Goal: Information Seeking & Learning: Learn about a topic

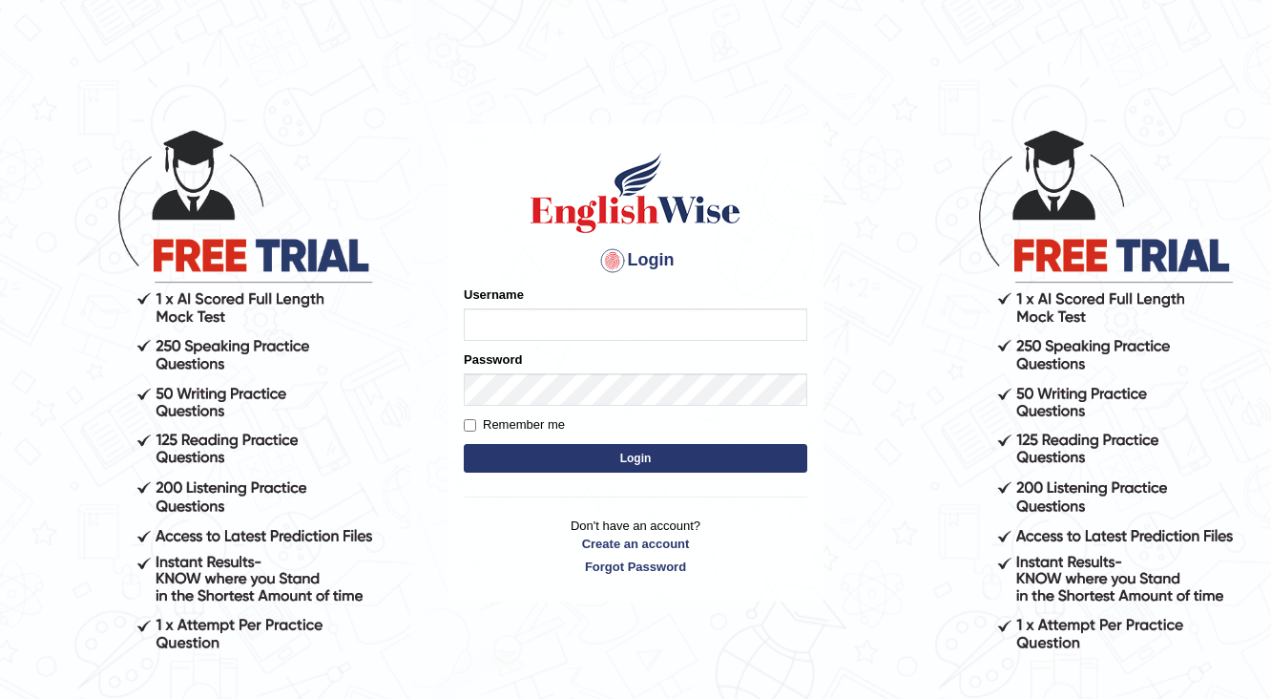
click at [487, 320] on input "Username" at bounding box center [636, 324] width 344 height 32
click at [865, 401] on body "Login Please fix the following errors: Username Password Remember me Login Don'…" at bounding box center [635, 413] width 1271 height 699
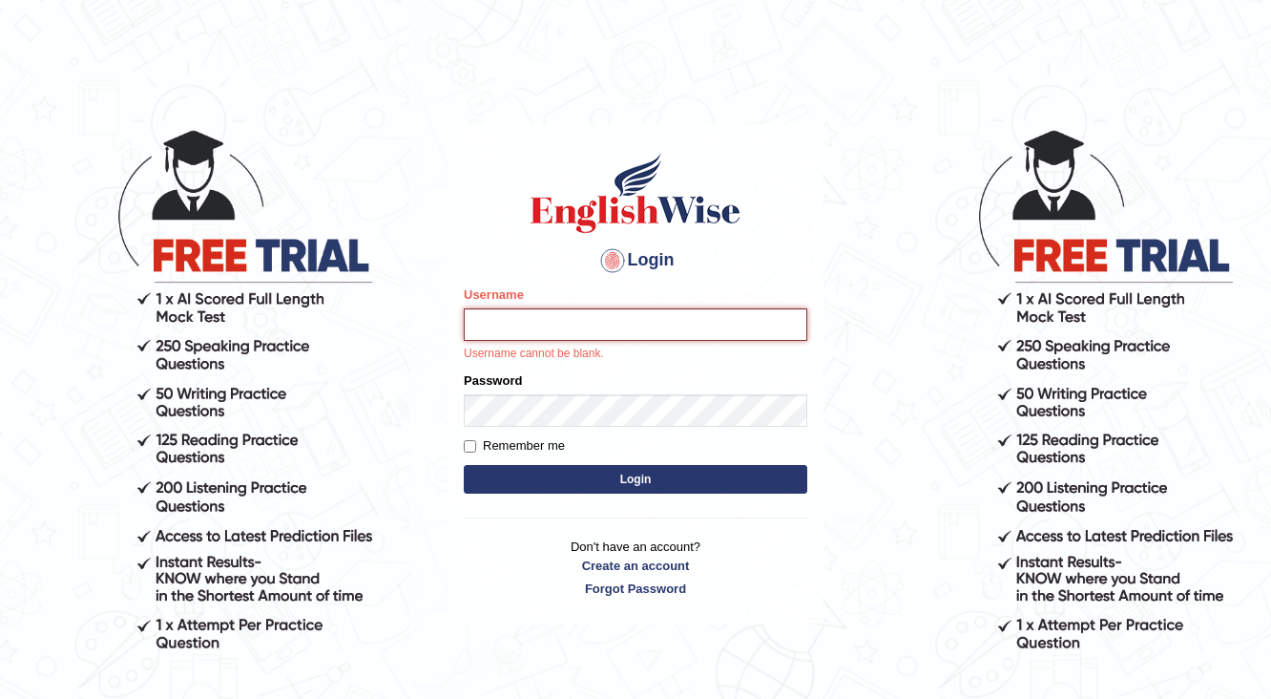
click at [497, 324] on input "Username" at bounding box center [636, 324] width 344 height 32
type input "Babita123"
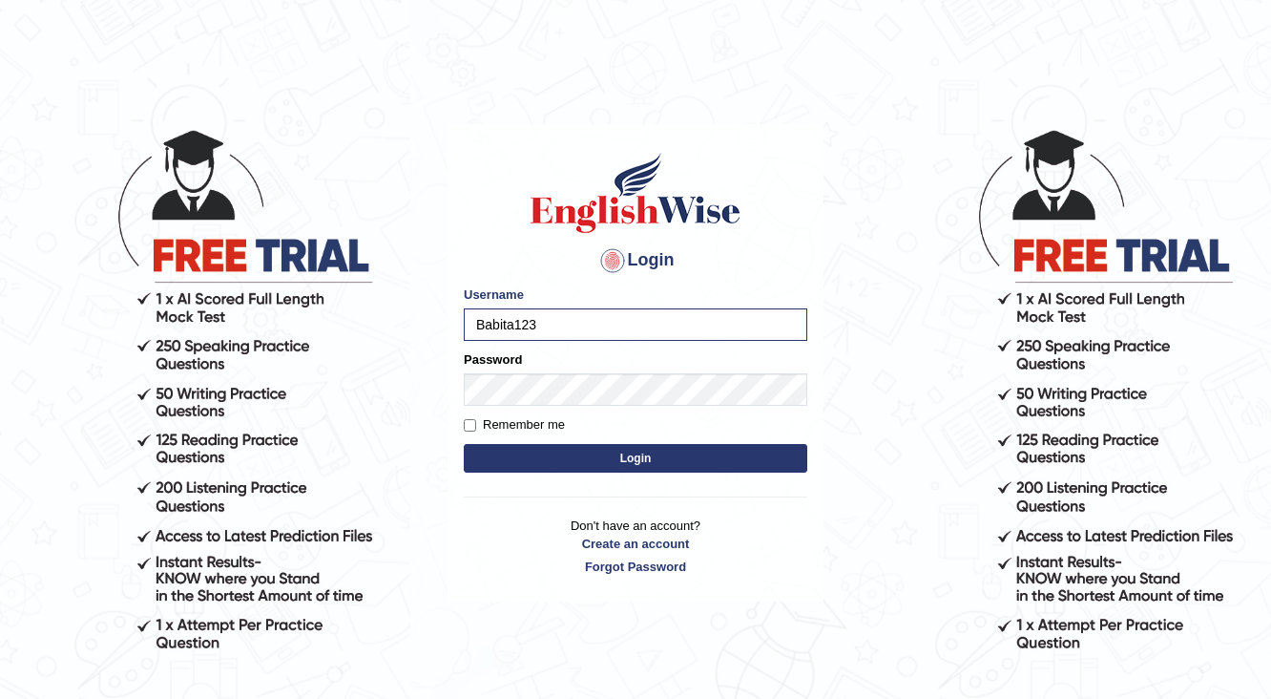
click at [583, 455] on button "Login" at bounding box center [636, 458] width 344 height 29
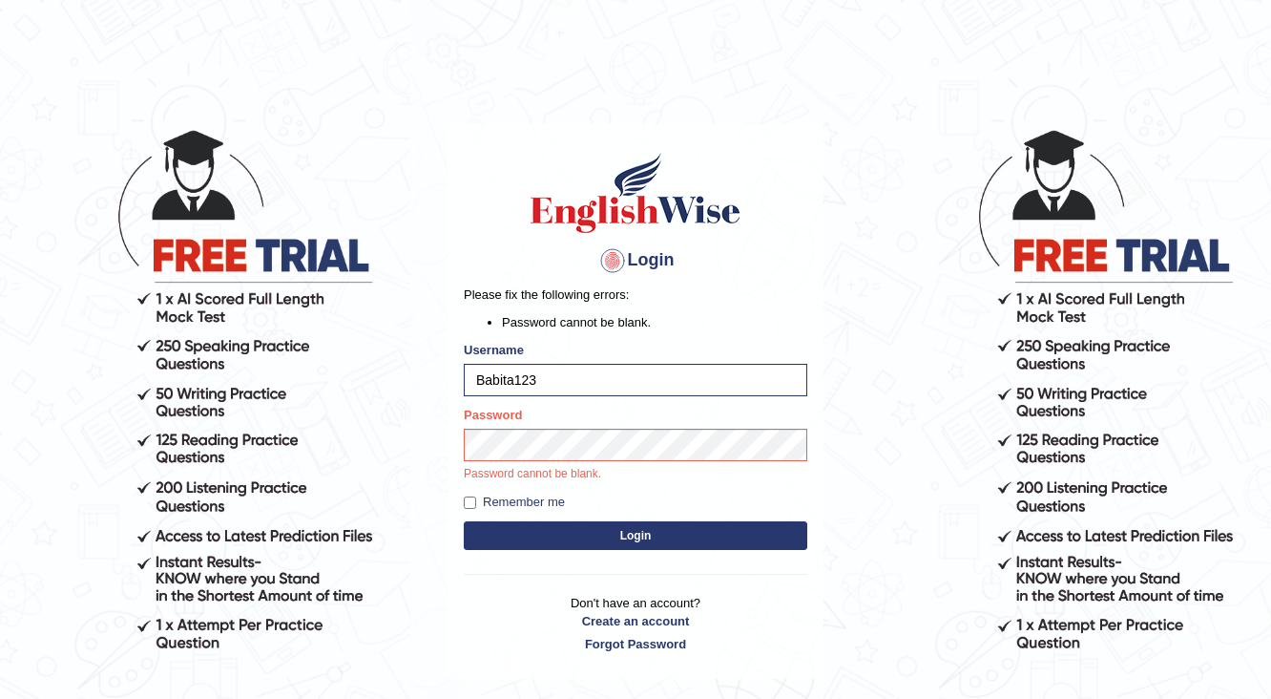
click at [622, 545] on button "Login" at bounding box center [636, 535] width 344 height 29
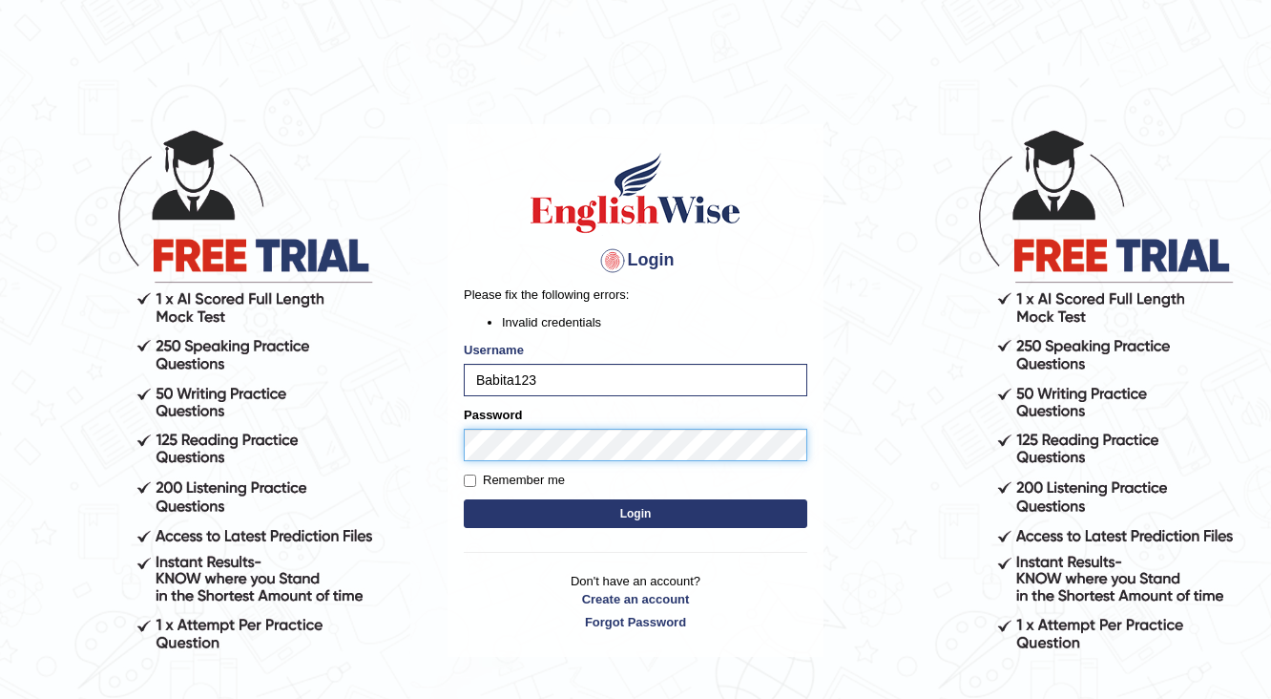
click at [464, 499] on button "Login" at bounding box center [636, 513] width 344 height 29
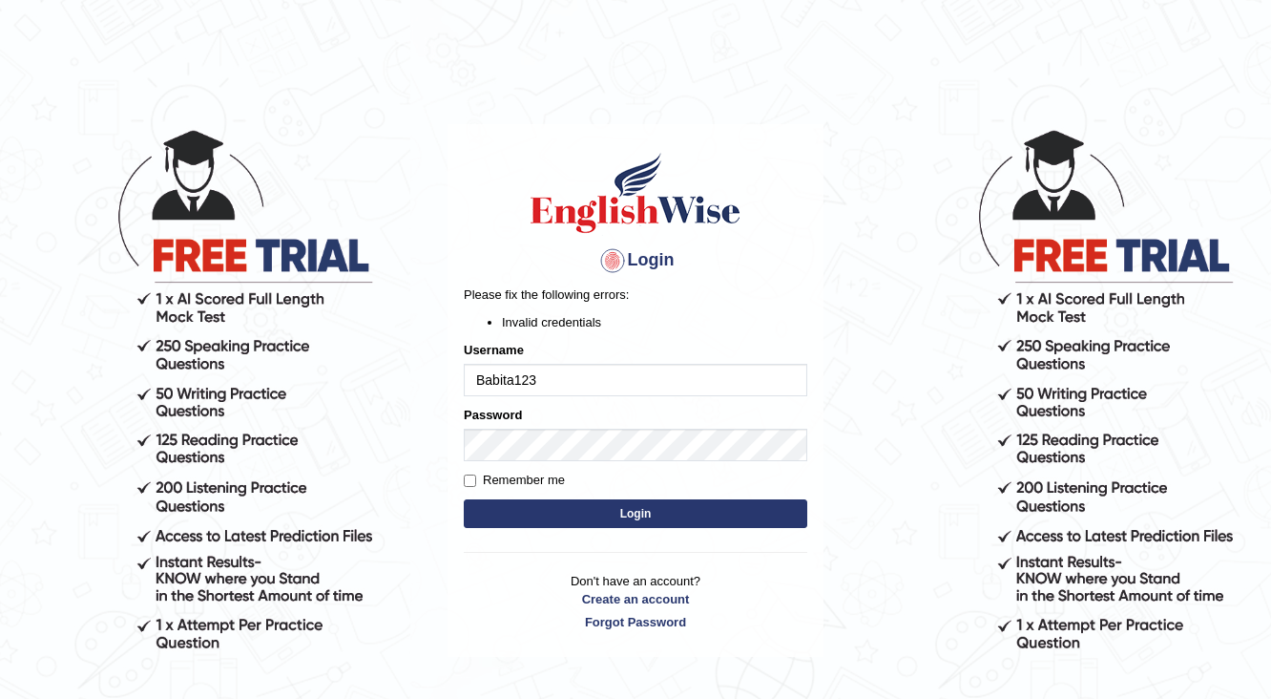
click at [592, 509] on button "Login" at bounding box center [636, 513] width 344 height 29
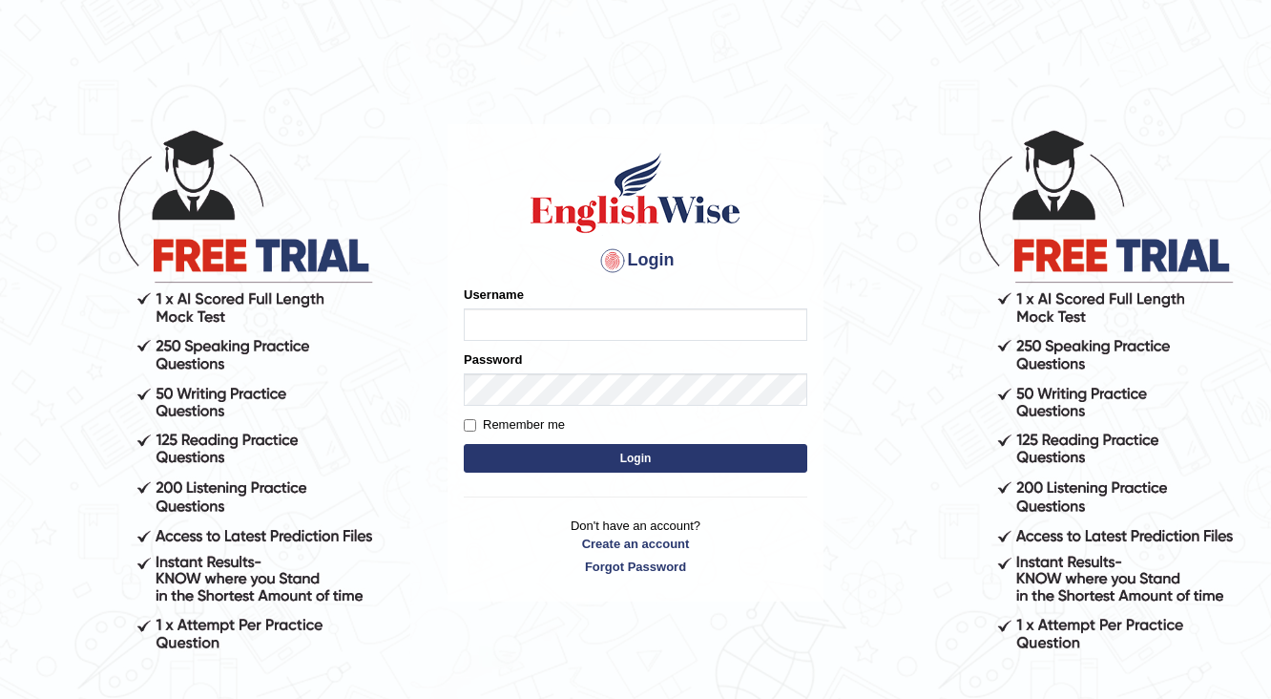
click at [545, 326] on input "Username" at bounding box center [636, 324] width 344 height 32
type input "sanjog1985"
click at [585, 451] on button "Login" at bounding box center [636, 458] width 344 height 29
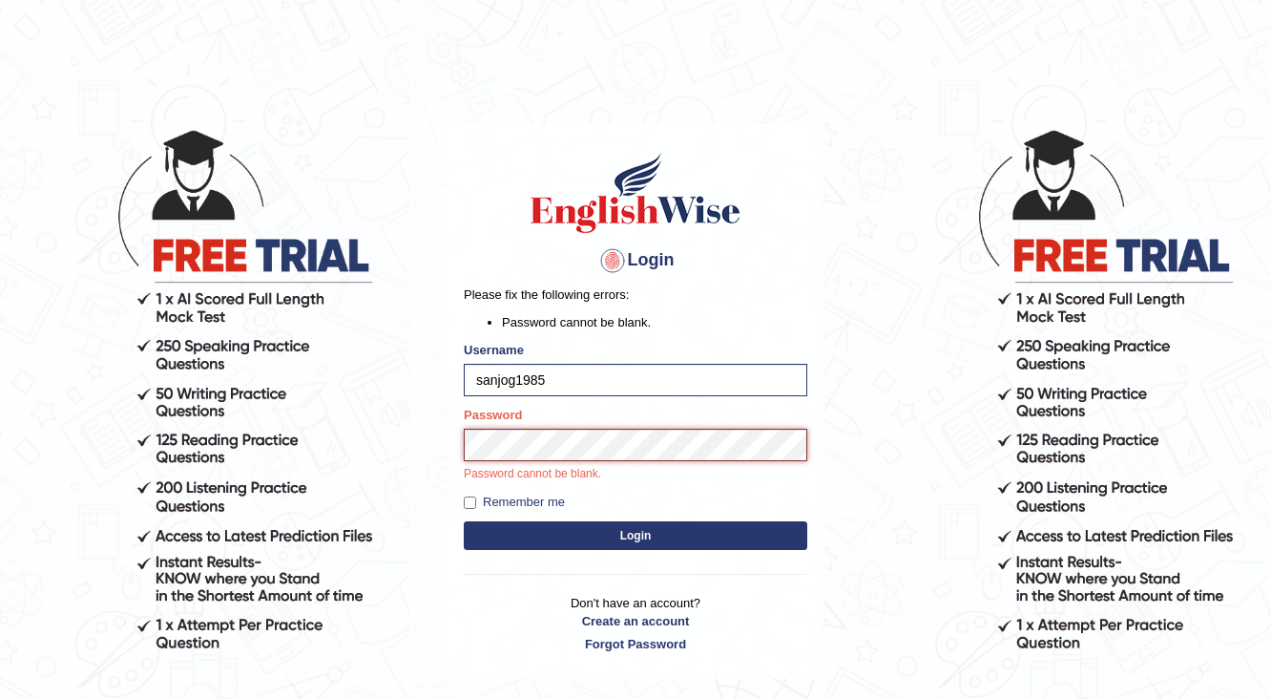
click at [464, 521] on button "Login" at bounding box center [636, 535] width 344 height 29
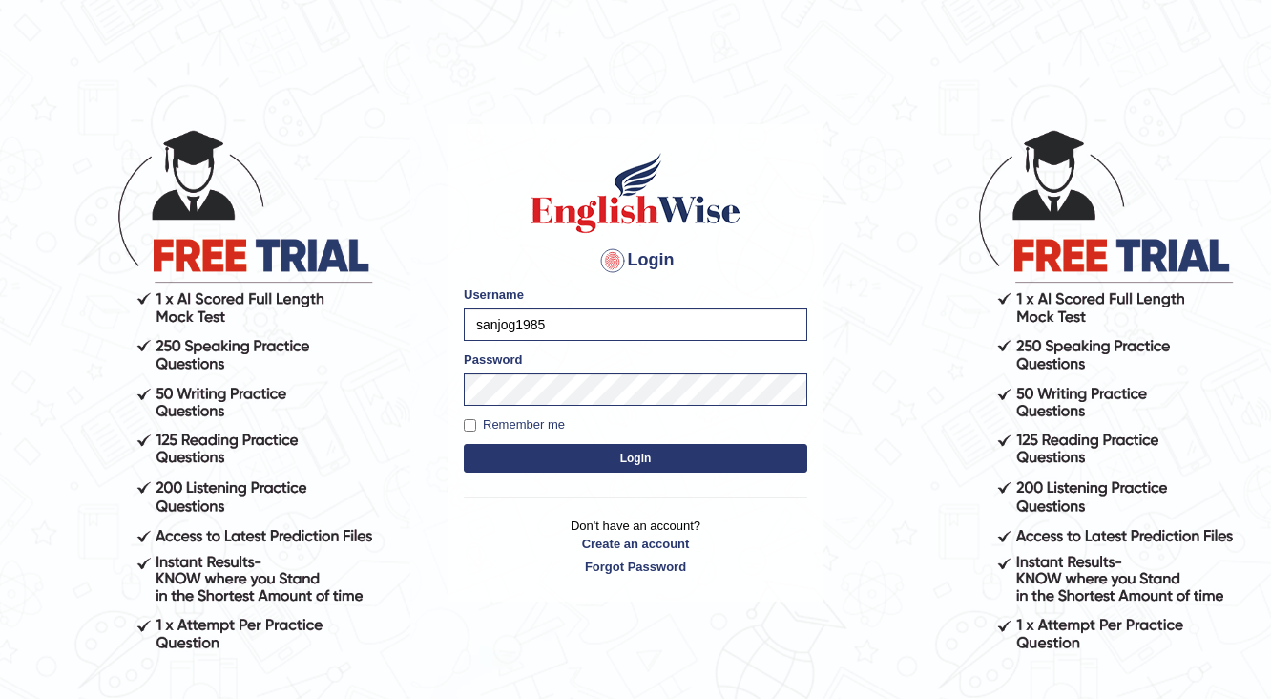
click at [561, 464] on button "Login" at bounding box center [636, 458] width 344 height 29
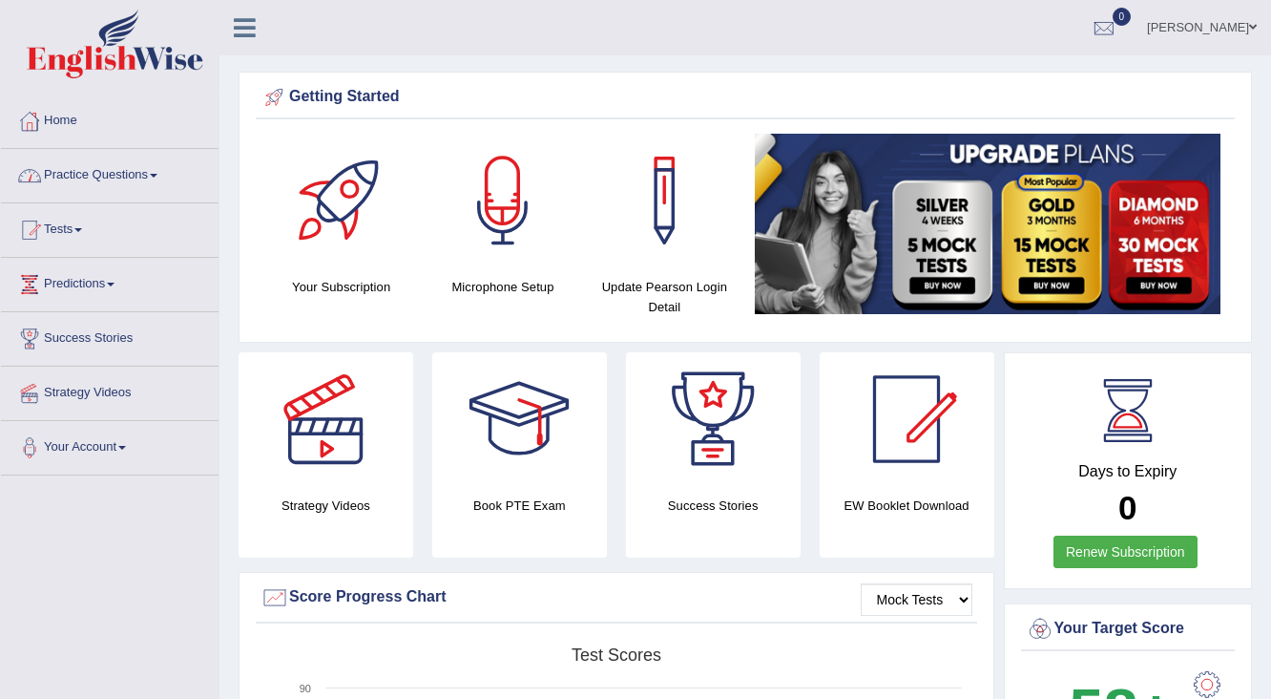
click at [100, 178] on link "Practice Questions" at bounding box center [110, 173] width 218 height 48
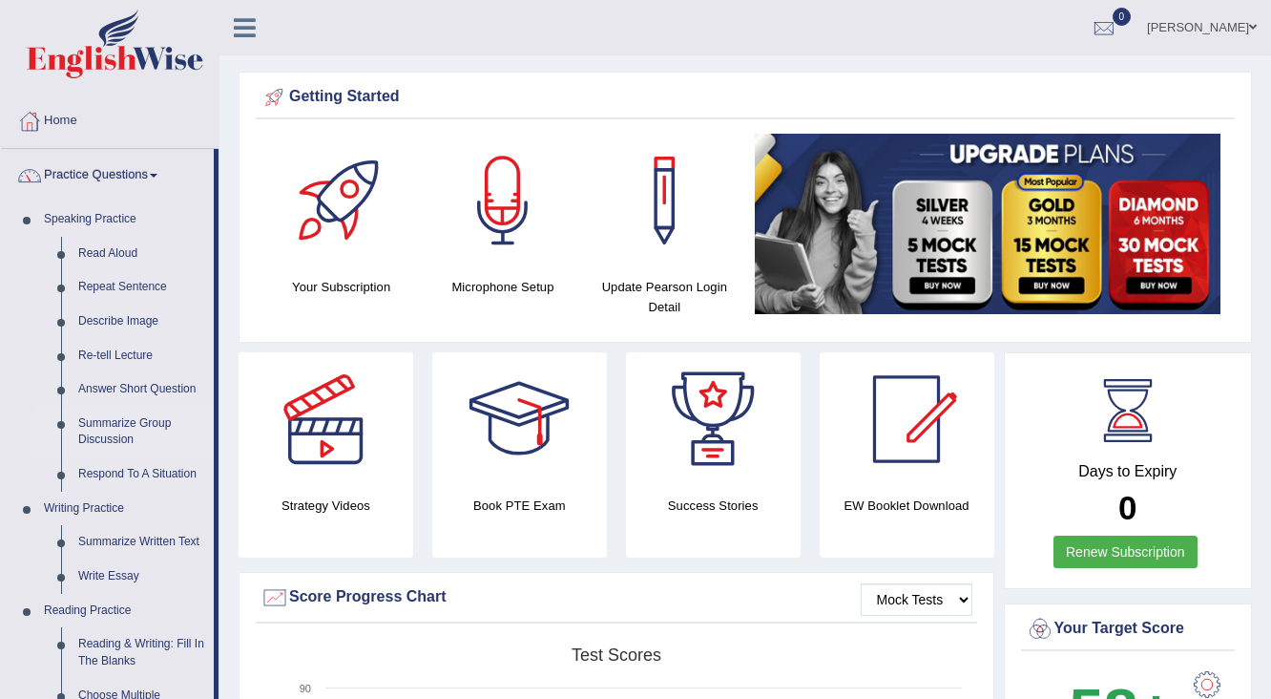
click at [104, 424] on link "Summarize Group Discussion" at bounding box center [142, 432] width 144 height 51
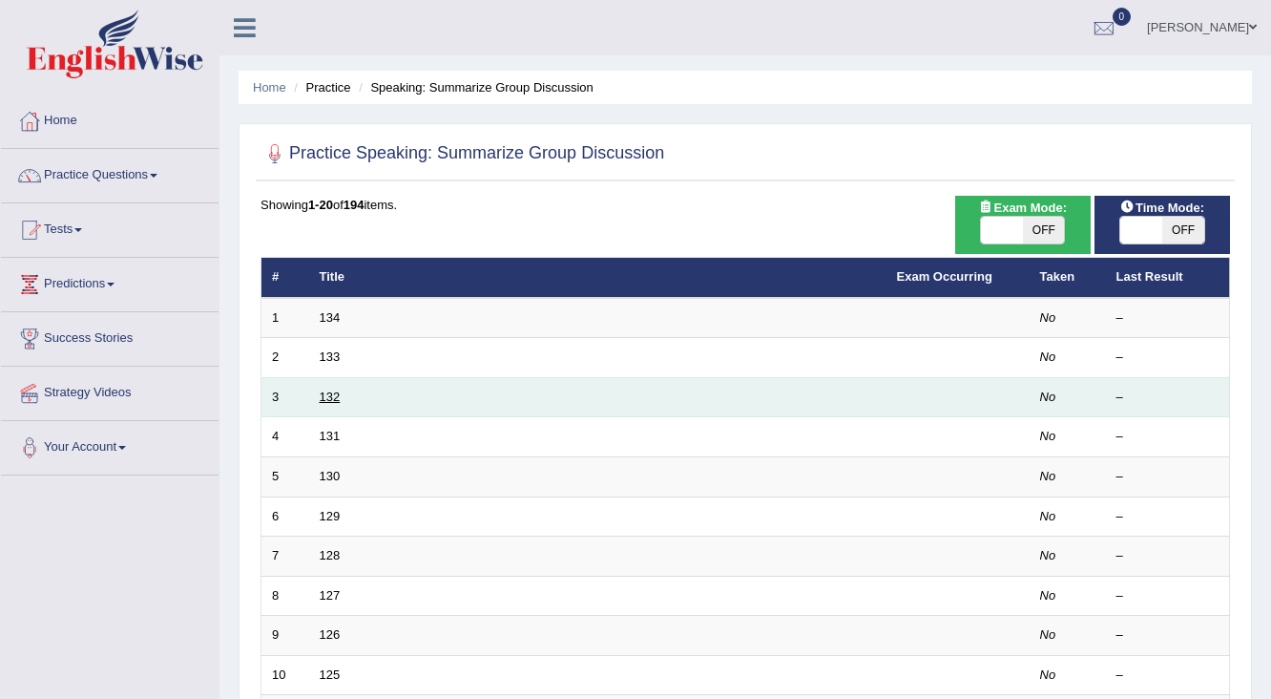
click at [327, 397] on link "132" at bounding box center [330, 396] width 21 height 14
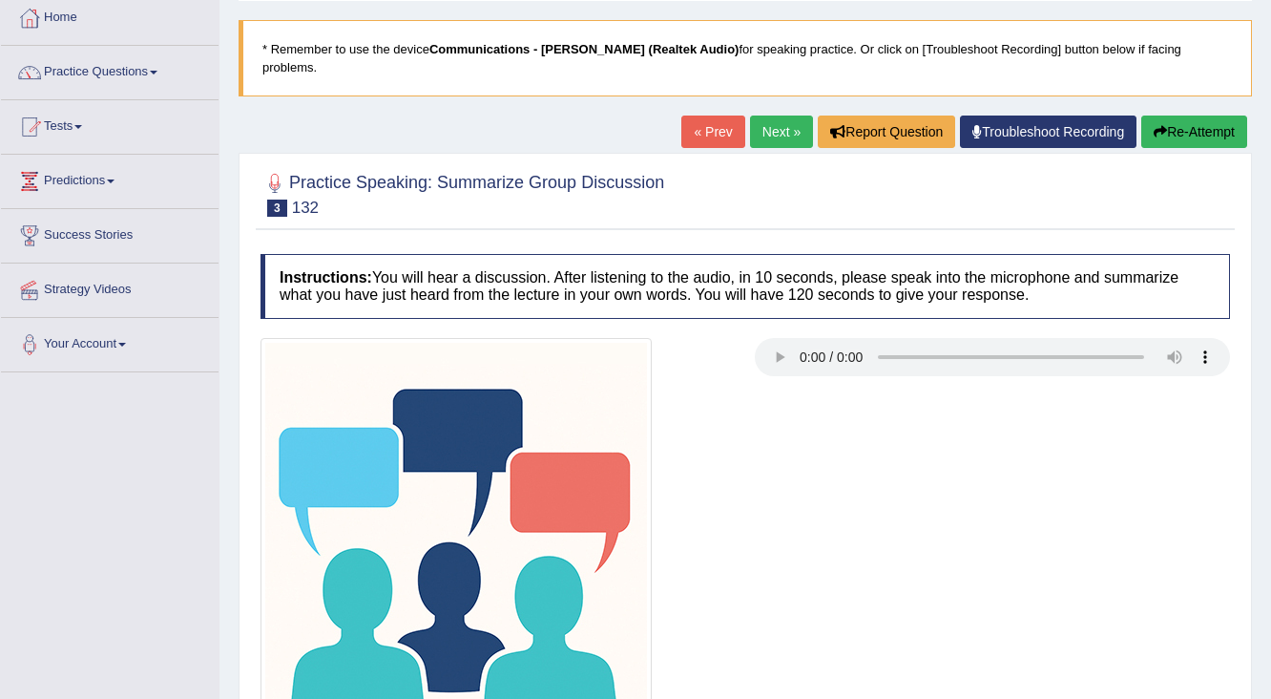
scroll to position [76, 0]
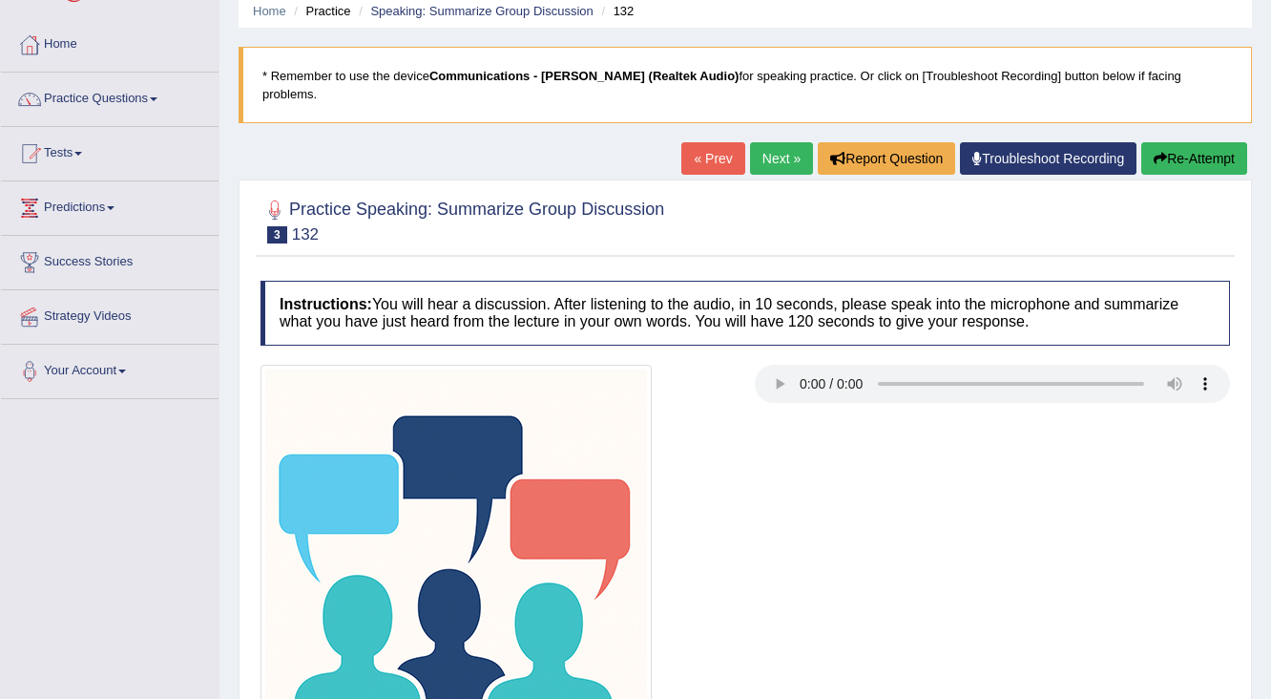
click at [809, 635] on div at bounding box center [745, 560] width 989 height 391
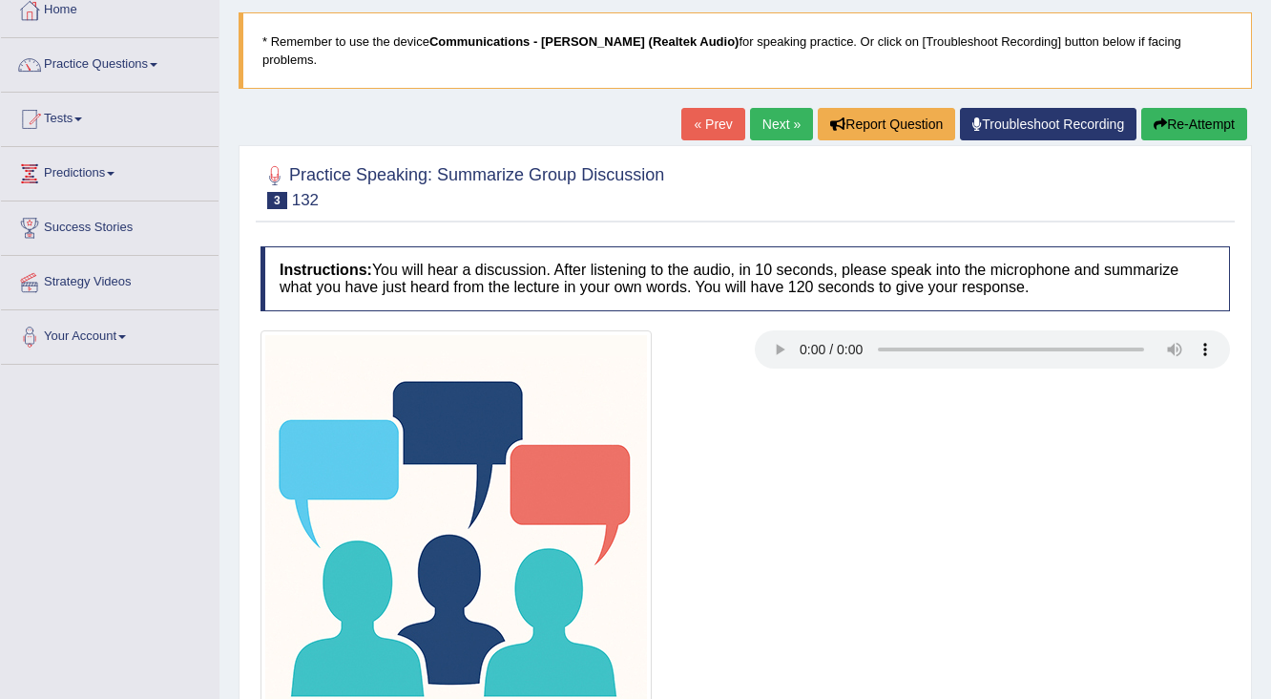
scroll to position [74, 0]
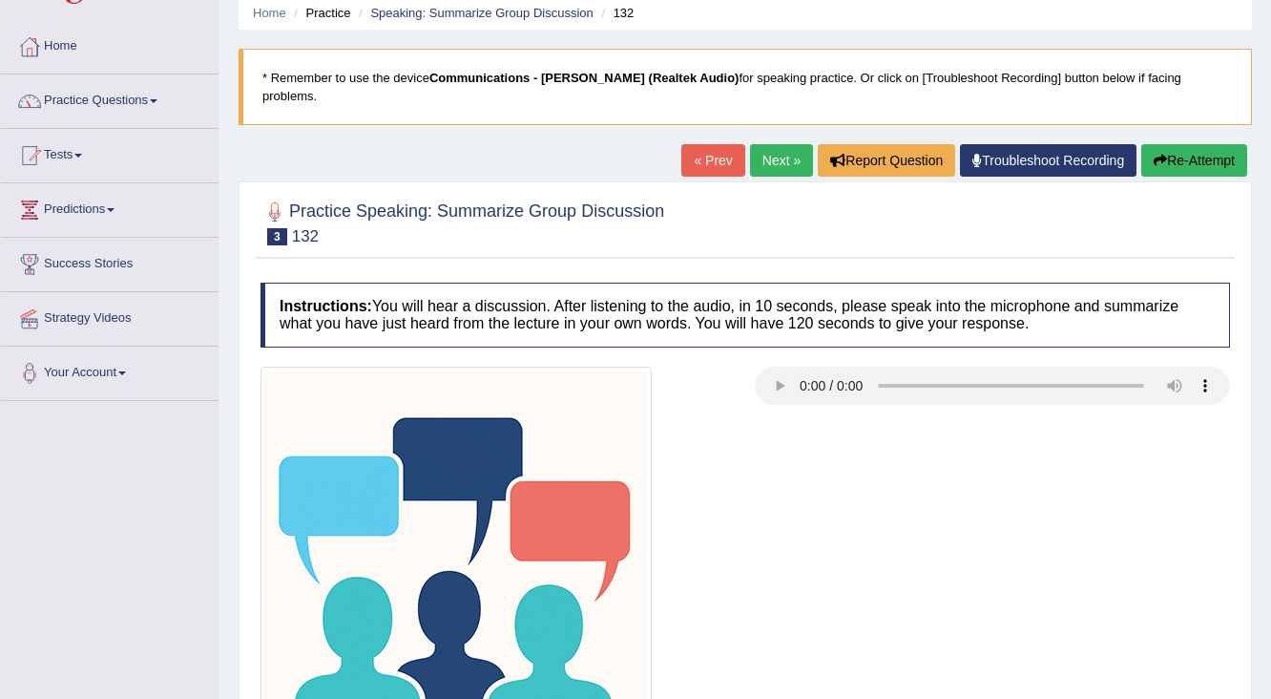
click at [763, 144] on link "Next »" at bounding box center [781, 160] width 63 height 32
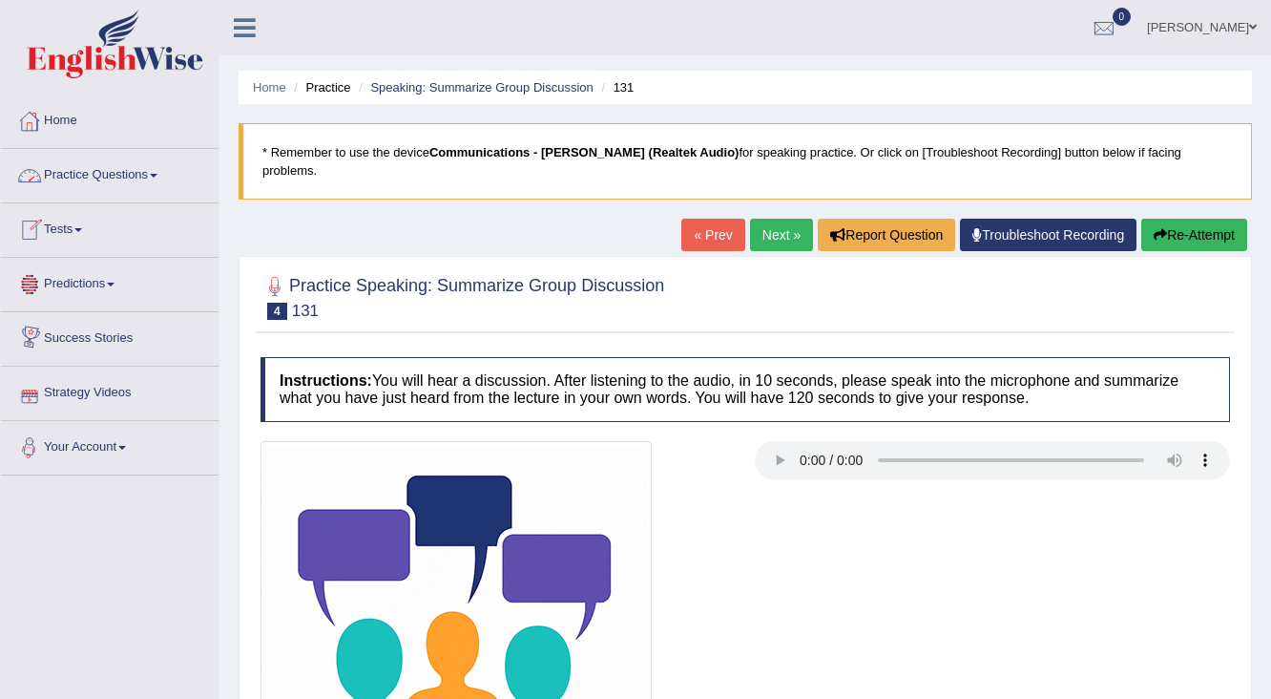
click at [772, 219] on link "Next »" at bounding box center [781, 235] width 63 height 32
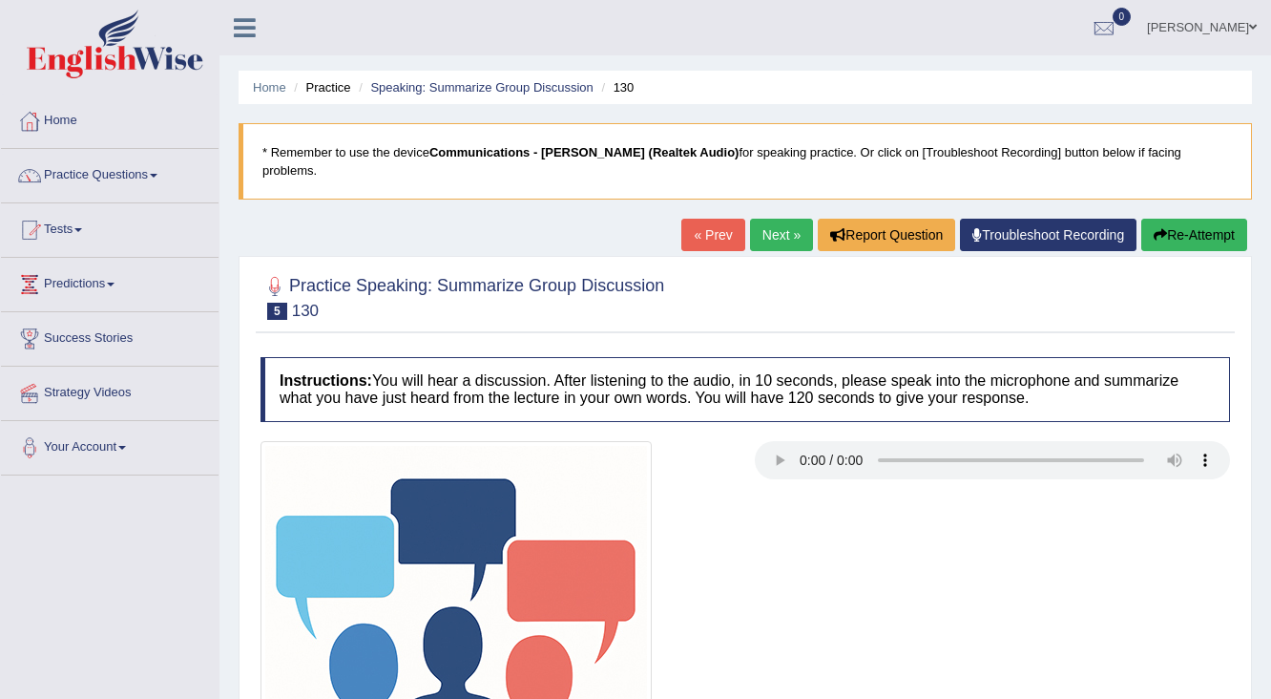
click at [766, 219] on link "Next »" at bounding box center [781, 235] width 63 height 32
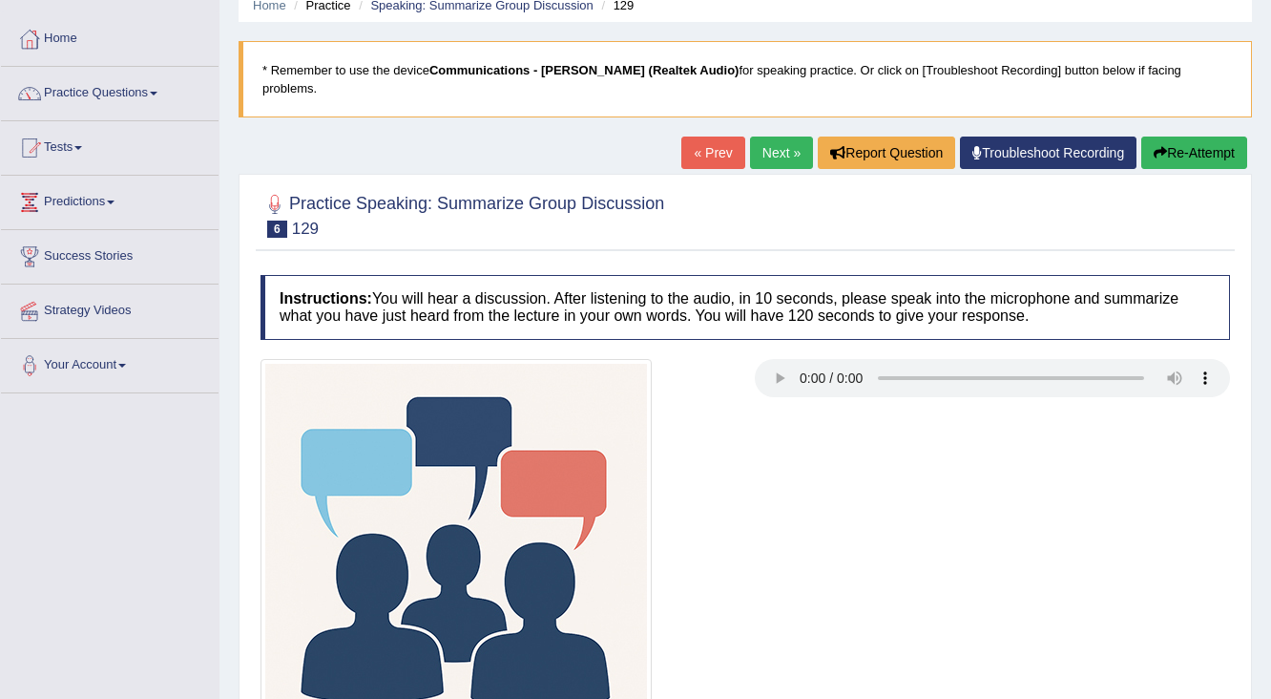
scroll to position [76, 0]
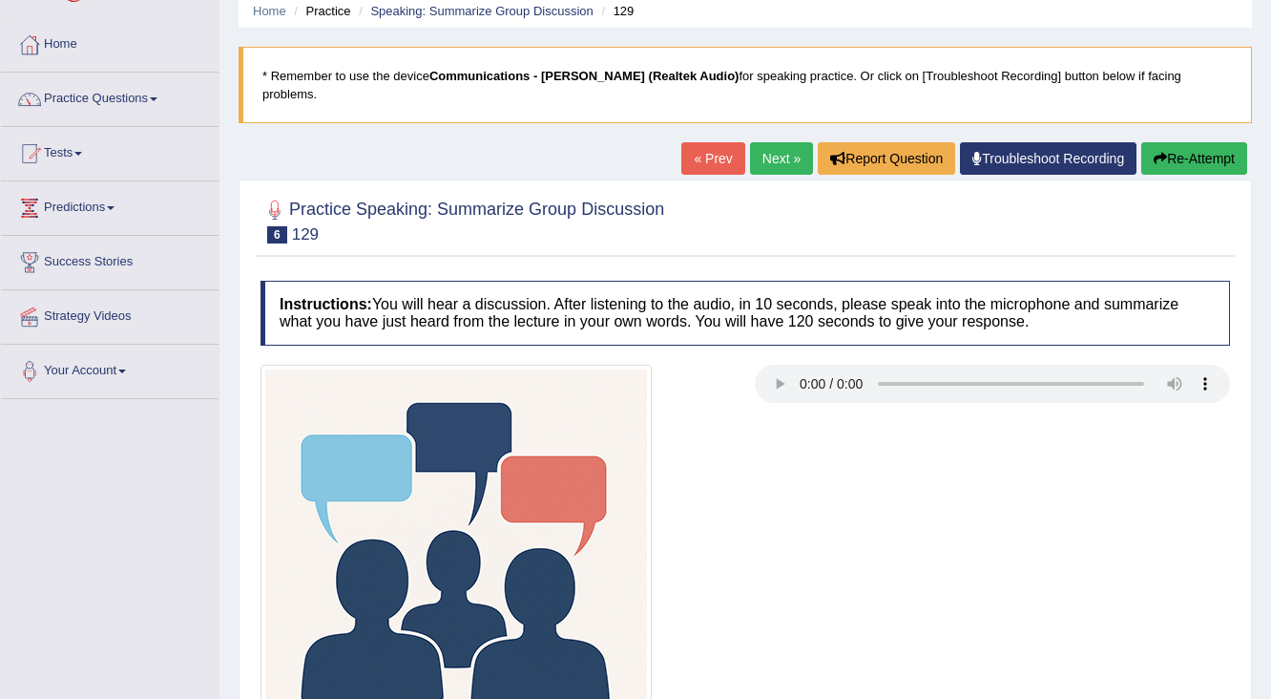
click at [750, 142] on link "Next »" at bounding box center [781, 158] width 63 height 32
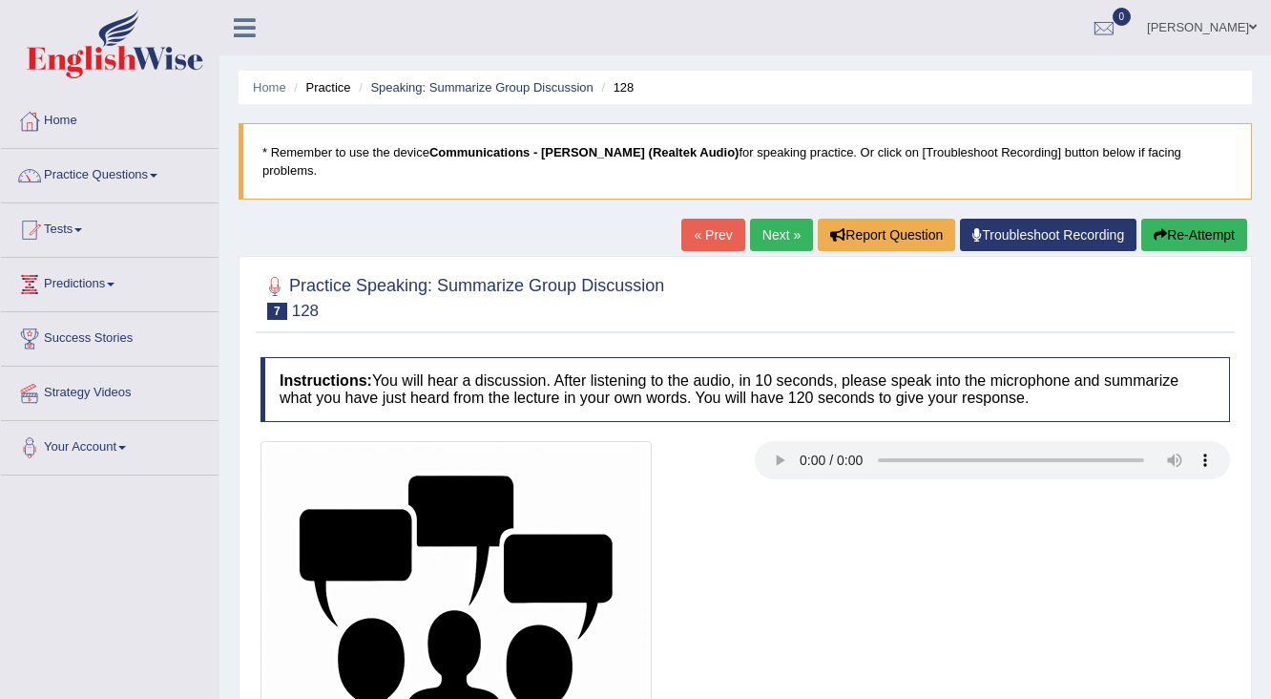
click at [658, 441] on div at bounding box center [498, 636] width 494 height 391
drag, startPoint x: 392, startPoint y: 317, endPoint x: 409, endPoint y: 321, distance: 16.7
click at [409, 321] on div "Practice Speaking: Summarize Group Discussion 7 128 Instructions: You will hear…" at bounding box center [746, 586] width 1014 height 661
click at [126, 179] on link "Practice Questions" at bounding box center [110, 173] width 218 height 48
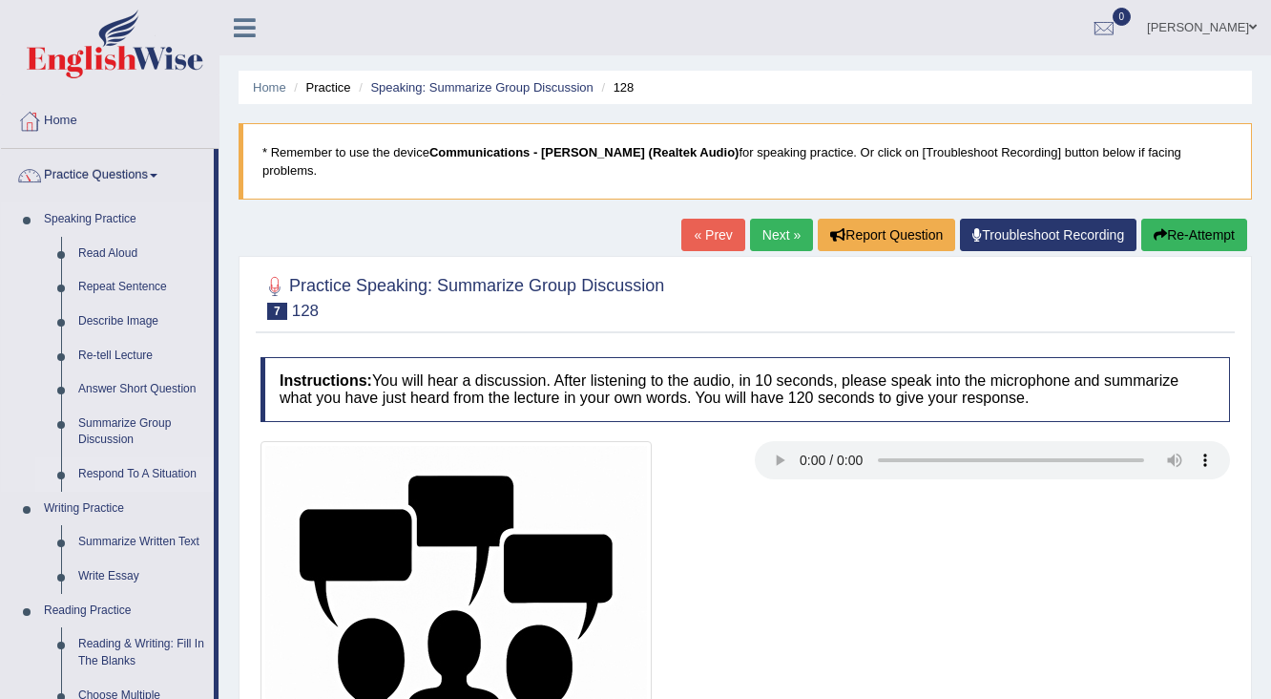
click at [157, 471] on link "Respond To A Situation" at bounding box center [142, 474] width 144 height 34
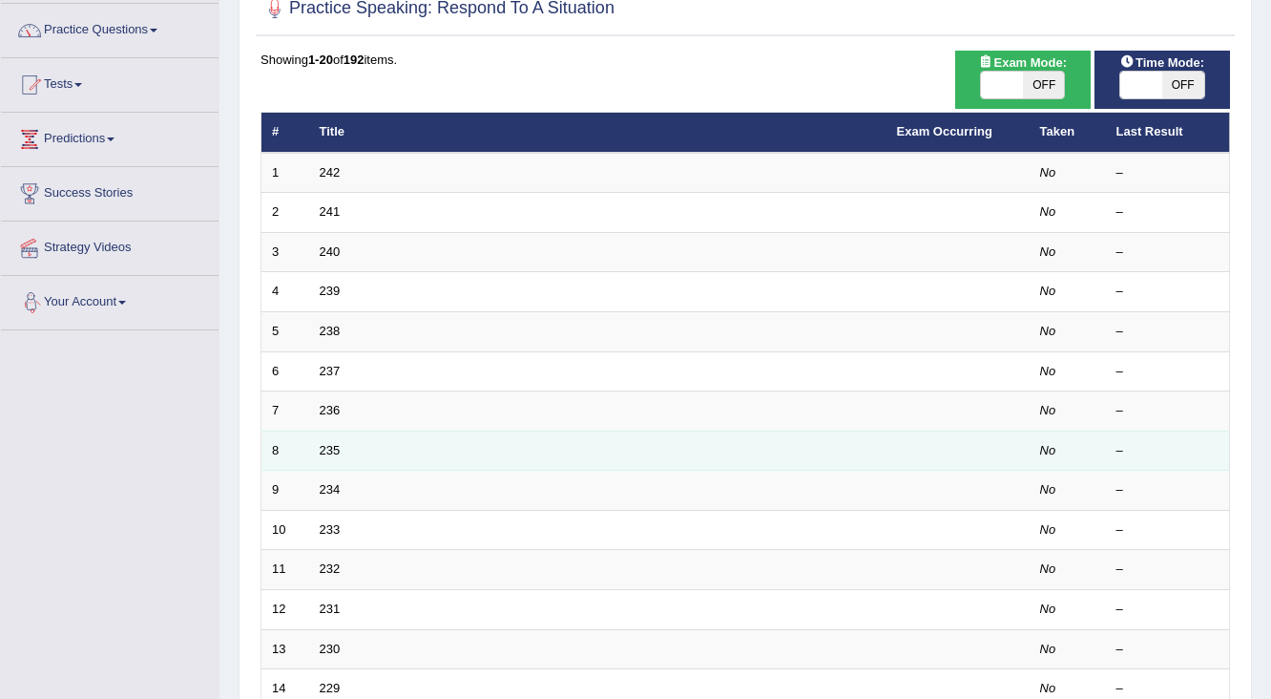
scroll to position [153, 0]
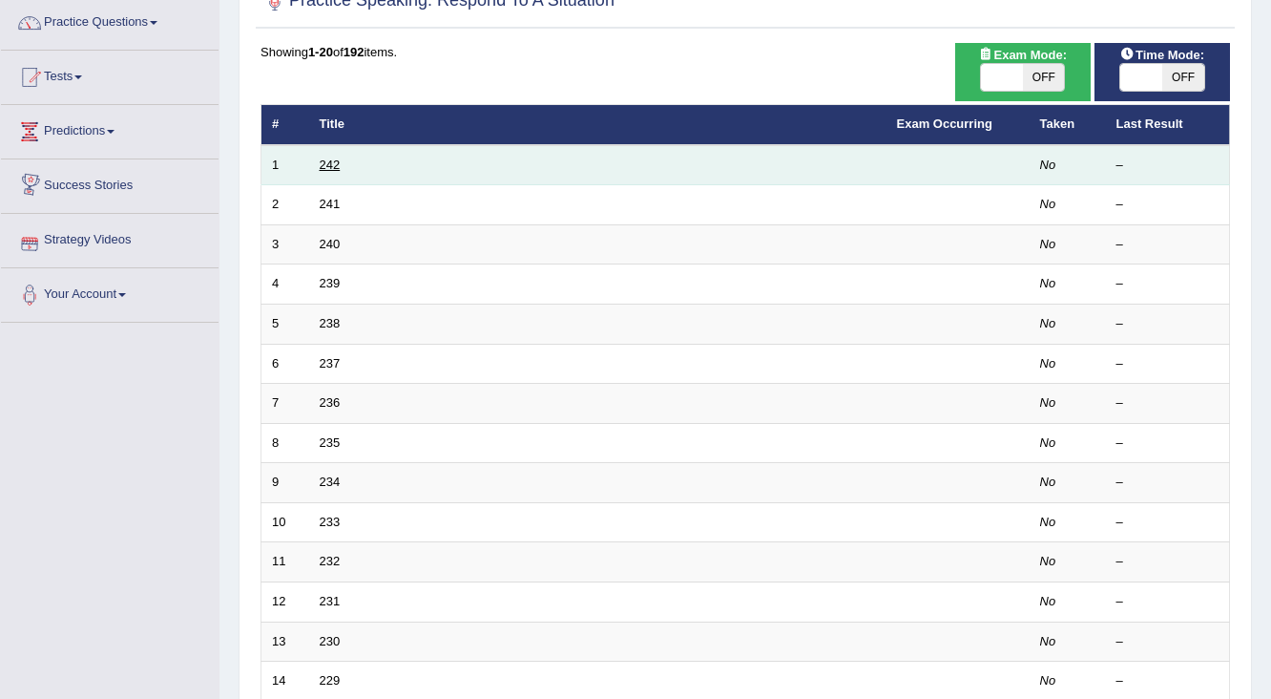
click at [323, 164] on link "242" at bounding box center [330, 164] width 21 height 14
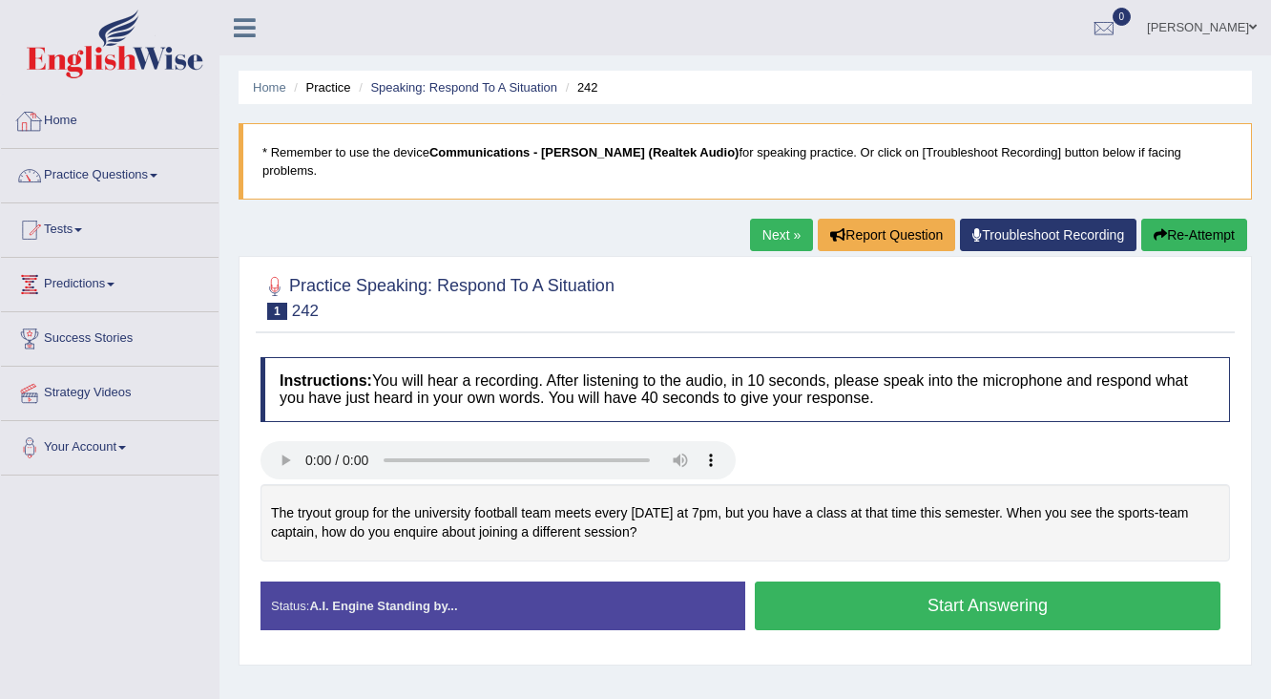
click at [0, 126] on div "Home Practice Questions Speaking Practice Read Aloud Repeat Sentence Describe I…" at bounding box center [110, 284] width 246 height 381
click at [146, 176] on link "Practice Questions" at bounding box center [110, 173] width 218 height 48
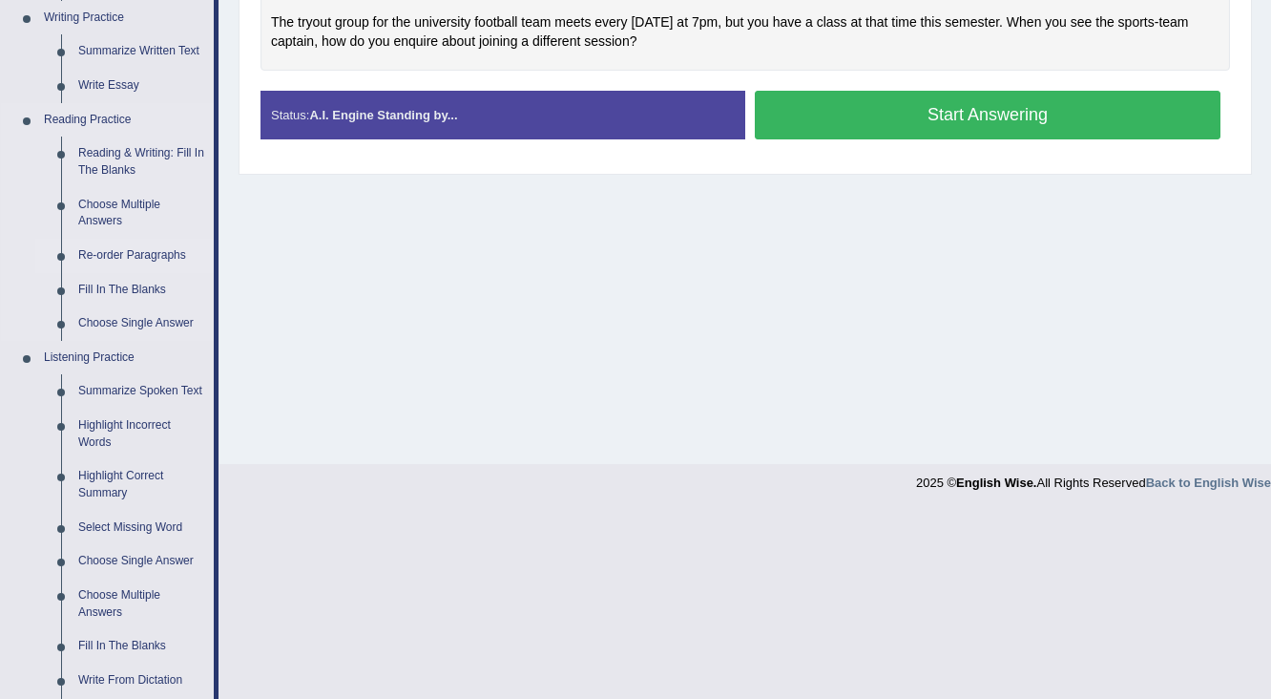
scroll to position [458, 0]
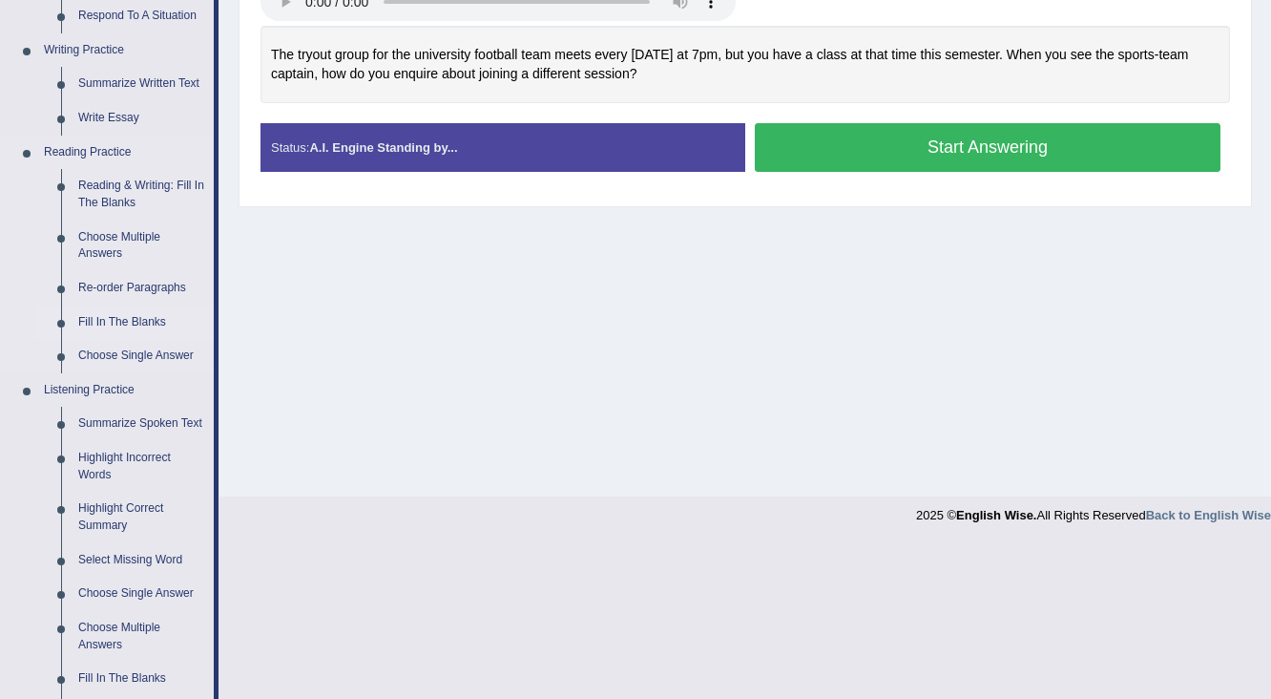
click at [119, 314] on link "Fill In The Blanks" at bounding box center [142, 322] width 144 height 34
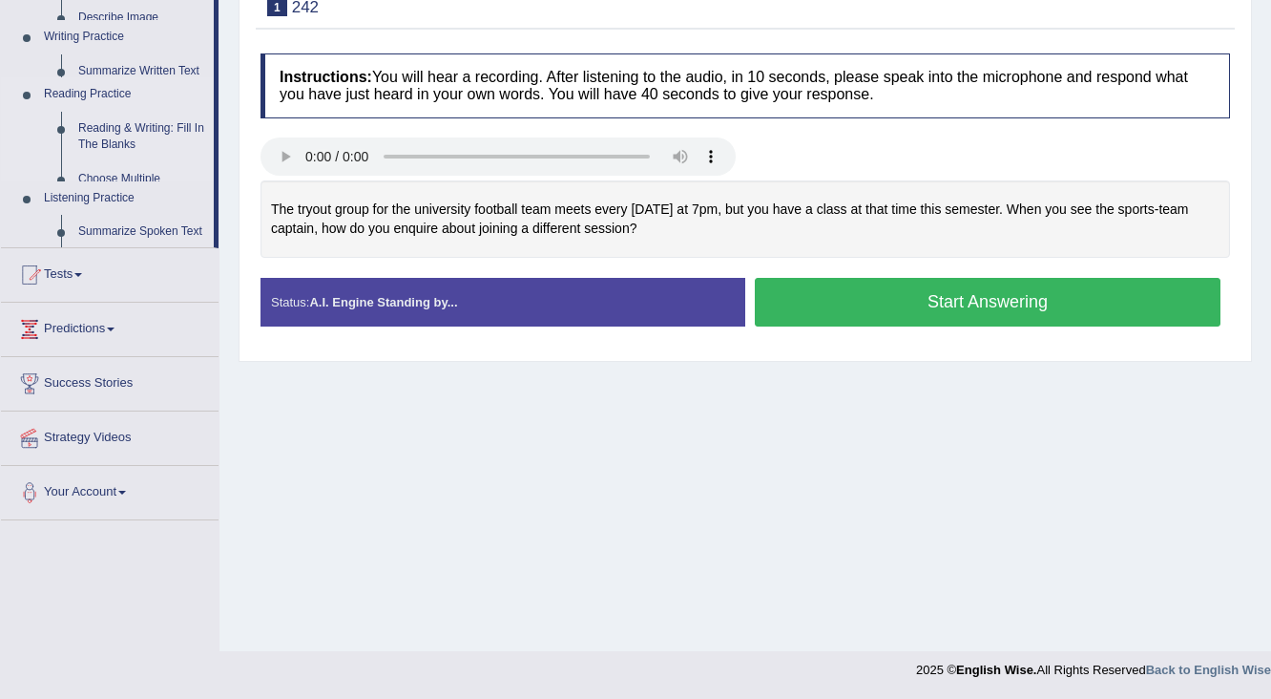
scroll to position [304, 0]
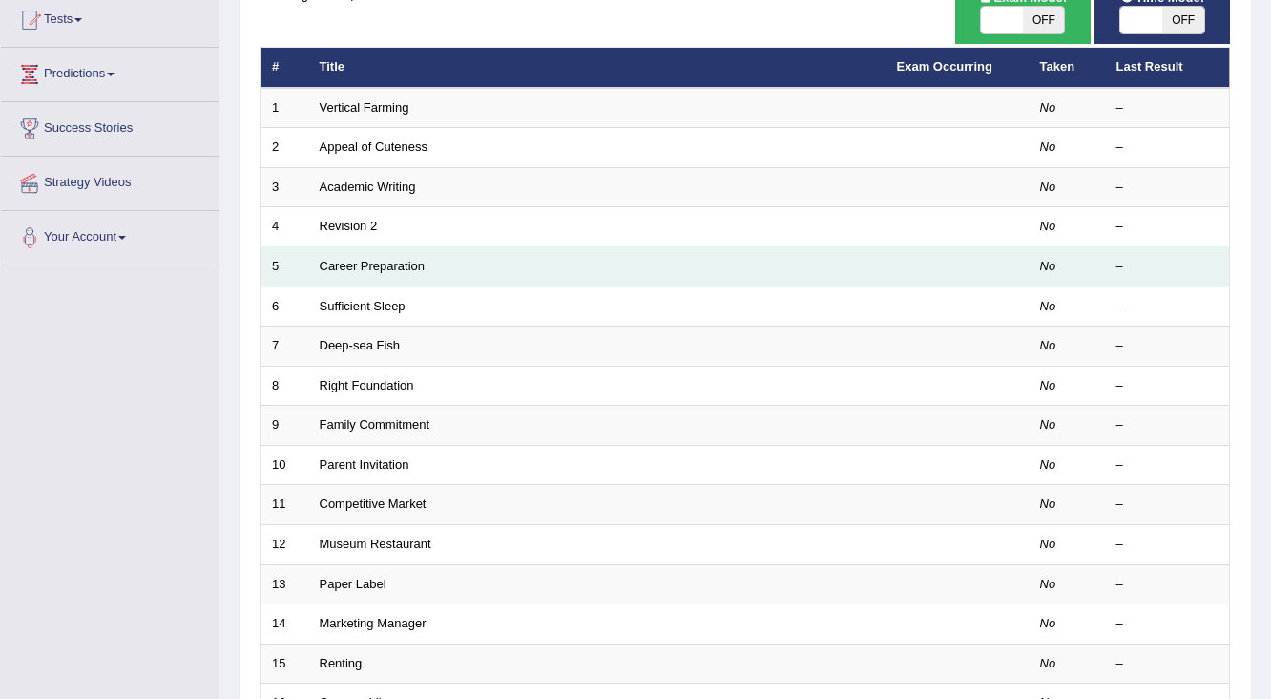
scroll to position [229, 0]
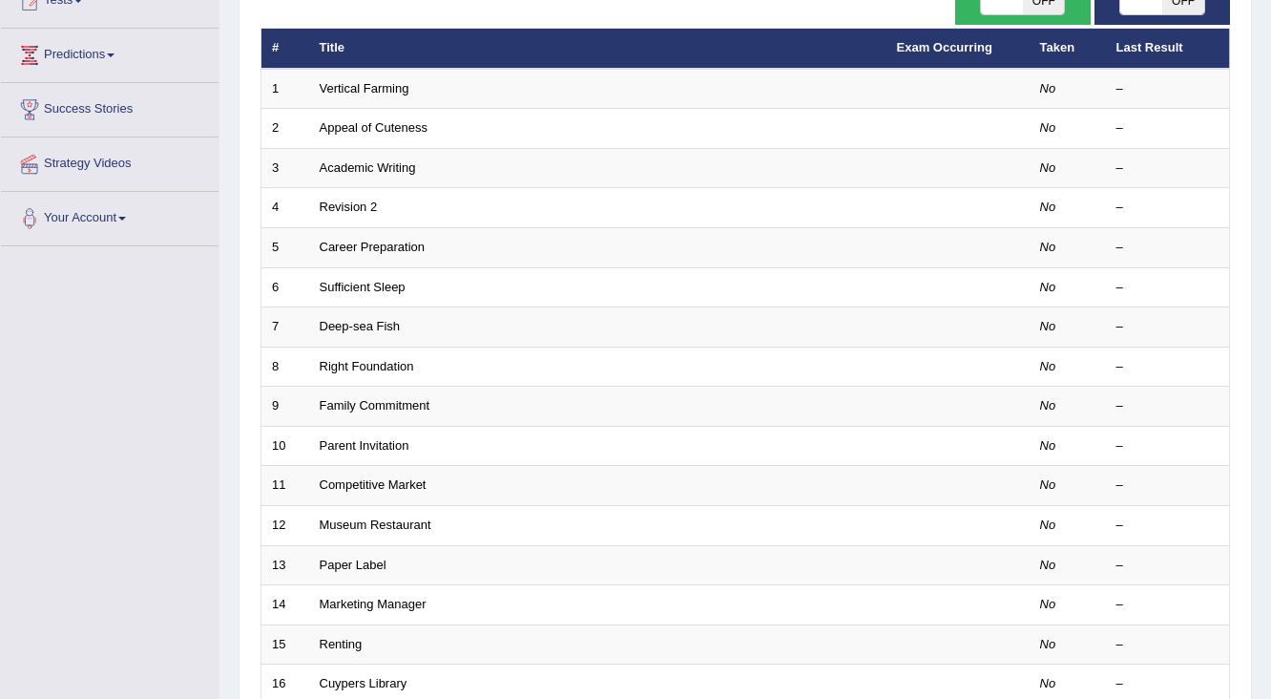
click at [0, 220] on div "Home Practice Questions Speaking Practice Read Aloud Repeat Sentence Describe I…" at bounding box center [110, 55] width 246 height 381
click at [4, 285] on div "Toggle navigation Home Practice Questions Speaking Practice Read Aloud Repeat S…" at bounding box center [635, 398] width 1271 height 1254
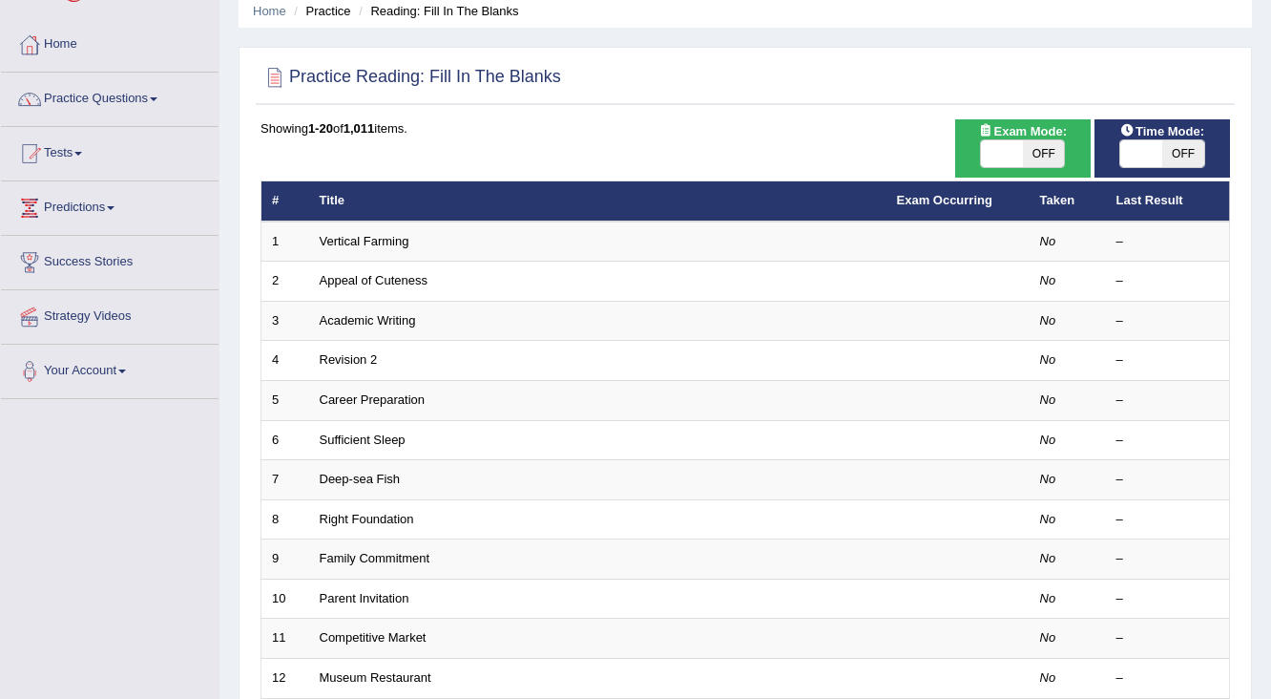
scroll to position [535, 0]
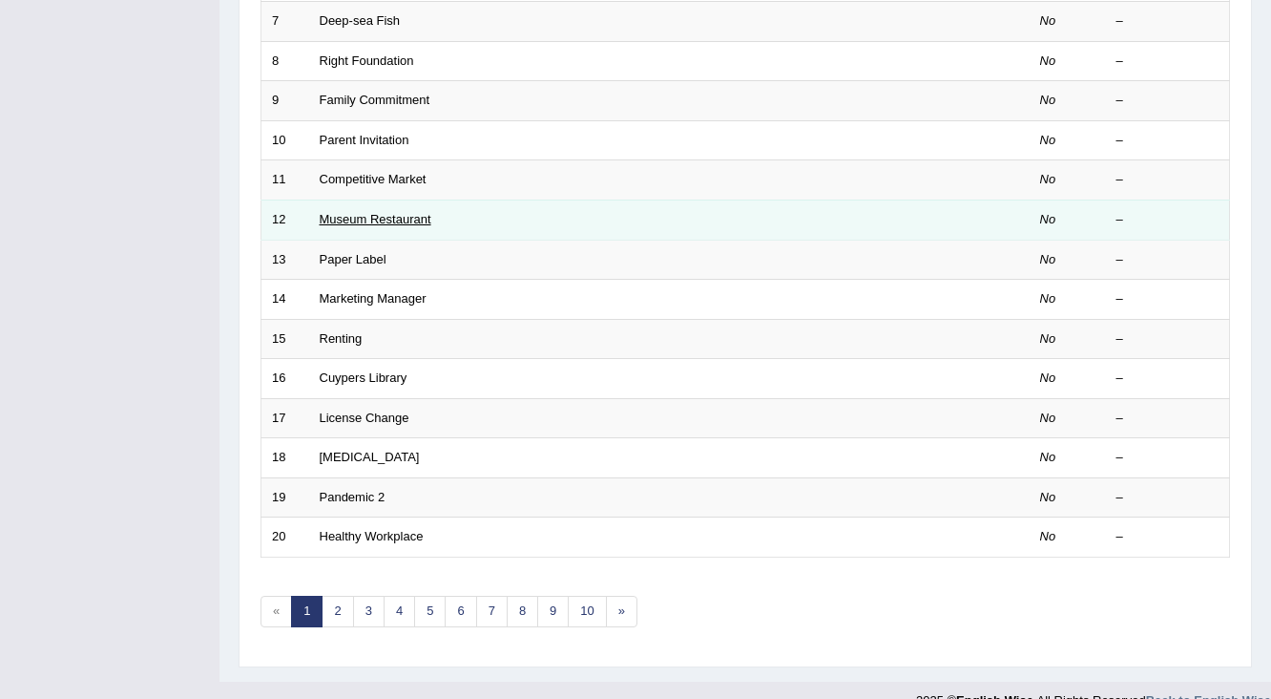
click at [367, 212] on link "Museum Restaurant" at bounding box center [376, 219] width 112 height 14
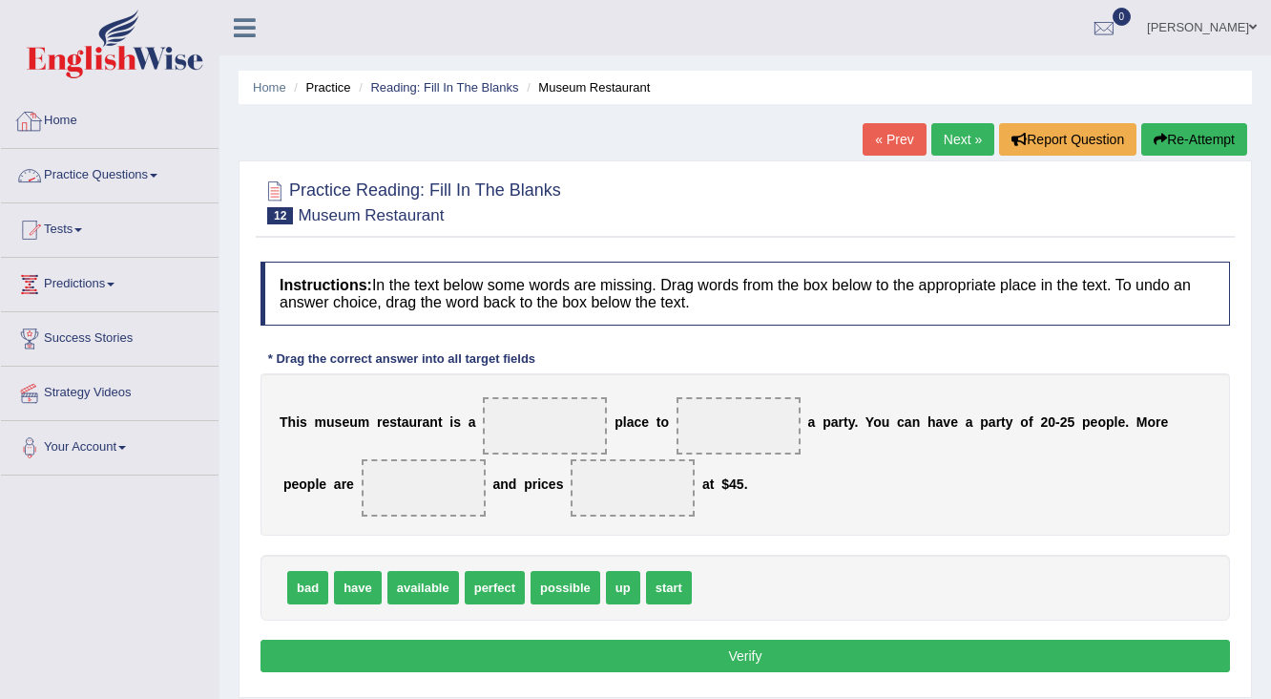
click at [73, 171] on link "Practice Questions" at bounding box center [110, 173] width 218 height 48
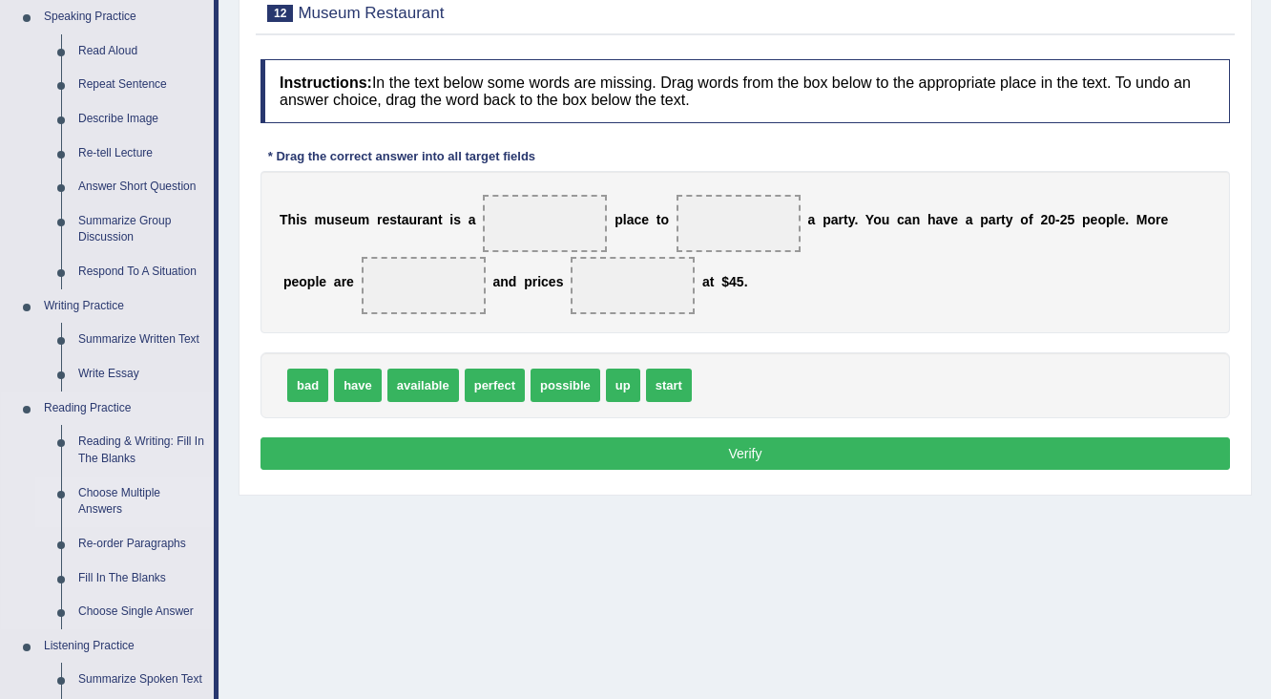
scroll to position [229, 0]
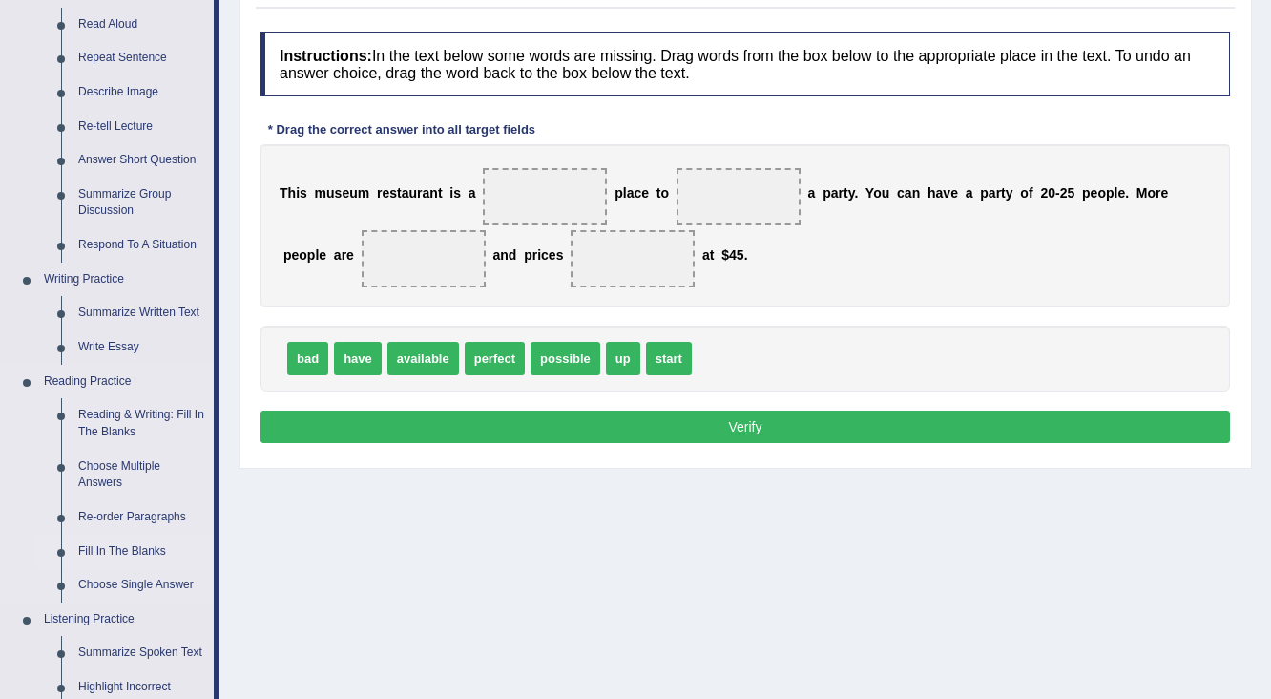
click at [128, 545] on link "Fill In The Blanks" at bounding box center [142, 552] width 144 height 34
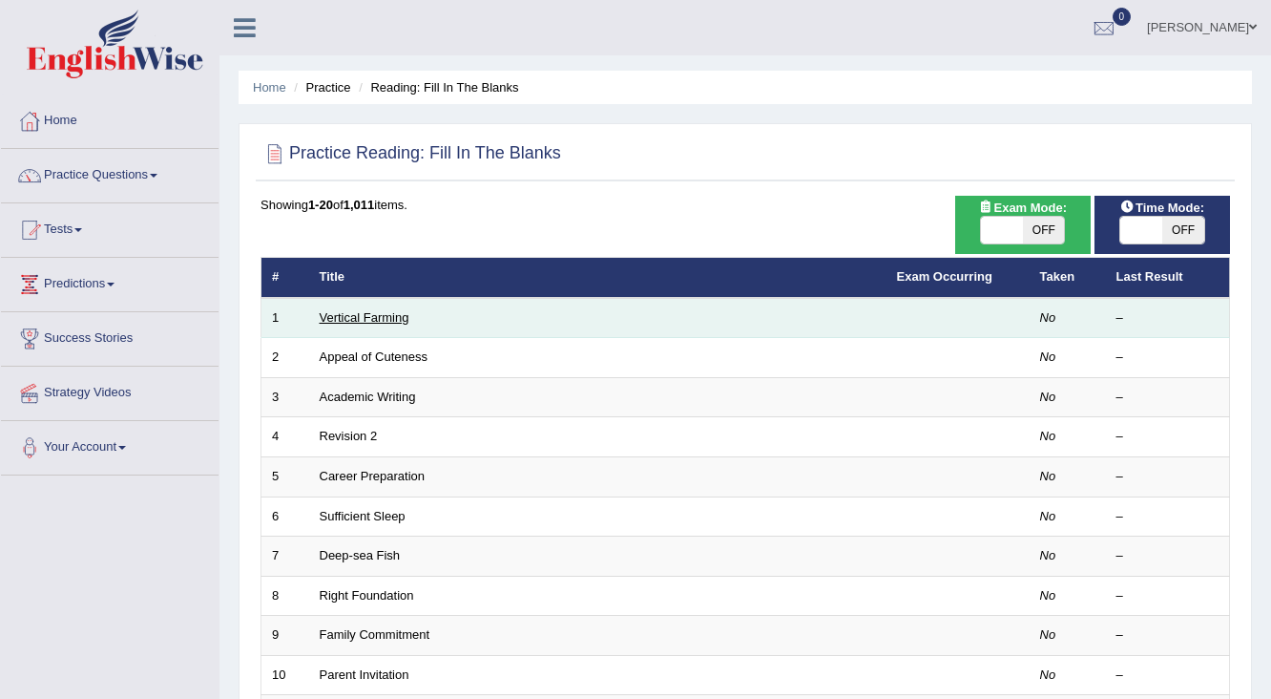
click at [336, 310] on link "Vertical Farming" at bounding box center [365, 317] width 90 height 14
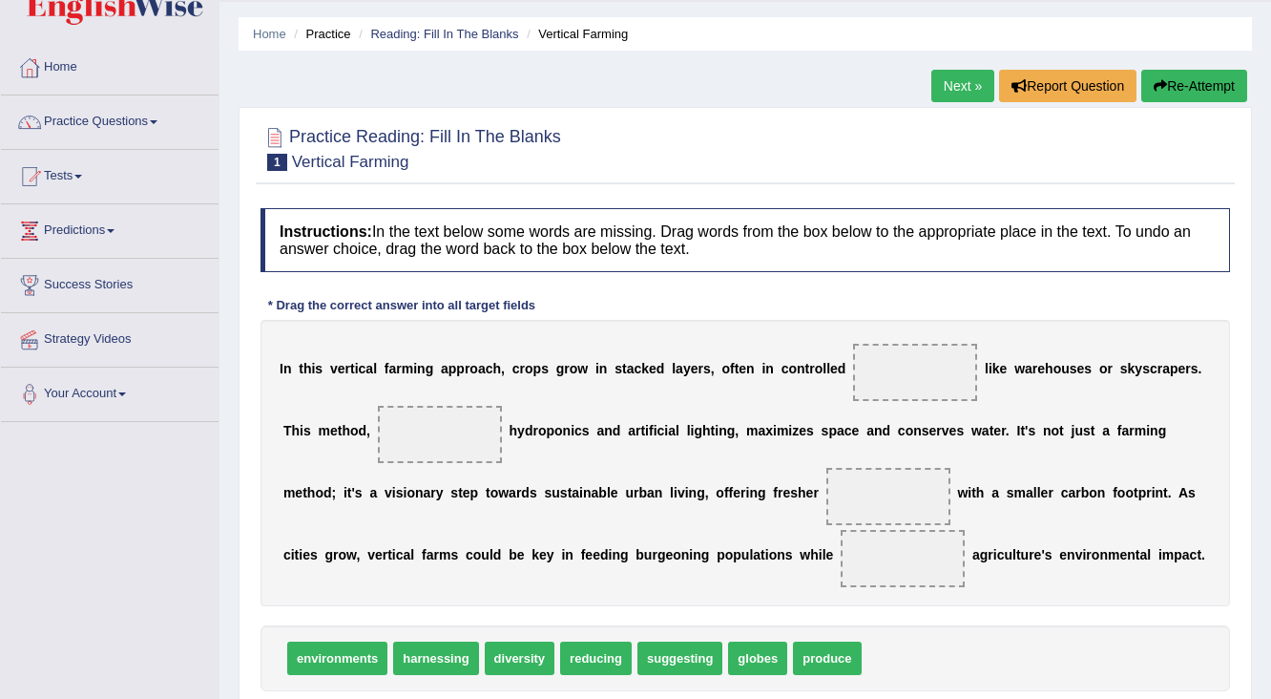
scroll to position [153, 0]
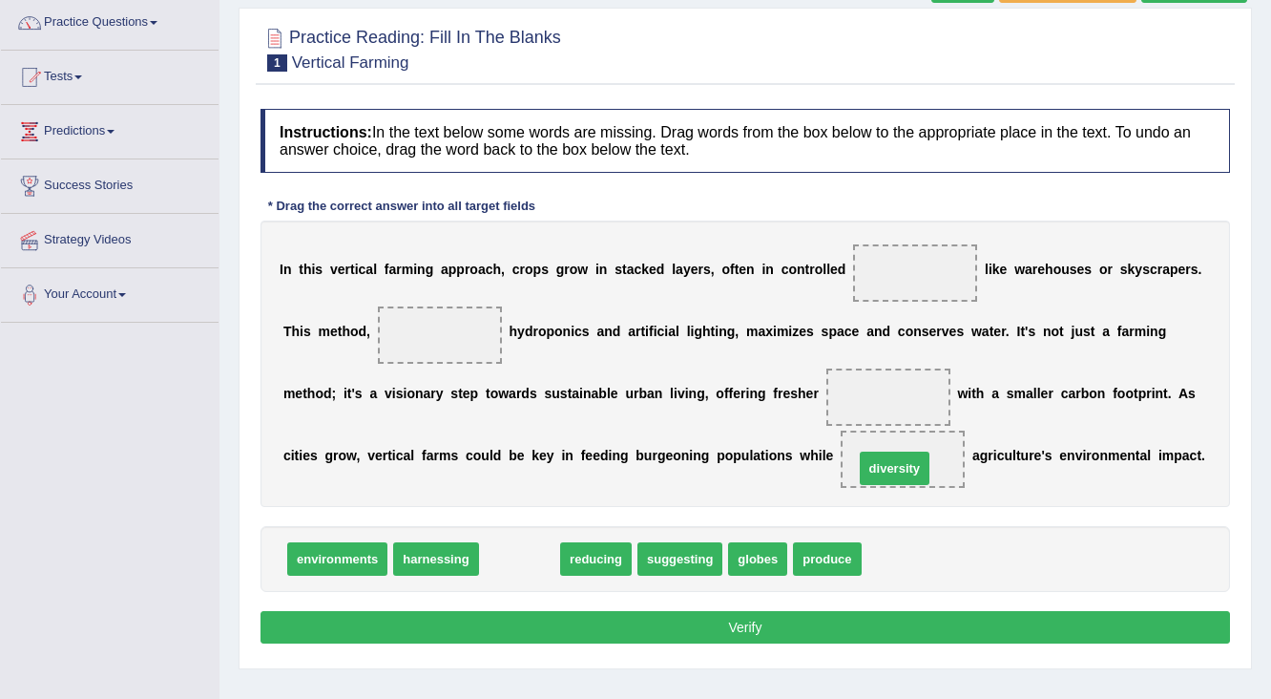
drag, startPoint x: 514, startPoint y: 556, endPoint x: 890, endPoint y: 466, distance: 385.9
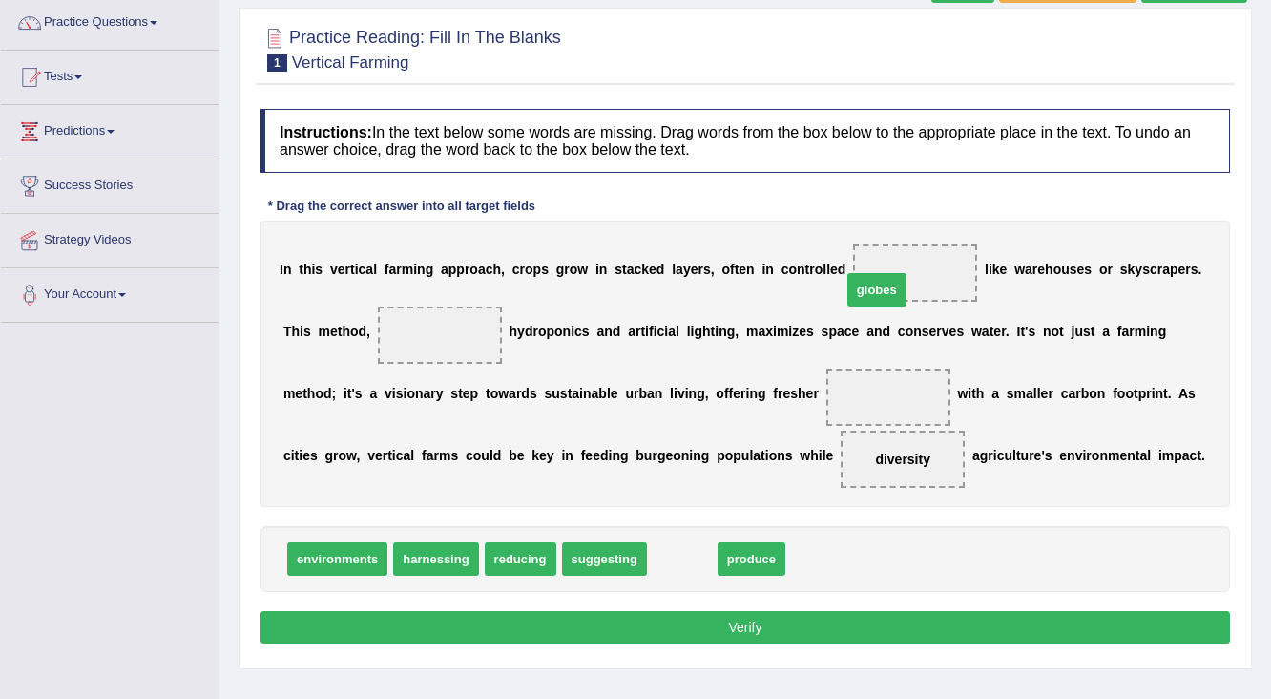
drag, startPoint x: 679, startPoint y: 563, endPoint x: 873, endPoint y: 295, distance: 331.4
drag, startPoint x: 672, startPoint y: 548, endPoint x: 419, endPoint y: 335, distance: 330.6
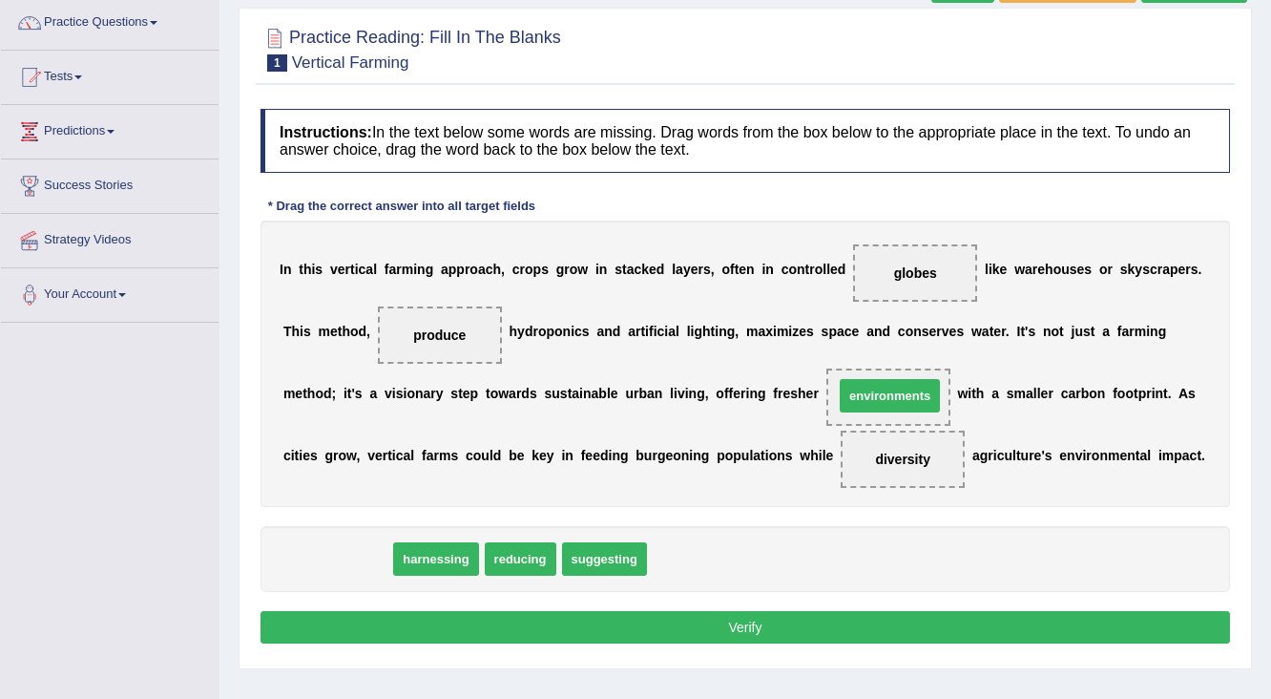
drag, startPoint x: 319, startPoint y: 556, endPoint x: 871, endPoint y: 392, distance: 576.2
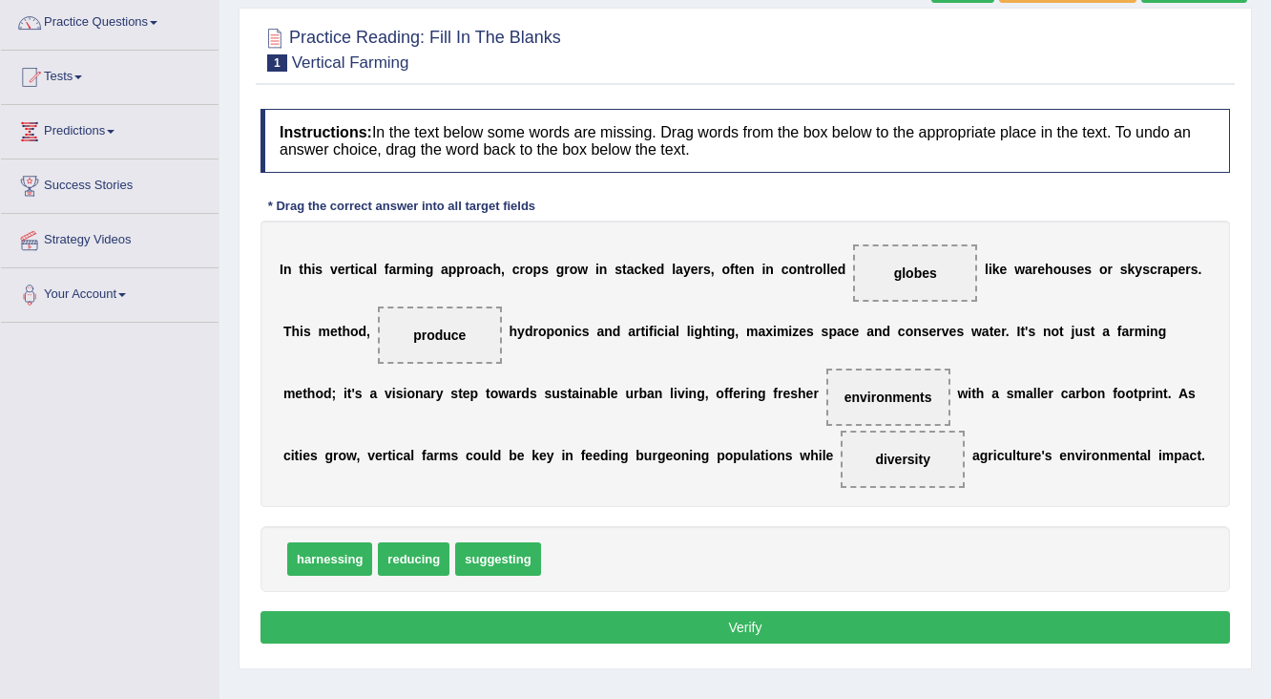
click at [674, 624] on button "Verify" at bounding box center [746, 627] width 970 height 32
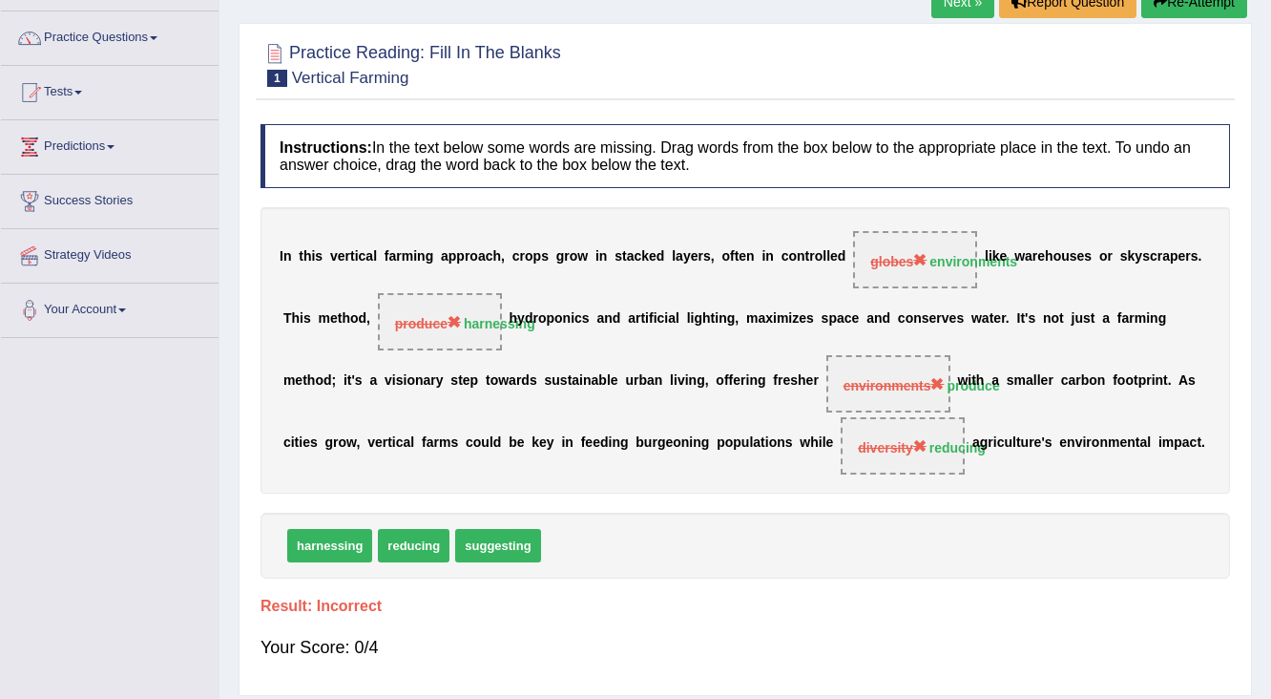
scroll to position [0, 0]
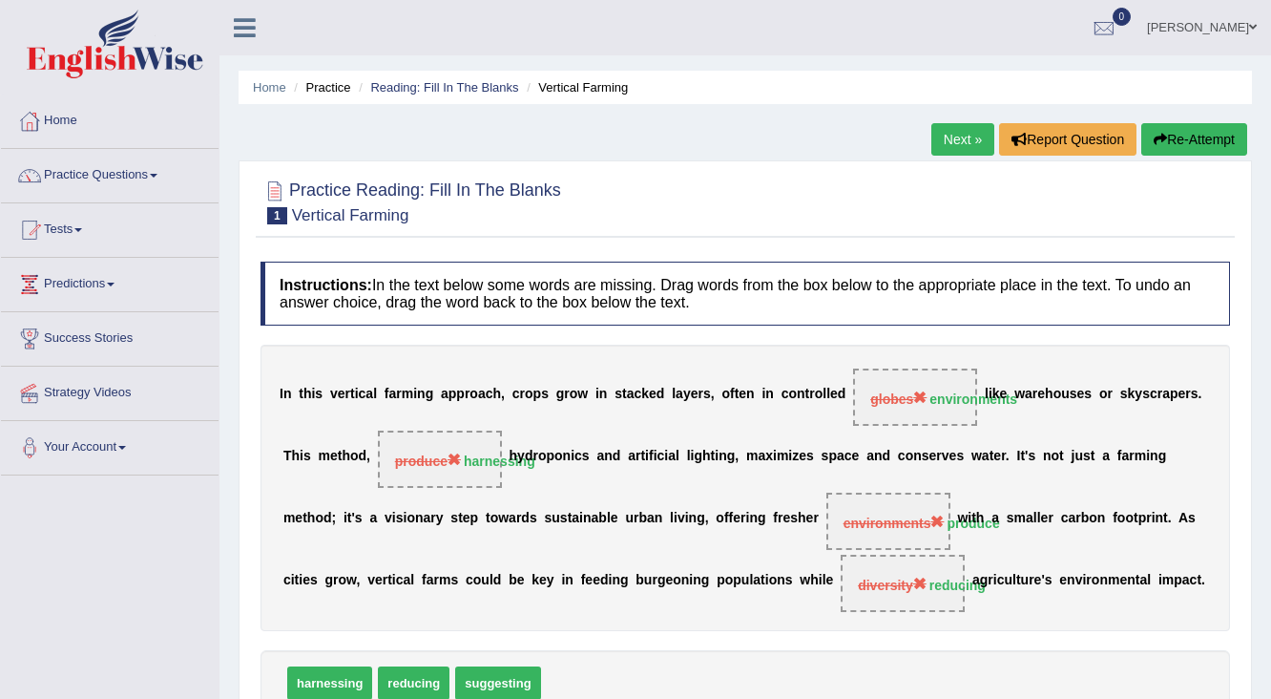
click at [962, 131] on link "Next »" at bounding box center [963, 139] width 63 height 32
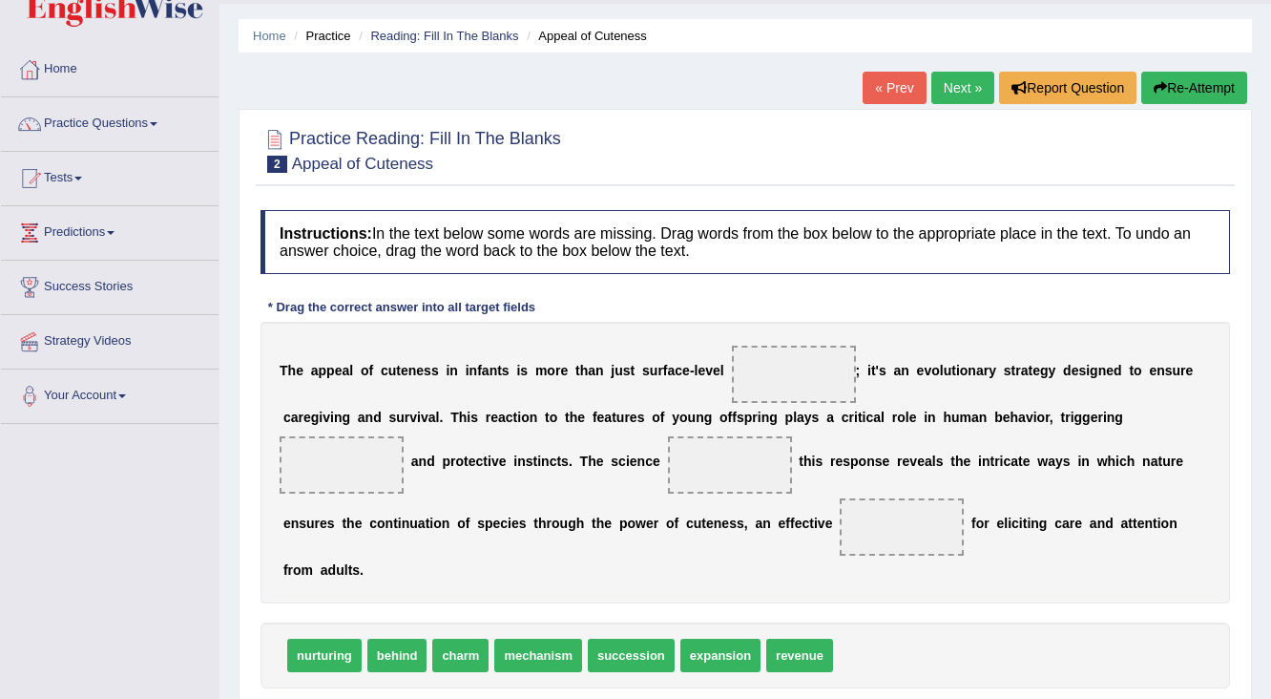
scroll to position [76, 0]
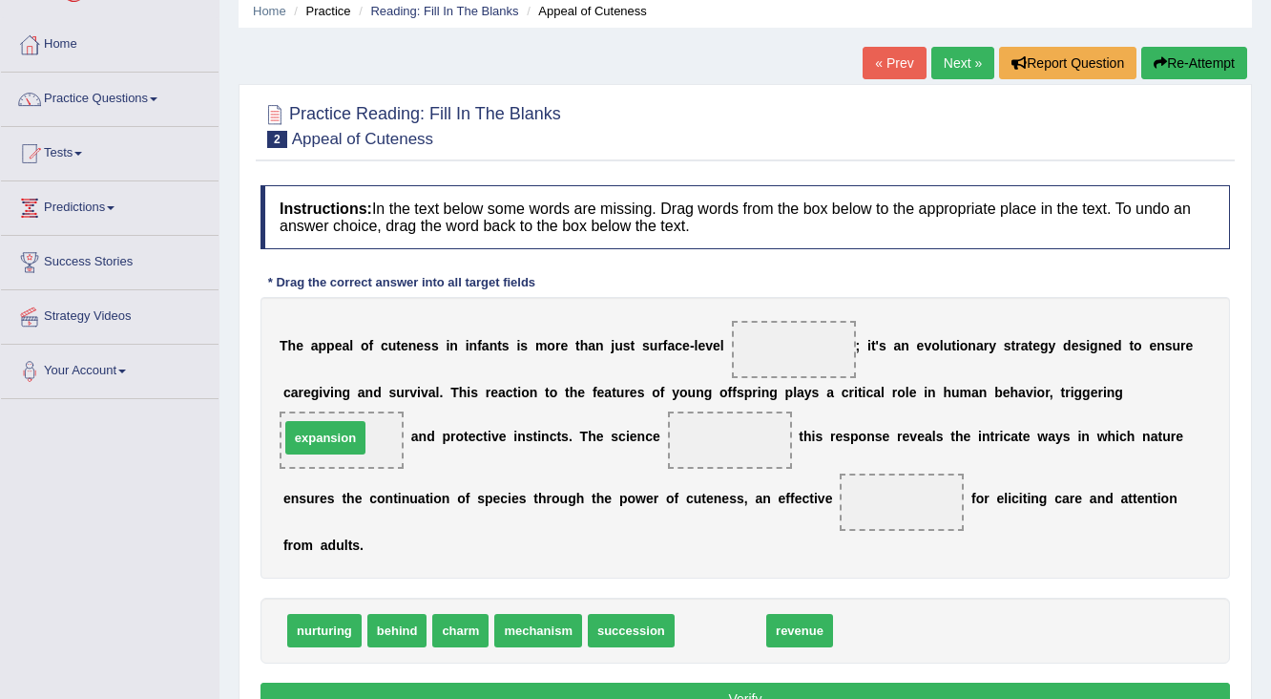
drag, startPoint x: 723, startPoint y: 634, endPoint x: 327, endPoint y: 442, distance: 439.3
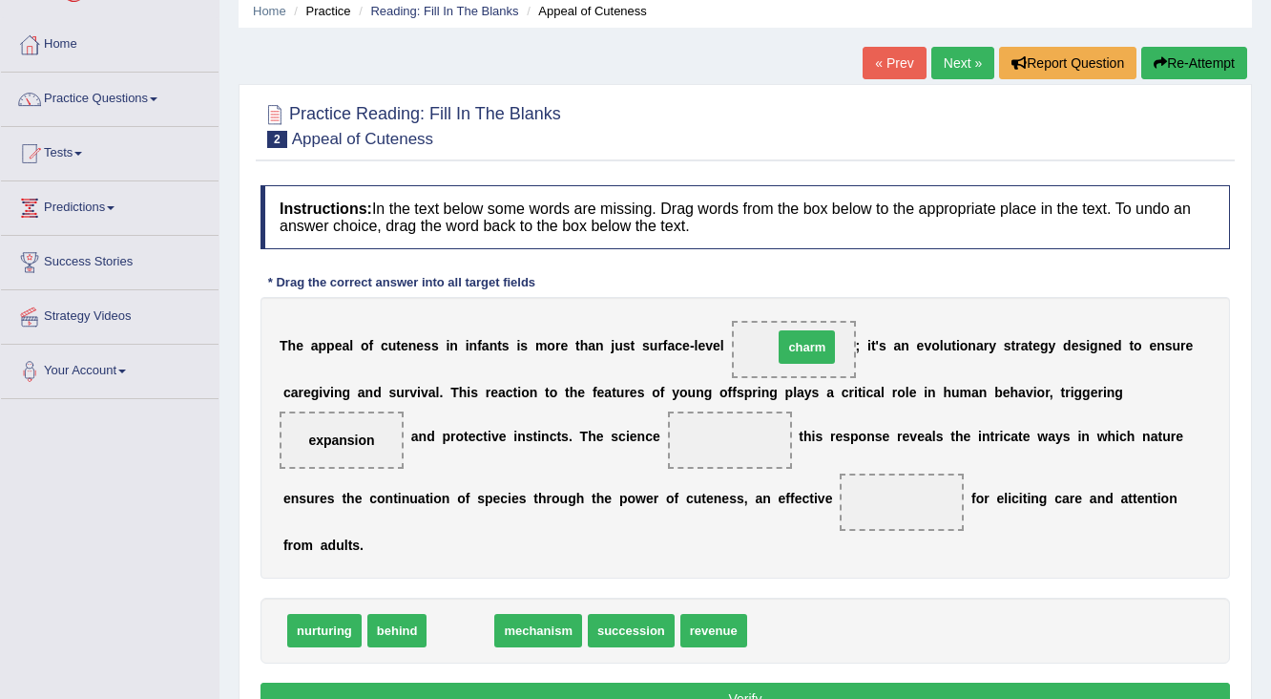
drag, startPoint x: 465, startPoint y: 617, endPoint x: 811, endPoint y: 340, distance: 443.5
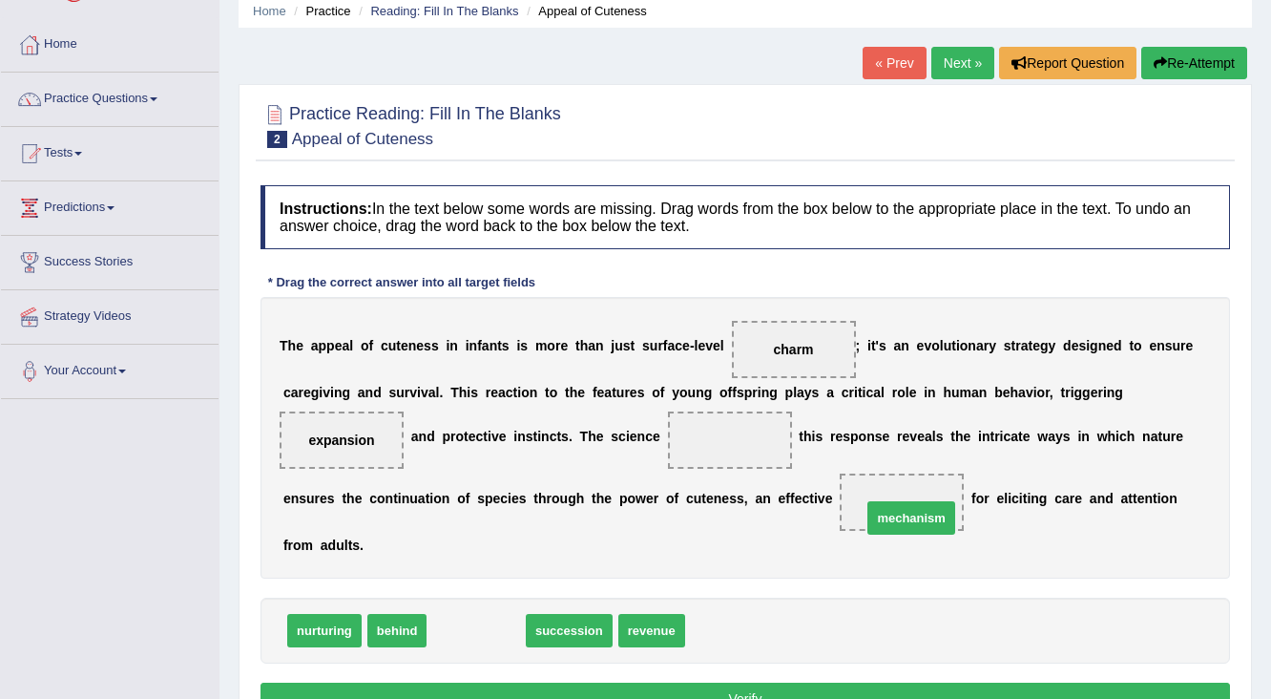
drag, startPoint x: 477, startPoint y: 640, endPoint x: 912, endPoint y: 518, distance: 450.9
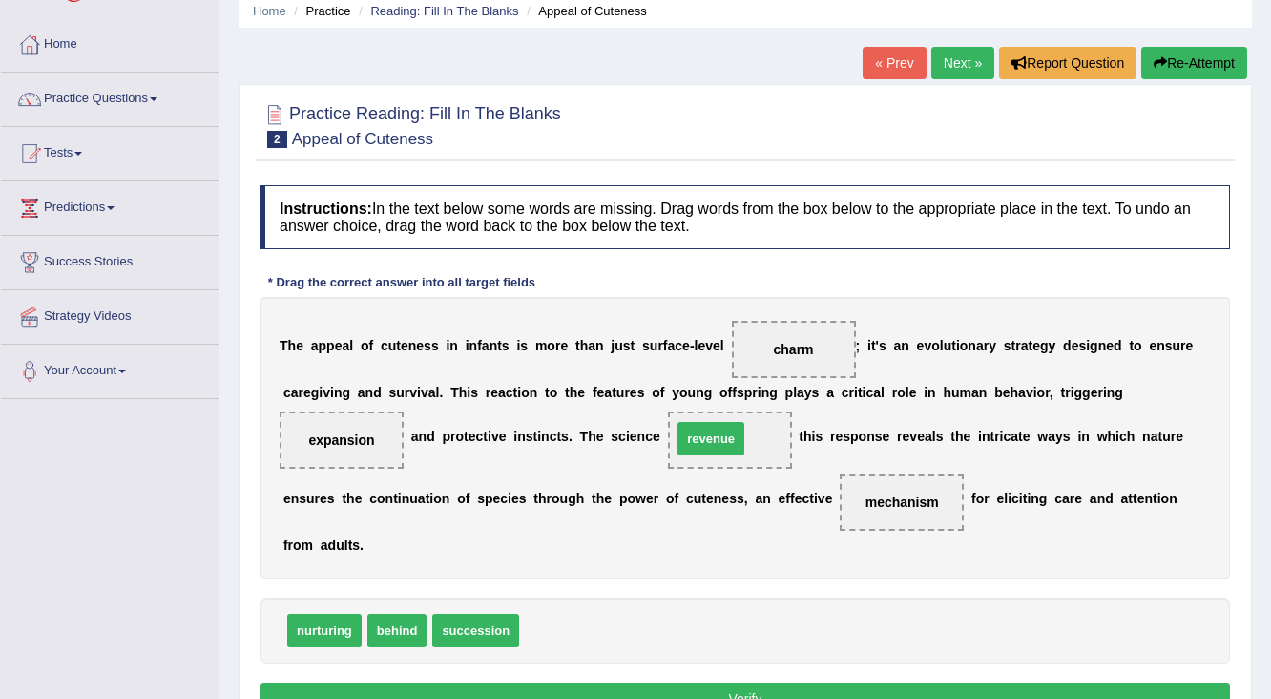
drag, startPoint x: 549, startPoint y: 633, endPoint x: 702, endPoint y: 442, distance: 244.5
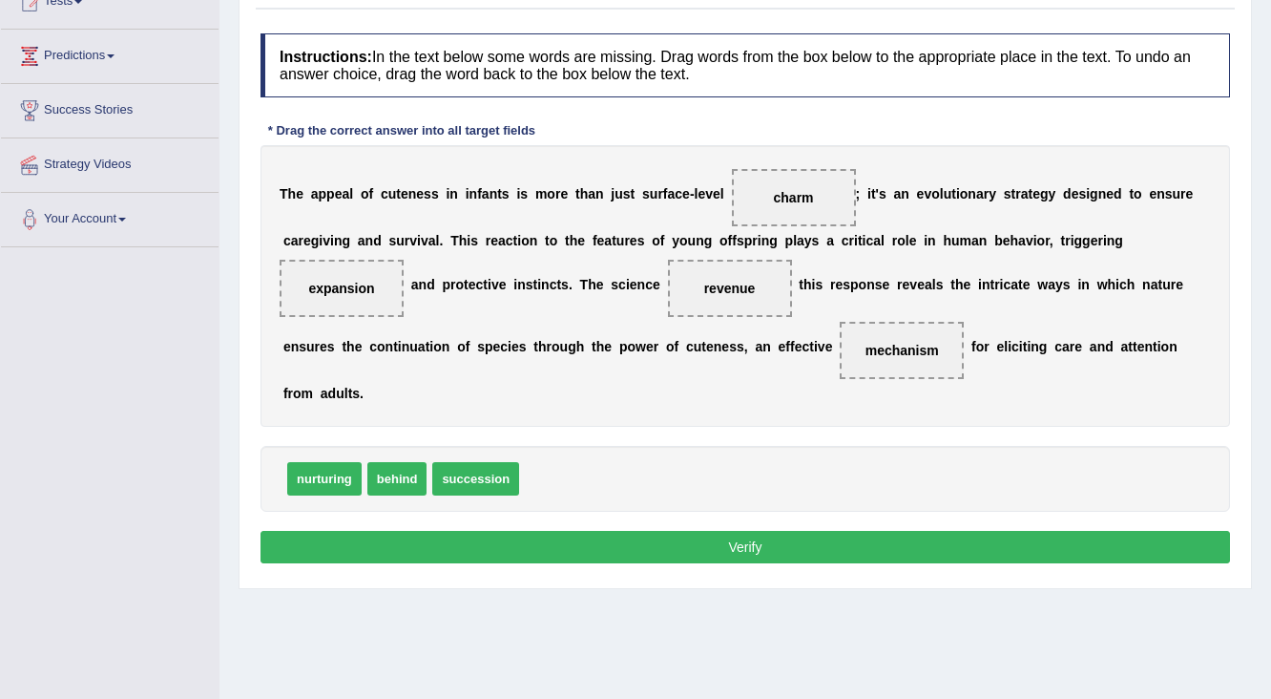
scroll to position [229, 0]
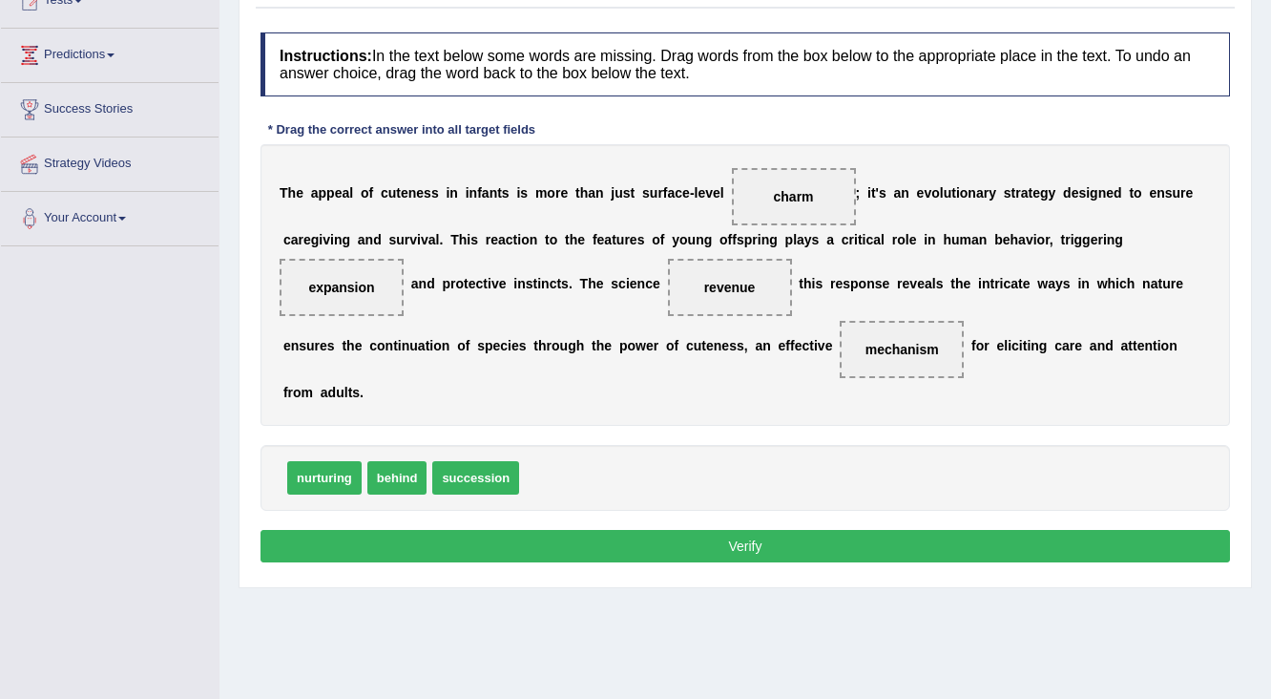
click at [746, 543] on button "Verify" at bounding box center [746, 546] width 970 height 32
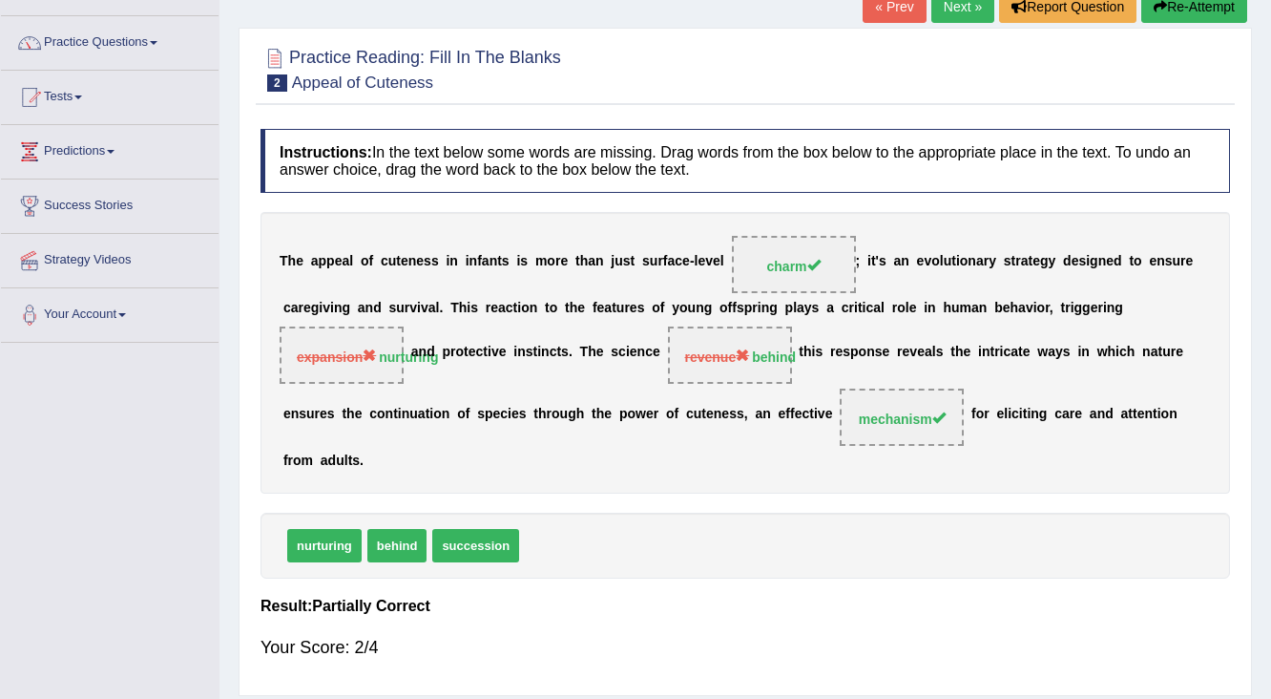
scroll to position [0, 0]
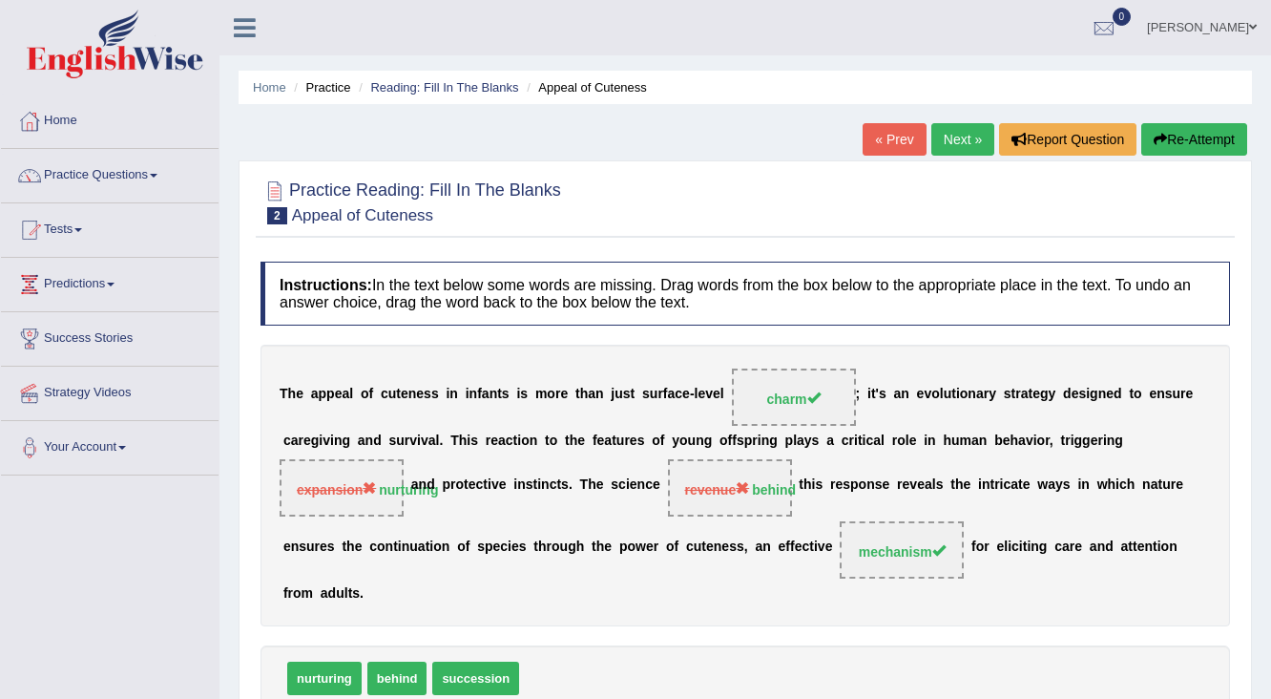
click at [951, 142] on link "Next »" at bounding box center [963, 139] width 63 height 32
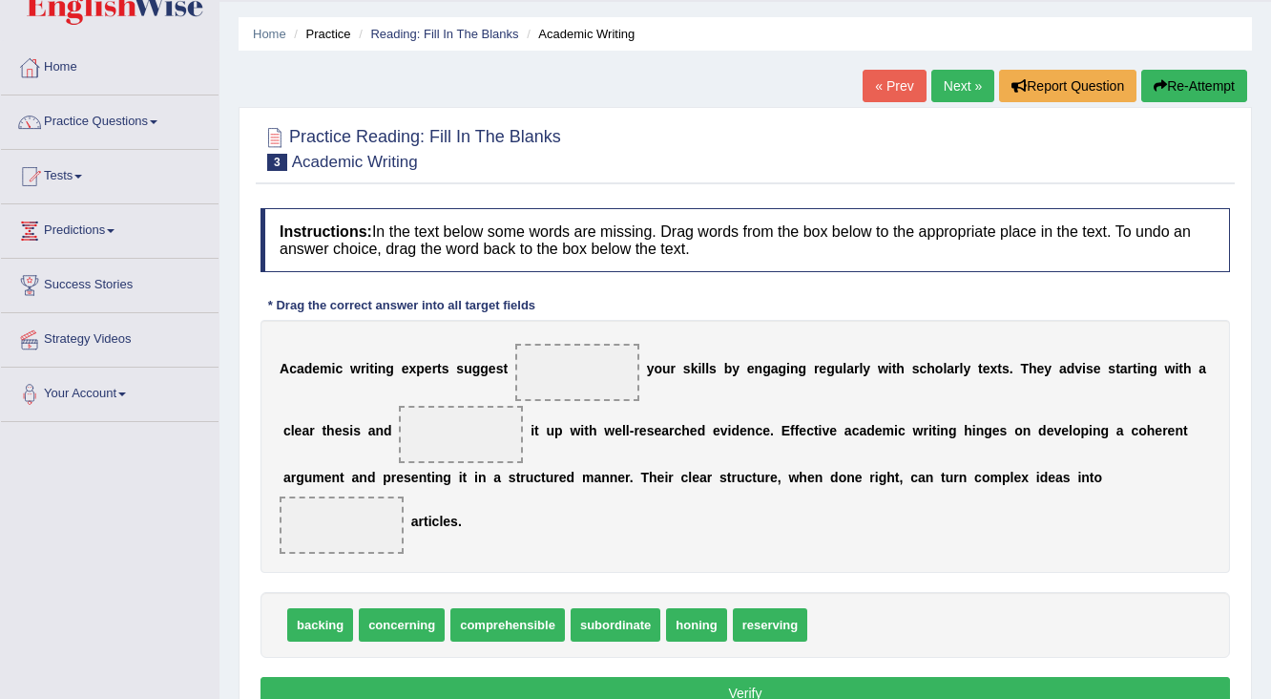
scroll to position [153, 0]
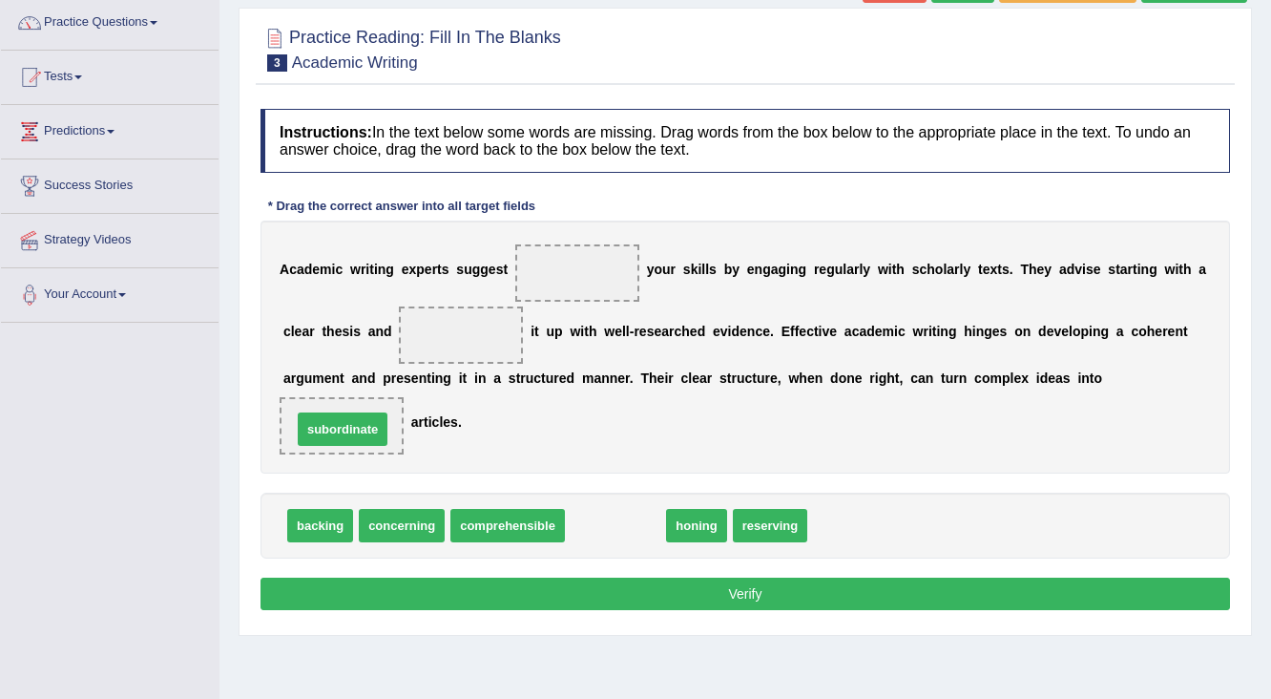
drag, startPoint x: 622, startPoint y: 529, endPoint x: 349, endPoint y: 432, distance: 289.5
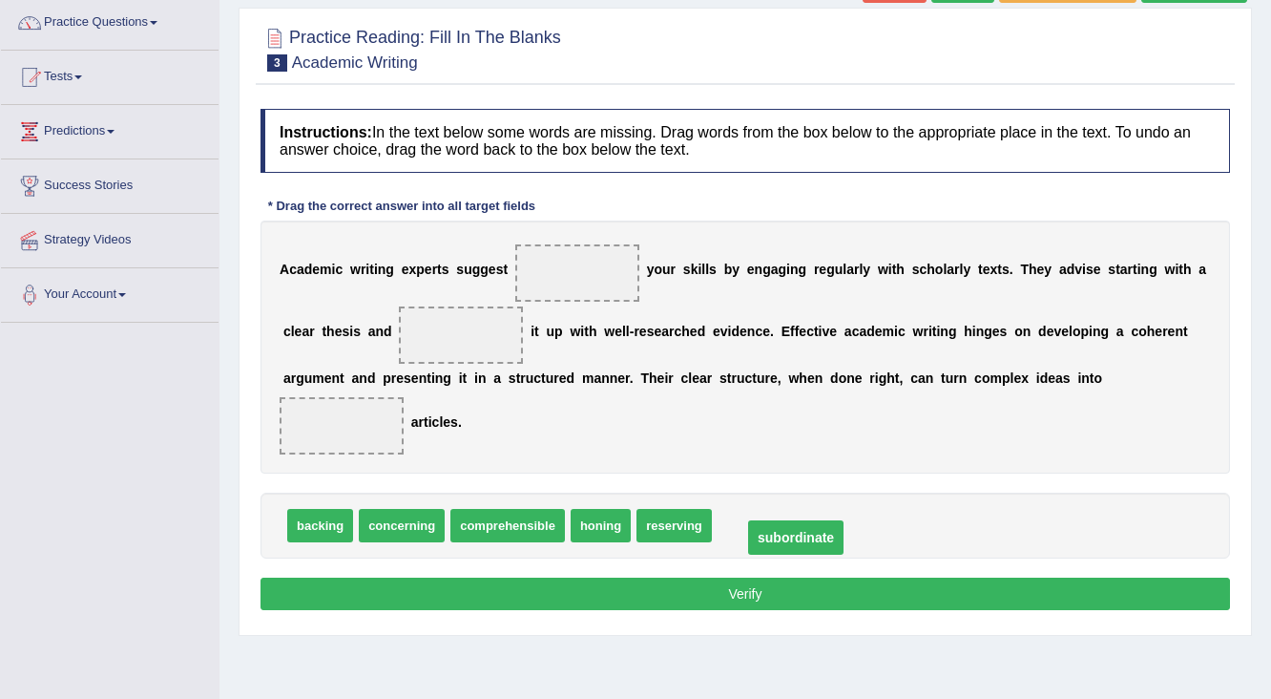
drag, startPoint x: 327, startPoint y: 416, endPoint x: 779, endPoint y: 528, distance: 465.1
drag, startPoint x: 732, startPoint y: 511, endPoint x: 452, endPoint y: 332, distance: 331.8
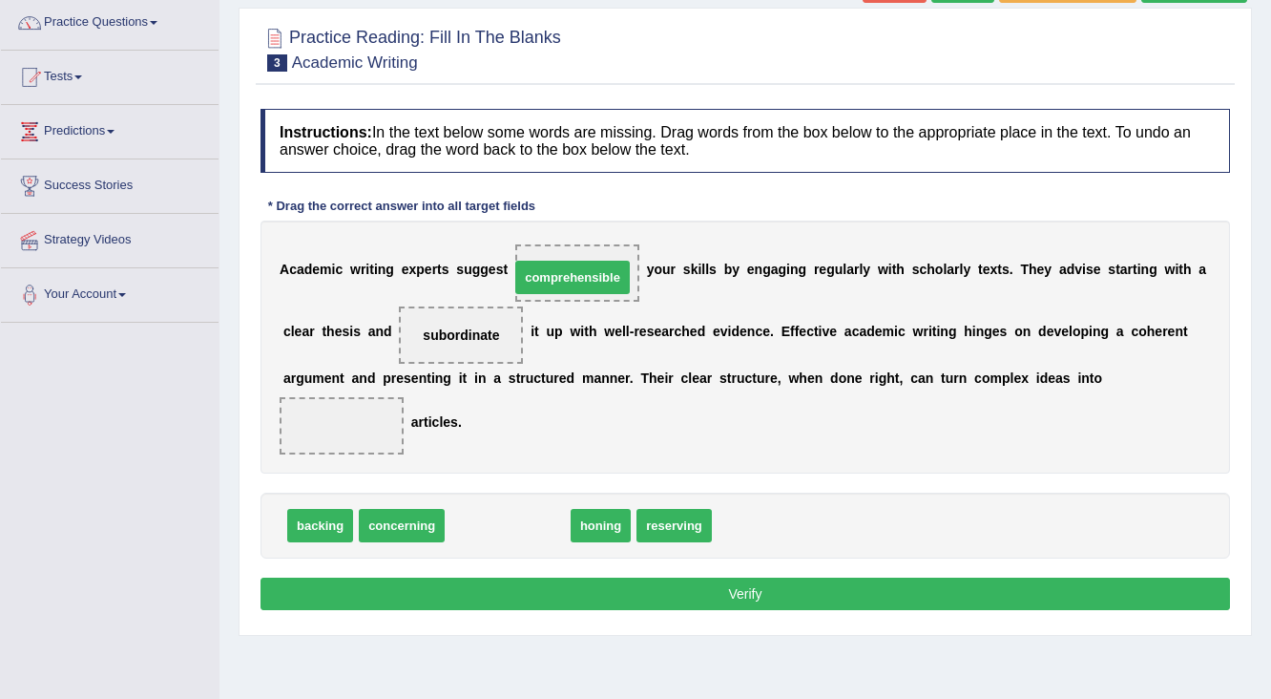
drag, startPoint x: 512, startPoint y: 521, endPoint x: 577, endPoint y: 273, distance: 256.5
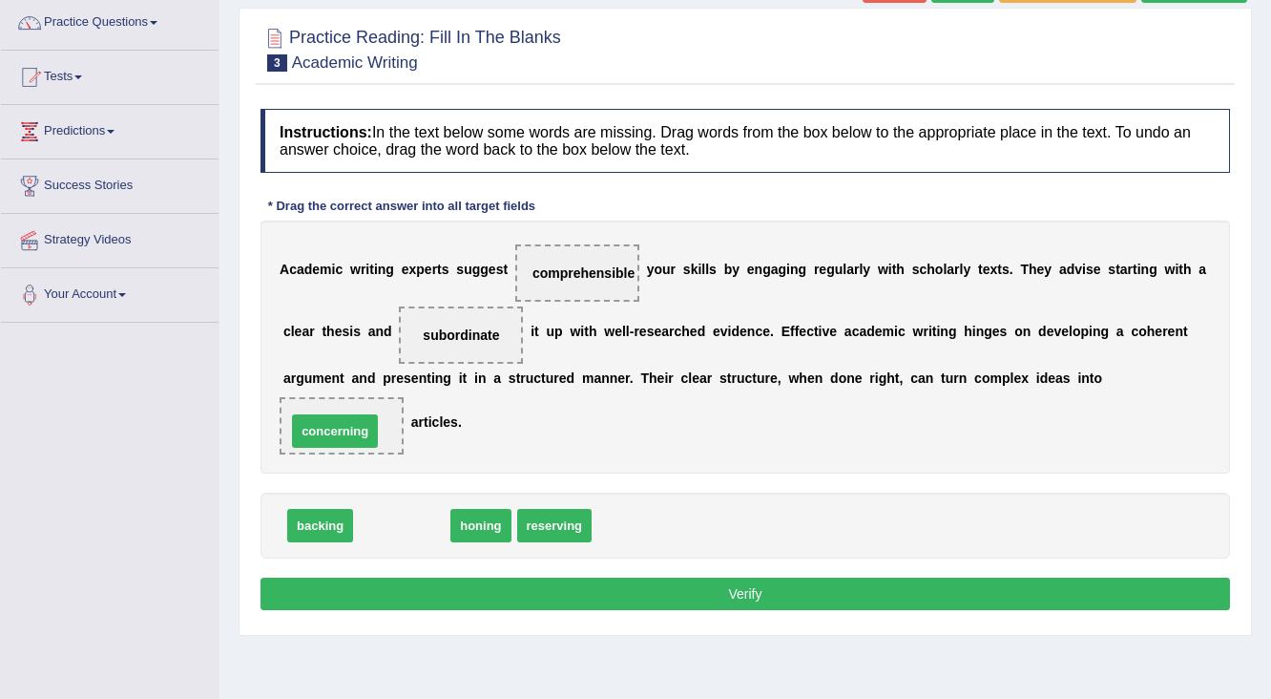
drag, startPoint x: 422, startPoint y: 525, endPoint x: 355, endPoint y: 429, distance: 117.3
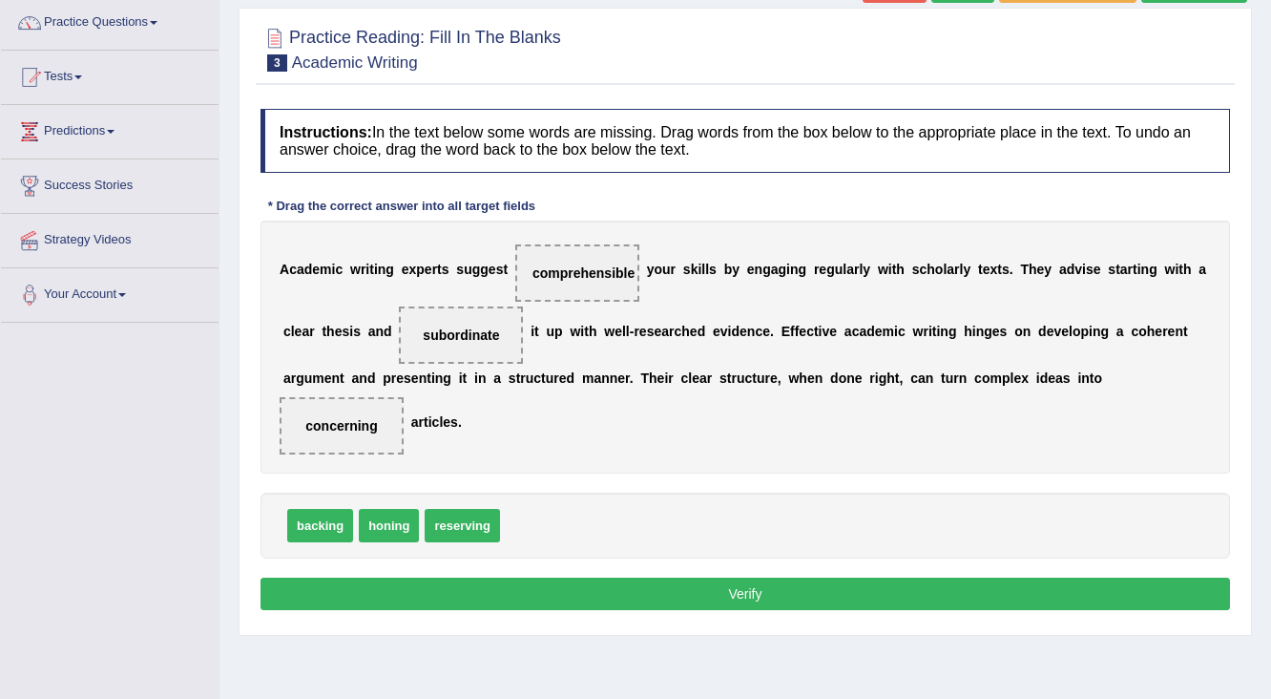
click at [651, 590] on button "Verify" at bounding box center [746, 593] width 970 height 32
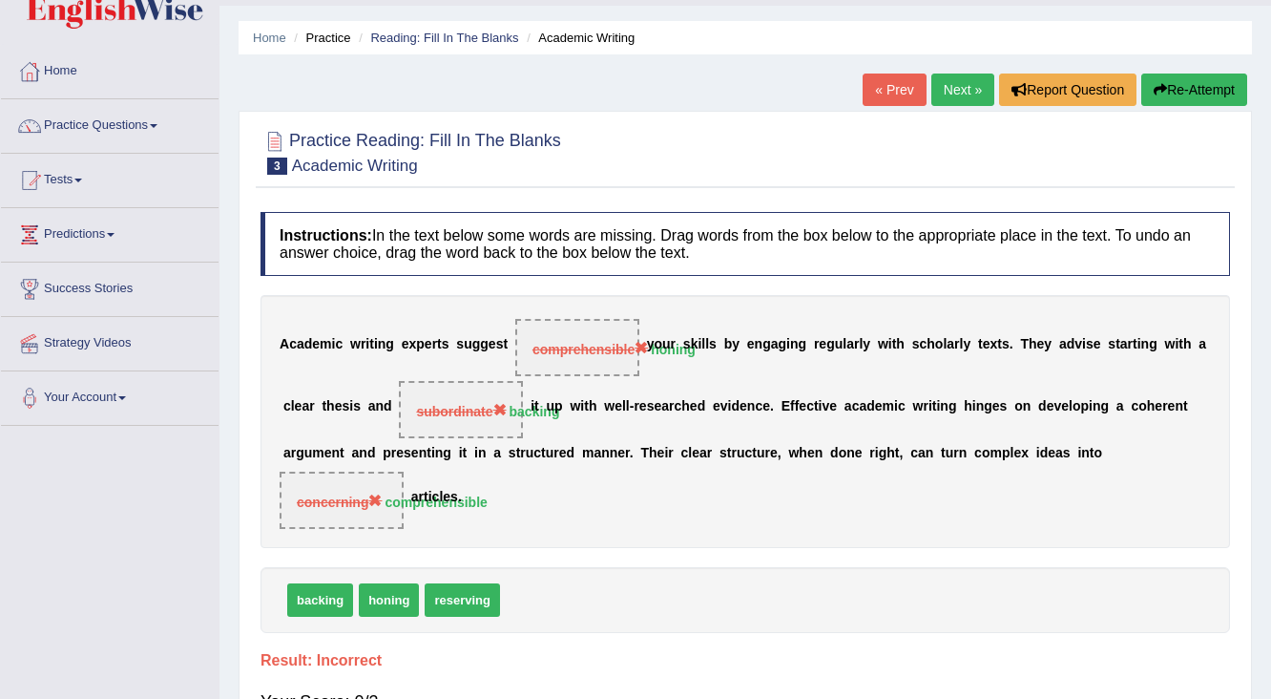
scroll to position [76, 0]
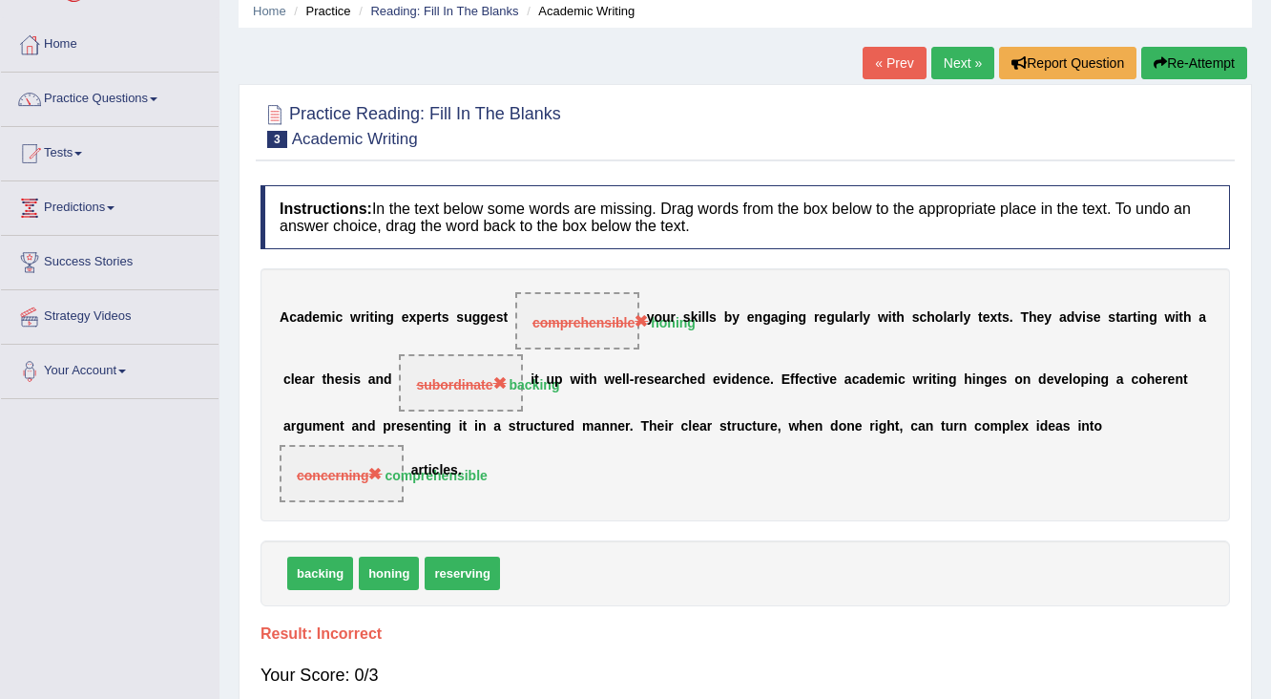
click at [957, 53] on link "Next »" at bounding box center [963, 63] width 63 height 32
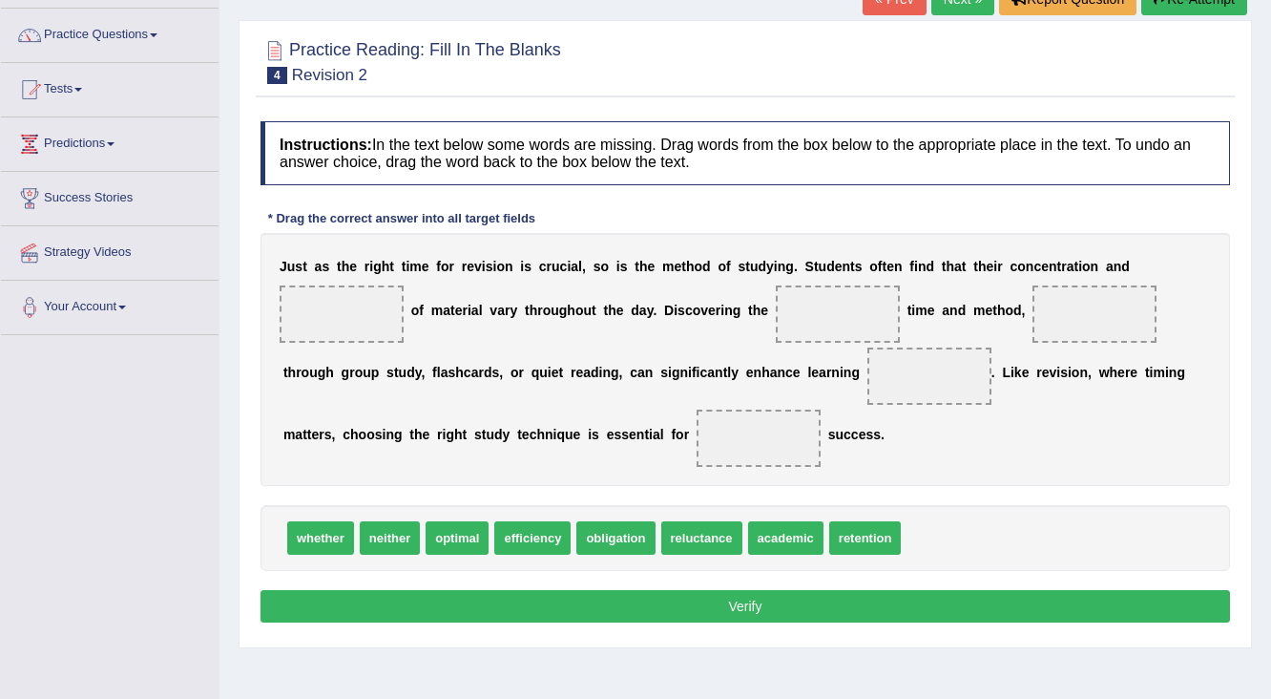
scroll to position [153, 0]
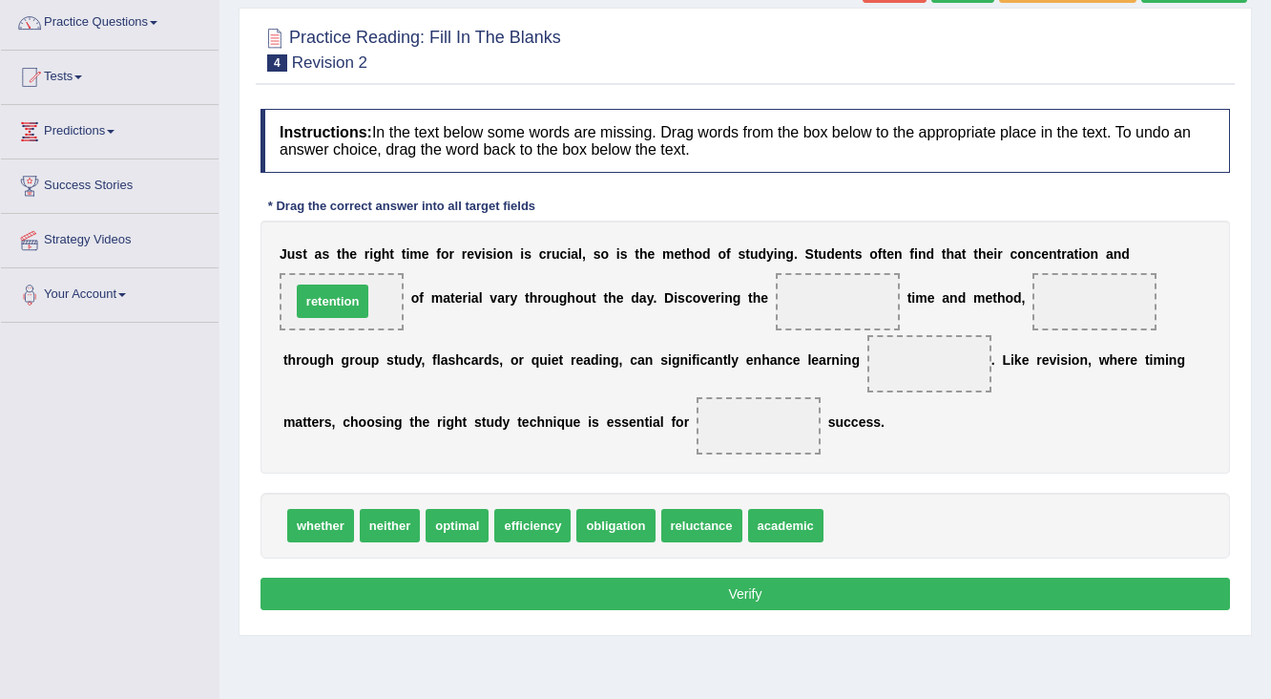
drag, startPoint x: 868, startPoint y: 527, endPoint x: 335, endPoint y: 305, distance: 576.8
drag, startPoint x: 446, startPoint y: 523, endPoint x: 718, endPoint y: 365, distance: 314.8
click at [695, 383] on span "optimal" at bounding box center [677, 399] width 63 height 33
click at [758, 340] on div "J u s t a s t h e r i g h t t i m e f o r r e v i s i o n i s c r u c i a l , s…" at bounding box center [746, 346] width 970 height 253
drag, startPoint x: 466, startPoint y: 524, endPoint x: 844, endPoint y: 296, distance: 441.5
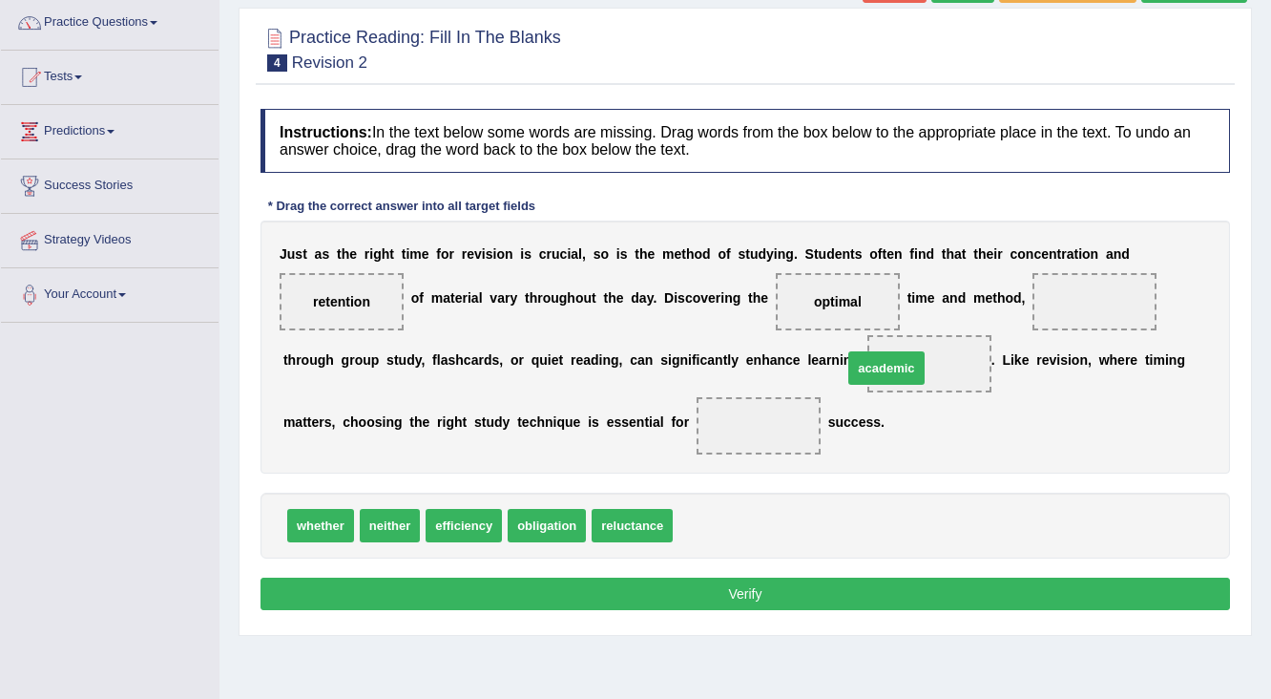
drag, startPoint x: 721, startPoint y: 530, endPoint x: 891, endPoint y: 372, distance: 231.7
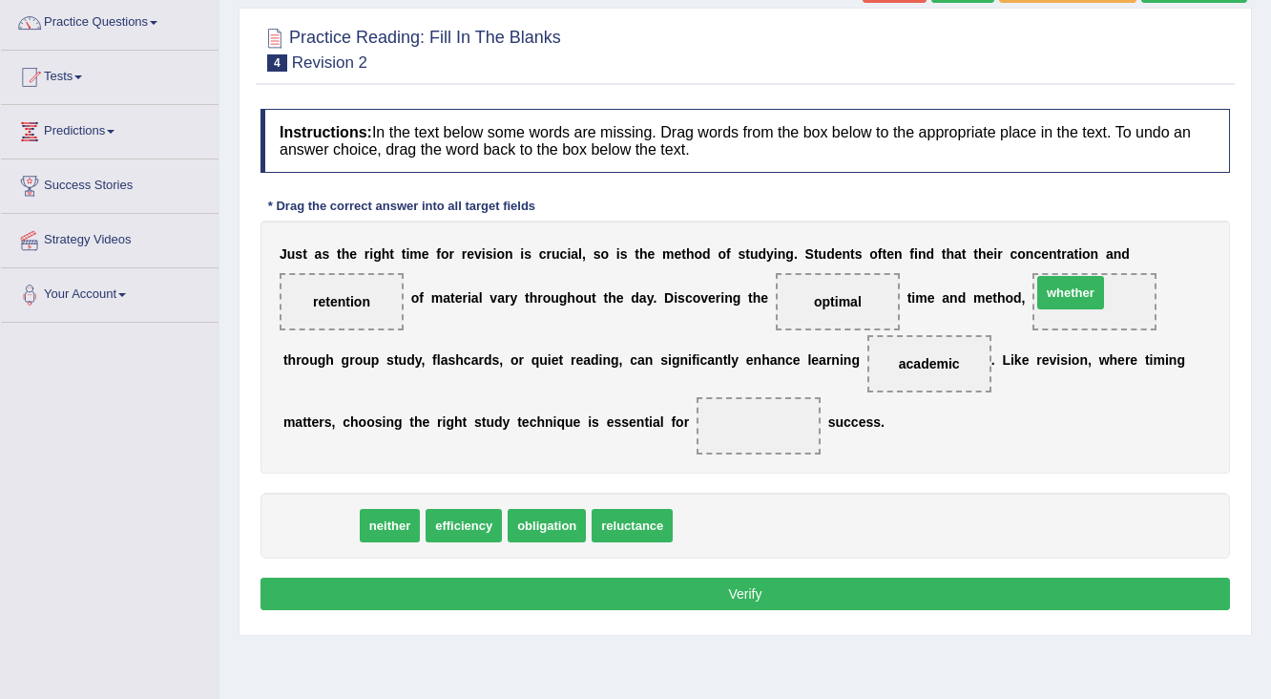
drag, startPoint x: 312, startPoint y: 523, endPoint x: 1062, endPoint y: 290, distance: 785.5
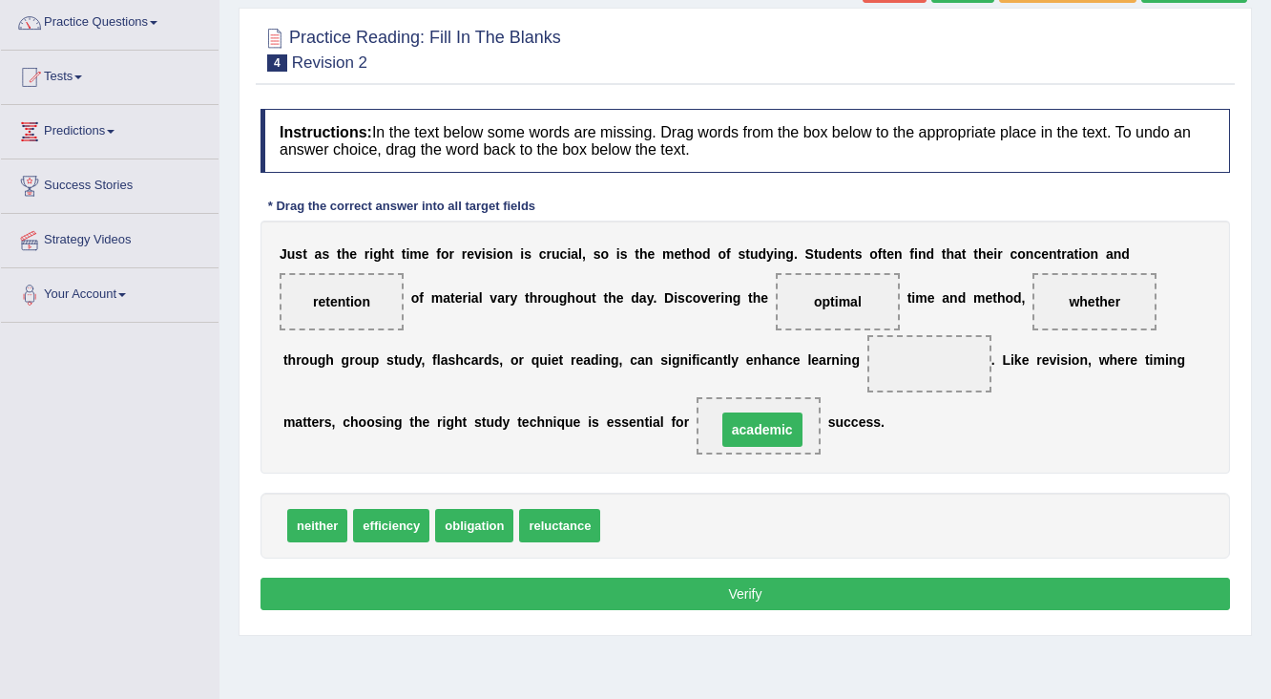
drag, startPoint x: 930, startPoint y: 363, endPoint x: 763, endPoint y: 429, distance: 179.5
drag, startPoint x: 321, startPoint y: 520, endPoint x: 1112, endPoint y: 297, distance: 822.2
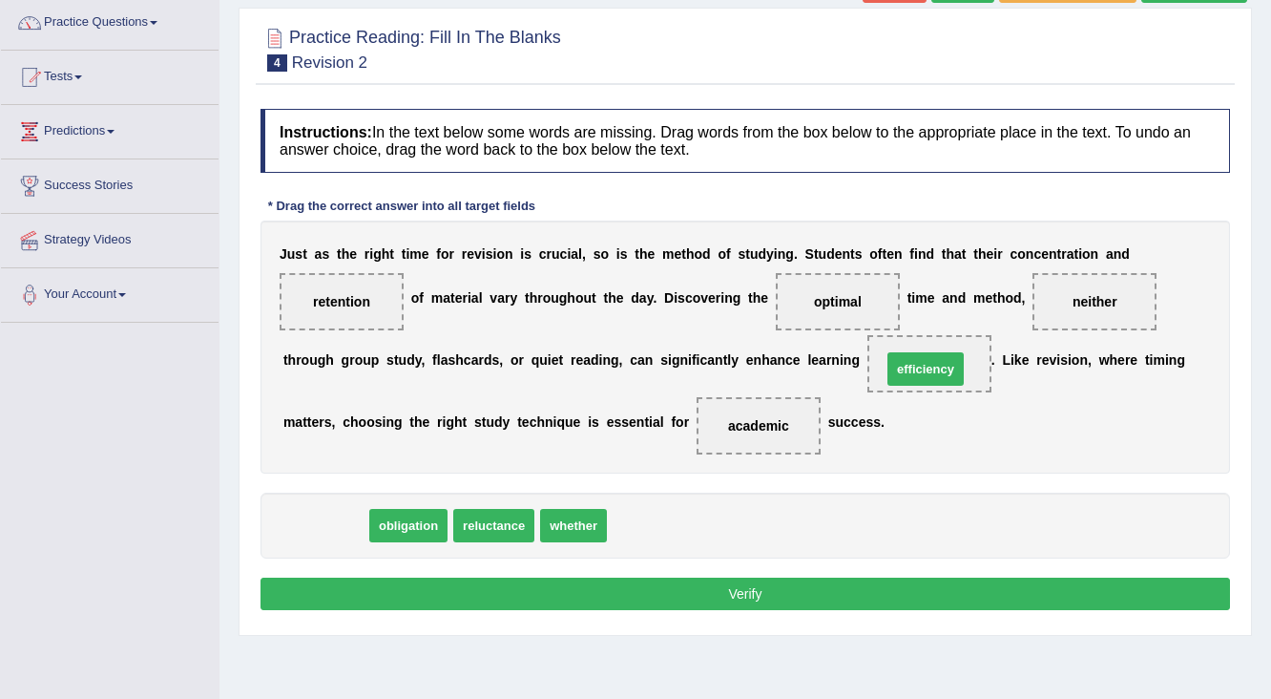
drag, startPoint x: 328, startPoint y: 519, endPoint x: 922, endPoint y: 360, distance: 614.7
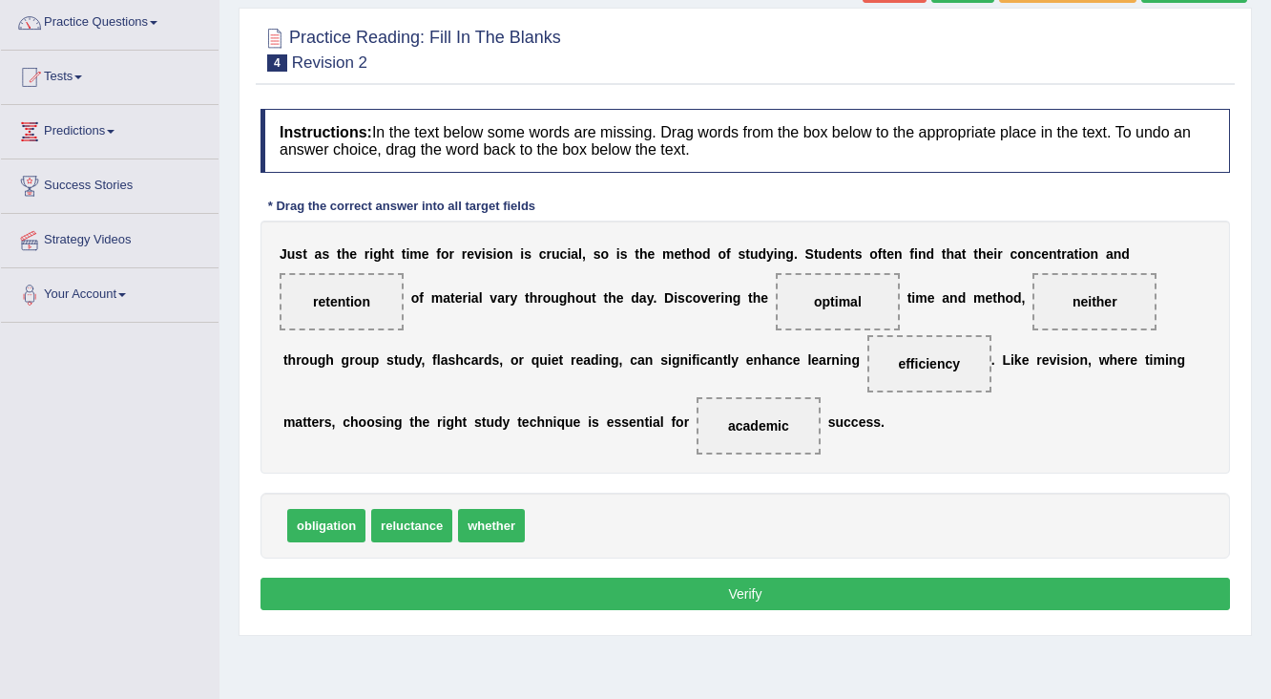
click at [787, 590] on button "Verify" at bounding box center [746, 593] width 970 height 32
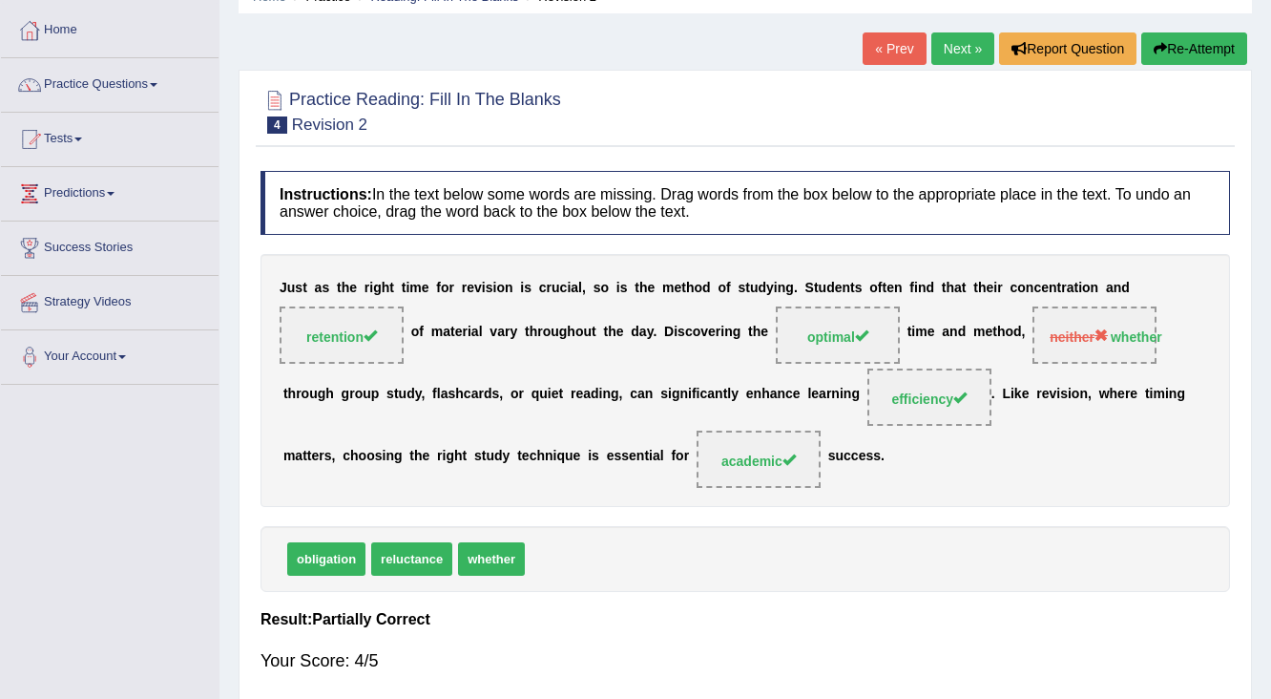
scroll to position [74, 0]
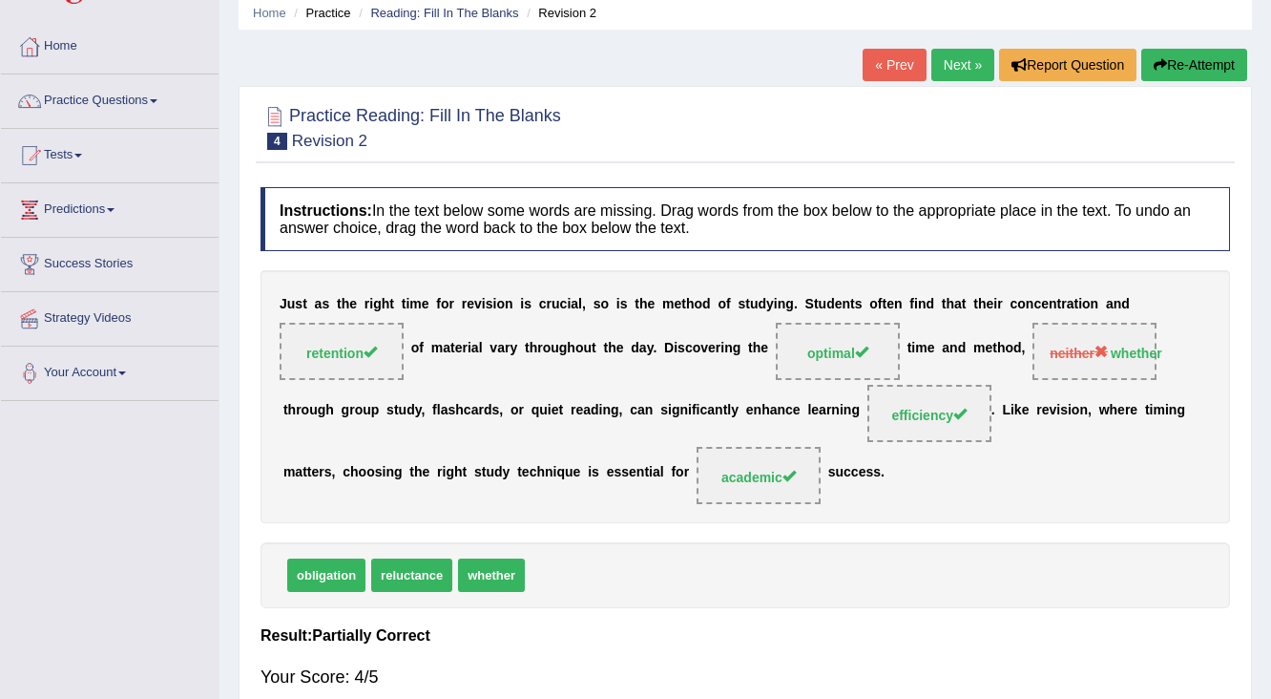
click at [944, 61] on link "Next »" at bounding box center [963, 65] width 63 height 32
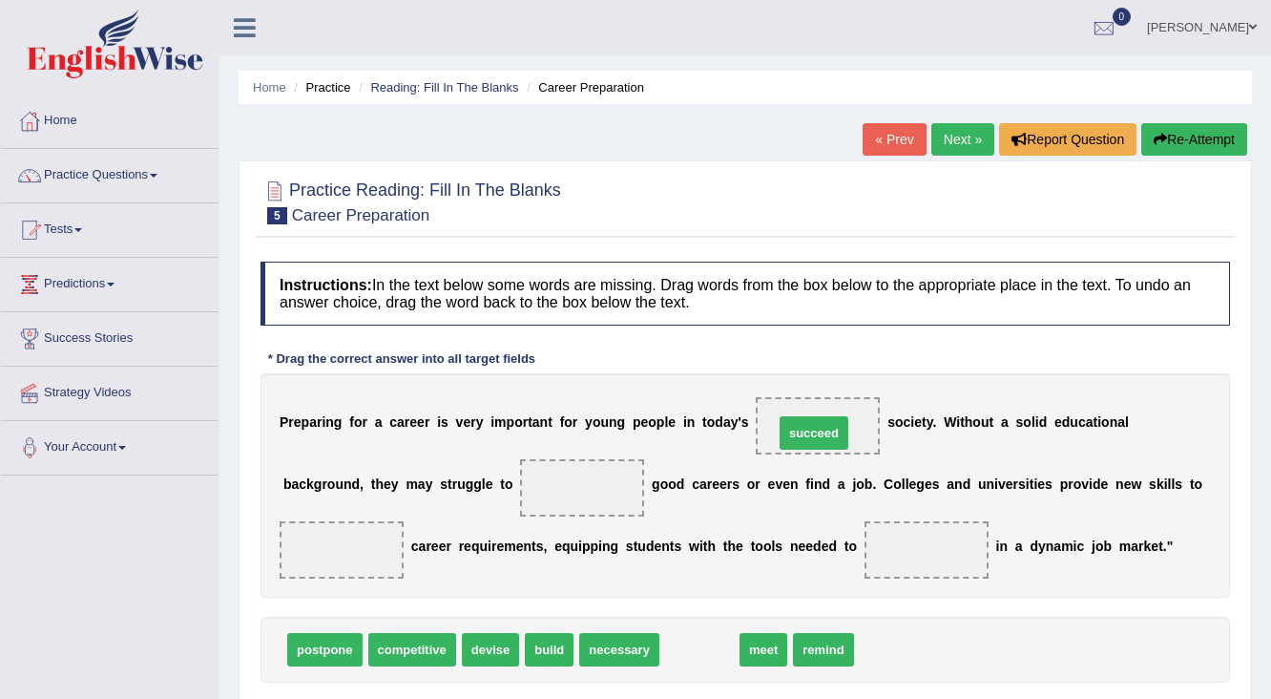
drag, startPoint x: 709, startPoint y: 613, endPoint x: 803, endPoint y: 426, distance: 209.2
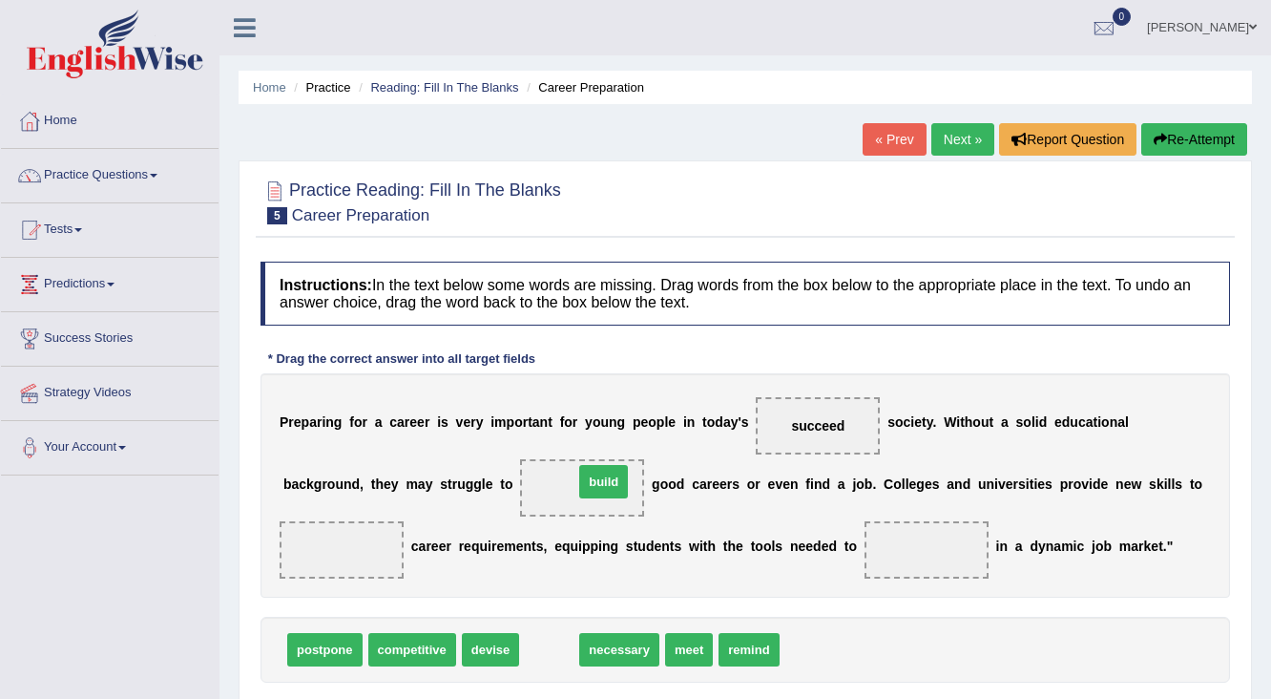
drag, startPoint x: 554, startPoint y: 638, endPoint x: 606, endPoint y: 470, distance: 176.0
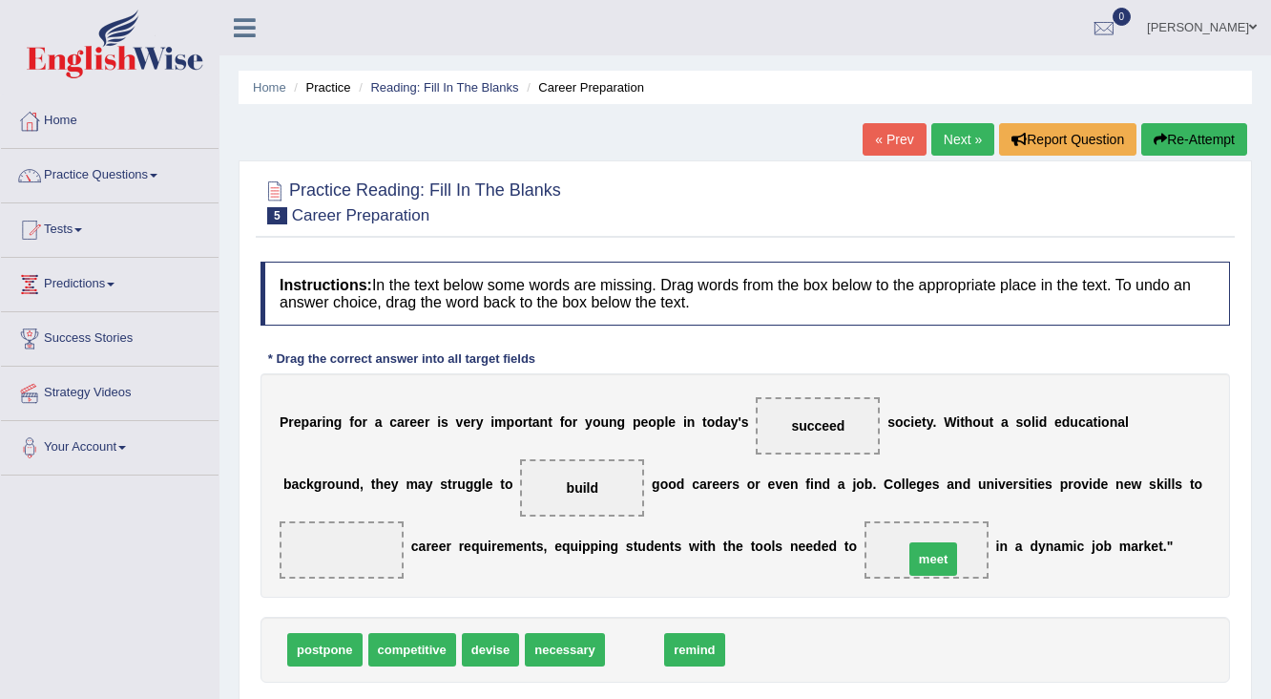
drag, startPoint x: 633, startPoint y: 649, endPoint x: 932, endPoint y: 559, distance: 311.9
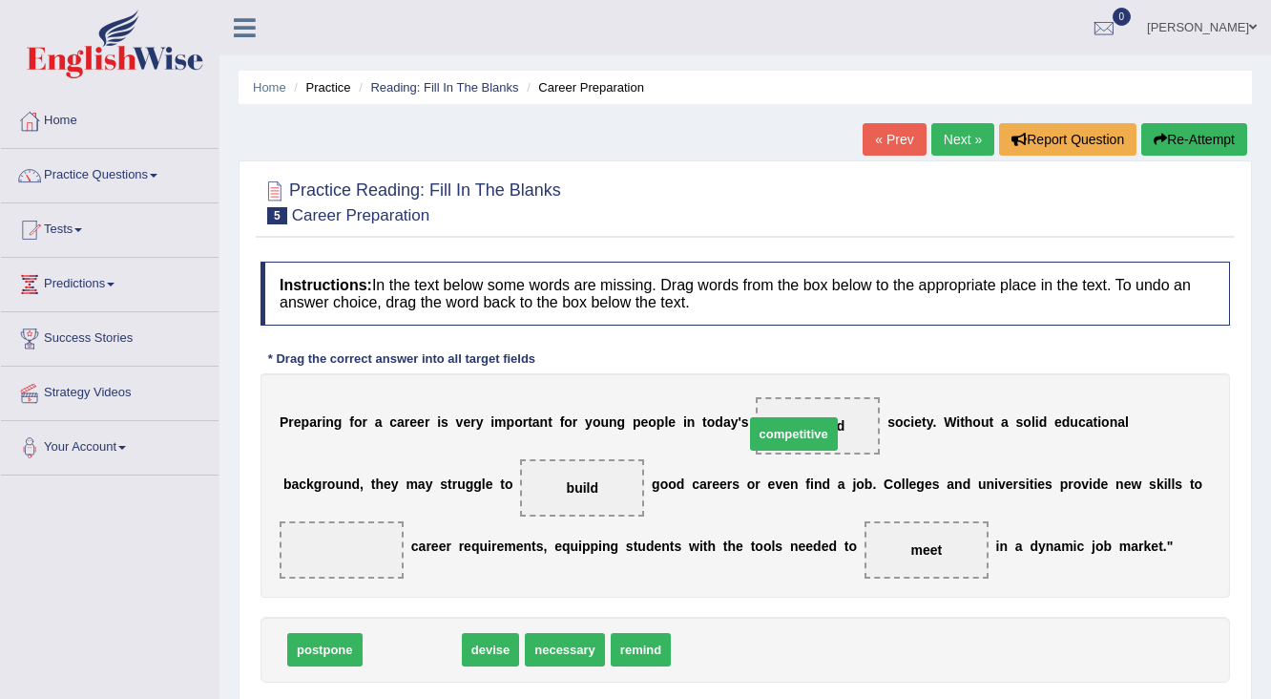
drag, startPoint x: 424, startPoint y: 640, endPoint x: 807, endPoint y: 424, distance: 440.6
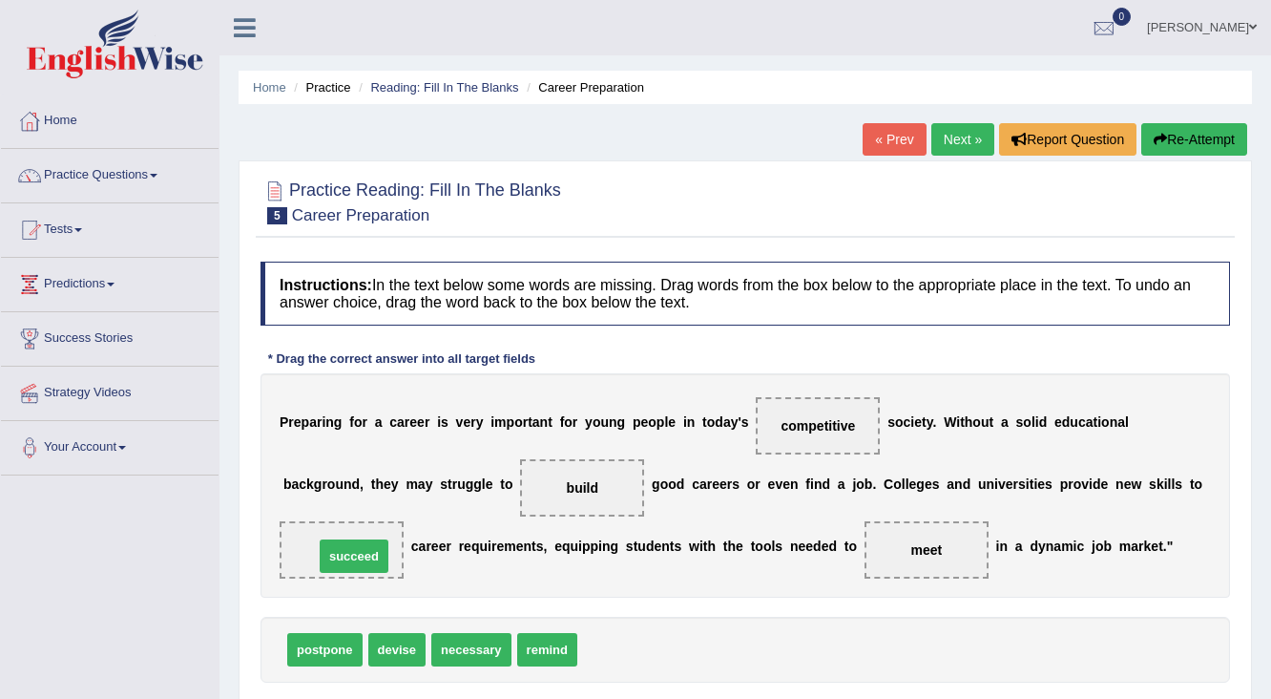
drag, startPoint x: 603, startPoint y: 638, endPoint x: 352, endPoint y: 550, distance: 265.9
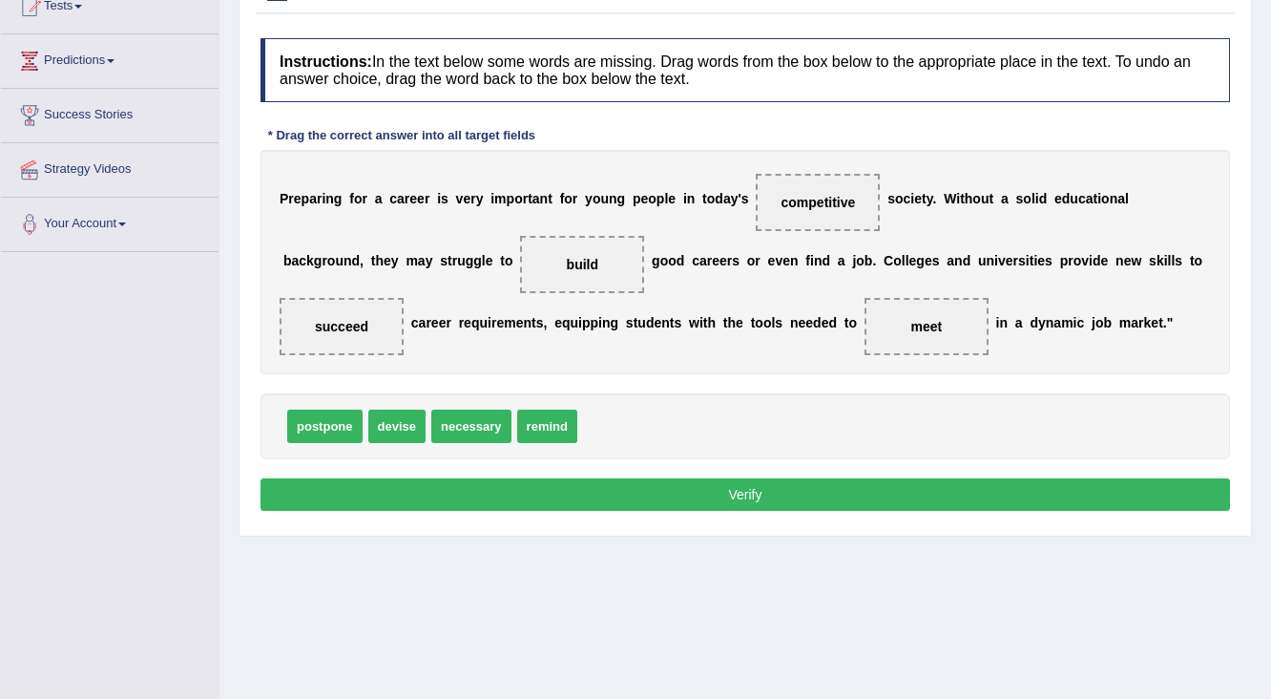
scroll to position [229, 0]
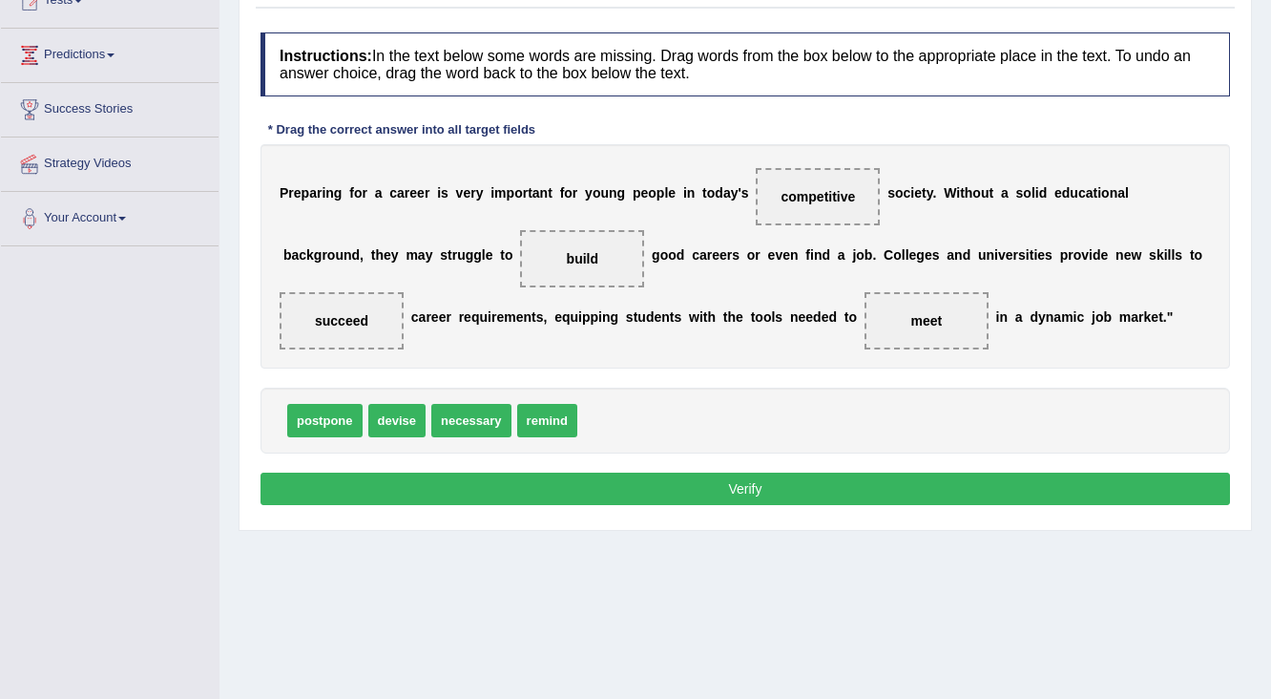
click at [679, 497] on button "Verify" at bounding box center [746, 488] width 970 height 32
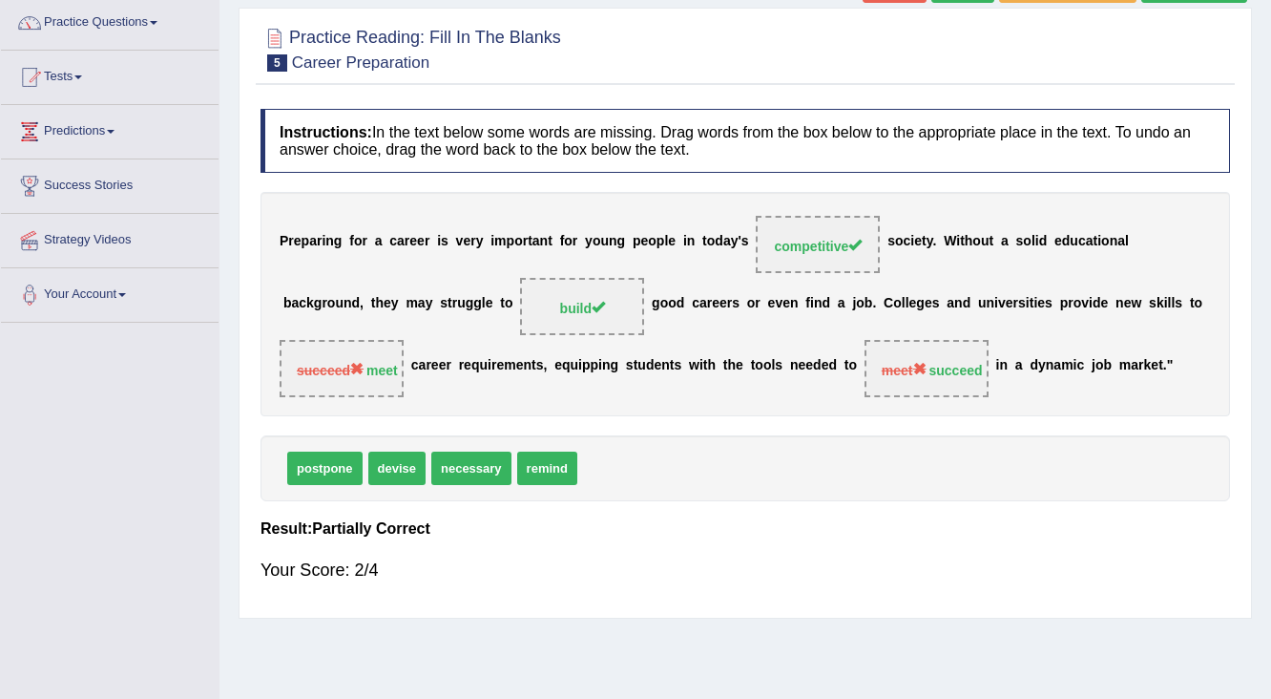
scroll to position [0, 0]
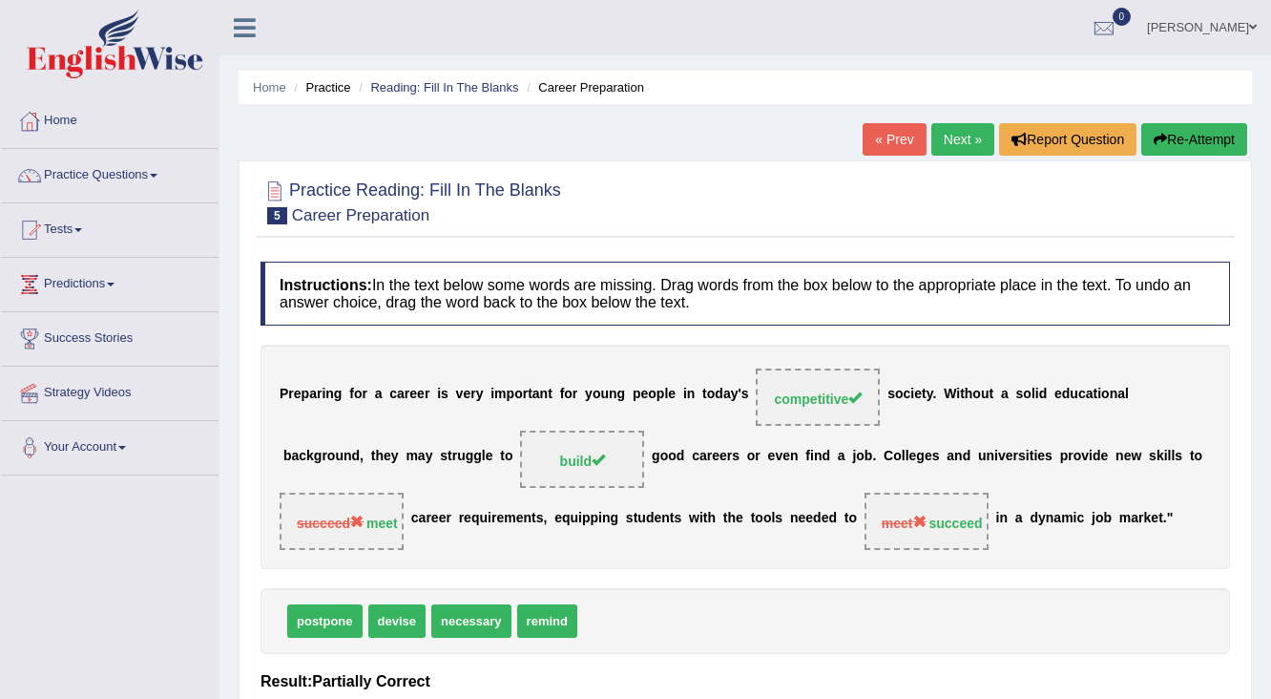
click at [947, 135] on link "Next »" at bounding box center [963, 139] width 63 height 32
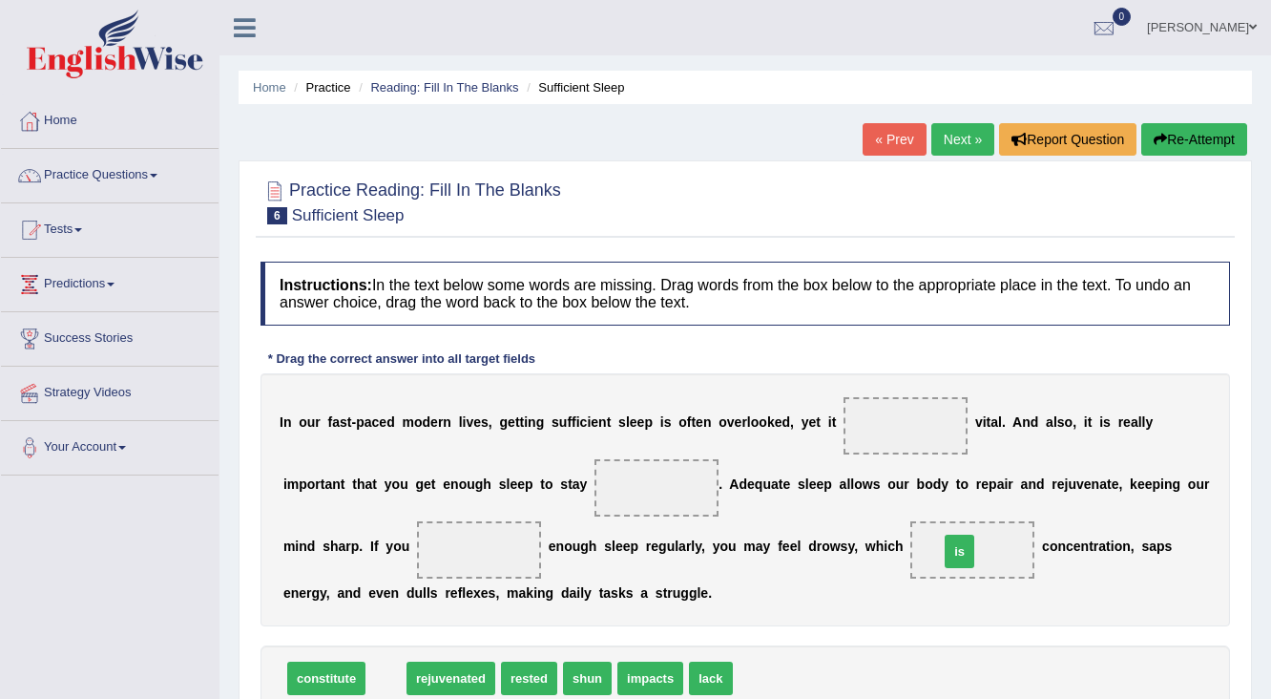
drag, startPoint x: 375, startPoint y: 673, endPoint x: 949, endPoint y: 546, distance: 587.5
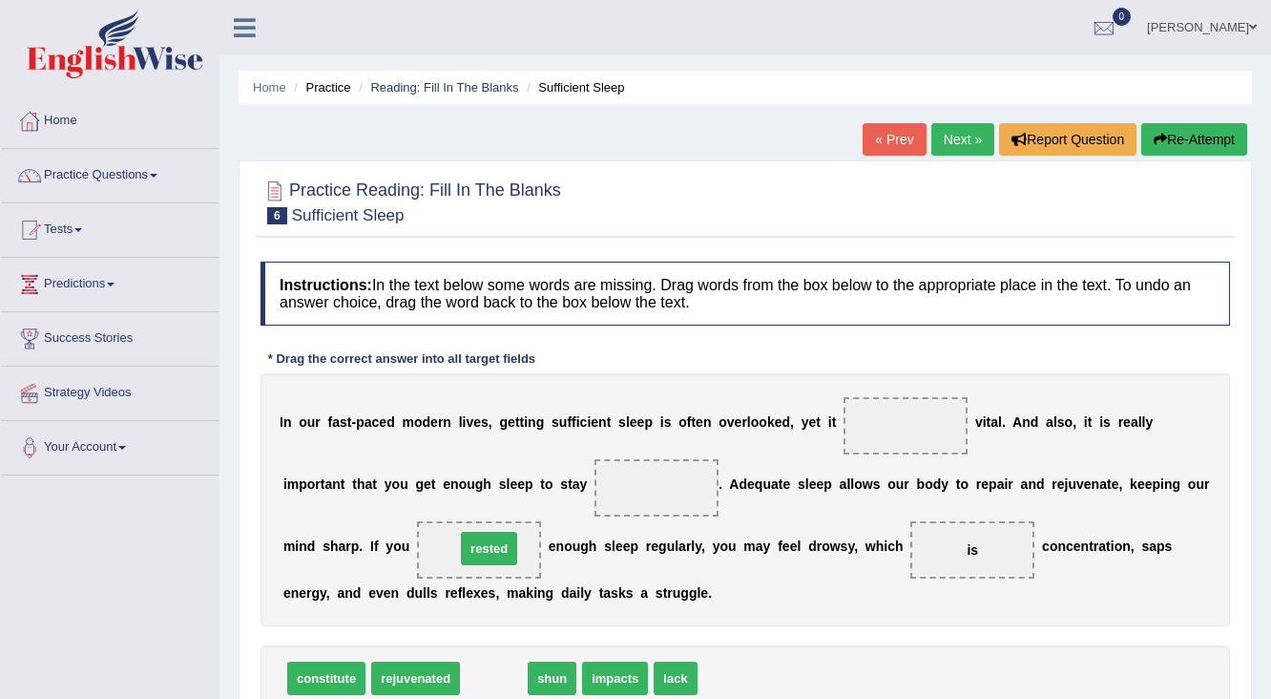
drag, startPoint x: 492, startPoint y: 681, endPoint x: 487, endPoint y: 551, distance: 129.9
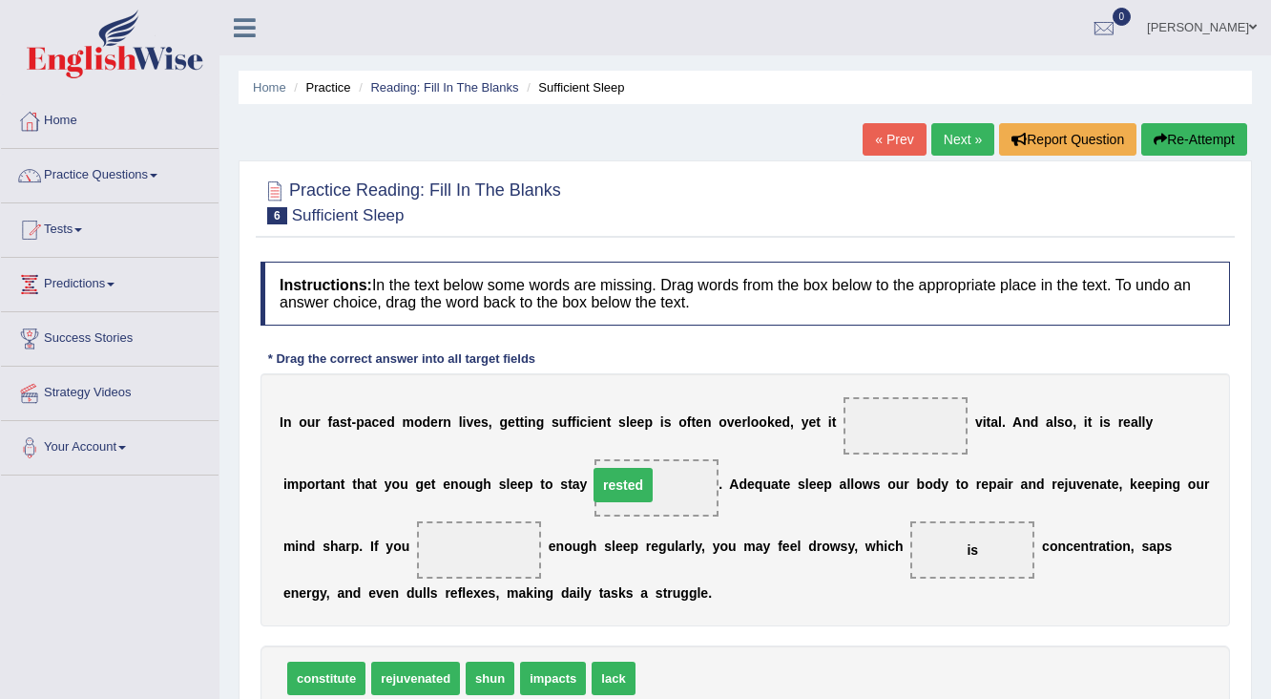
drag, startPoint x: 482, startPoint y: 539, endPoint x: 634, endPoint y: 476, distance: 164.3
drag, startPoint x: 581, startPoint y: 664, endPoint x: 461, endPoint y: 558, distance: 160.3
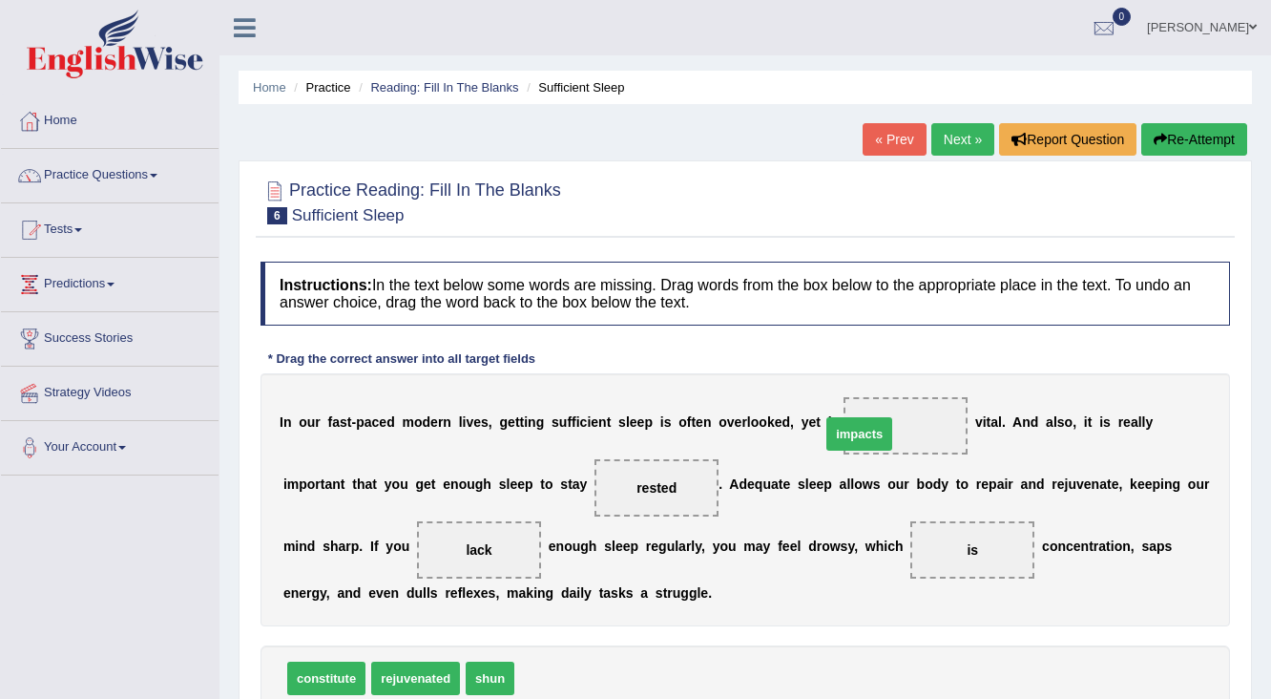
drag, startPoint x: 553, startPoint y: 655, endPoint x: 866, endPoint y: 428, distance: 386.8
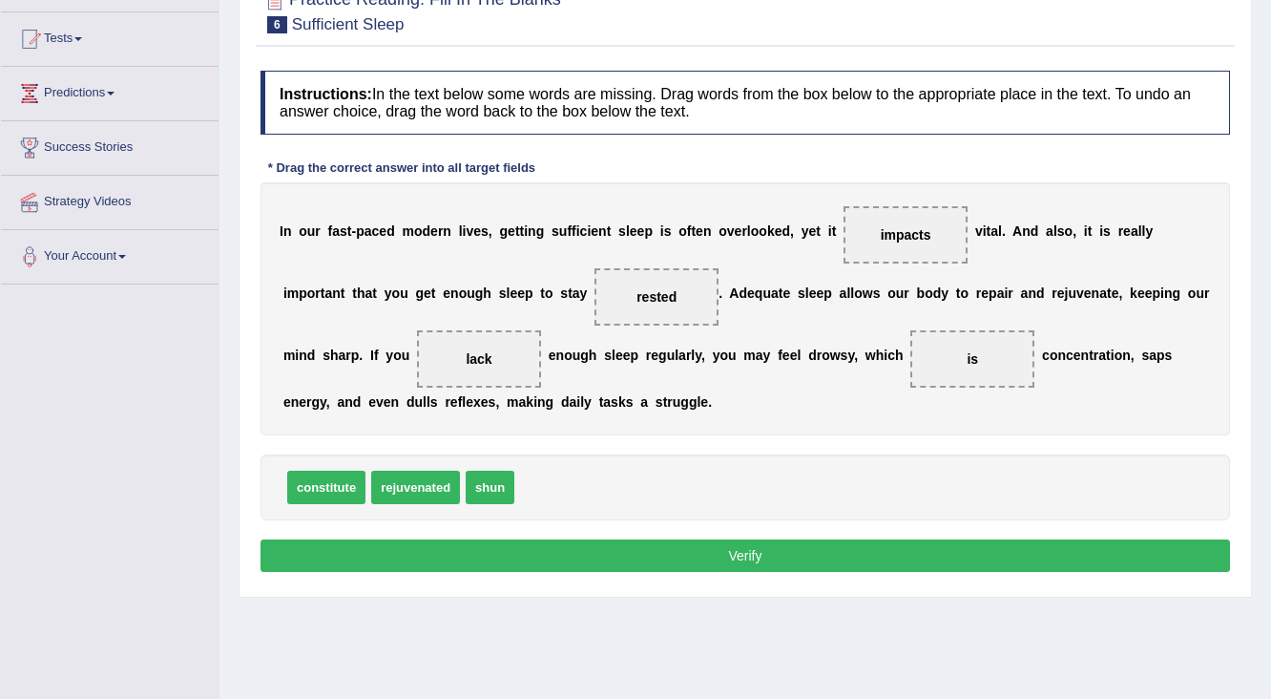
scroll to position [229, 0]
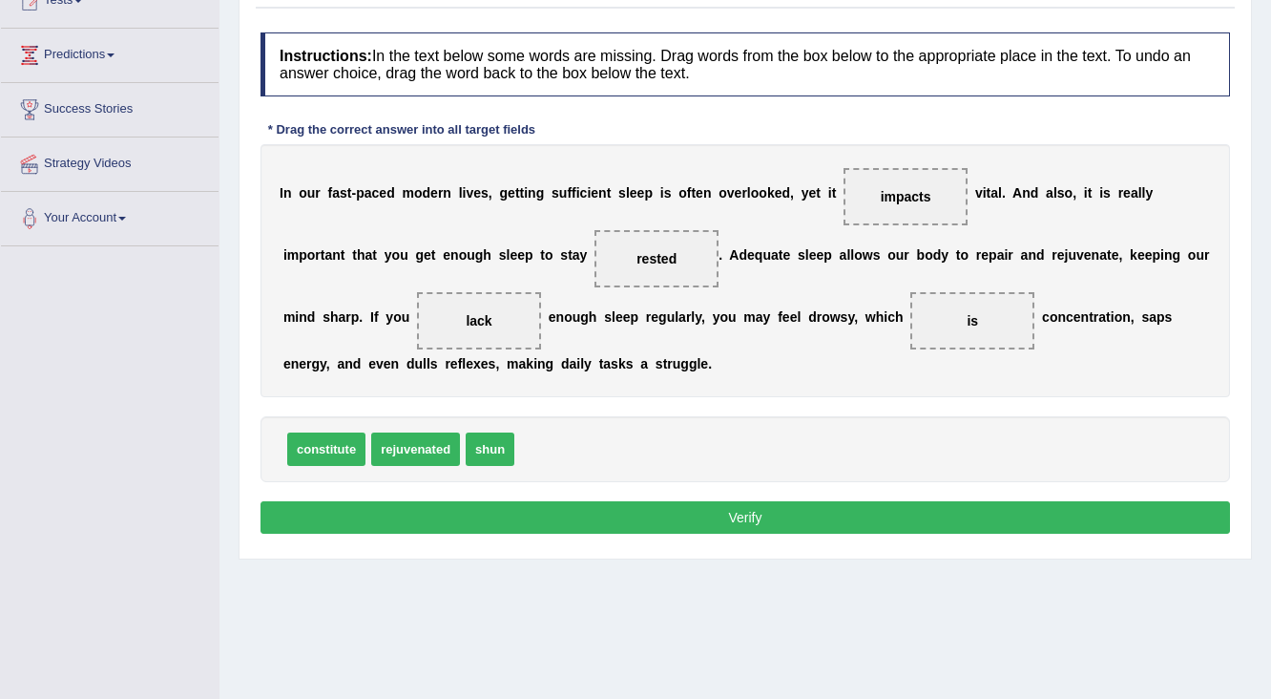
click at [702, 519] on button "Verify" at bounding box center [746, 517] width 970 height 32
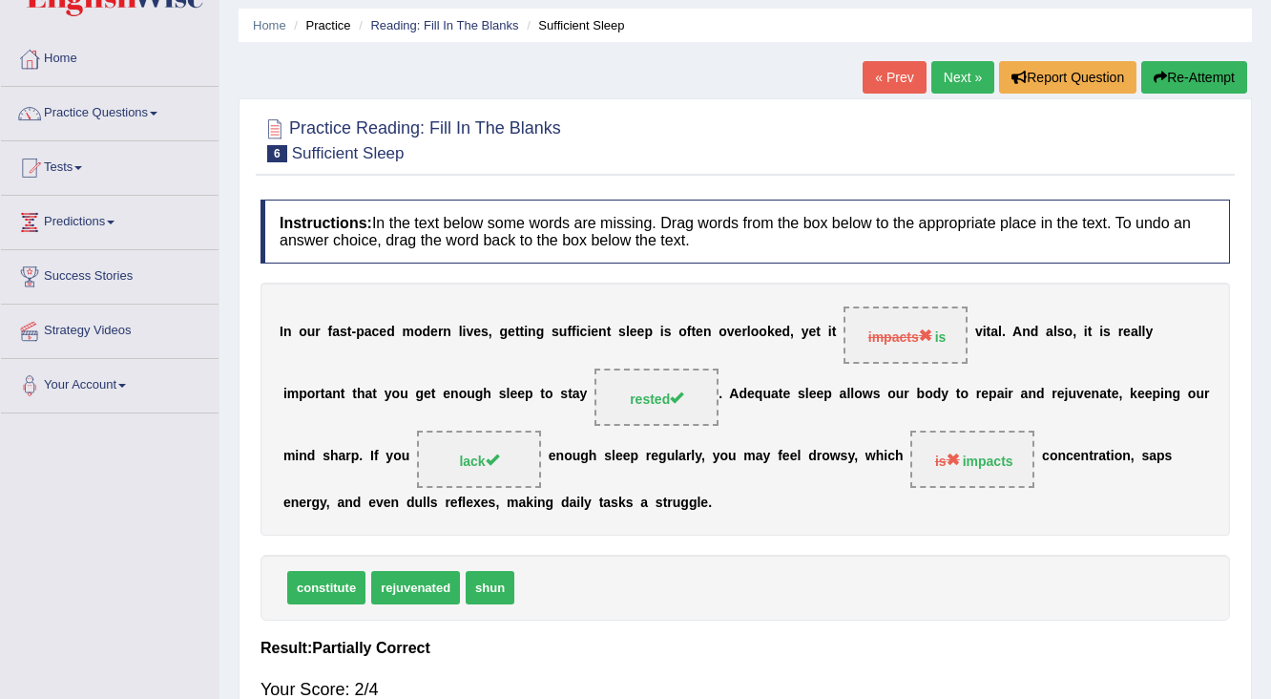
scroll to position [0, 0]
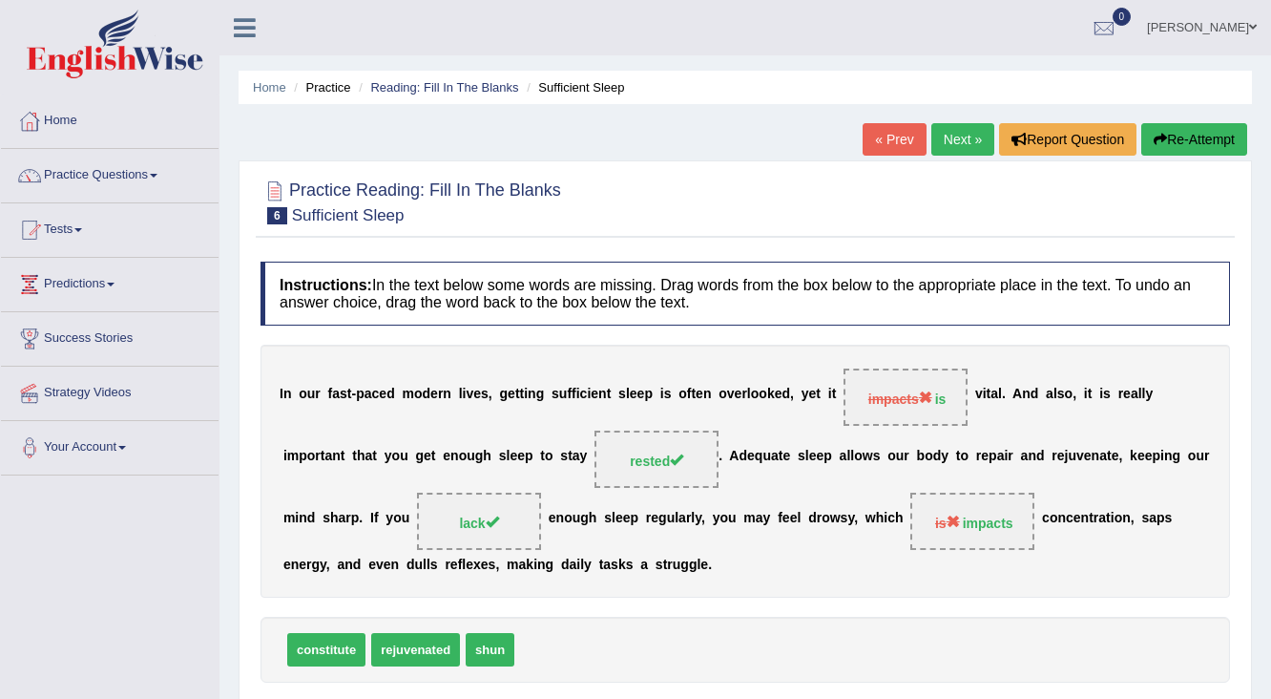
click at [954, 141] on link "Next »" at bounding box center [963, 139] width 63 height 32
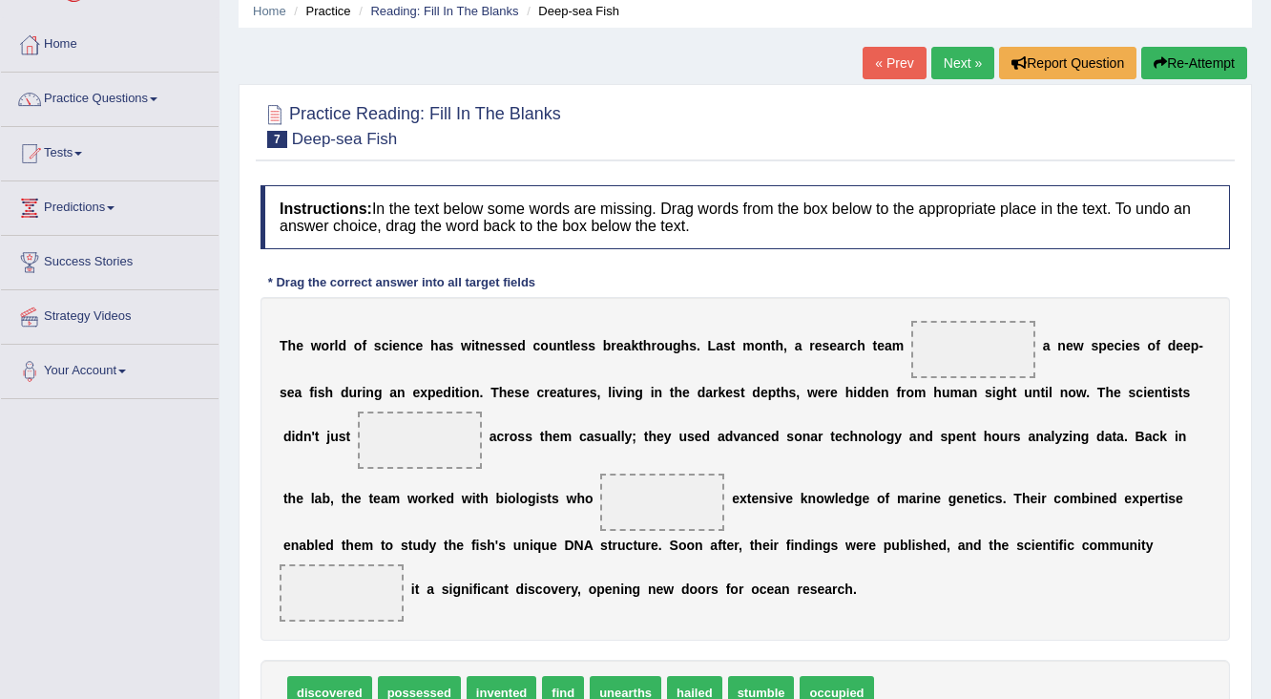
scroll to position [153, 0]
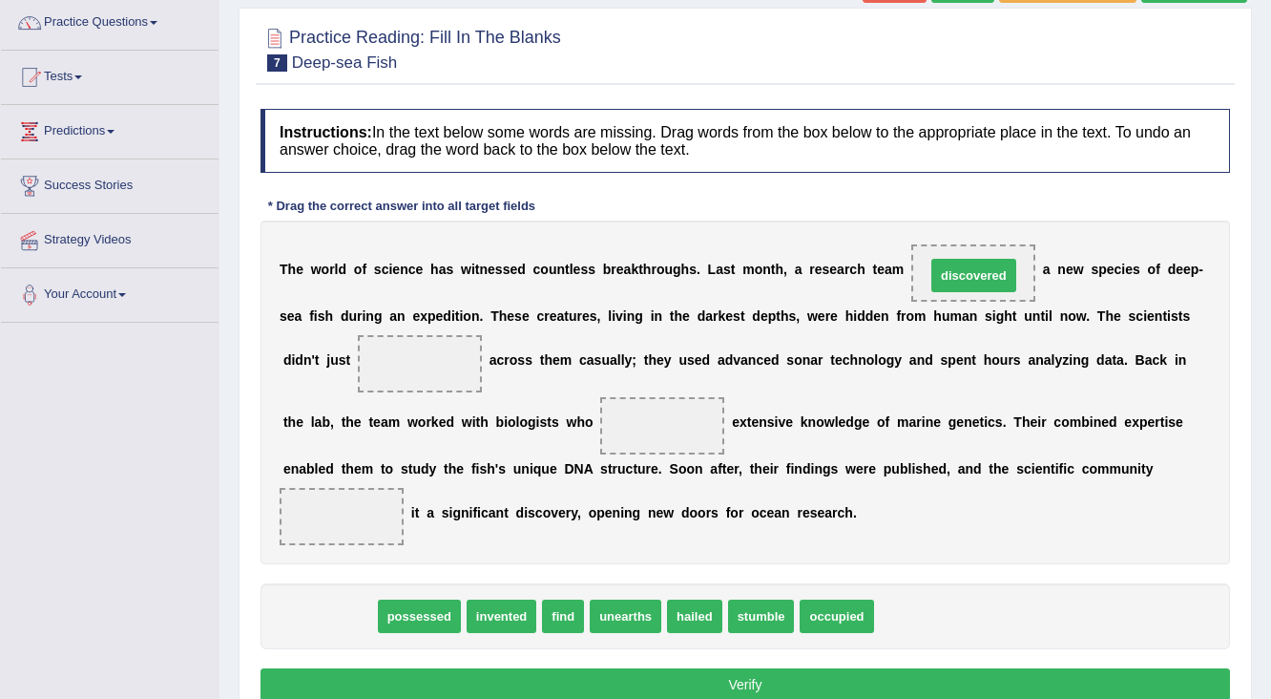
drag, startPoint x: 355, startPoint y: 607, endPoint x: 989, endPoint y: 271, distance: 717.3
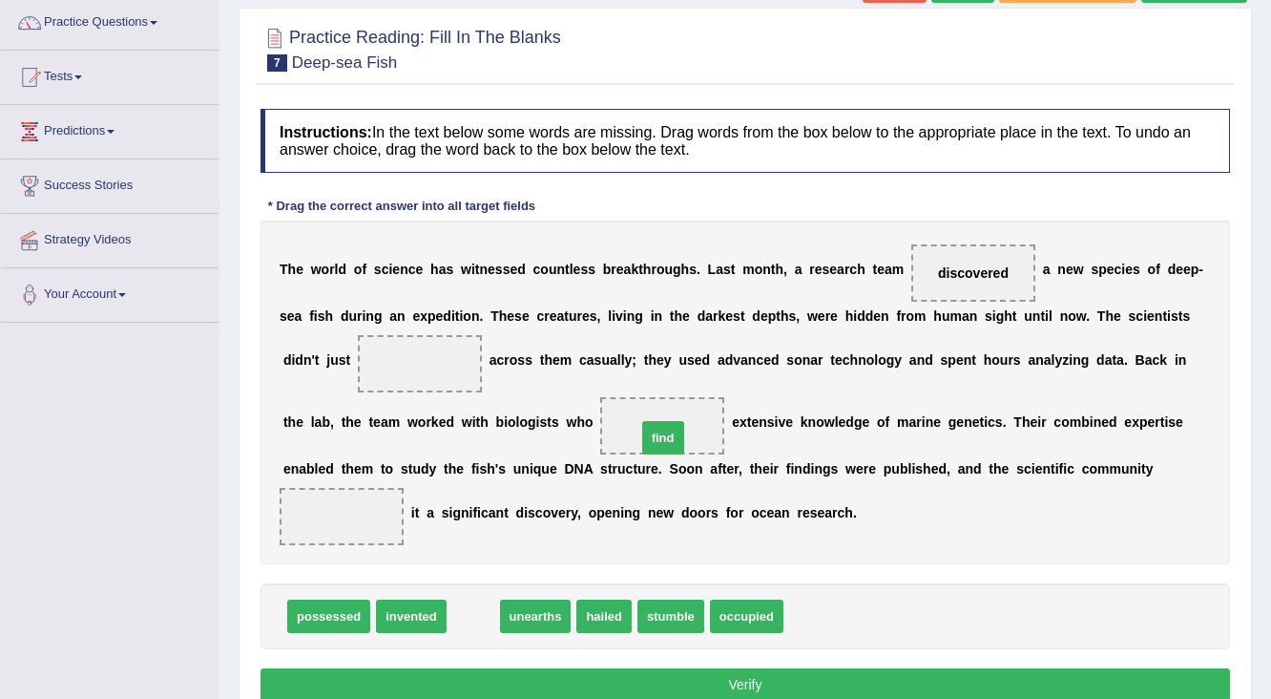
drag, startPoint x: 474, startPoint y: 615, endPoint x: 664, endPoint y: 435, distance: 261.3
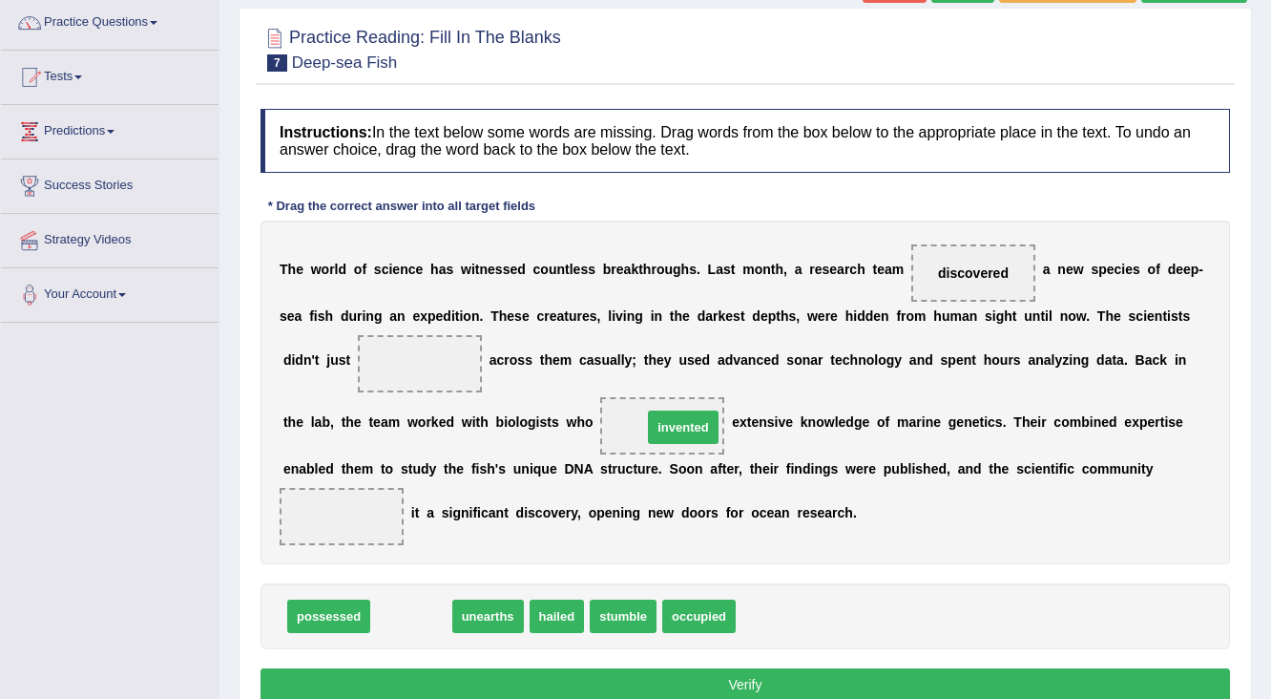
drag, startPoint x: 420, startPoint y: 612, endPoint x: 692, endPoint y: 424, distance: 330.7
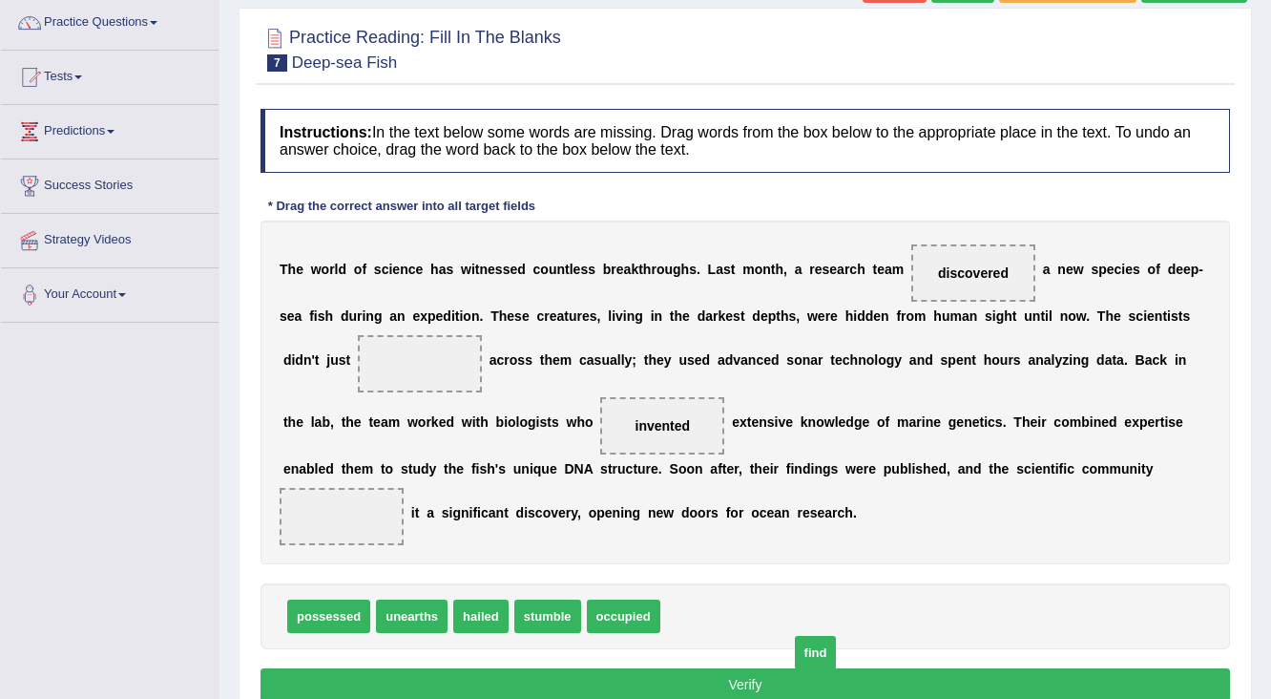
drag, startPoint x: 633, startPoint y: 563, endPoint x: 755, endPoint y: 609, distance: 130.5
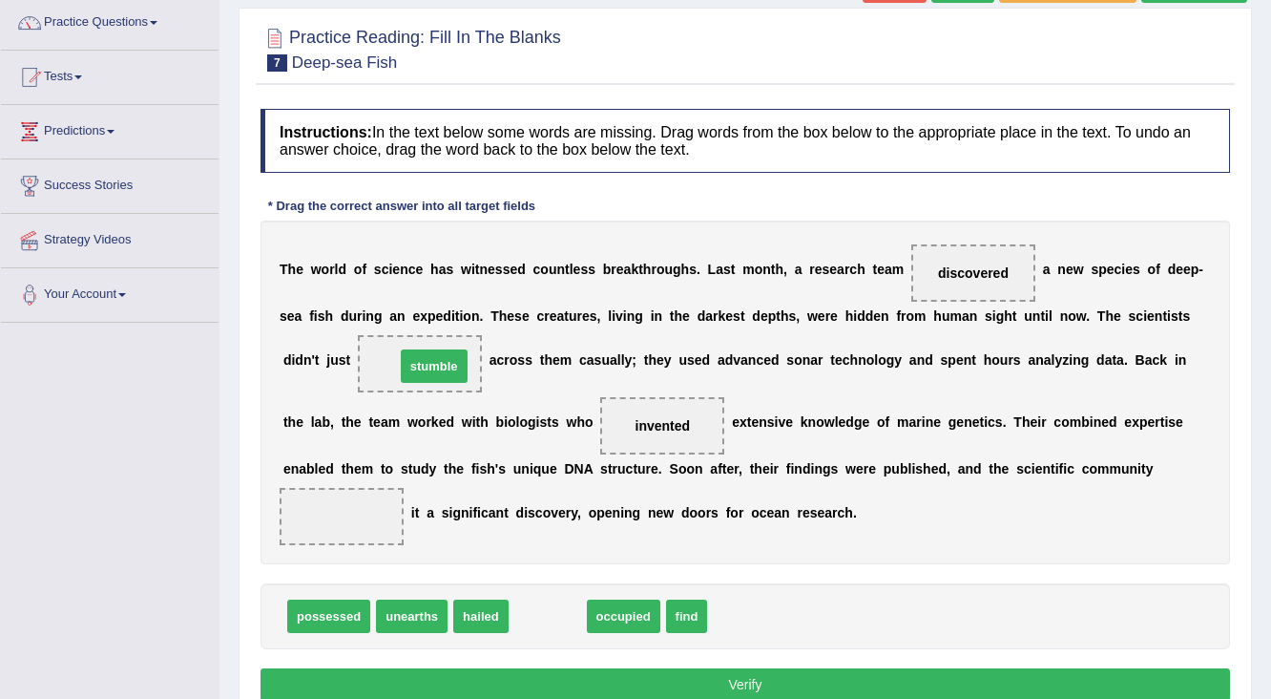
drag, startPoint x: 539, startPoint y: 606, endPoint x: 428, endPoint y: 362, distance: 268.7
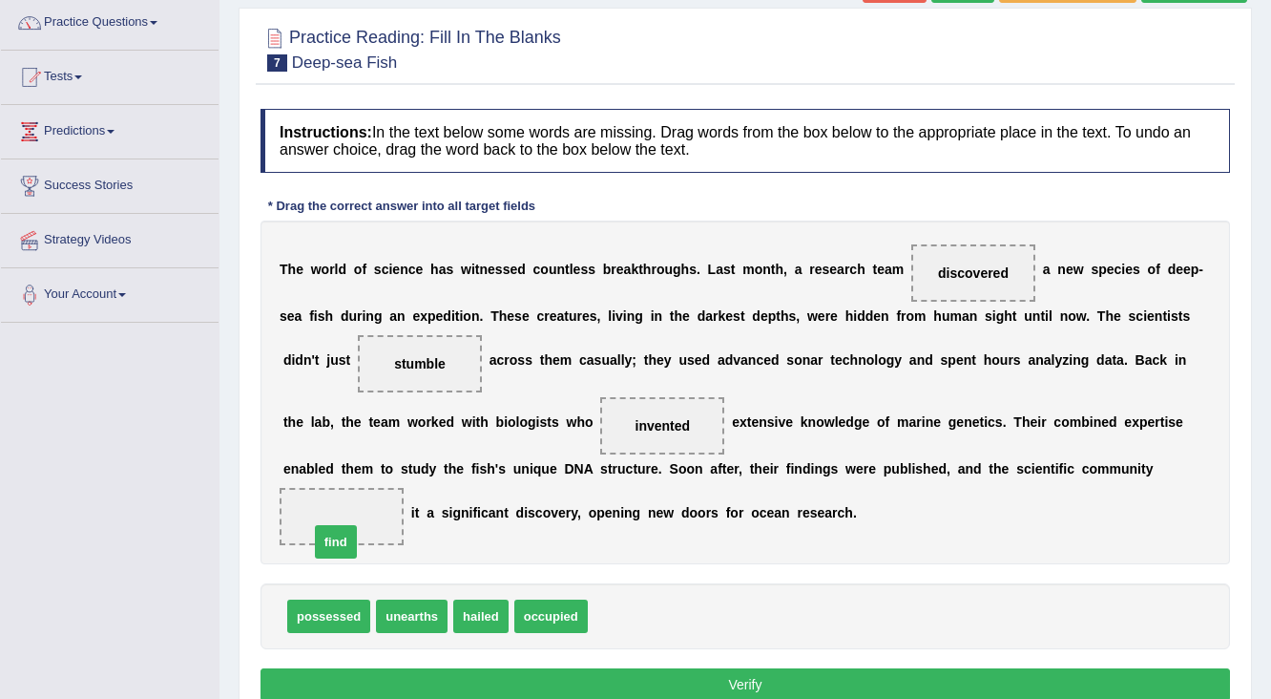
drag, startPoint x: 555, startPoint y: 573, endPoint x: 318, endPoint y: 526, distance: 241.3
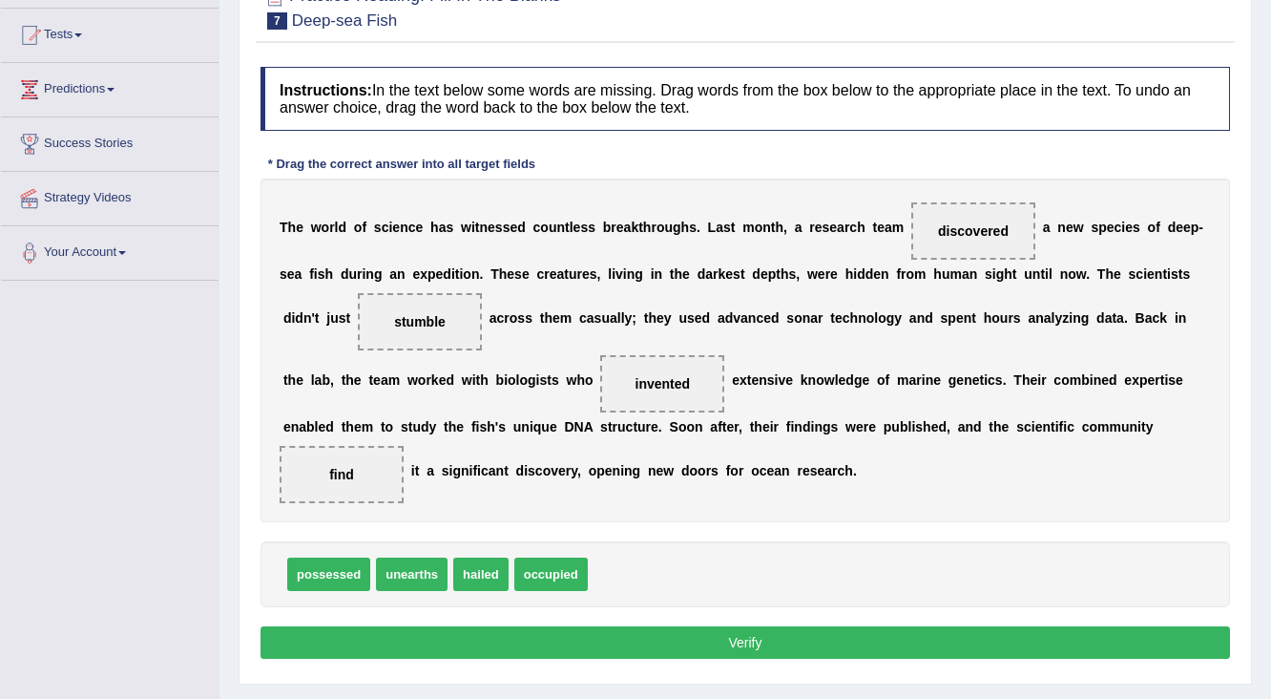
scroll to position [229, 0]
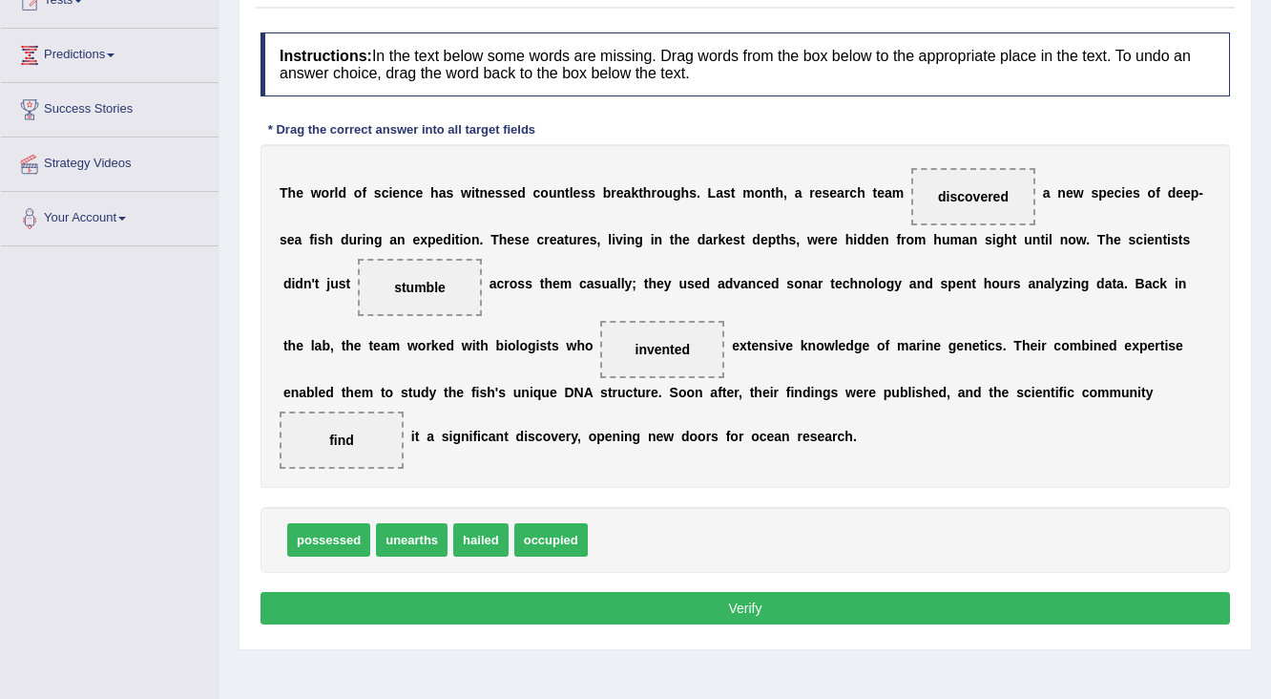
click at [767, 604] on button "Verify" at bounding box center [746, 608] width 970 height 32
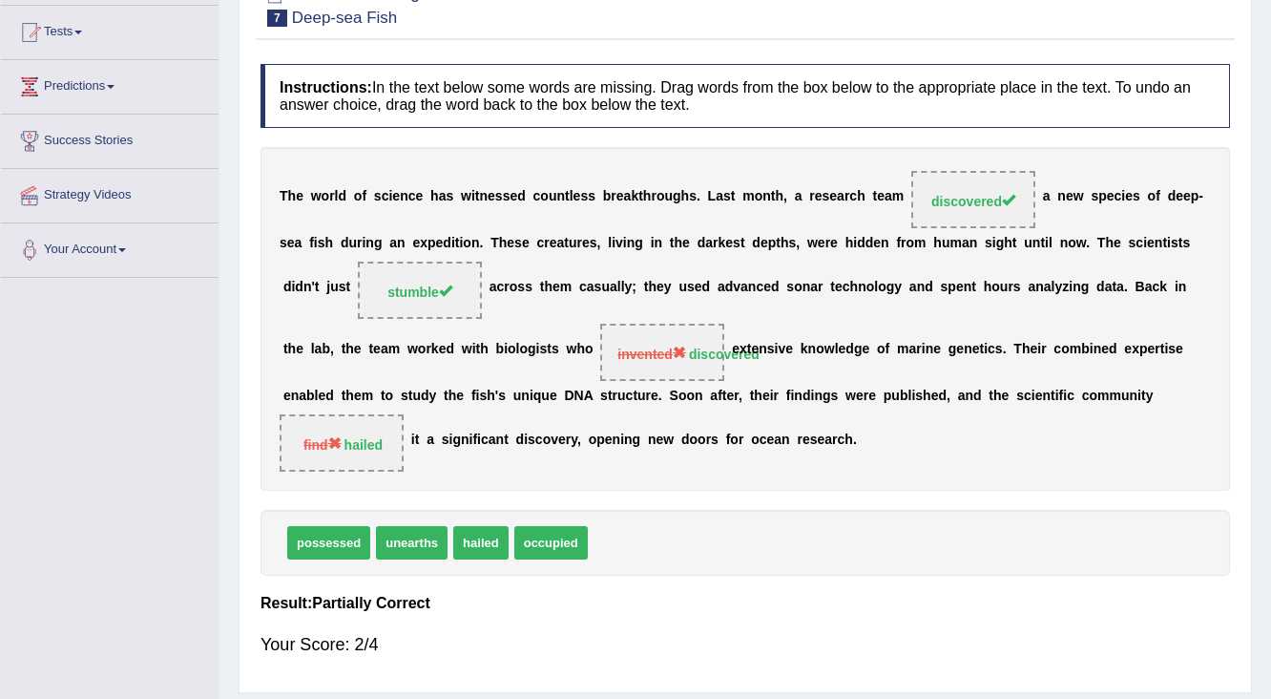
scroll to position [74, 0]
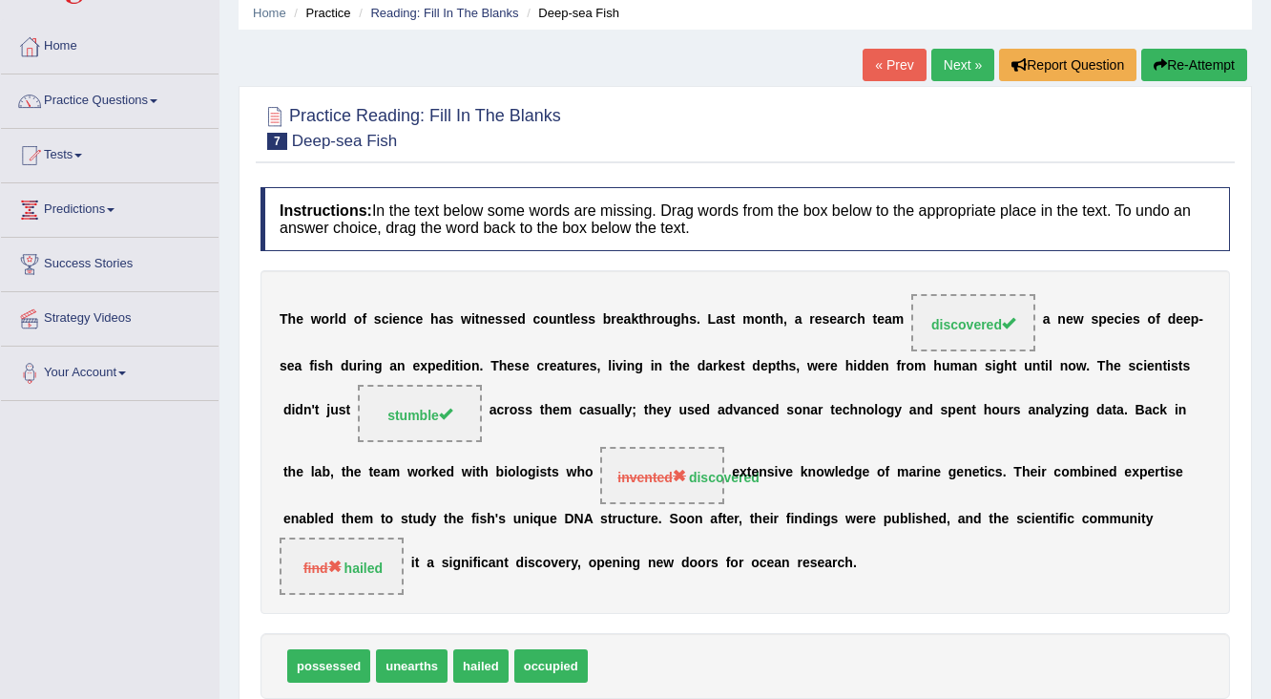
click at [942, 54] on link "Next »" at bounding box center [963, 65] width 63 height 32
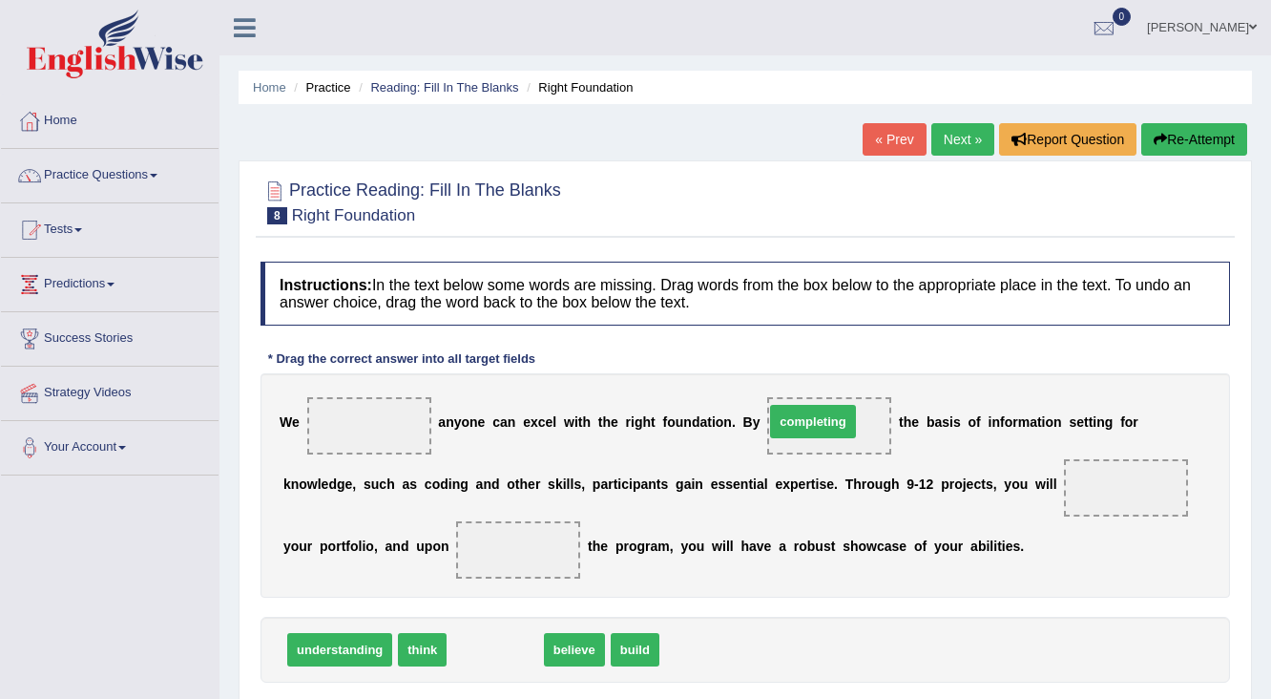
drag, startPoint x: 496, startPoint y: 647, endPoint x: 814, endPoint y: 420, distance: 390.7
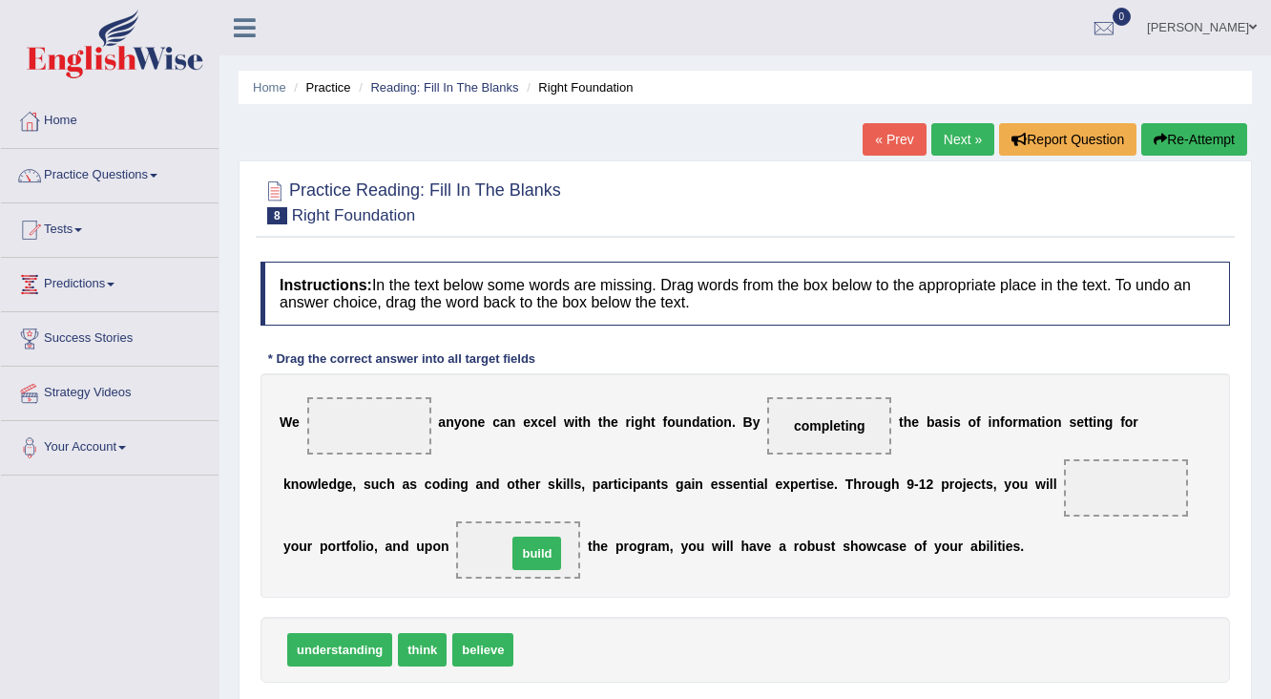
drag, startPoint x: 538, startPoint y: 638, endPoint x: 530, endPoint y: 548, distance: 90.1
drag, startPoint x: 489, startPoint y: 641, endPoint x: 1164, endPoint y: 492, distance: 691.3
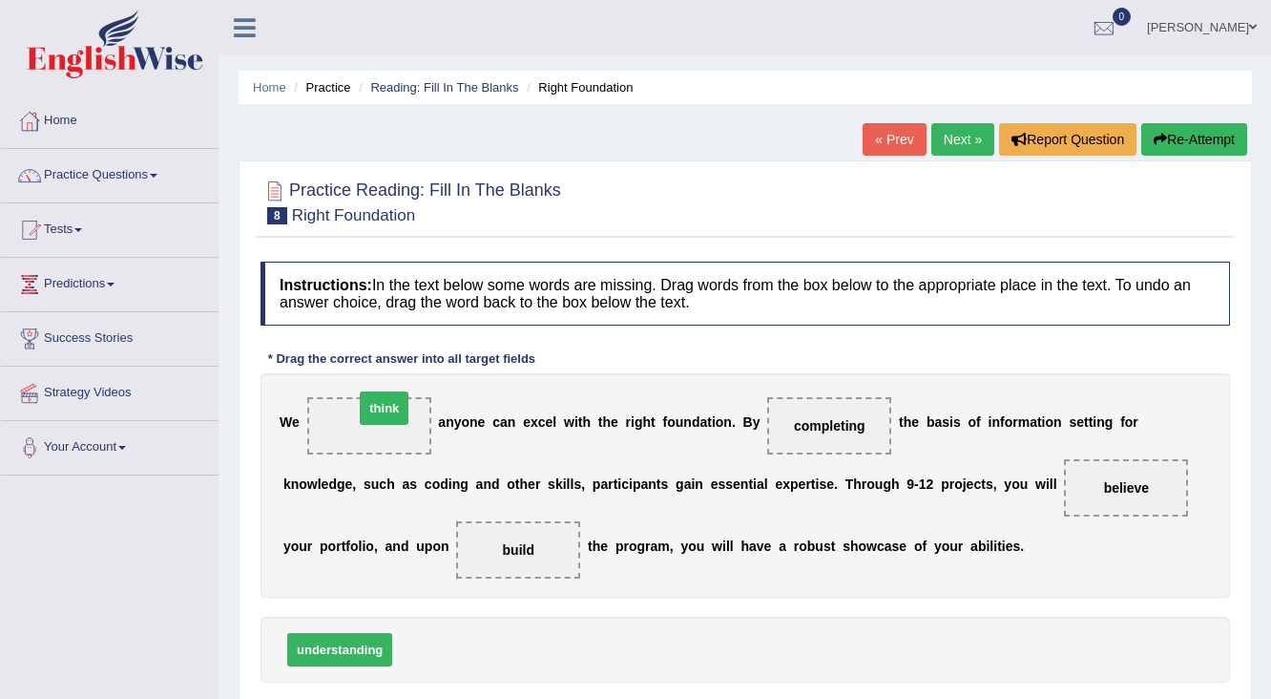
drag, startPoint x: 427, startPoint y: 646, endPoint x: 388, endPoint y: 405, distance: 244.5
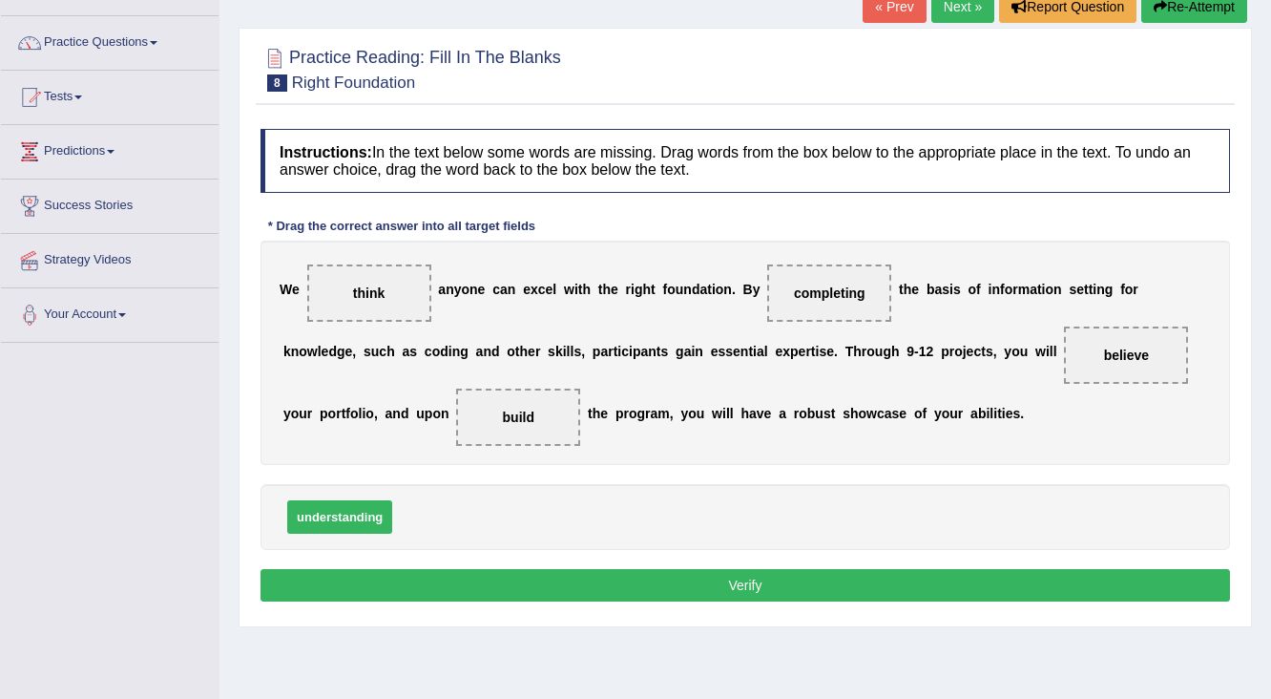
scroll to position [153, 0]
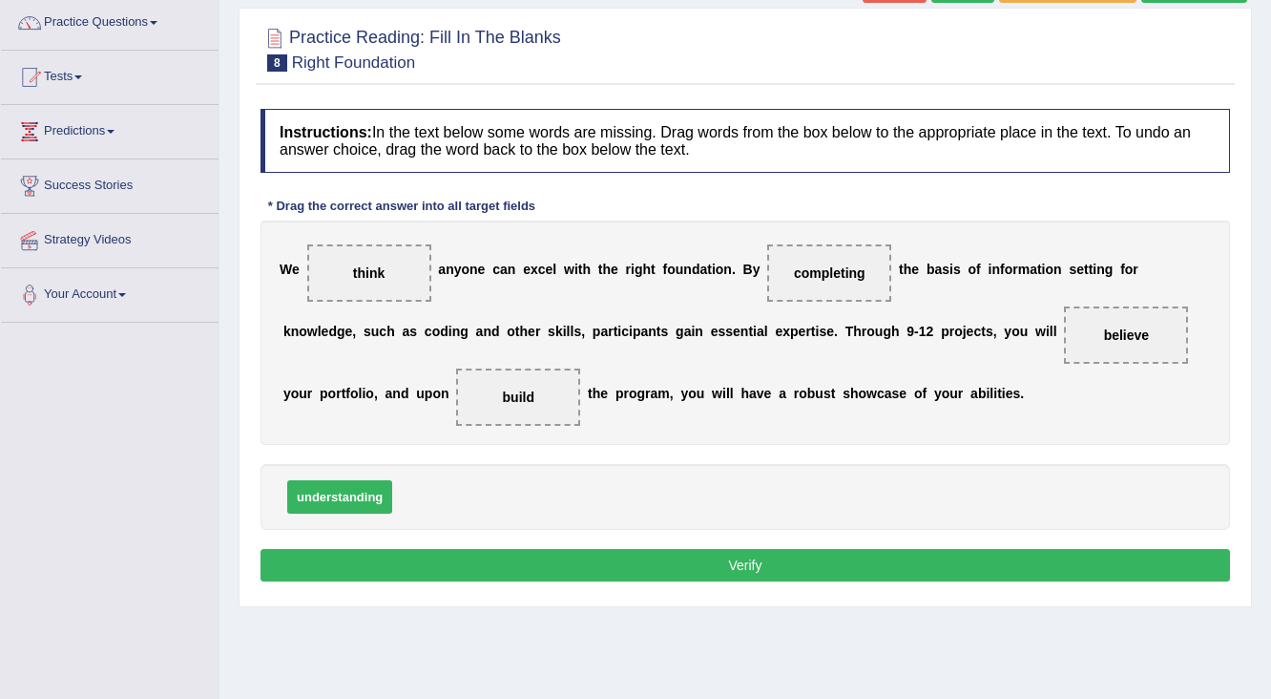
click at [638, 566] on button "Verify" at bounding box center [746, 565] width 970 height 32
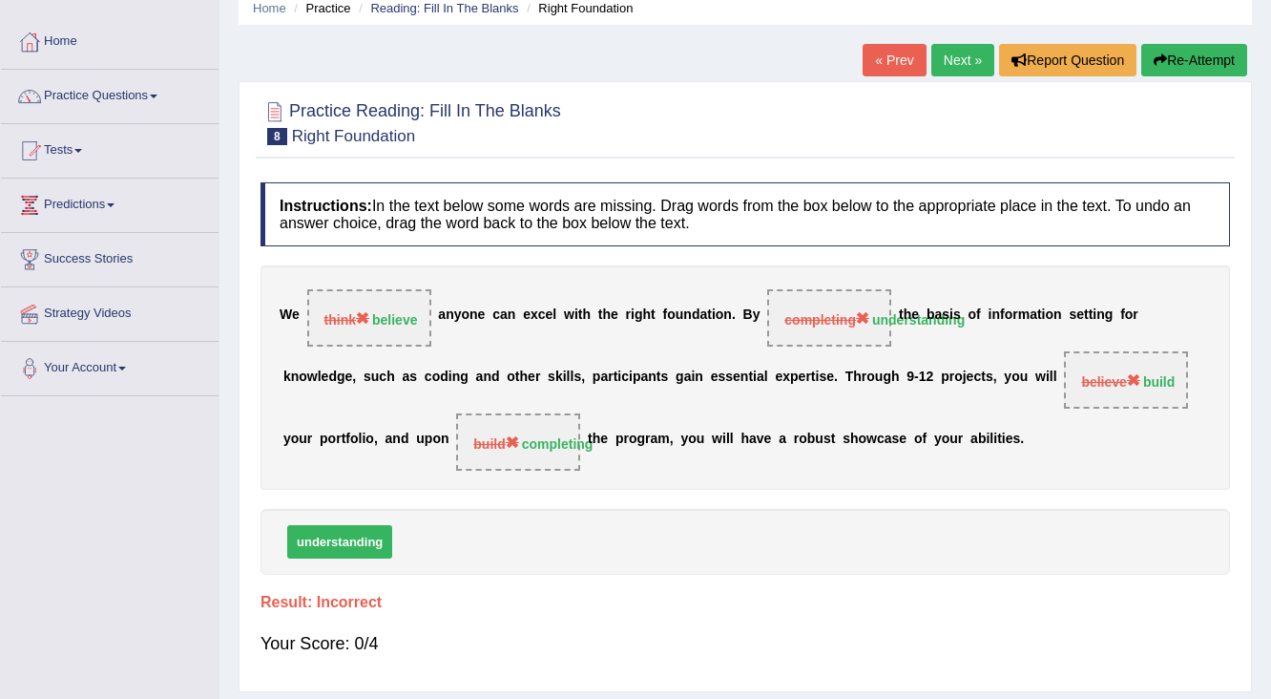
scroll to position [0, 0]
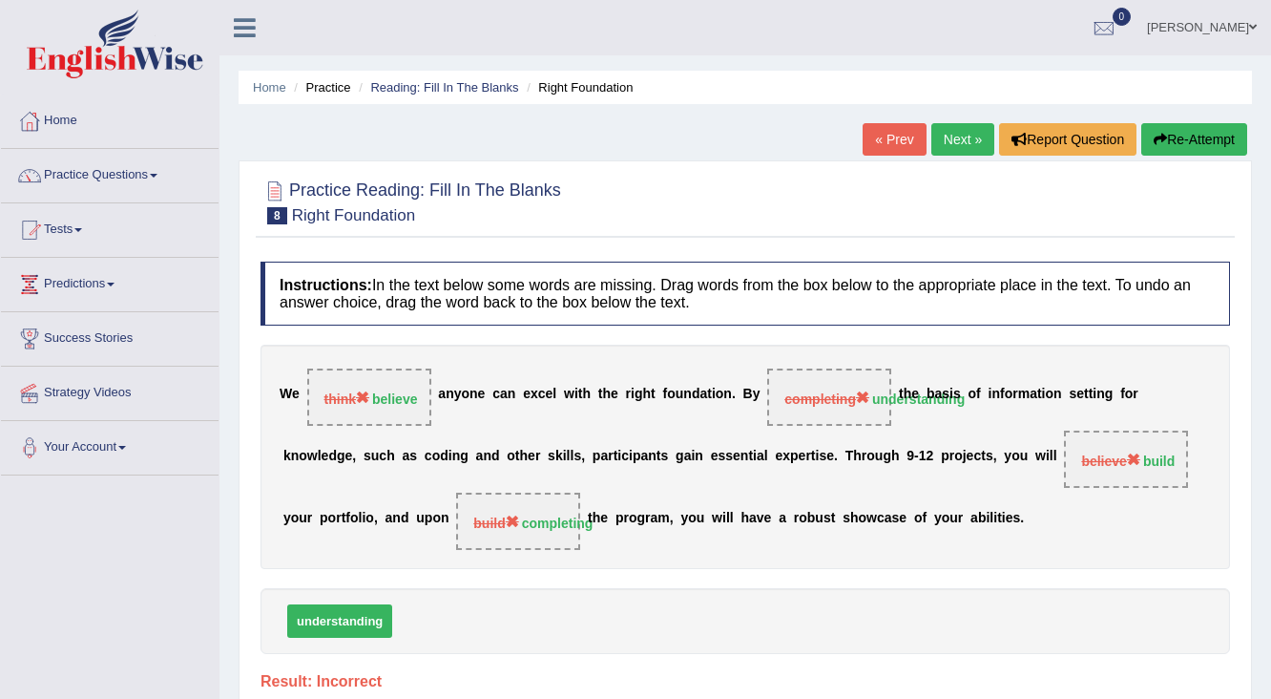
click at [886, 136] on link "« Prev" at bounding box center [894, 139] width 63 height 32
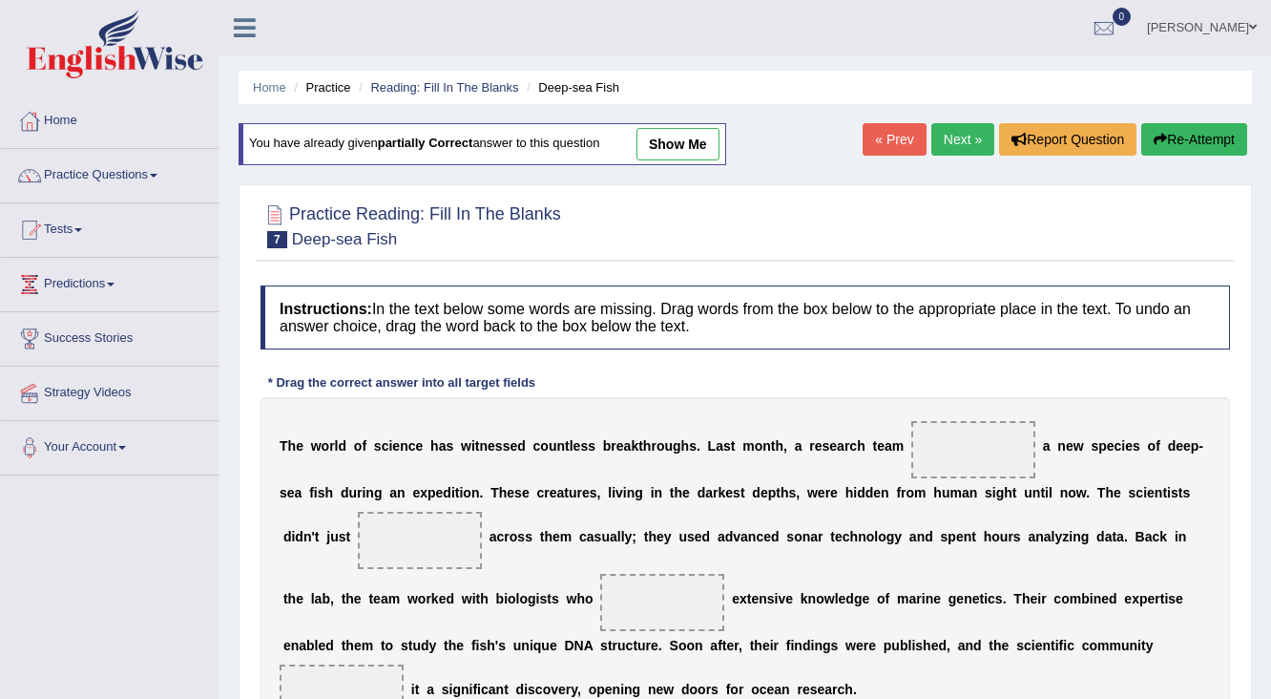
click at [958, 139] on link "Next »" at bounding box center [963, 139] width 63 height 32
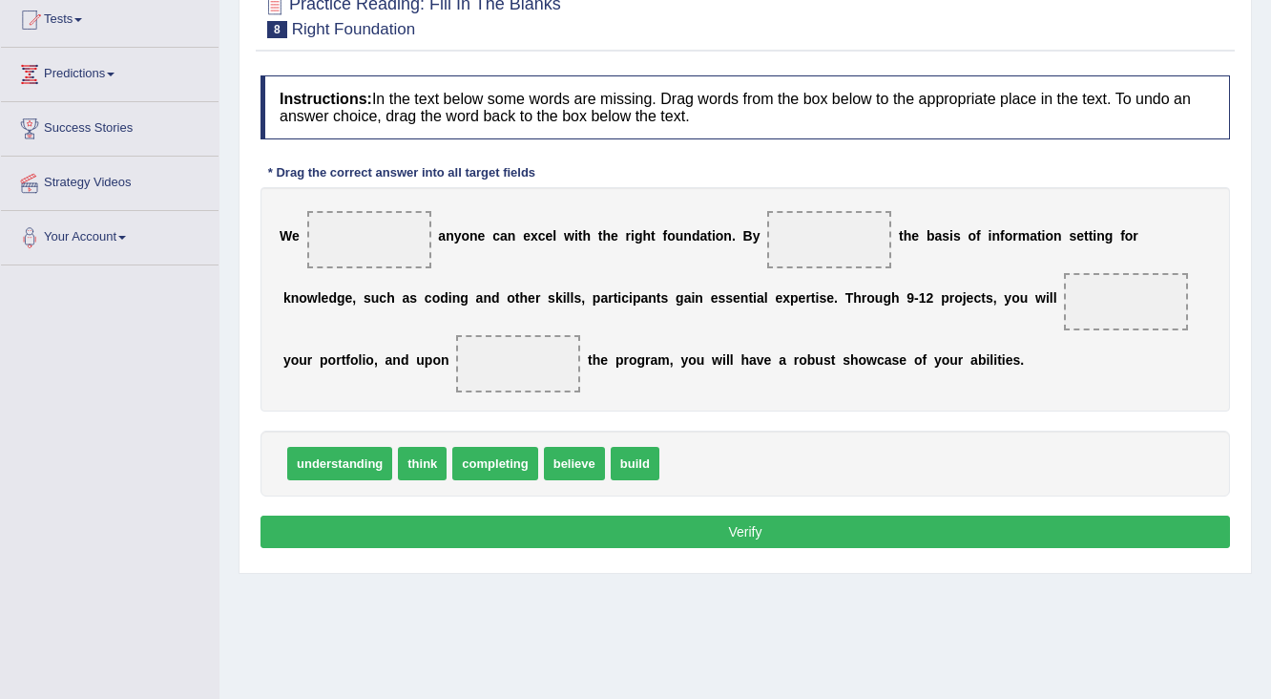
scroll to position [229, 0]
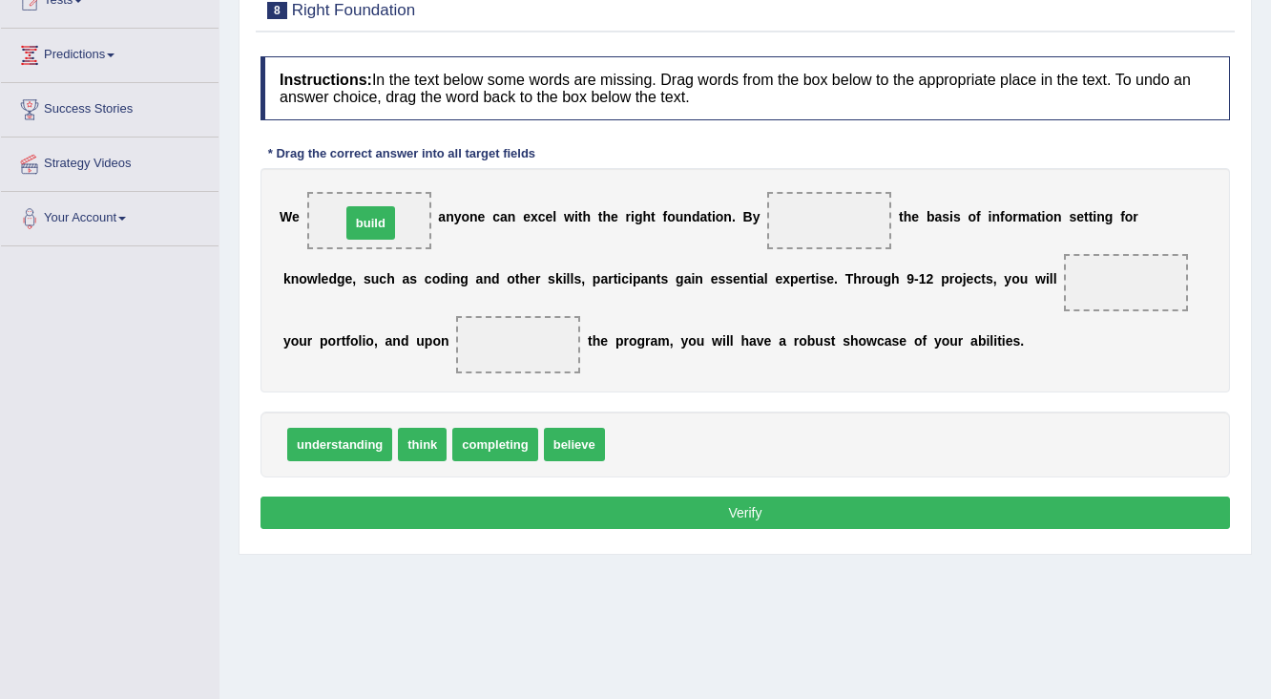
drag, startPoint x: 636, startPoint y: 443, endPoint x: 380, endPoint y: 228, distance: 334.0
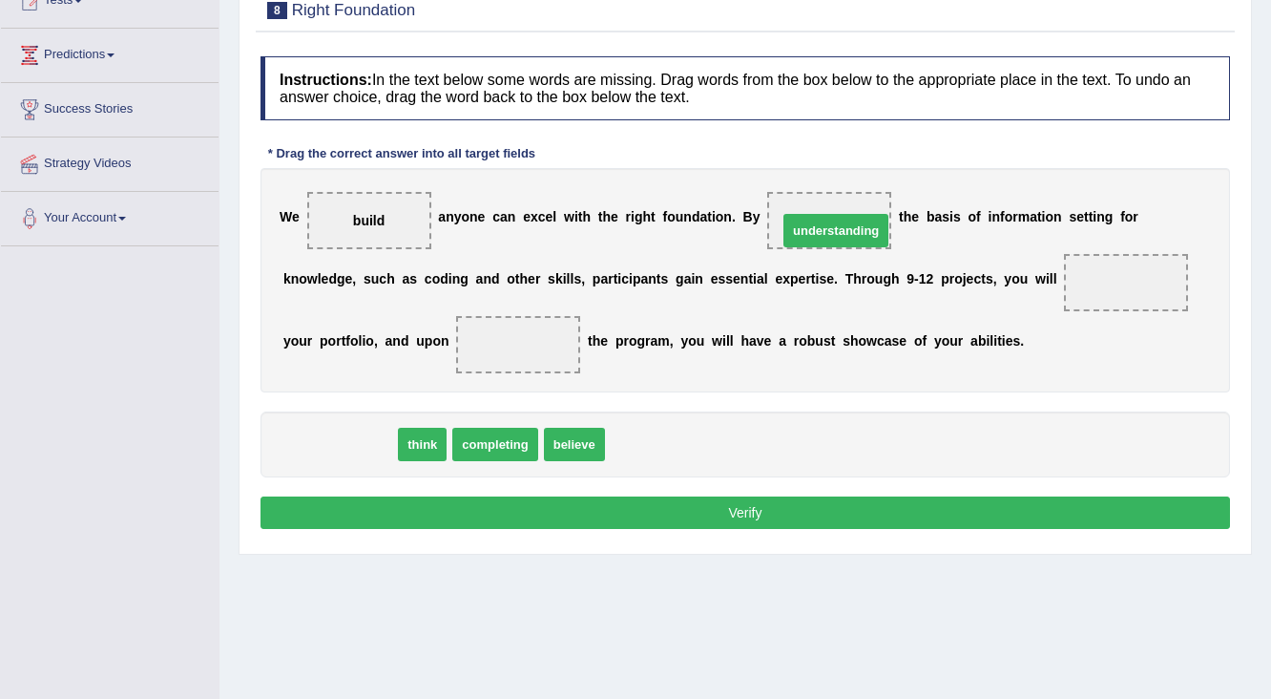
drag, startPoint x: 347, startPoint y: 439, endPoint x: 844, endPoint y: 225, distance: 540.4
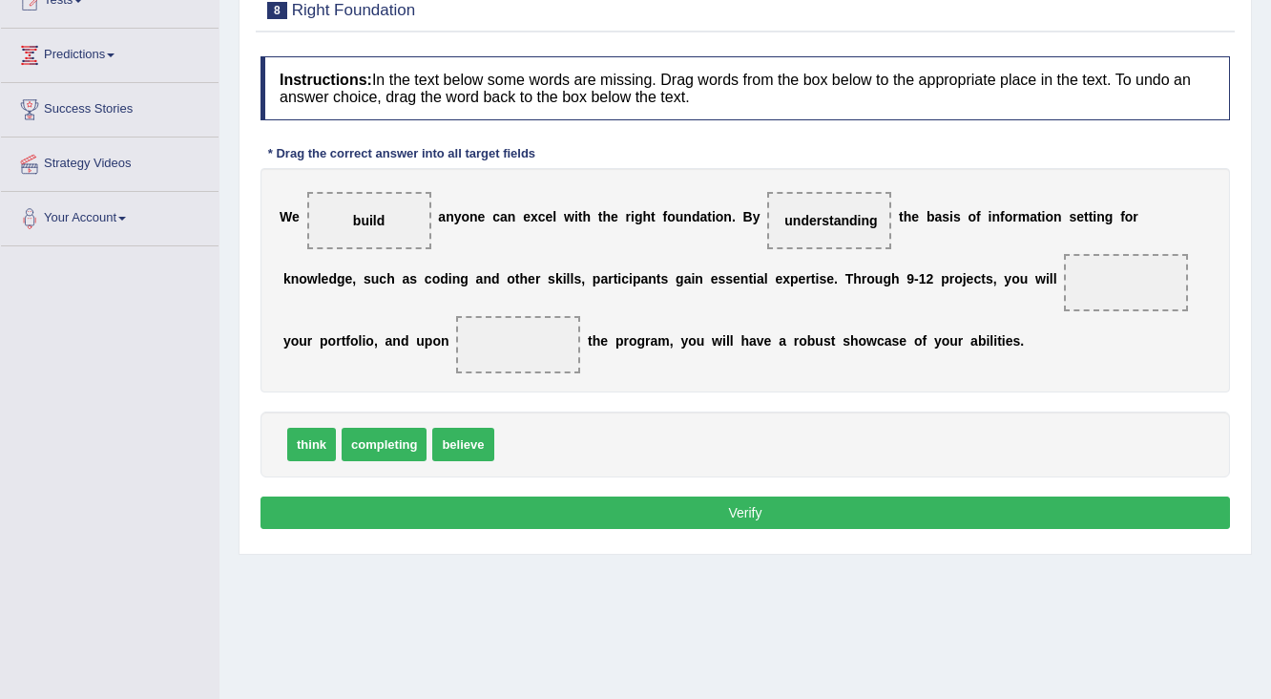
drag, startPoint x: 371, startPoint y: 204, endPoint x: 1040, endPoint y: 298, distance: 675.6
click at [1044, 302] on div "W e build a n y o n e c a n e x c e l w i t h t h e r i g h t f o u n d a t i o…" at bounding box center [746, 280] width 970 height 224
drag, startPoint x: 370, startPoint y: 219, endPoint x: 1136, endPoint y: 290, distance: 768.8
drag, startPoint x: 372, startPoint y: 434, endPoint x: 495, endPoint y: 352, distance: 148.0
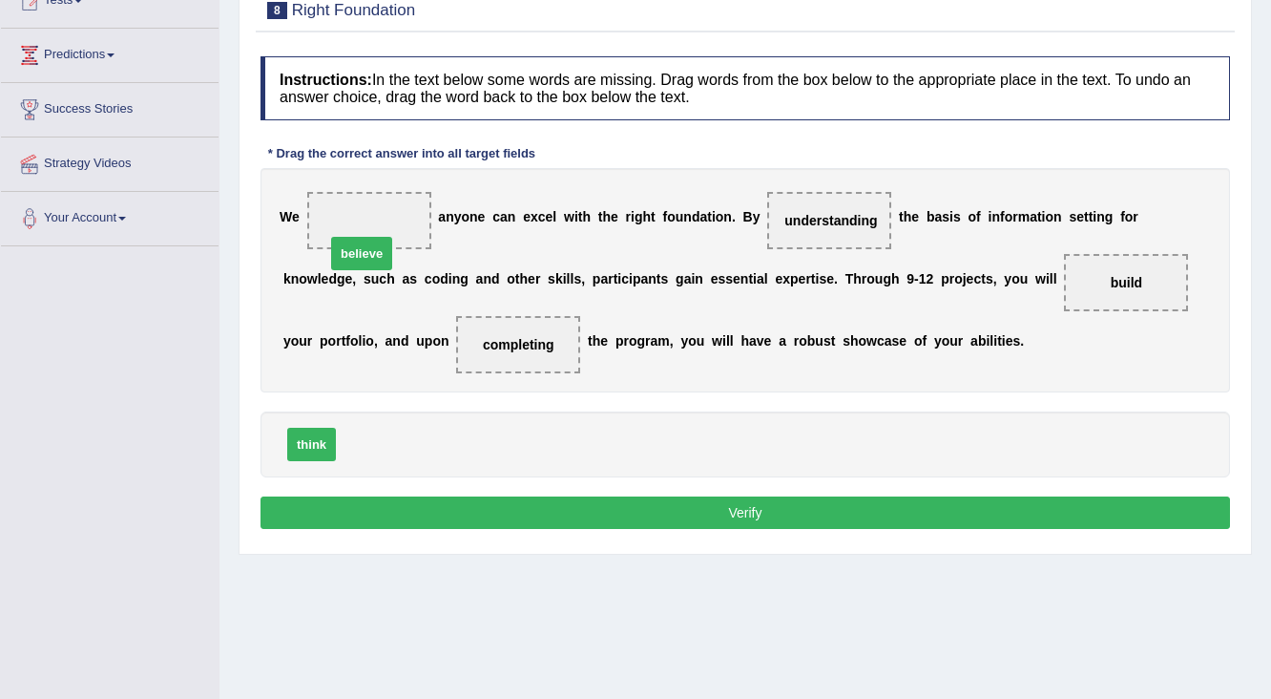
drag, startPoint x: 372, startPoint y: 440, endPoint x: 374, endPoint y: 232, distance: 208.1
click at [763, 515] on button "Verify" at bounding box center [746, 512] width 970 height 32
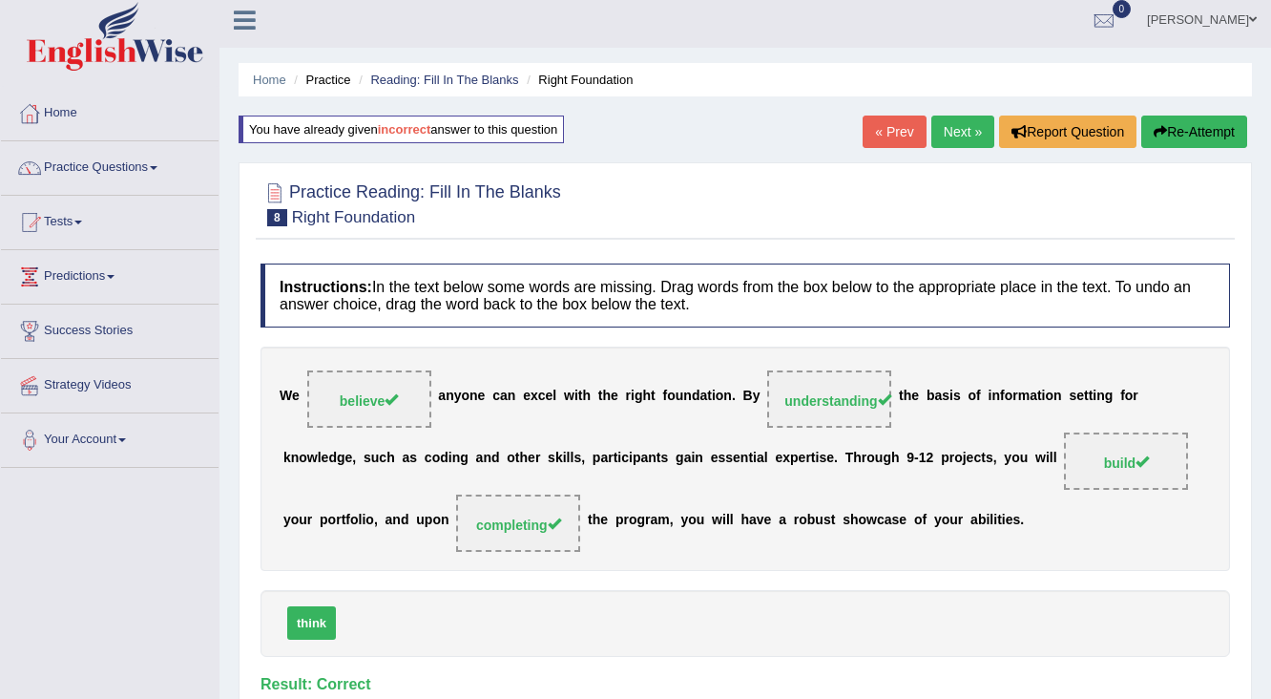
scroll to position [0, 0]
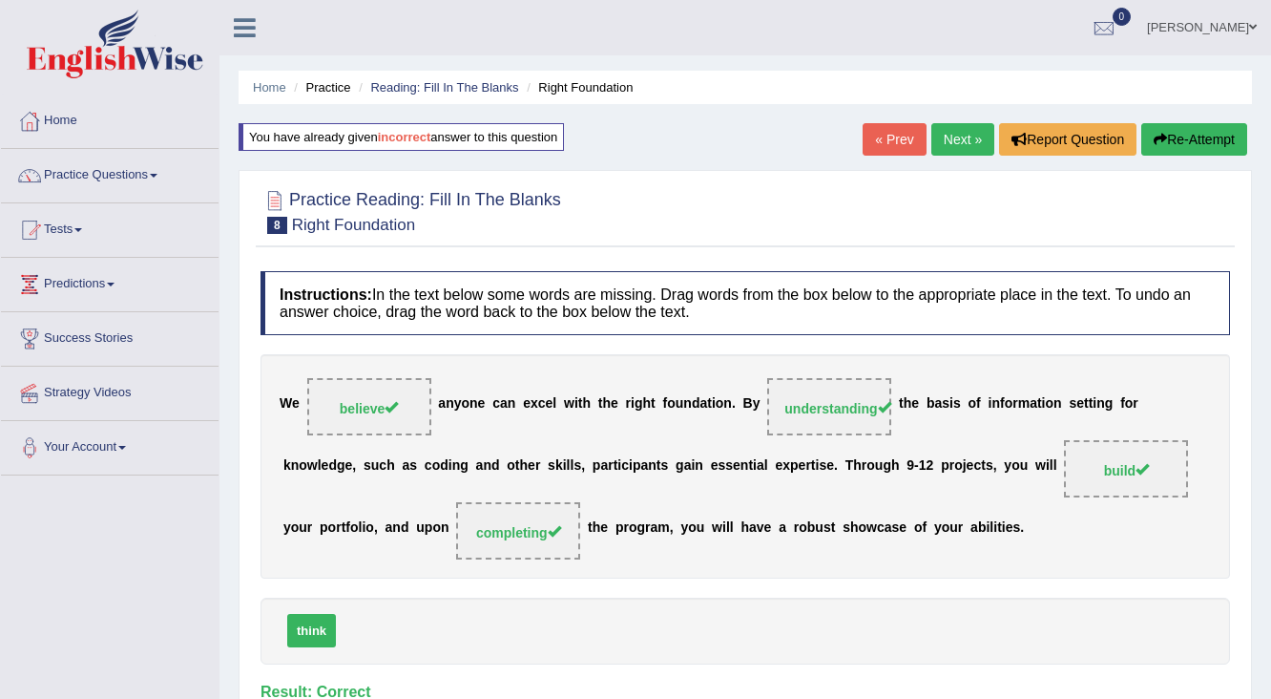
click at [958, 137] on link "Next »" at bounding box center [963, 139] width 63 height 32
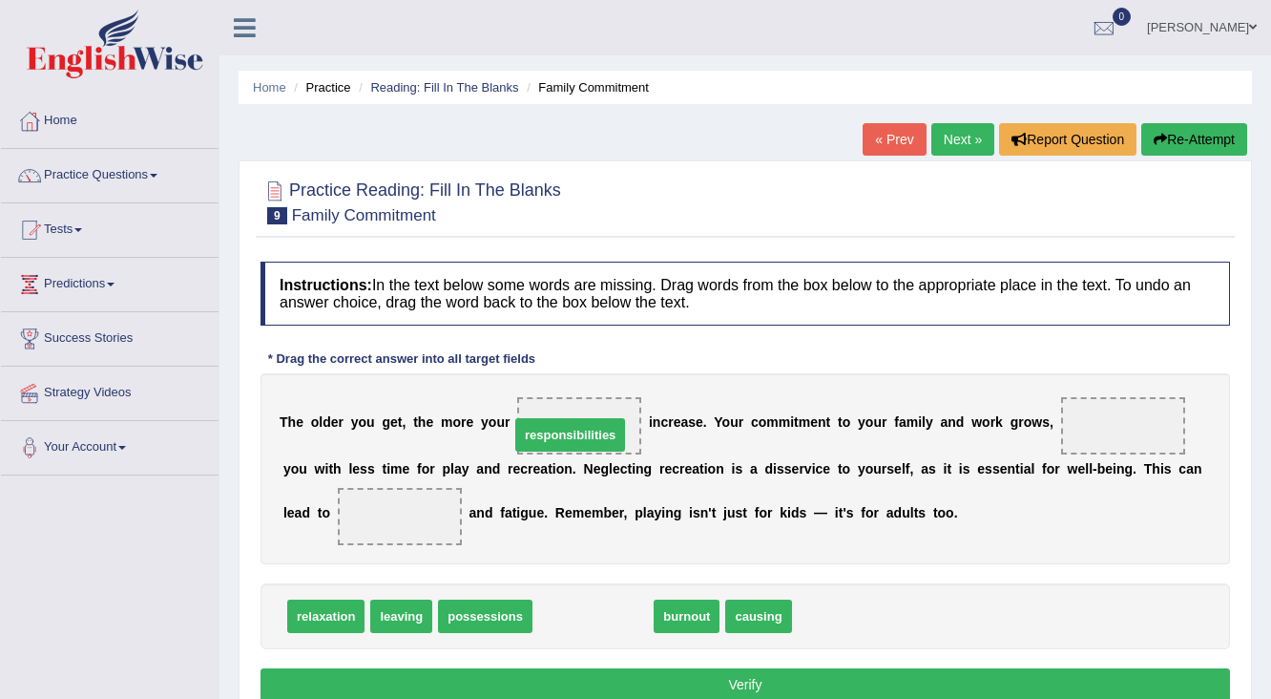
drag, startPoint x: 588, startPoint y: 619, endPoint x: 565, endPoint y: 439, distance: 180.9
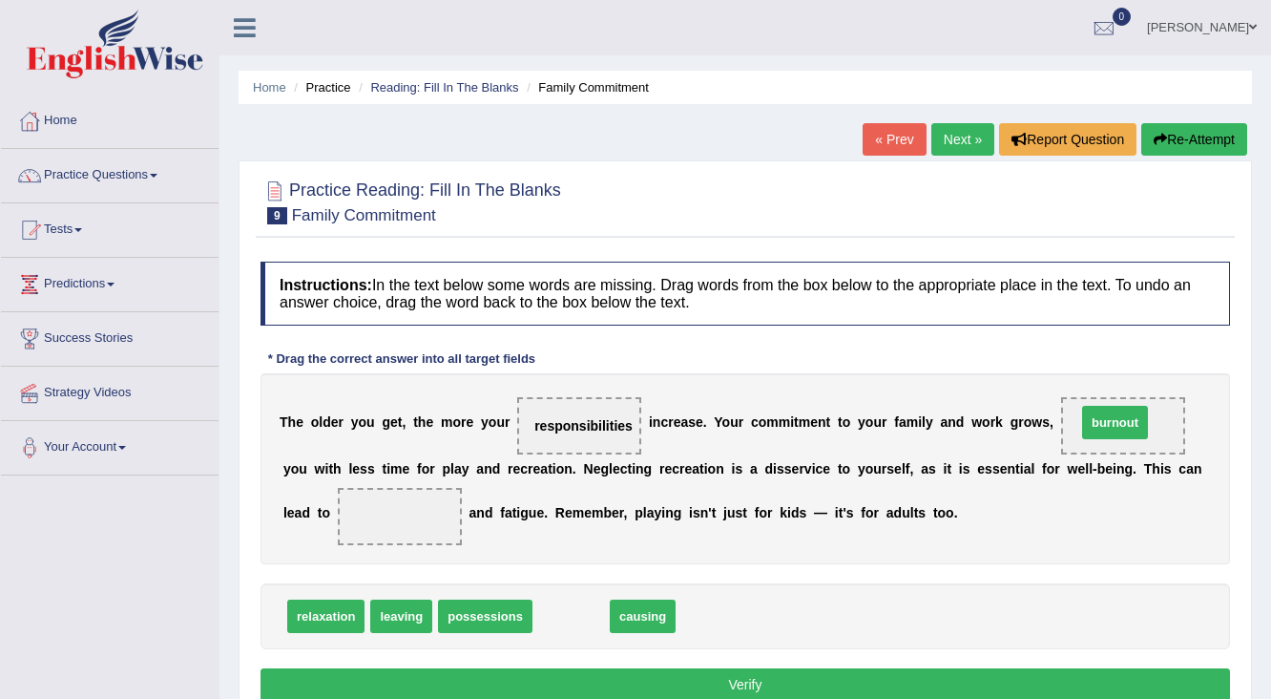
drag, startPoint x: 617, startPoint y: 597, endPoint x: 1109, endPoint y: 420, distance: 523.2
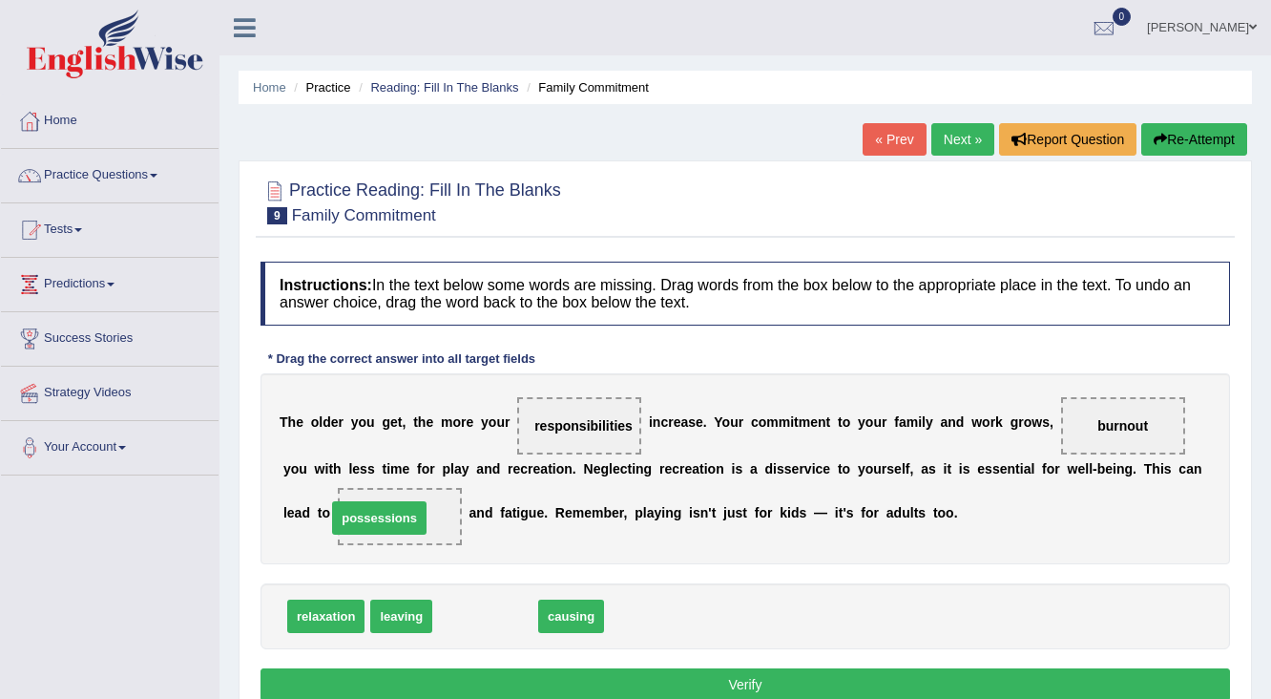
drag, startPoint x: 480, startPoint y: 583, endPoint x: 404, endPoint y: 513, distance: 104.0
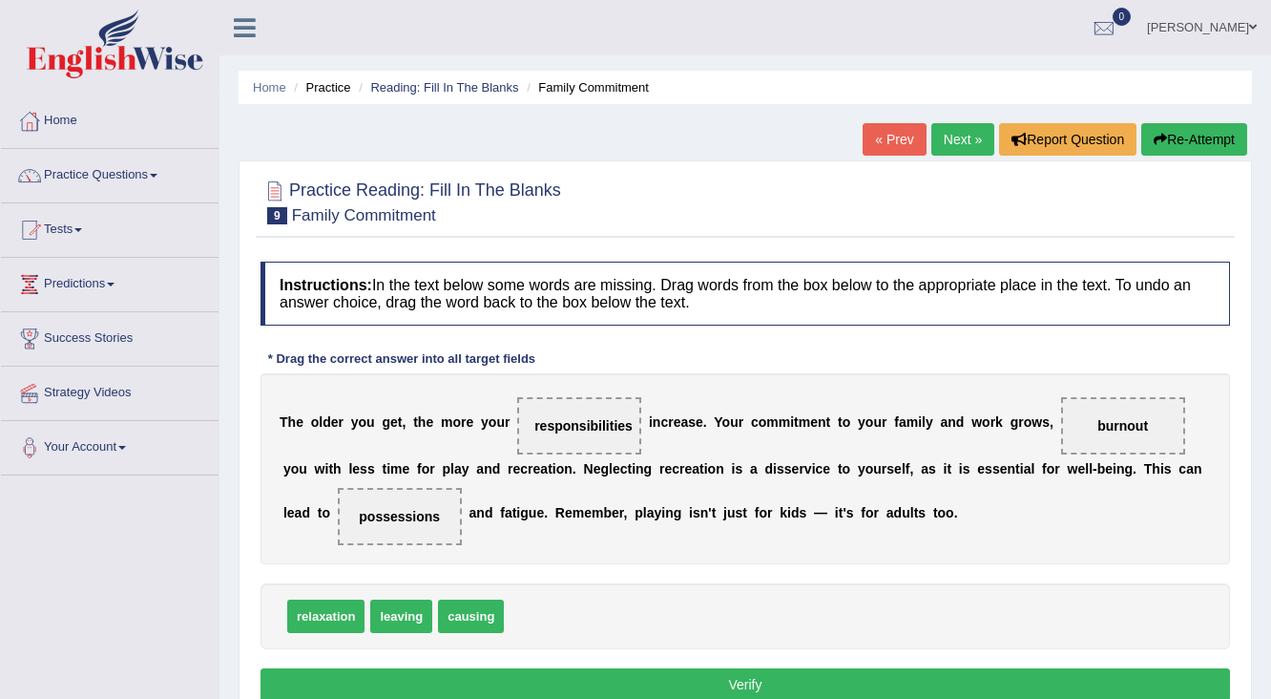
click at [624, 669] on button "Verify" at bounding box center [746, 684] width 970 height 32
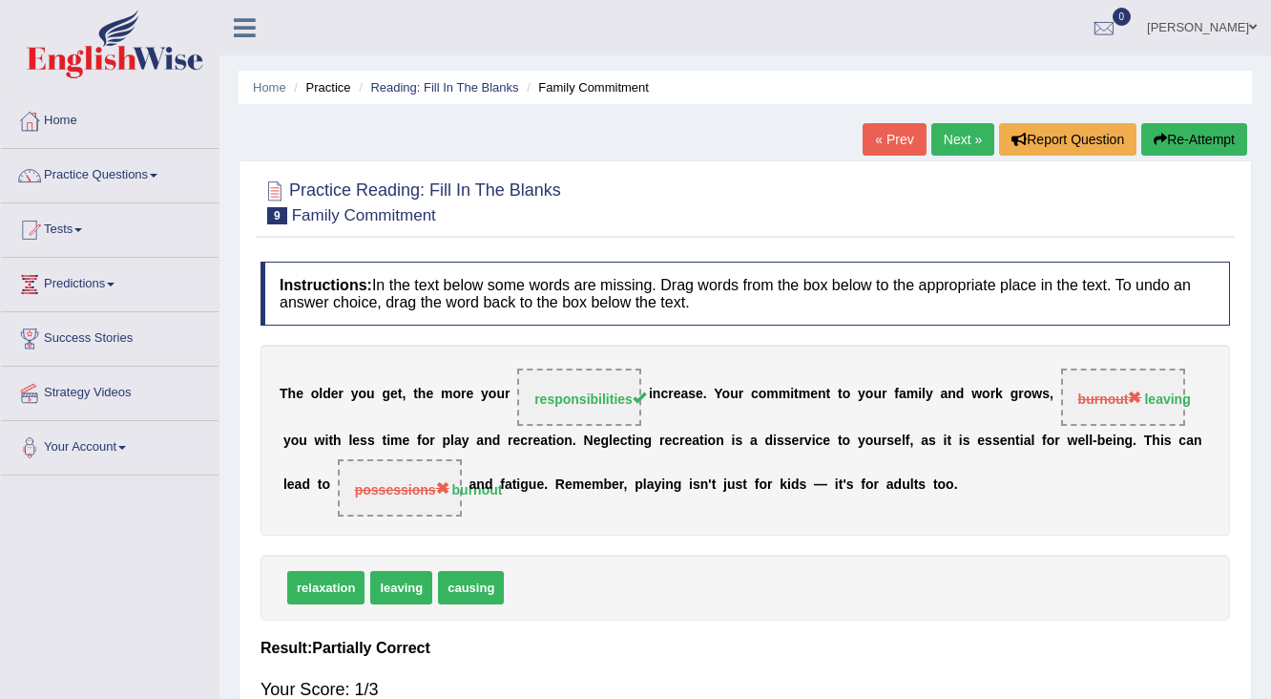
click at [878, 130] on link "« Prev" at bounding box center [894, 139] width 63 height 32
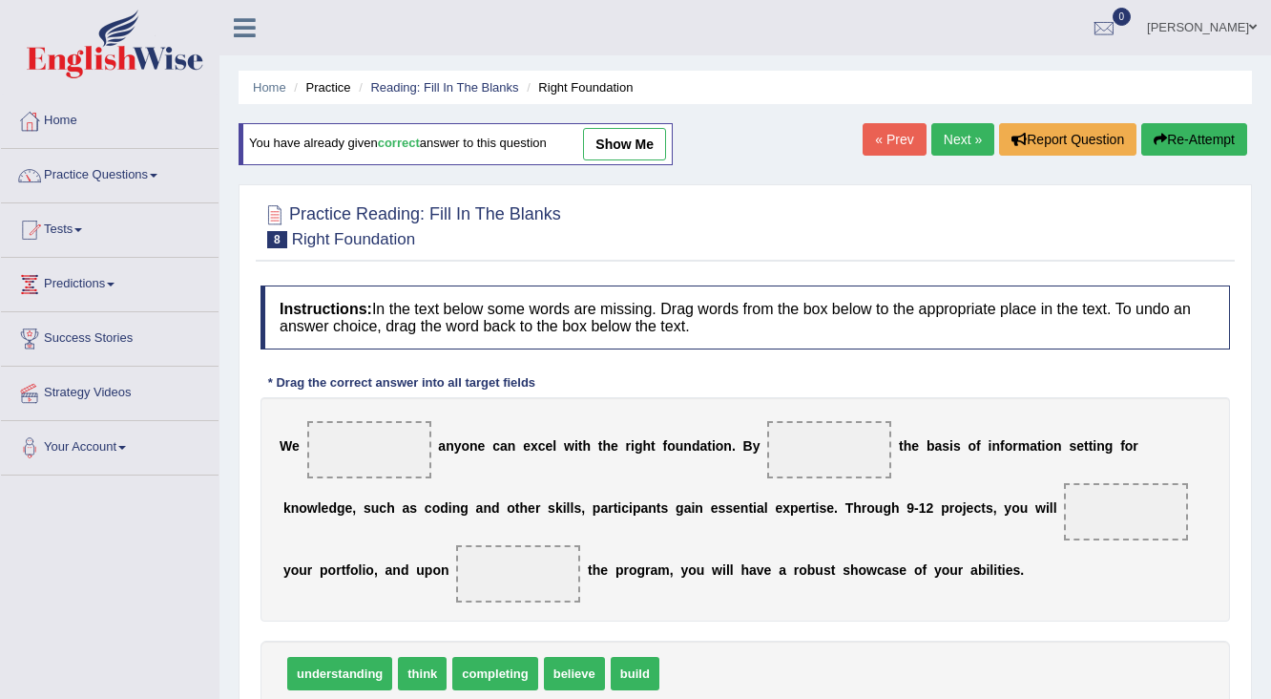
click at [952, 141] on link "Next »" at bounding box center [963, 139] width 63 height 32
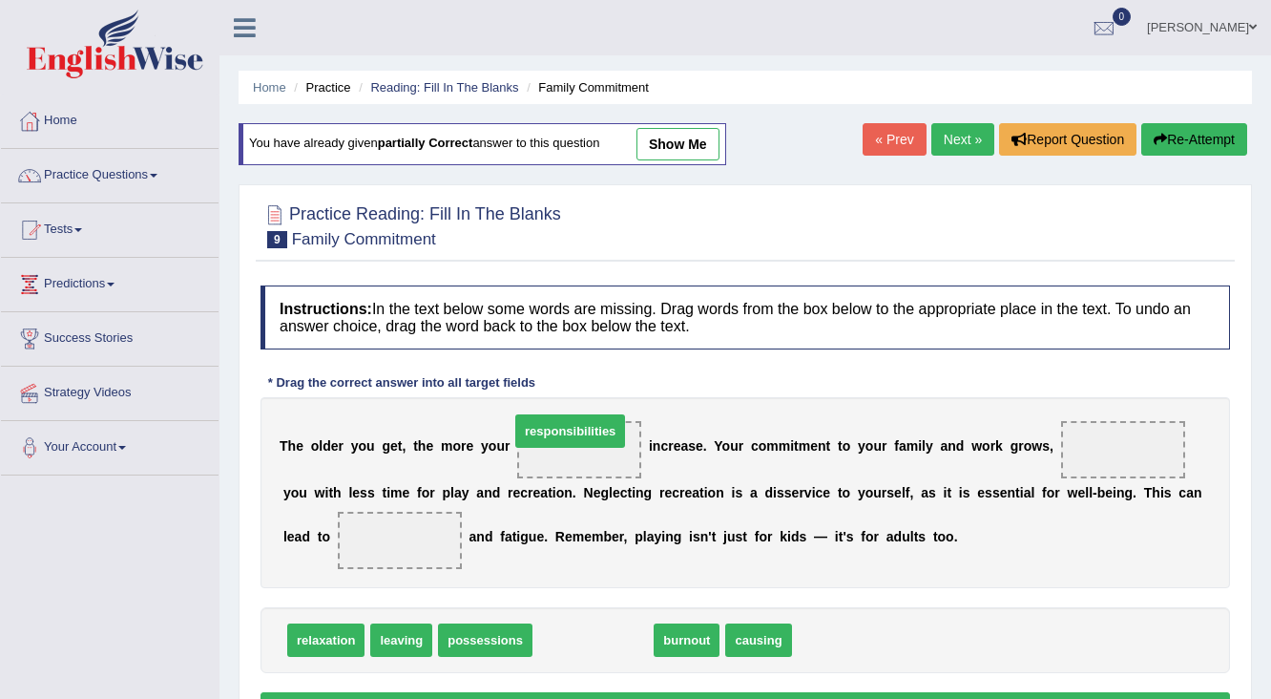
drag, startPoint x: 600, startPoint y: 640, endPoint x: 577, endPoint y: 431, distance: 210.3
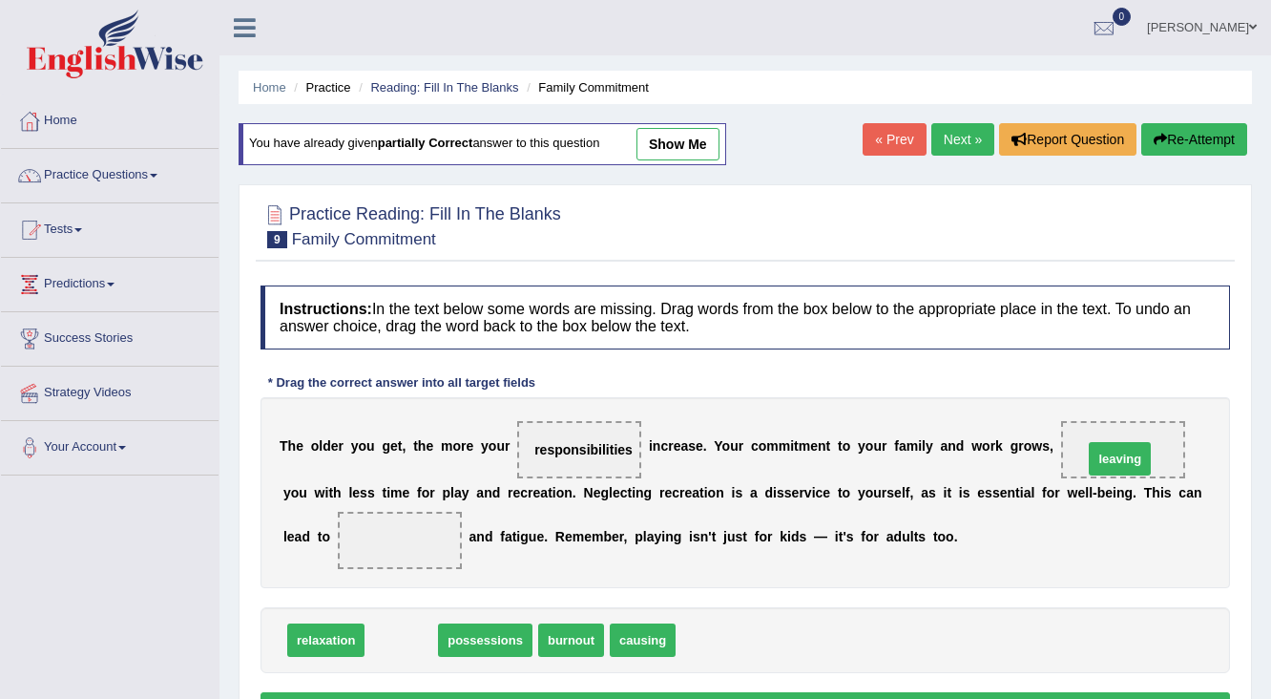
drag, startPoint x: 399, startPoint y: 640, endPoint x: 1118, endPoint y: 458, distance: 741.3
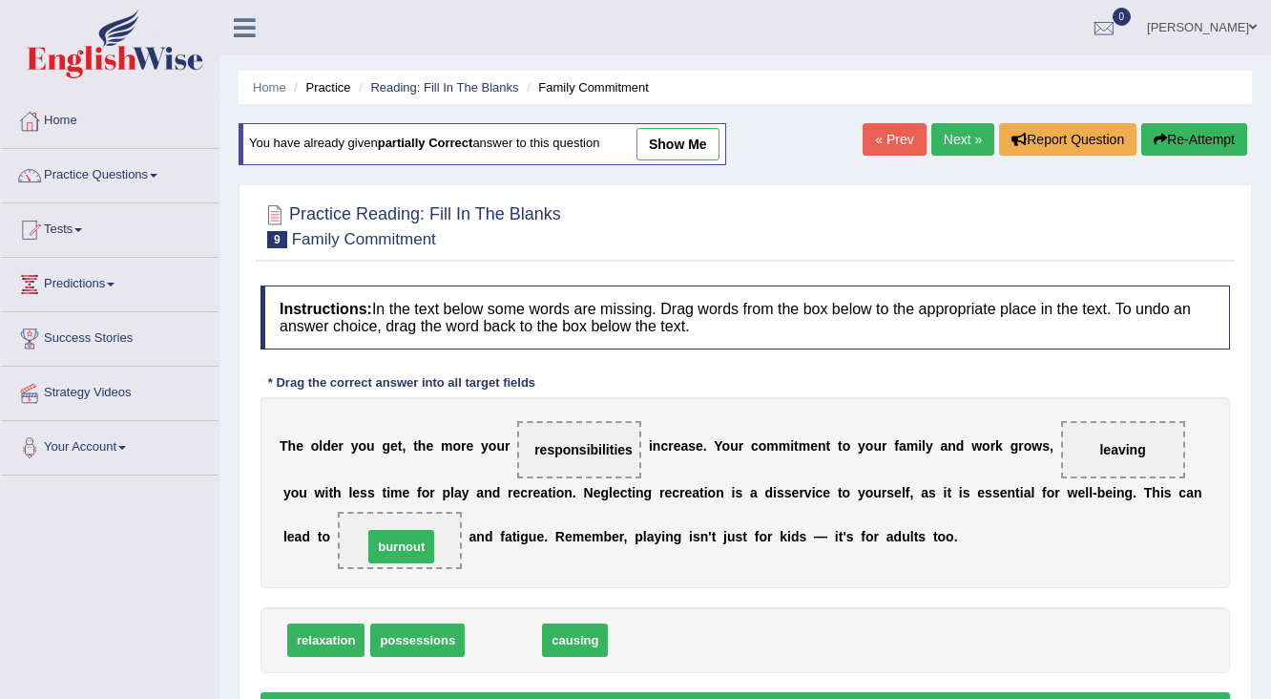
drag, startPoint x: 503, startPoint y: 638, endPoint x: 399, endPoint y: 541, distance: 141.8
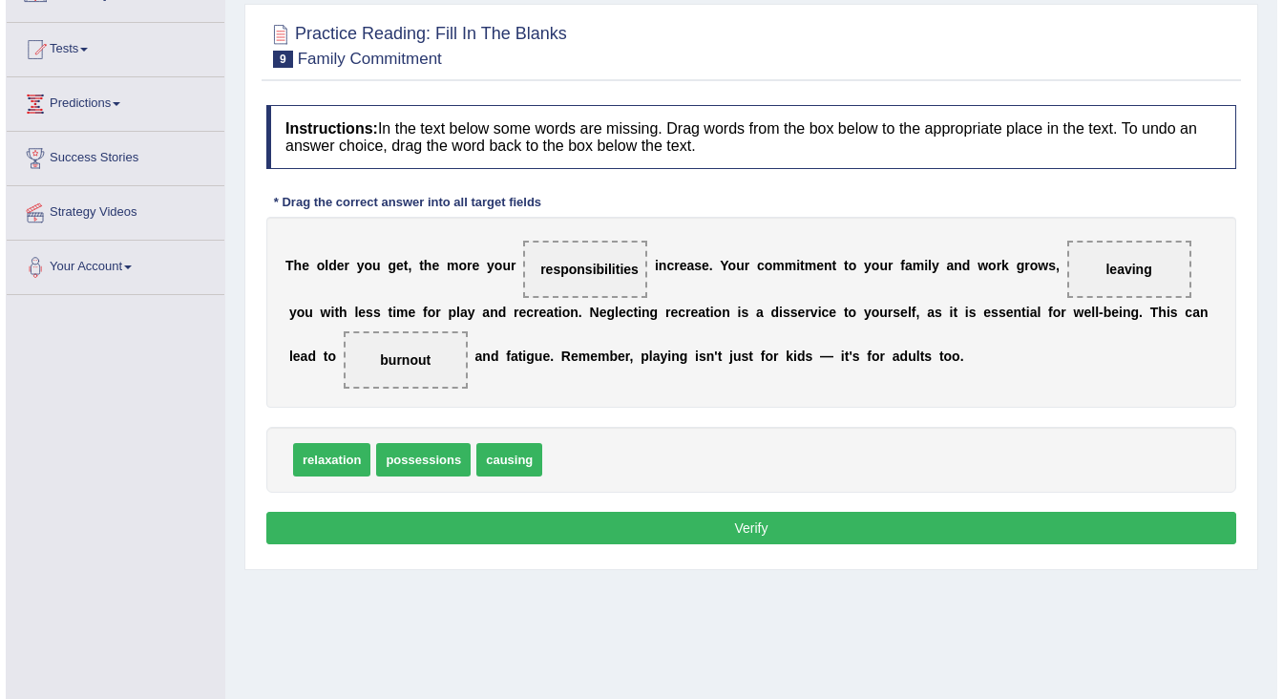
scroll to position [229, 0]
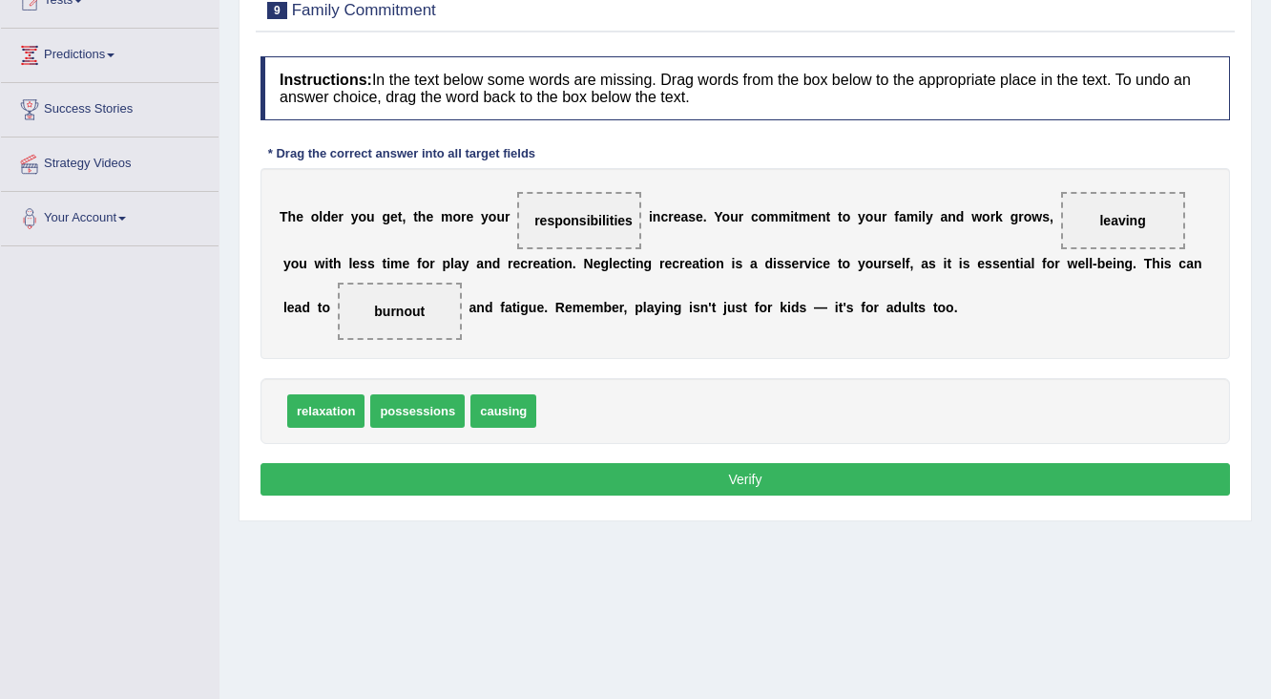
click at [726, 472] on button "Verify" at bounding box center [746, 479] width 970 height 32
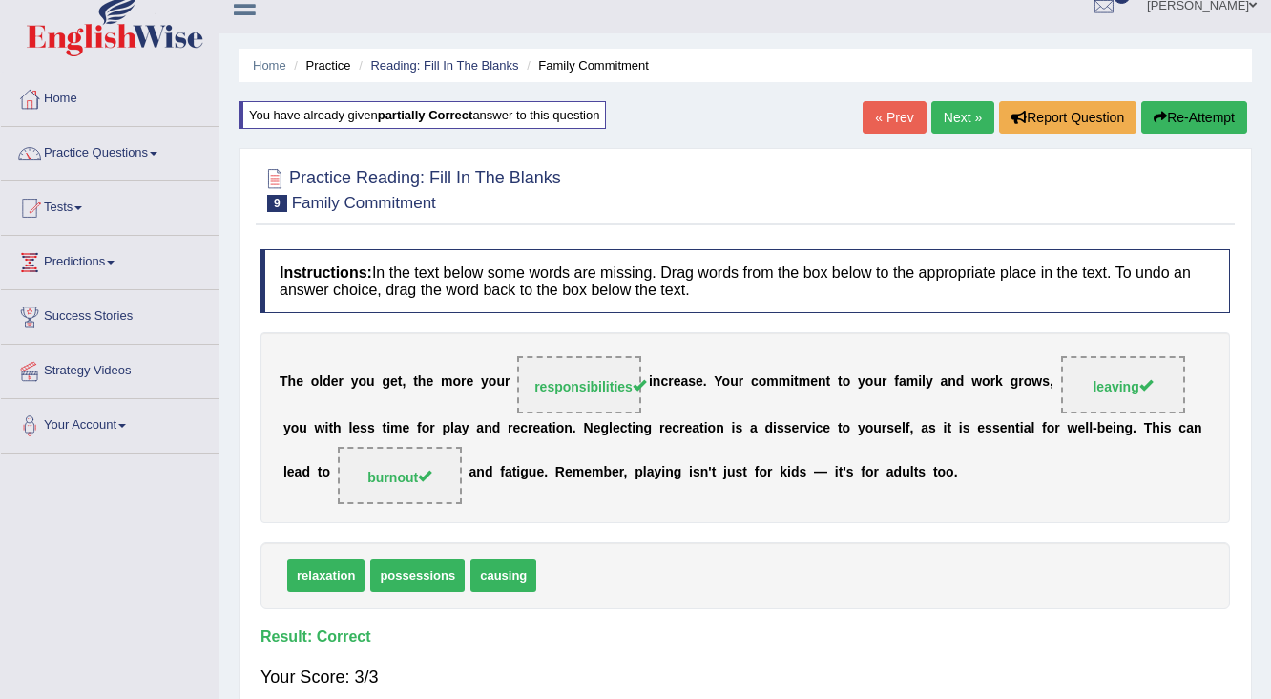
scroll to position [0, 0]
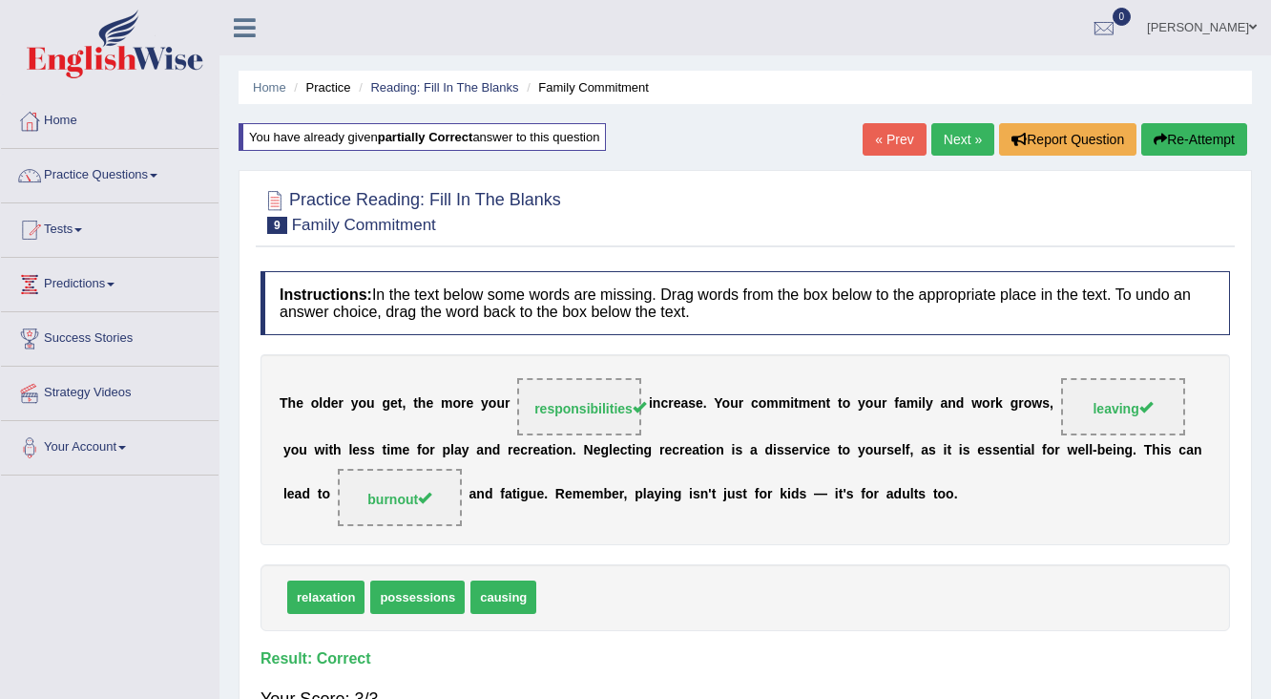
click at [953, 134] on link "Next »" at bounding box center [963, 139] width 63 height 32
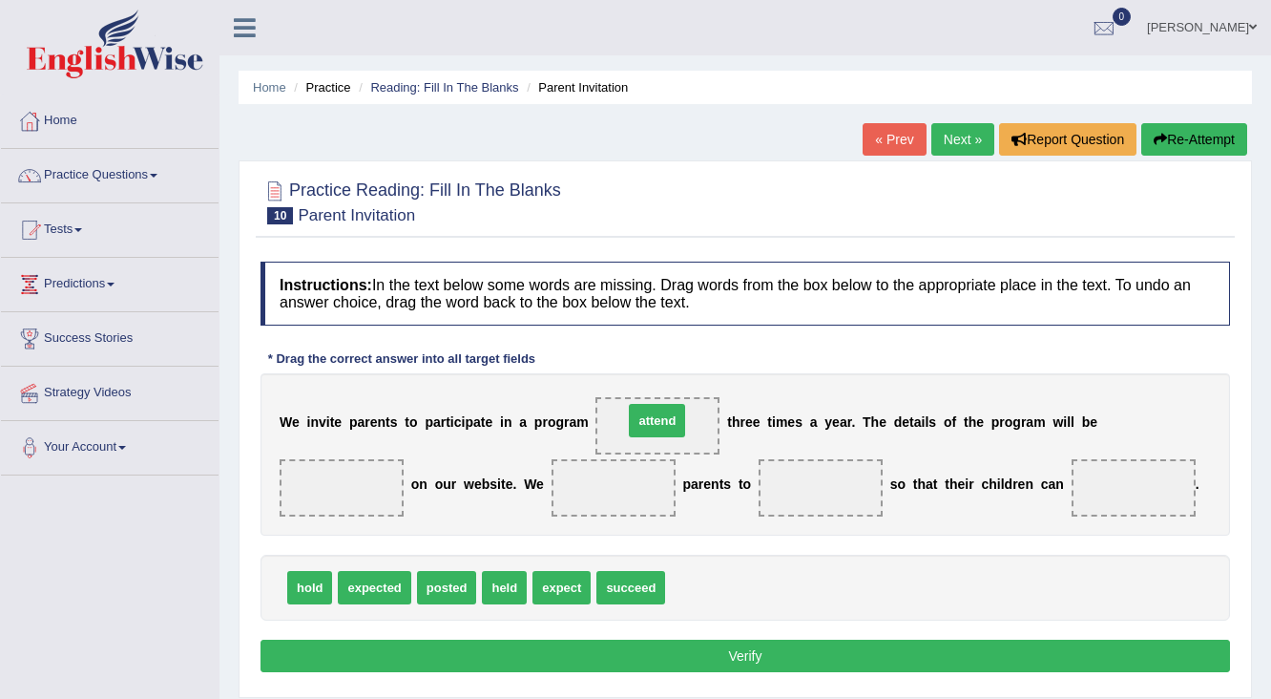
drag, startPoint x: 702, startPoint y: 578, endPoint x: 661, endPoint y: 414, distance: 169.5
drag, startPoint x: 307, startPoint y: 581, endPoint x: 324, endPoint y: 493, distance: 90.2
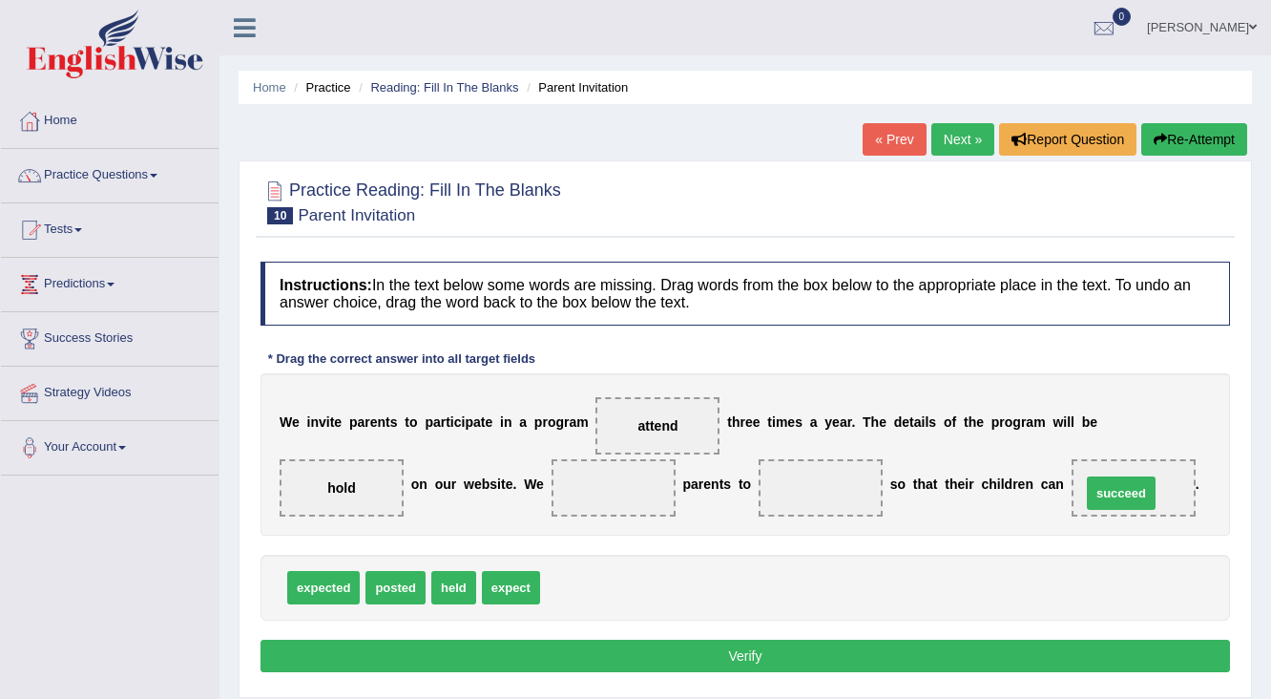
drag, startPoint x: 588, startPoint y: 584, endPoint x: 1129, endPoint y: 490, distance: 549.4
drag, startPoint x: 401, startPoint y: 581, endPoint x: 363, endPoint y: 481, distance: 107.2
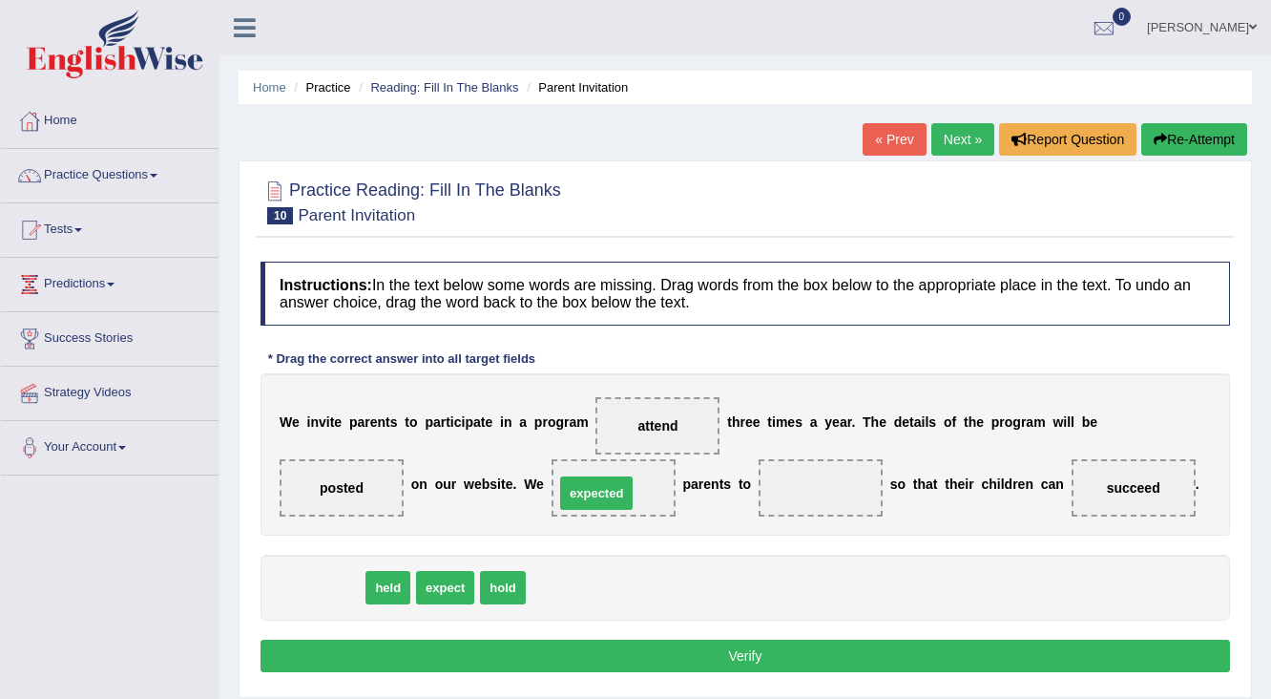
drag, startPoint x: 324, startPoint y: 573, endPoint x: 604, endPoint y: 485, distance: 294.0
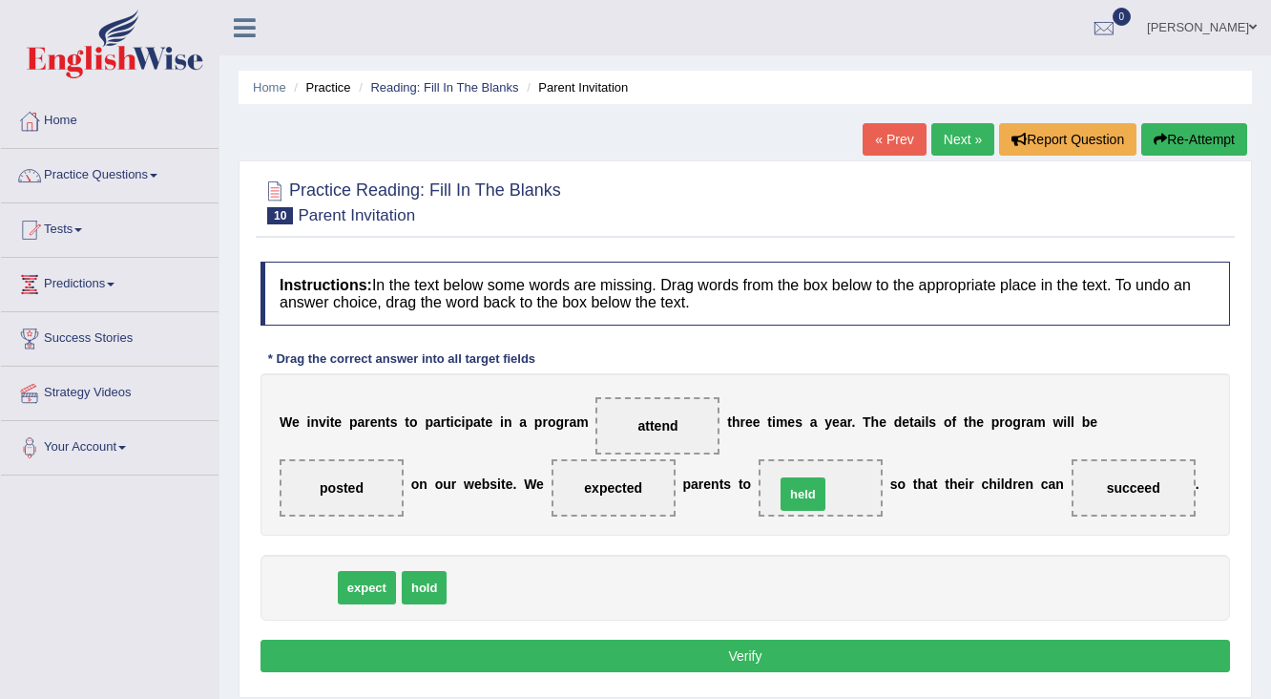
drag, startPoint x: 309, startPoint y: 574, endPoint x: 804, endPoint y: 479, distance: 503.4
click at [728, 651] on button "Verify" at bounding box center [746, 656] width 970 height 32
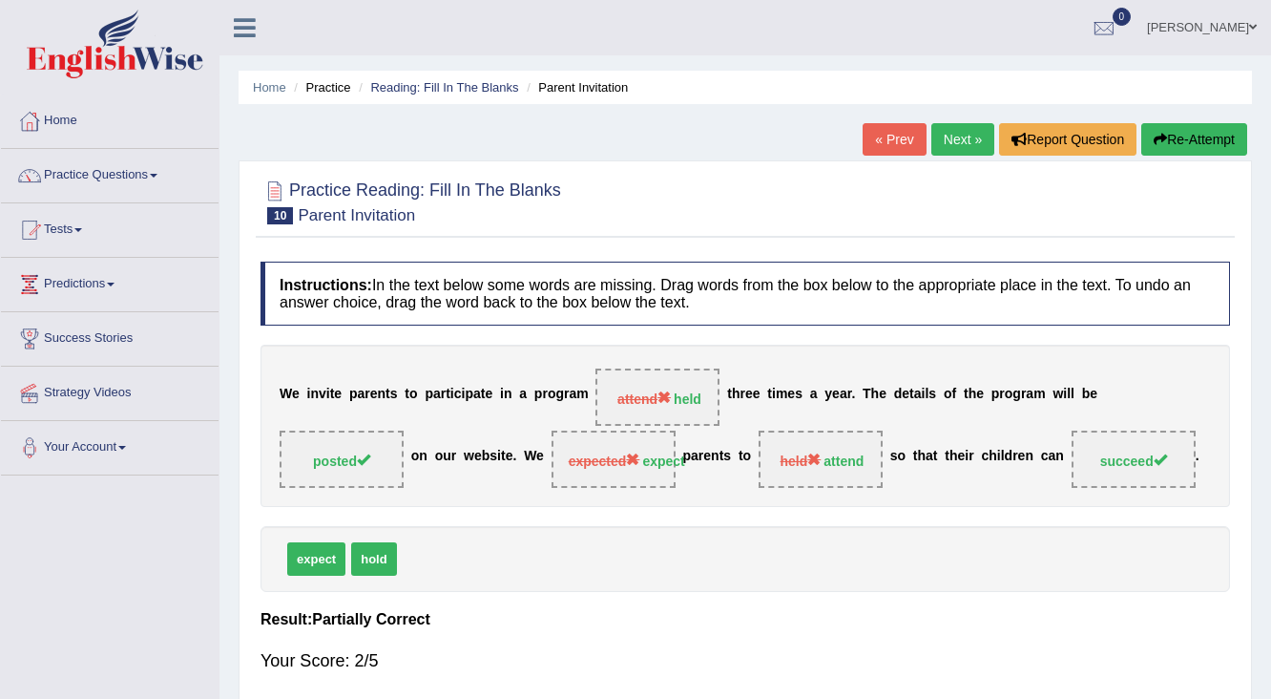
click at [905, 136] on link "« Prev" at bounding box center [894, 139] width 63 height 32
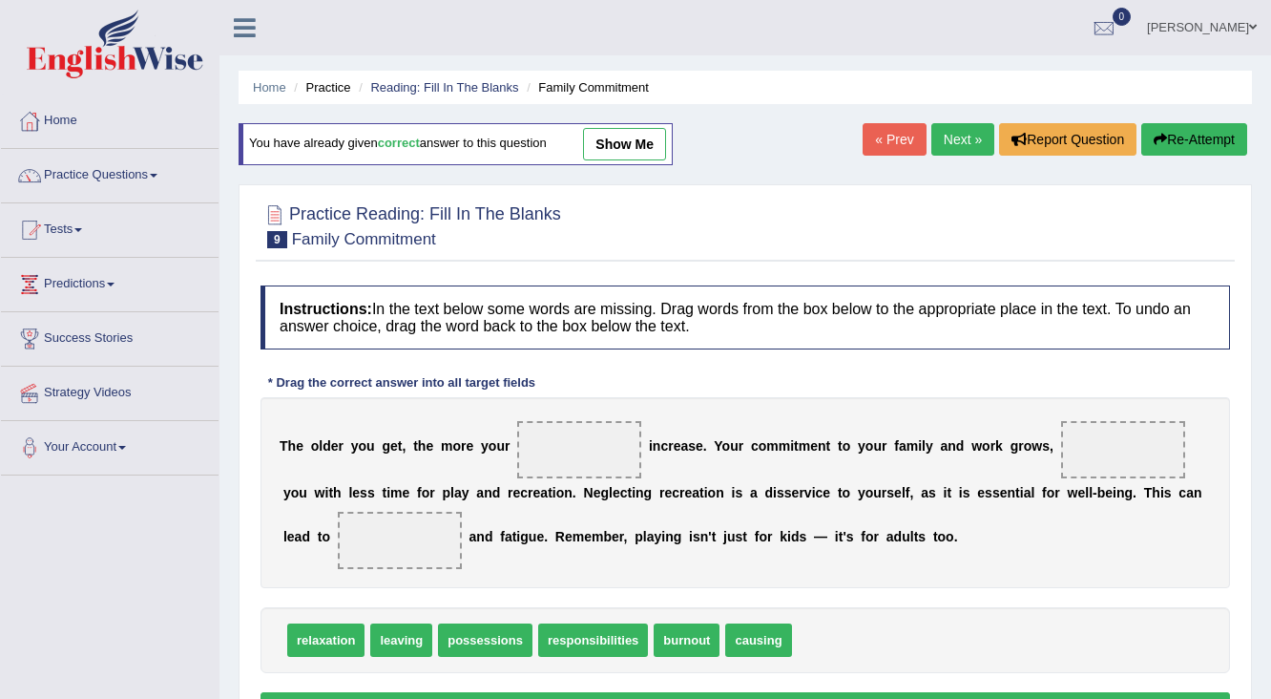
click at [962, 145] on link "Next »" at bounding box center [963, 139] width 63 height 32
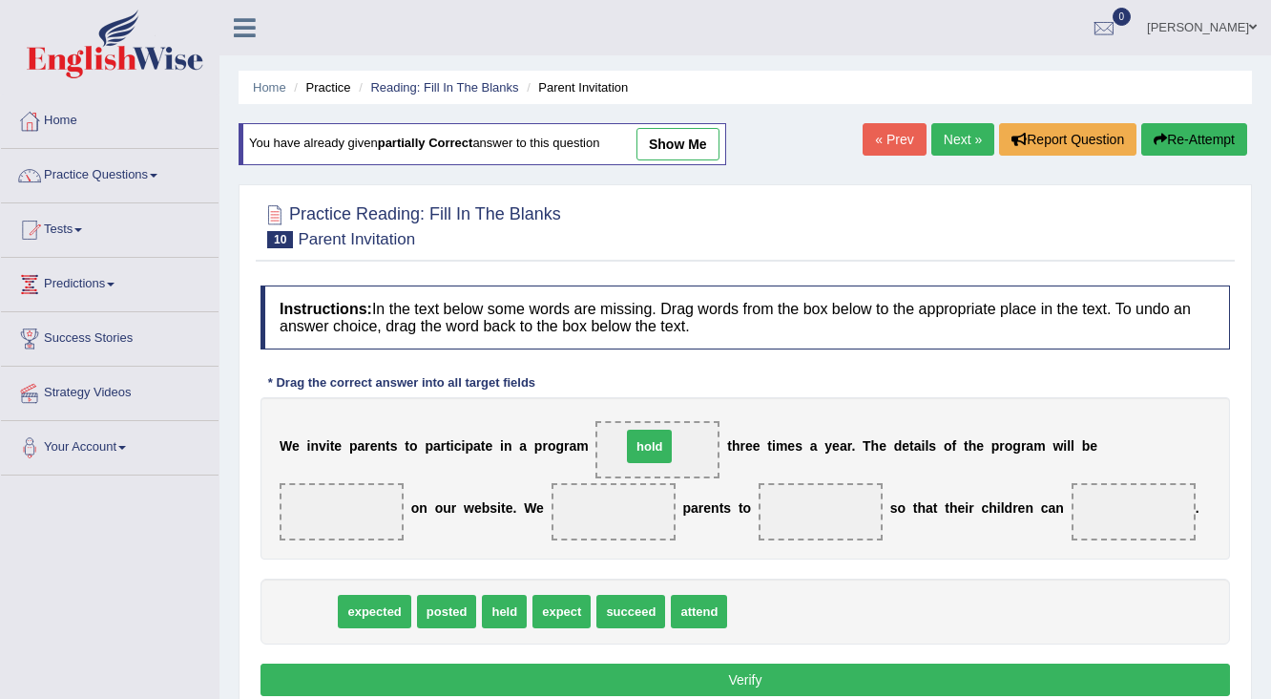
drag, startPoint x: 298, startPoint y: 606, endPoint x: 637, endPoint y: 441, distance: 376.9
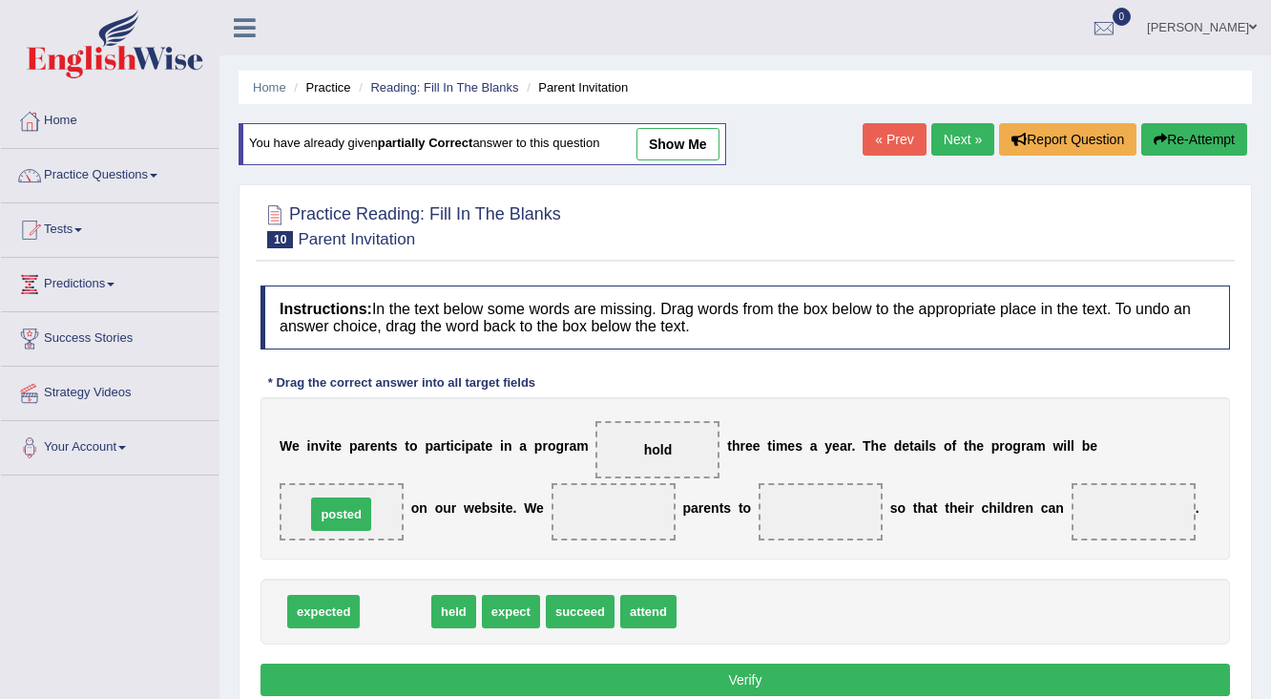
drag, startPoint x: 382, startPoint y: 560, endPoint x: 341, endPoint y: 512, distance: 63.7
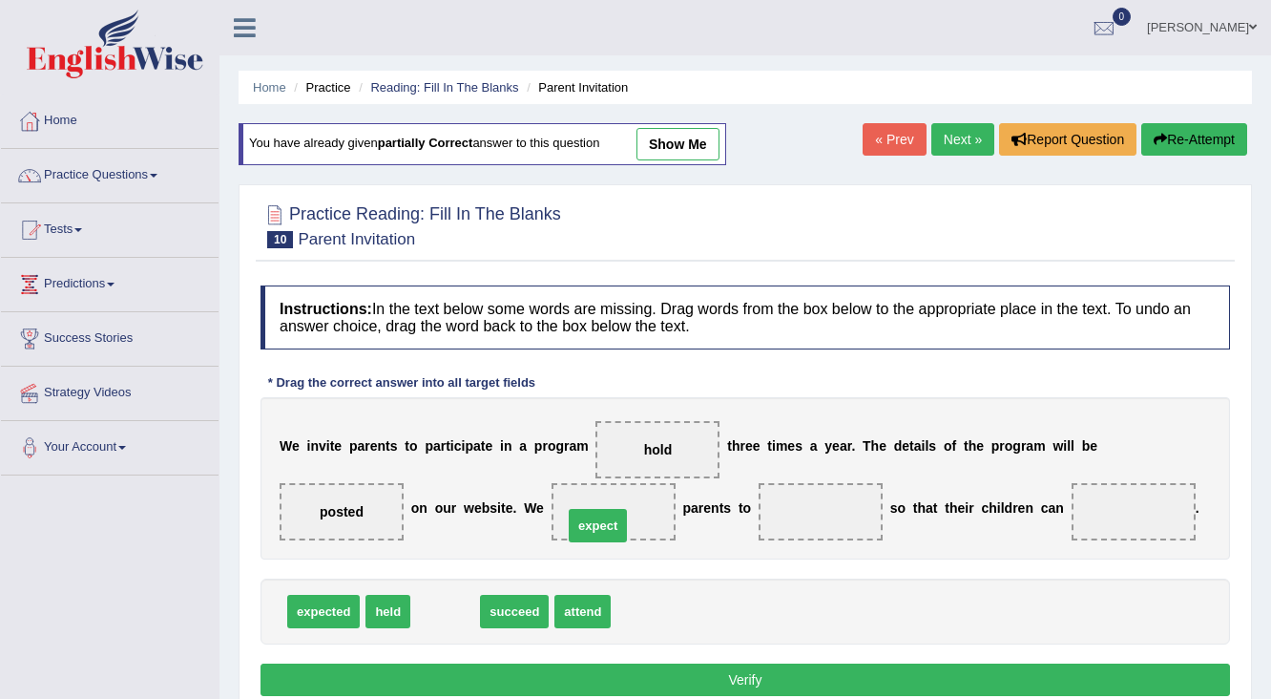
drag, startPoint x: 435, startPoint y: 611, endPoint x: 589, endPoint y: 528, distance: 174.7
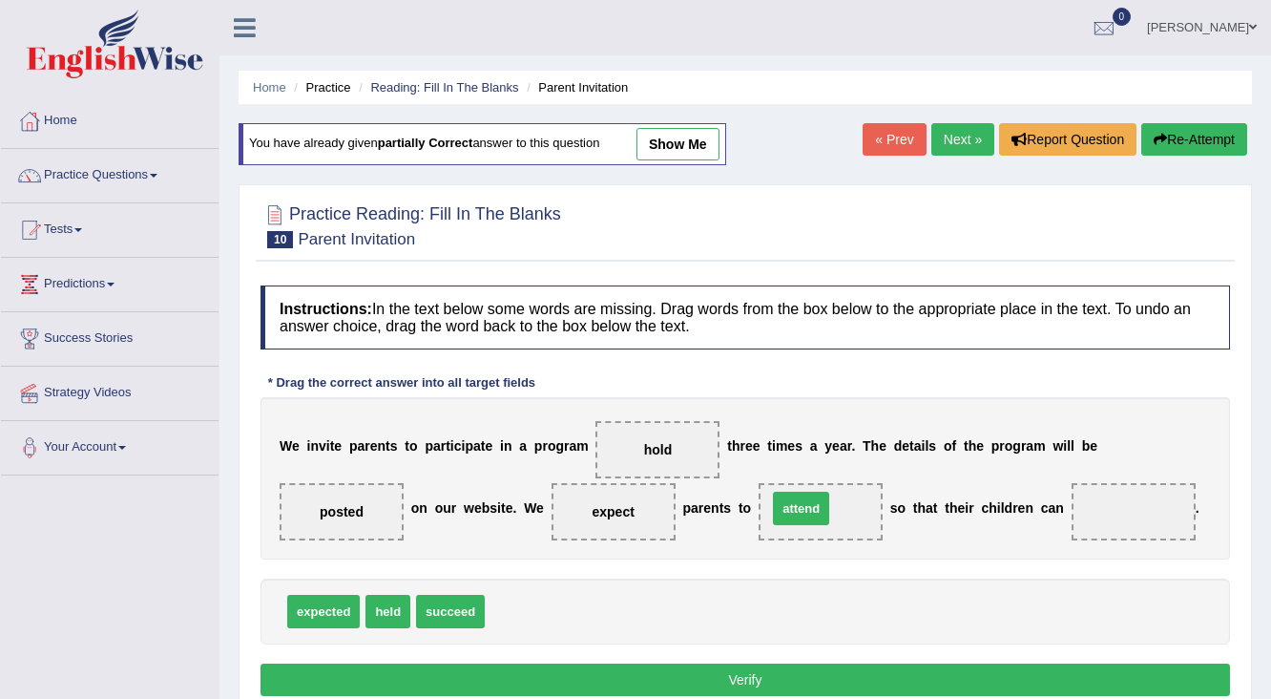
drag, startPoint x: 517, startPoint y: 603, endPoint x: 801, endPoint y: 502, distance: 301.0
drag, startPoint x: 429, startPoint y: 604, endPoint x: 1115, endPoint y: 505, distance: 693.4
click at [805, 683] on button "Verify" at bounding box center [746, 679] width 970 height 32
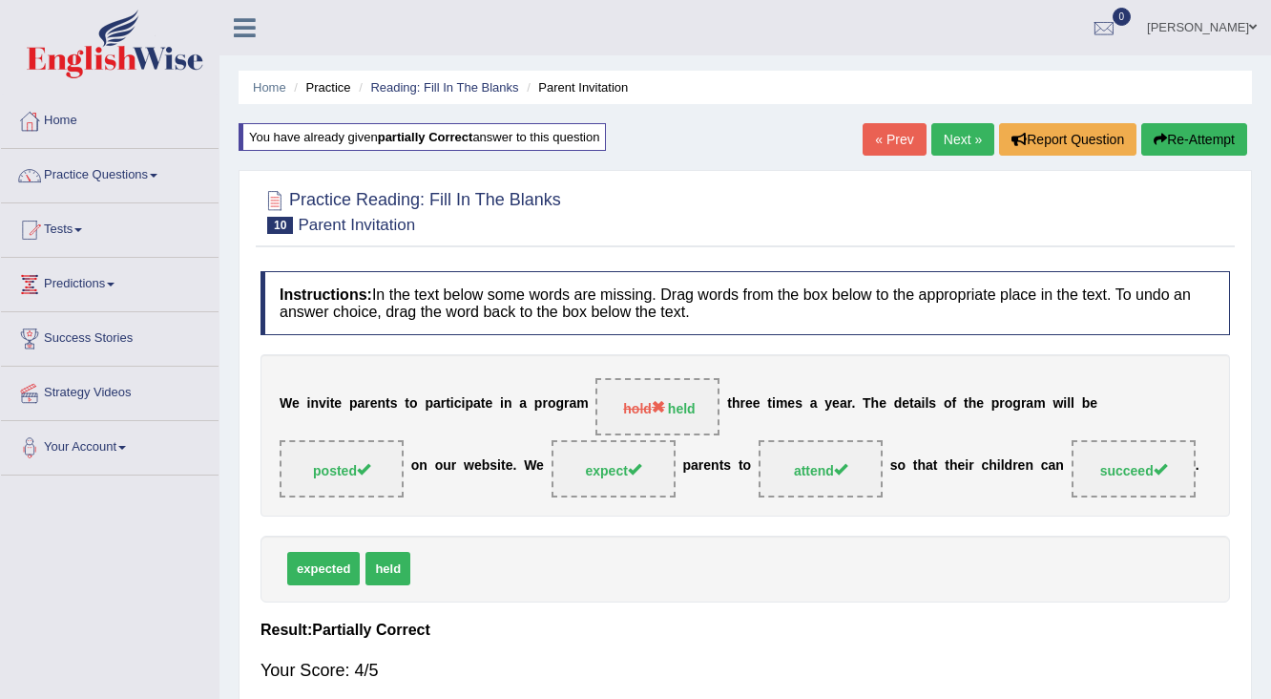
click at [944, 139] on link "Next »" at bounding box center [963, 139] width 63 height 32
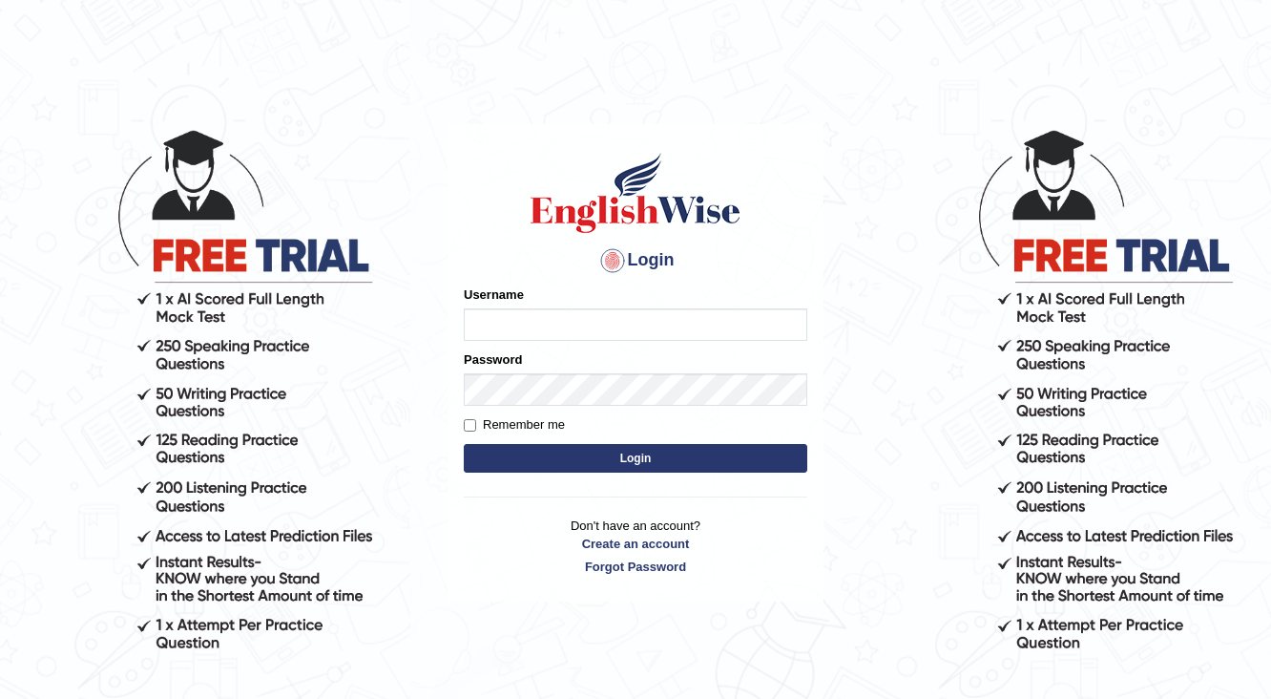
click at [517, 314] on input "Username" at bounding box center [636, 324] width 344 height 32
type input "j"
type input "Jigme2025"
click at [619, 451] on button "Login" at bounding box center [636, 458] width 344 height 29
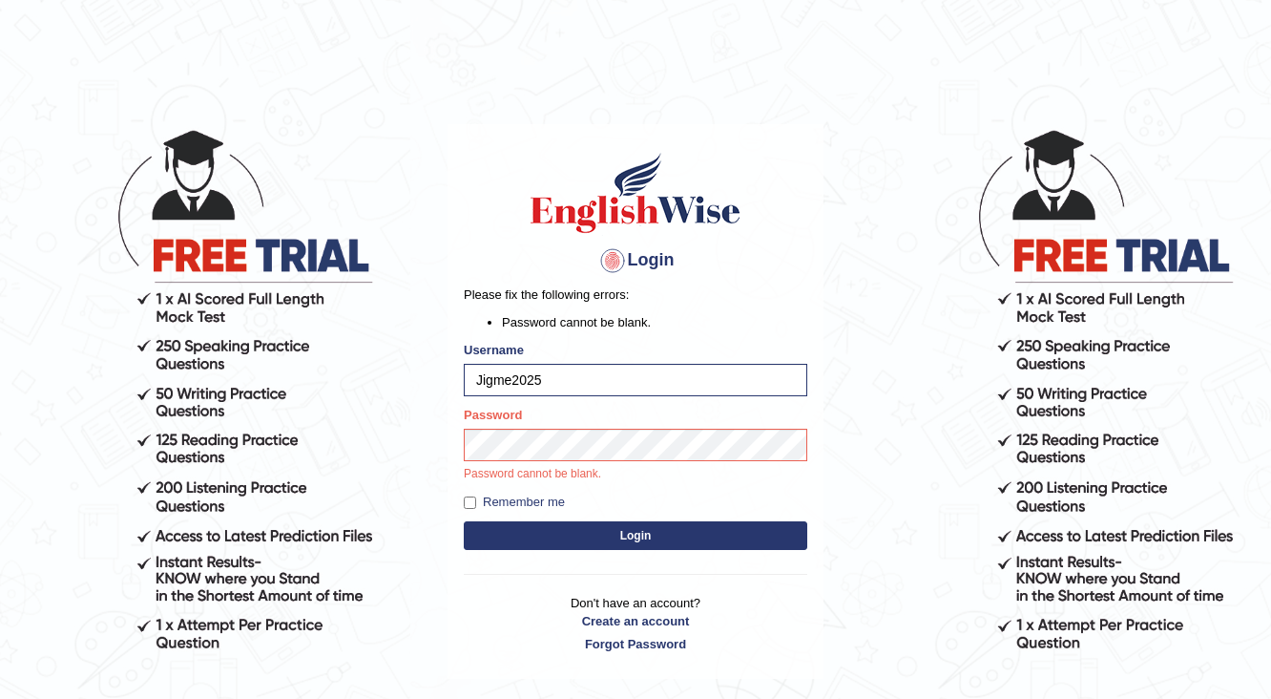
click at [689, 535] on button "Login" at bounding box center [636, 535] width 344 height 29
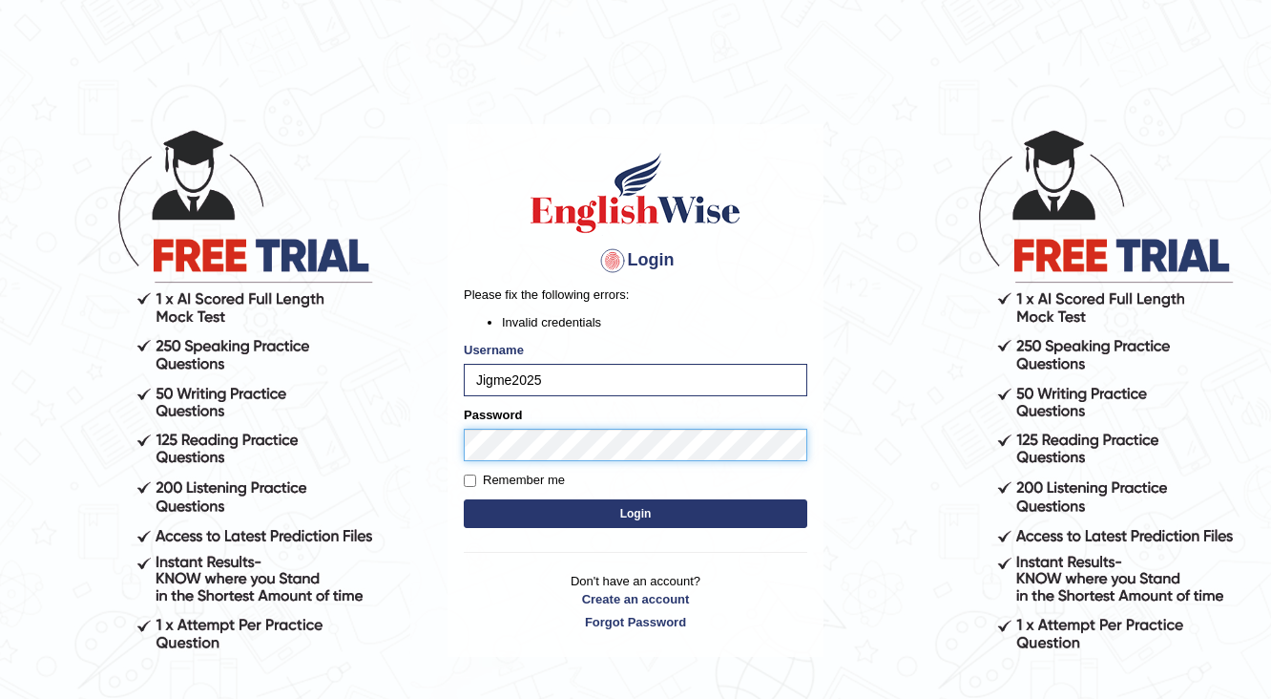
click at [464, 499] on button "Login" at bounding box center [636, 513] width 344 height 29
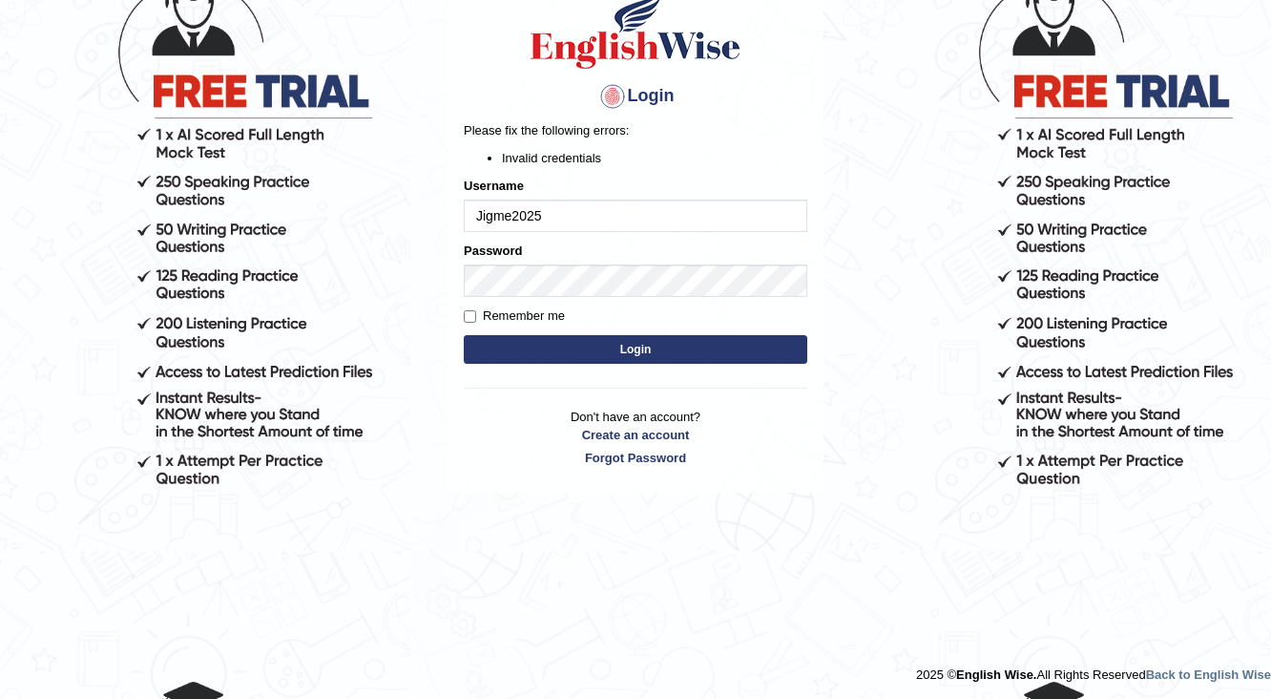
scroll to position [167, 0]
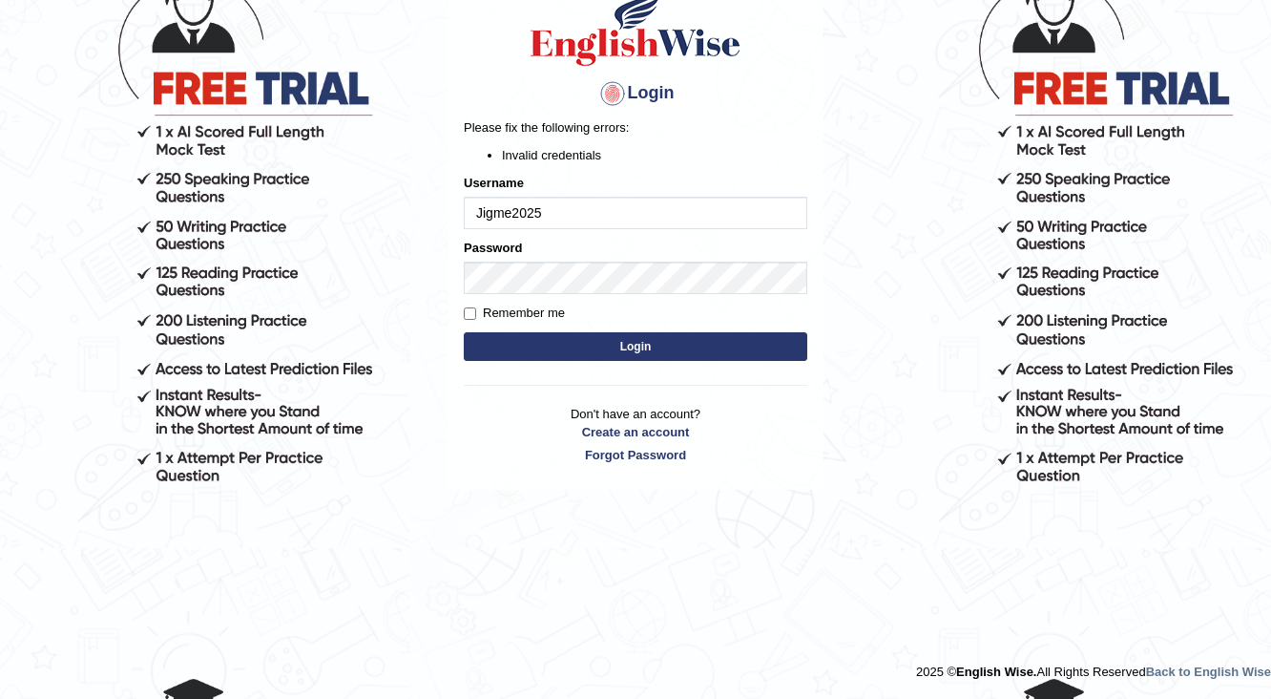
click at [481, 215] on input "Jigme2025" at bounding box center [636, 213] width 344 height 32
type input "jigme2025"
click at [464, 332] on button "Login" at bounding box center [636, 346] width 344 height 29
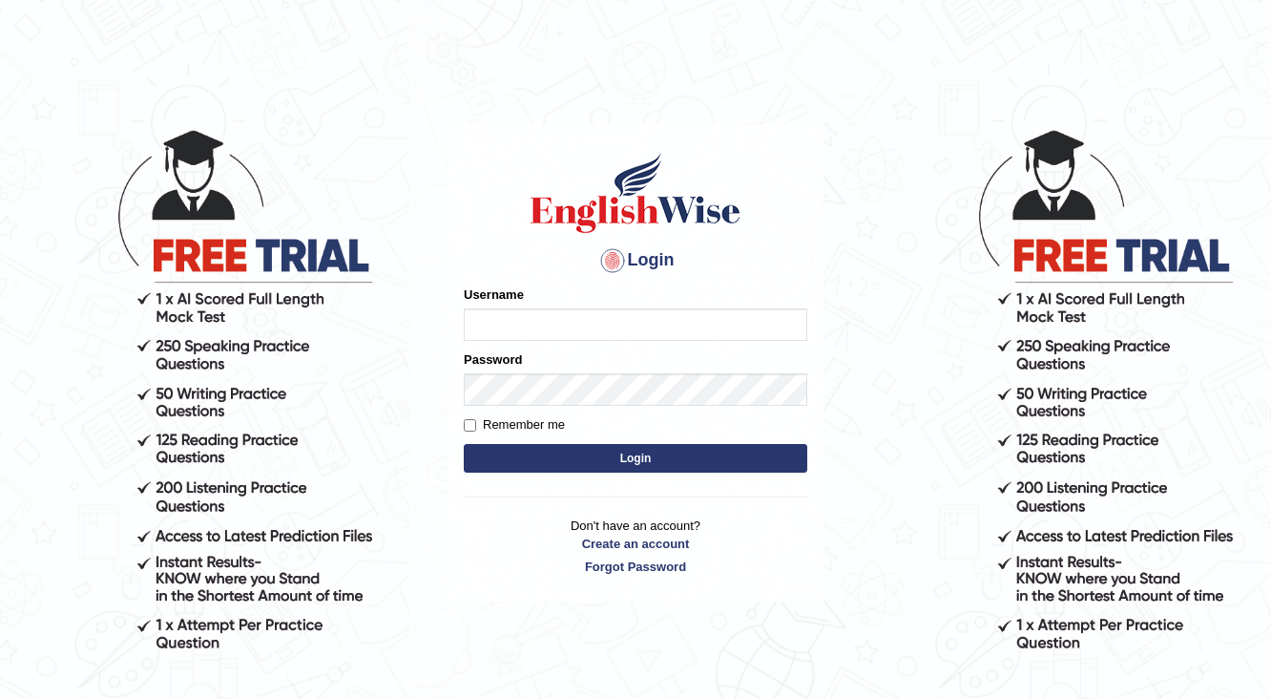
click at [571, 326] on input "Username" at bounding box center [636, 324] width 344 height 32
type input "Jigme2025"
click at [612, 464] on button "Login" at bounding box center [636, 458] width 344 height 29
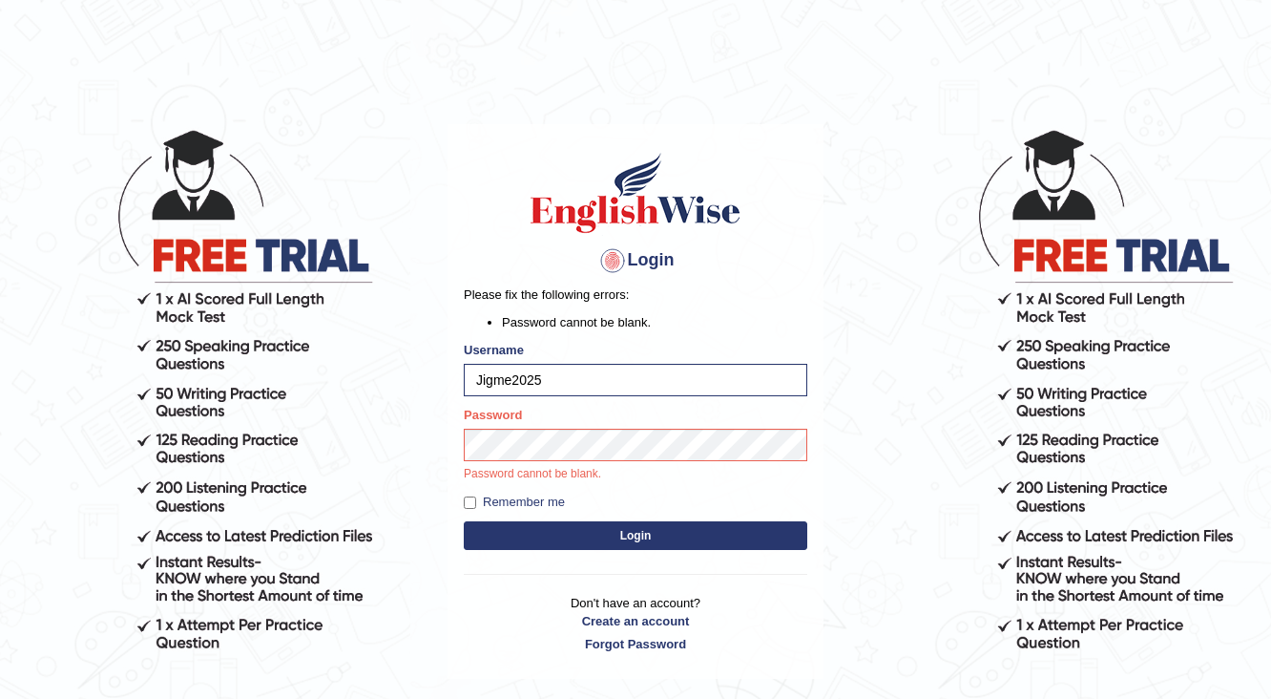
click at [612, 527] on button "Login" at bounding box center [636, 535] width 344 height 29
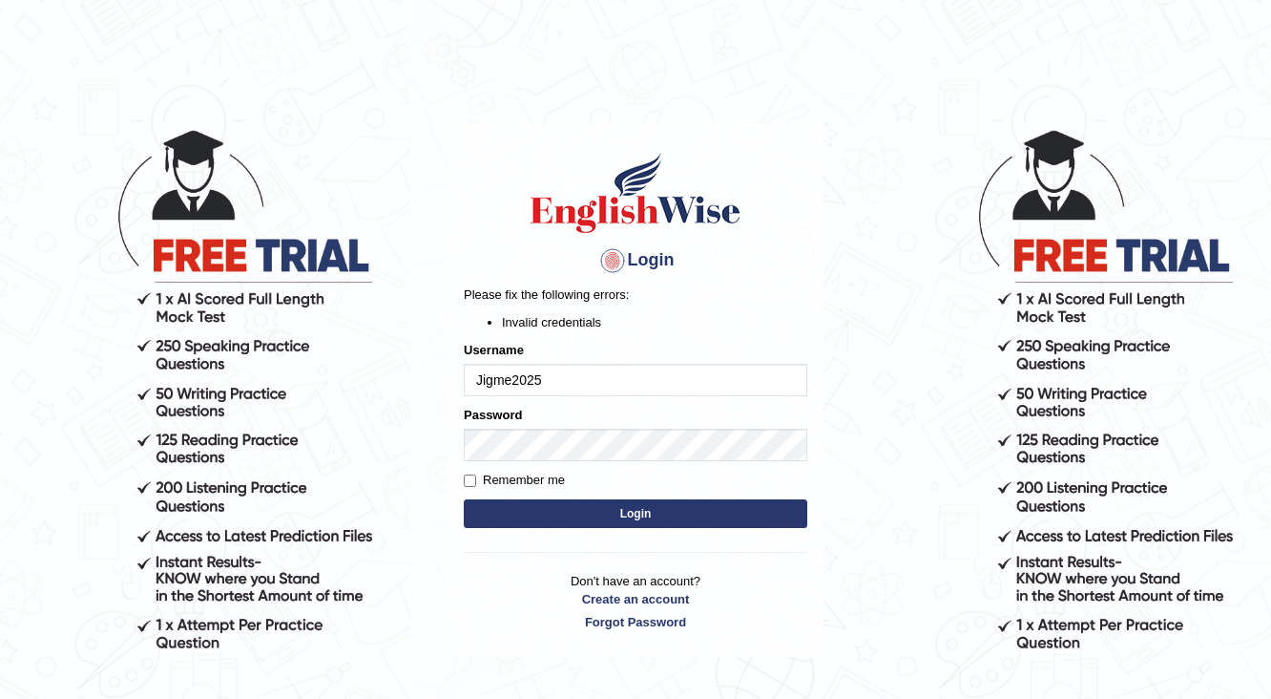
click at [592, 504] on button "Login" at bounding box center [636, 513] width 344 height 29
click at [603, 260] on div at bounding box center [613, 260] width 31 height 31
click at [661, 625] on link "Forgot Password" at bounding box center [636, 622] width 344 height 18
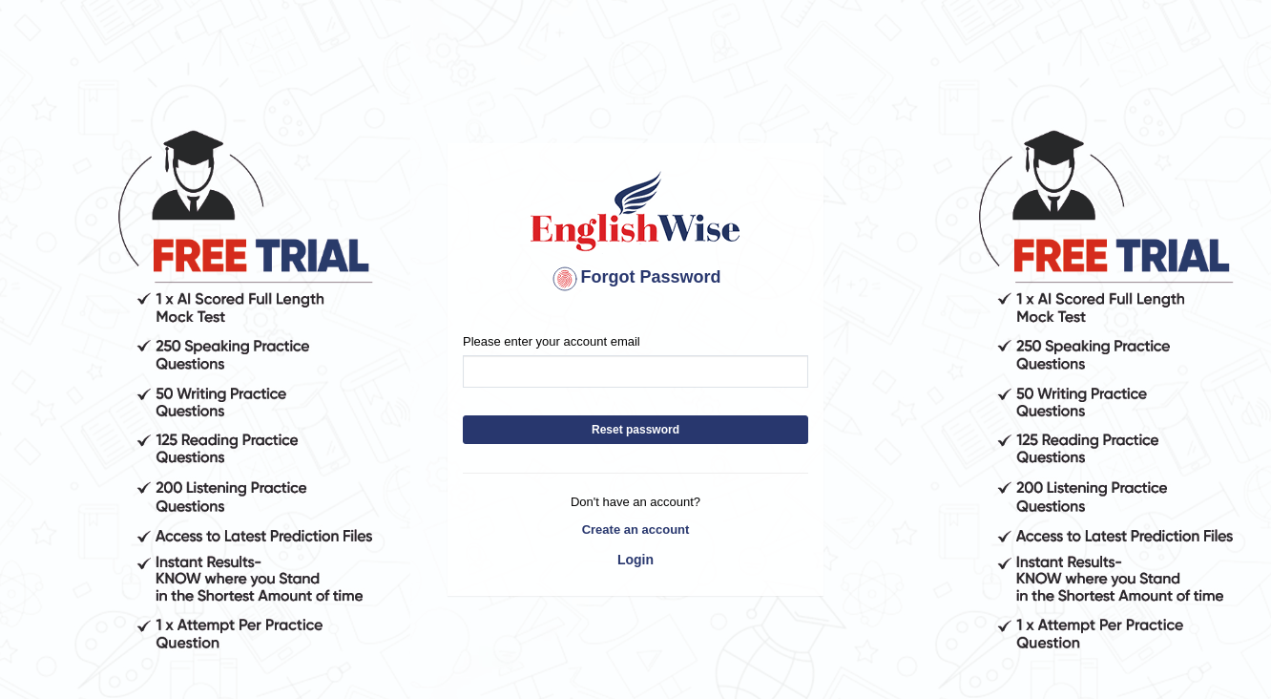
click at [598, 431] on button "Reset password" at bounding box center [636, 429] width 346 height 29
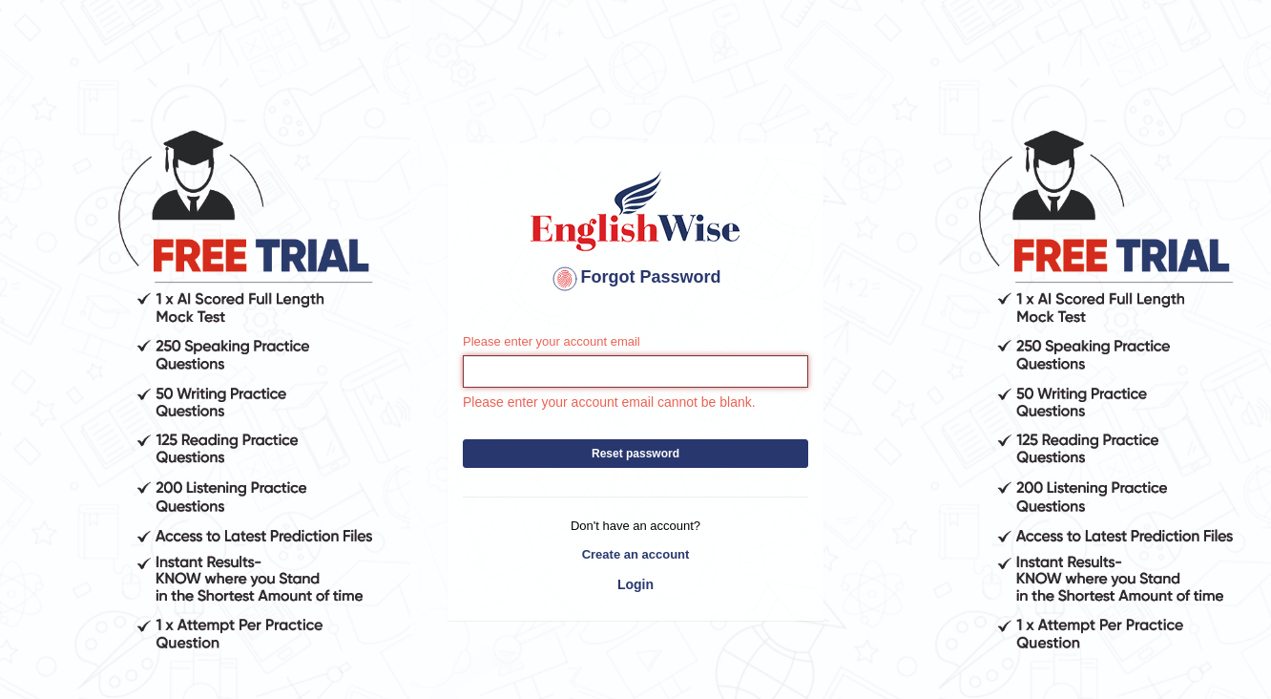
click at [557, 376] on input "Please enter your account email" at bounding box center [636, 371] width 346 height 32
click at [463, 439] on button "Reset password" at bounding box center [636, 453] width 346 height 29
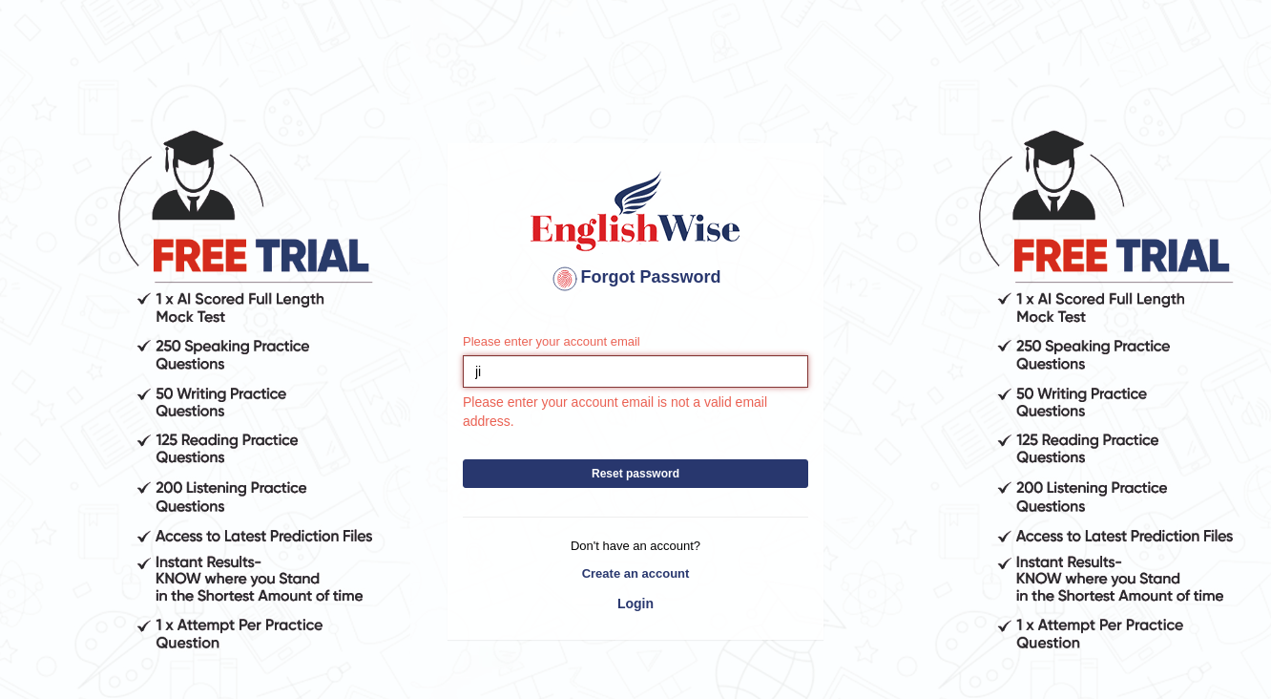
type input "j"
click at [634, 600] on link "Login" at bounding box center [636, 603] width 346 height 32
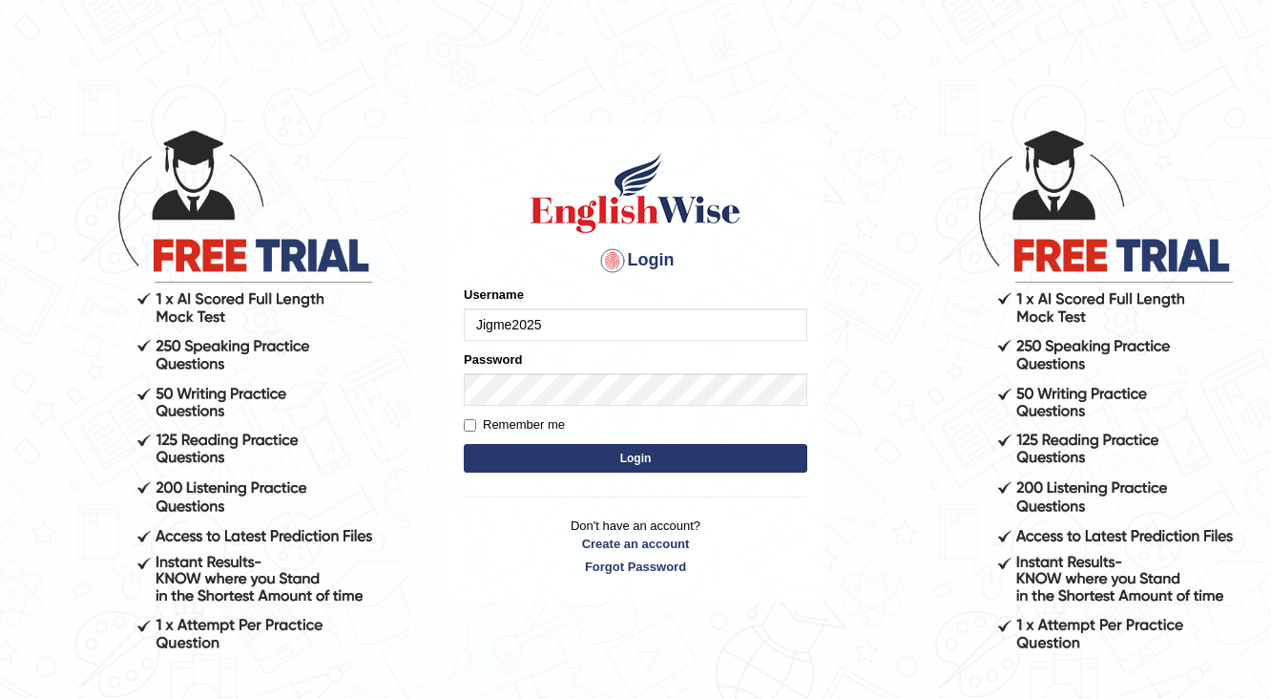
type input "Jigme2025"
click at [464, 444] on button "Login" at bounding box center [636, 458] width 344 height 29
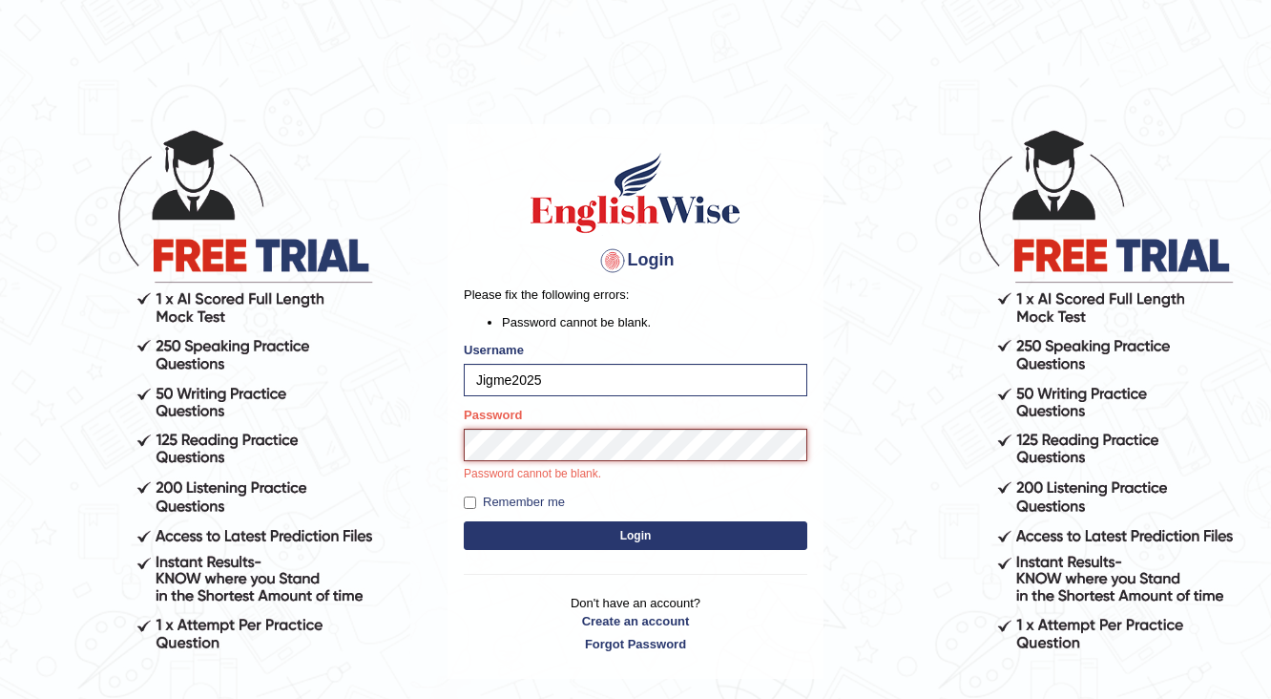
click at [464, 521] on button "Login" at bounding box center [636, 535] width 344 height 29
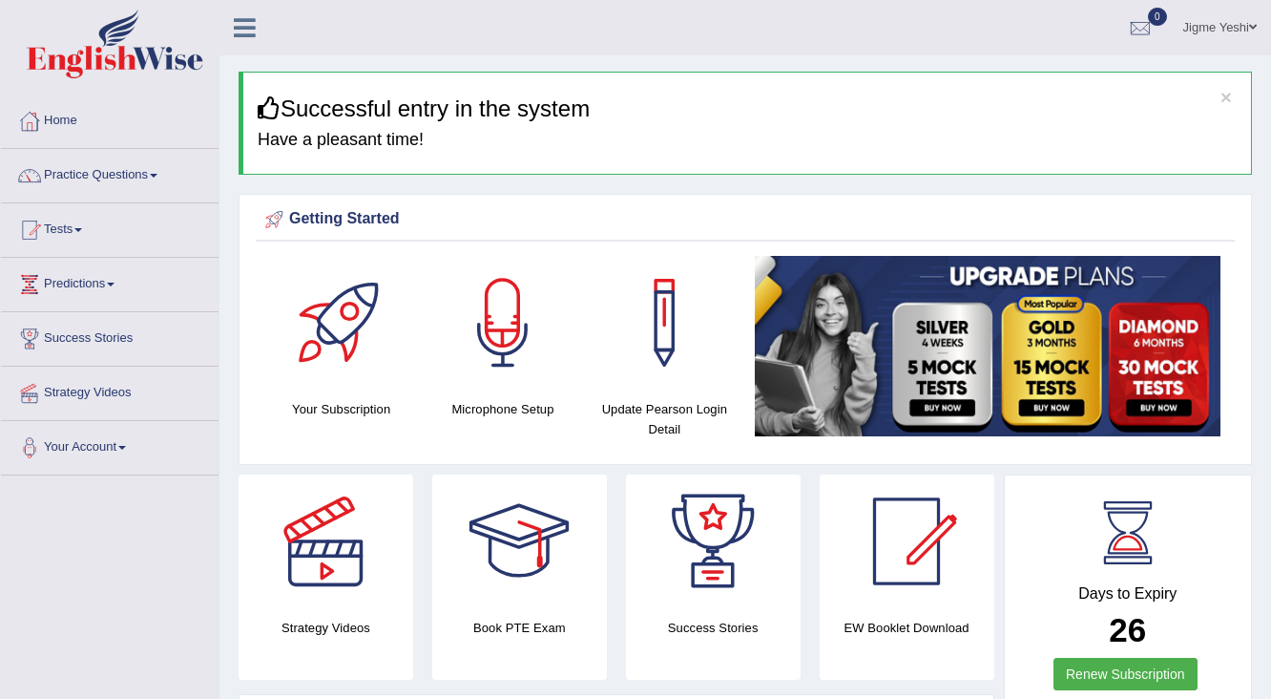
click at [82, 224] on link "Tests" at bounding box center [110, 227] width 218 height 48
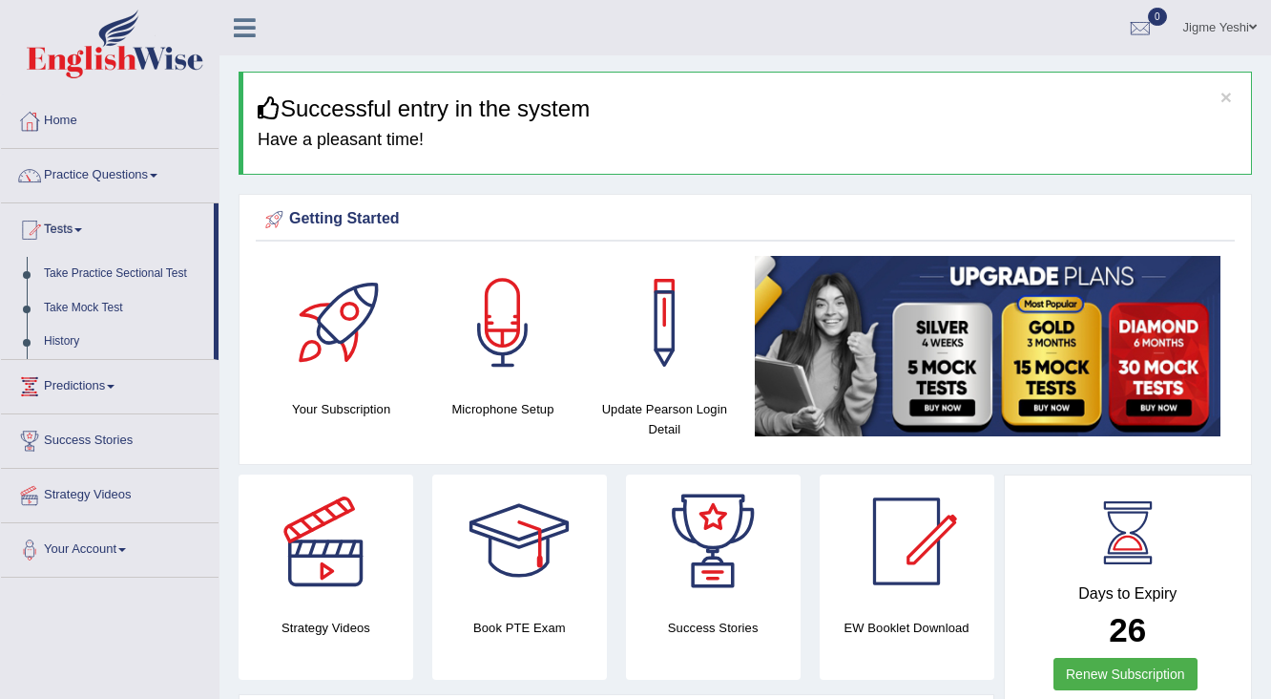
click at [82, 224] on link "Tests" at bounding box center [107, 227] width 213 height 48
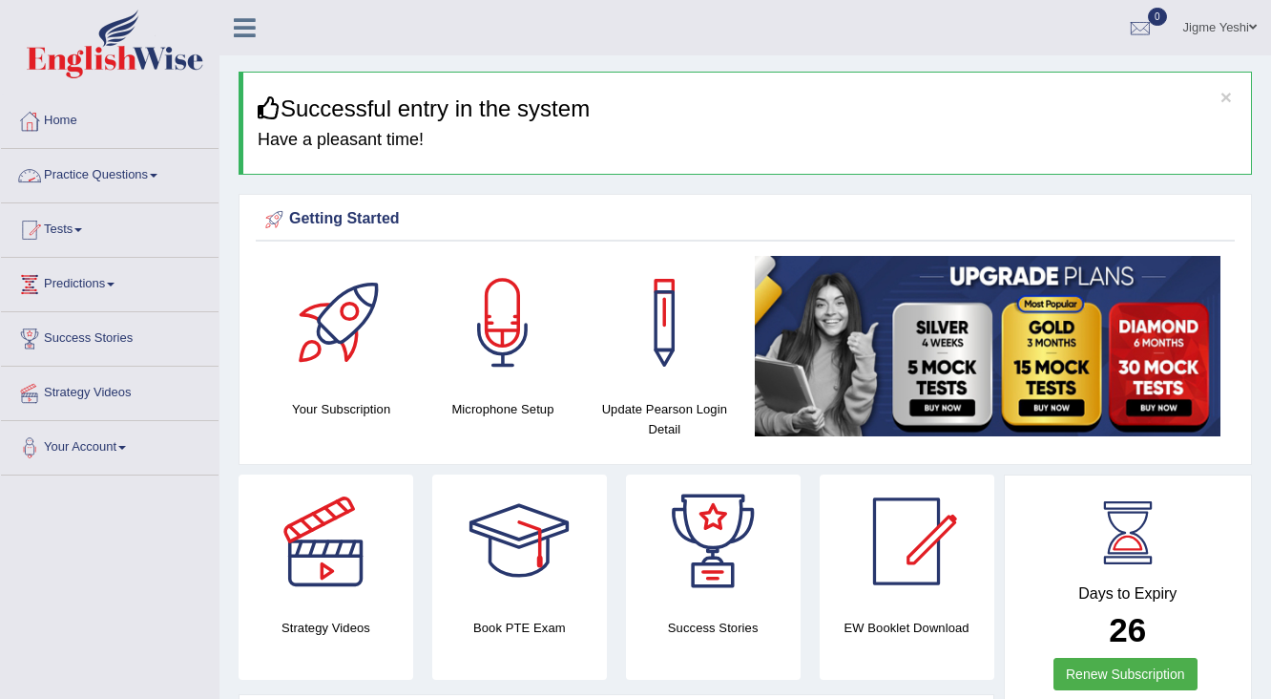
click at [149, 177] on link "Practice Questions" at bounding box center [110, 173] width 218 height 48
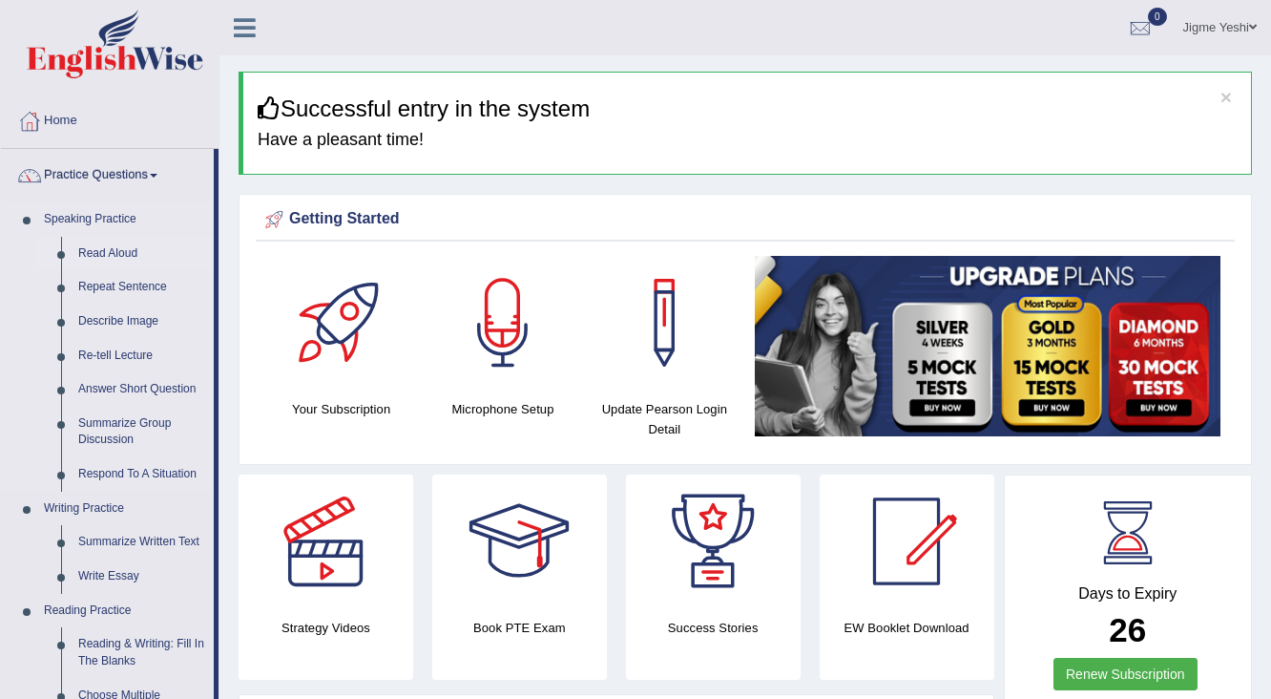
click at [121, 253] on link "Read Aloud" at bounding box center [142, 254] width 144 height 34
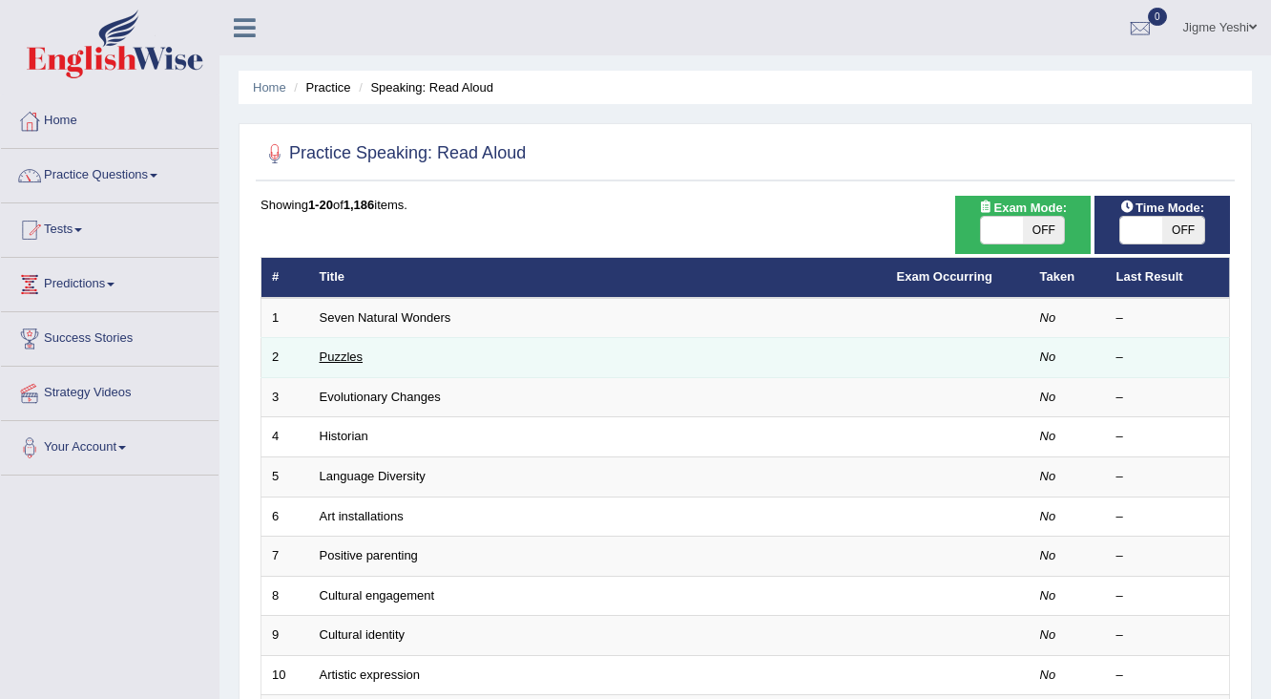
click at [344, 357] on link "Puzzles" at bounding box center [342, 356] width 44 height 14
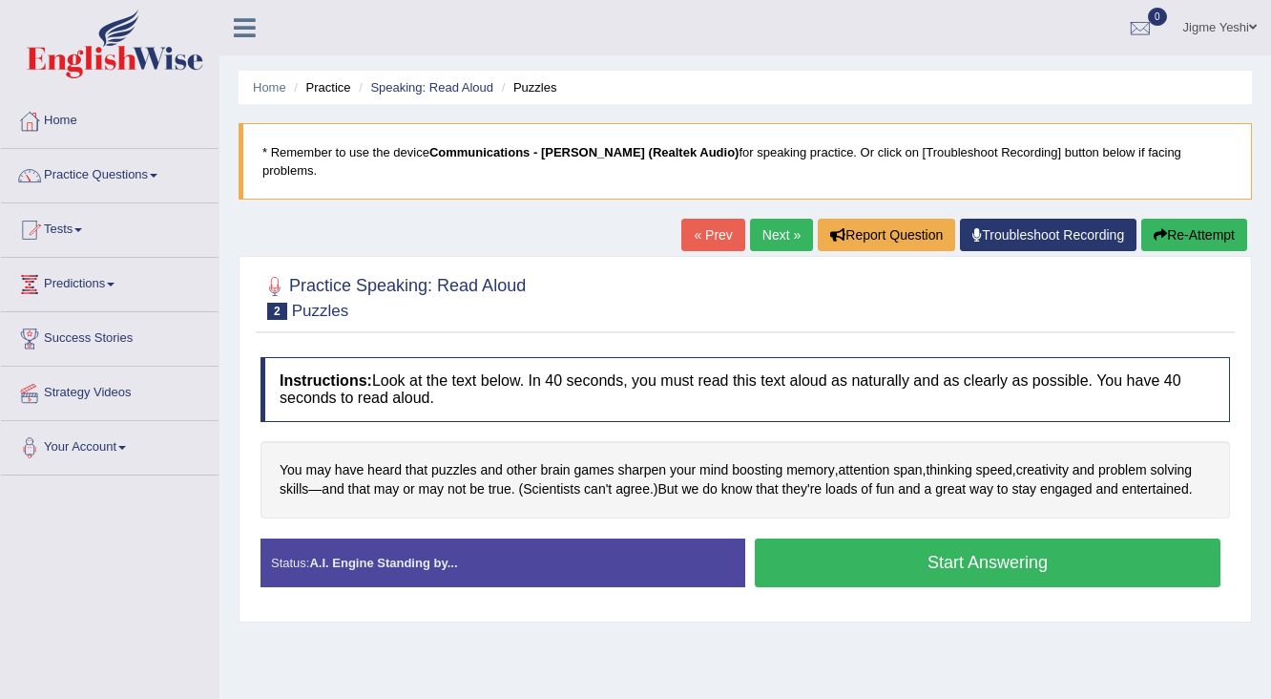
click at [928, 542] on button "Start Answering" at bounding box center [988, 562] width 466 height 49
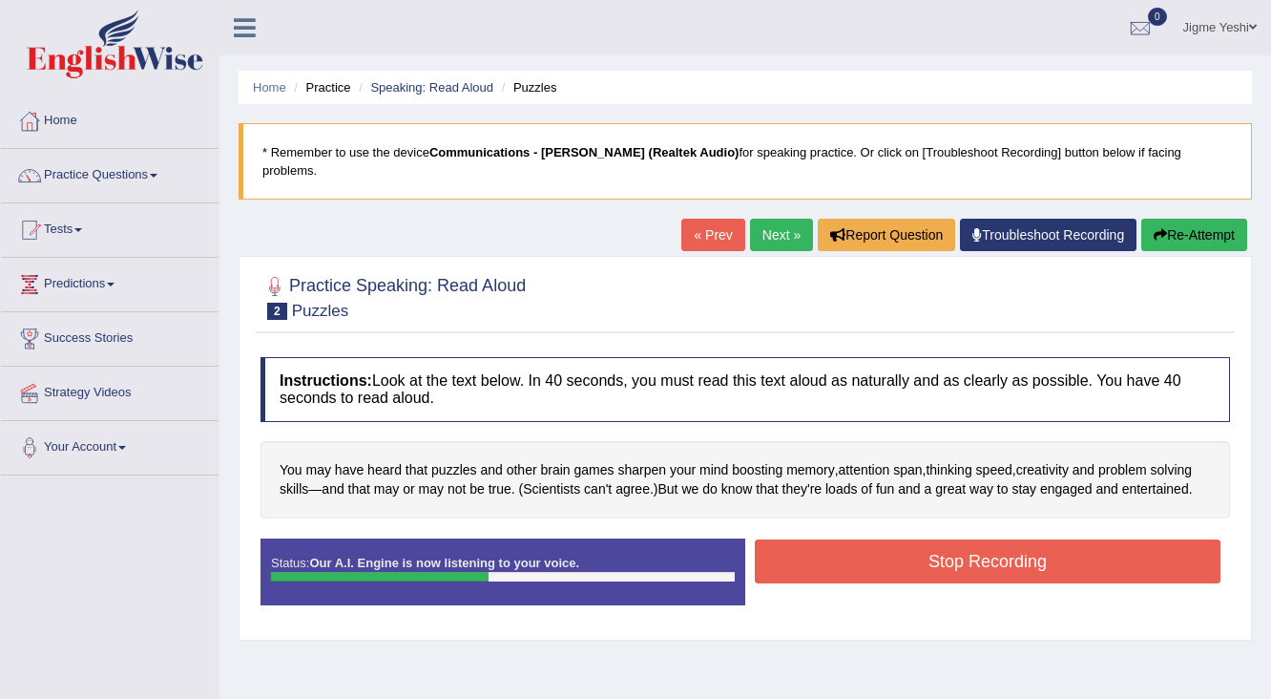
click at [860, 539] on button "Stop Recording" at bounding box center [988, 561] width 466 height 44
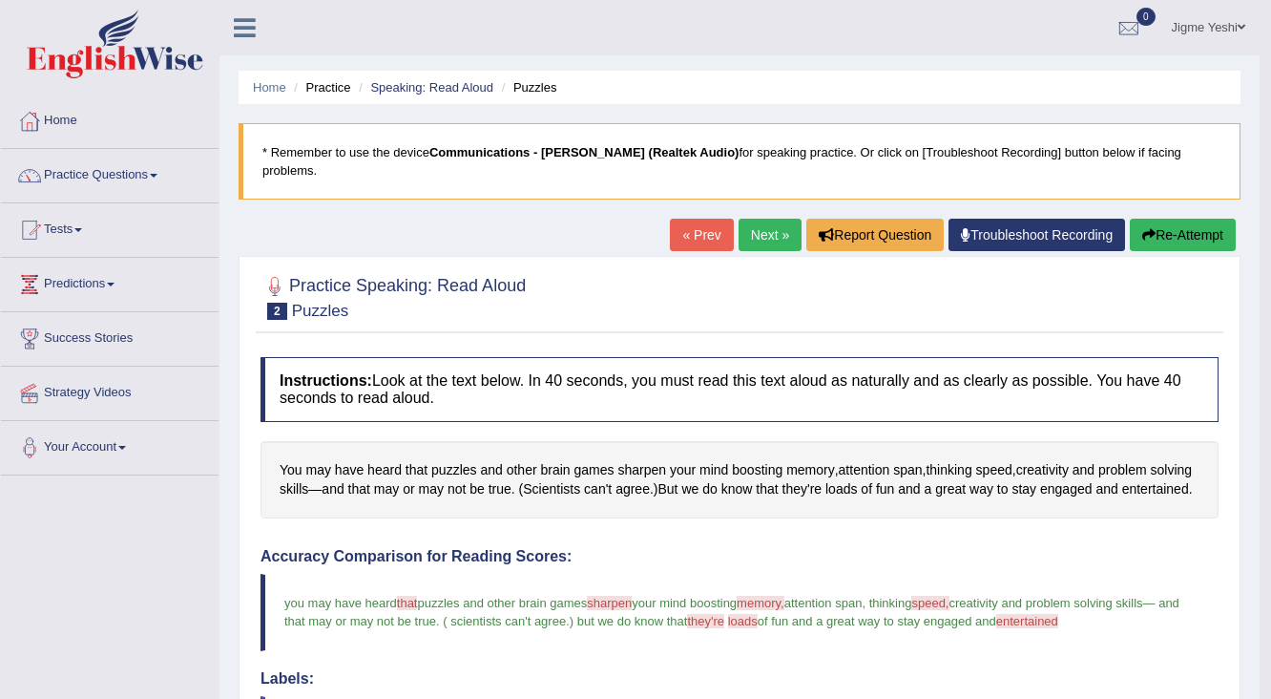
click at [768, 224] on link "Next »" at bounding box center [770, 235] width 63 height 32
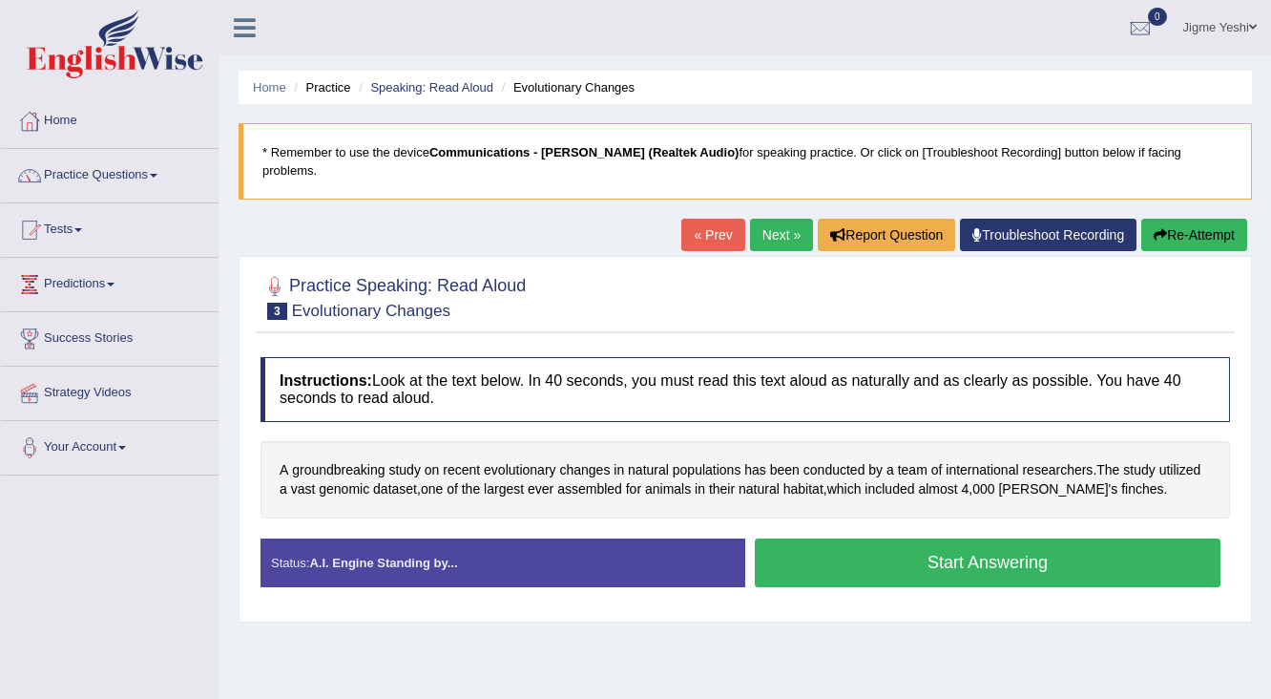
click at [954, 538] on button "Start Answering" at bounding box center [988, 562] width 466 height 49
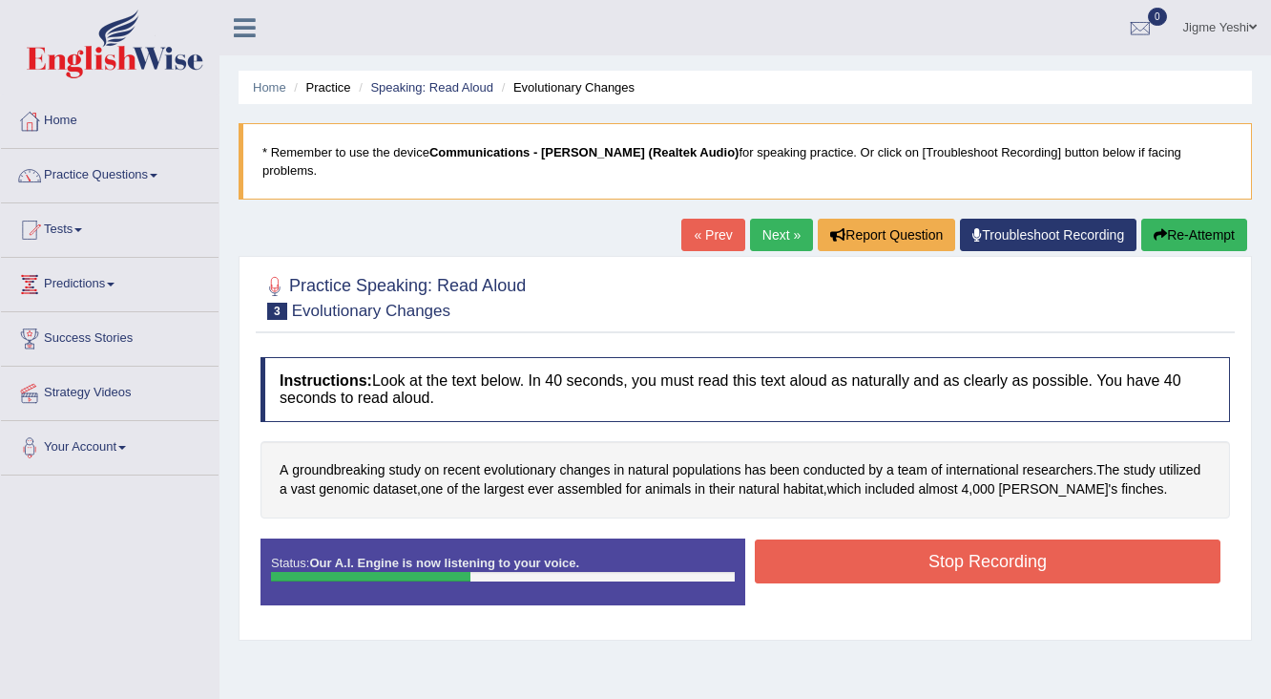
click at [928, 542] on button "Stop Recording" at bounding box center [988, 561] width 466 height 44
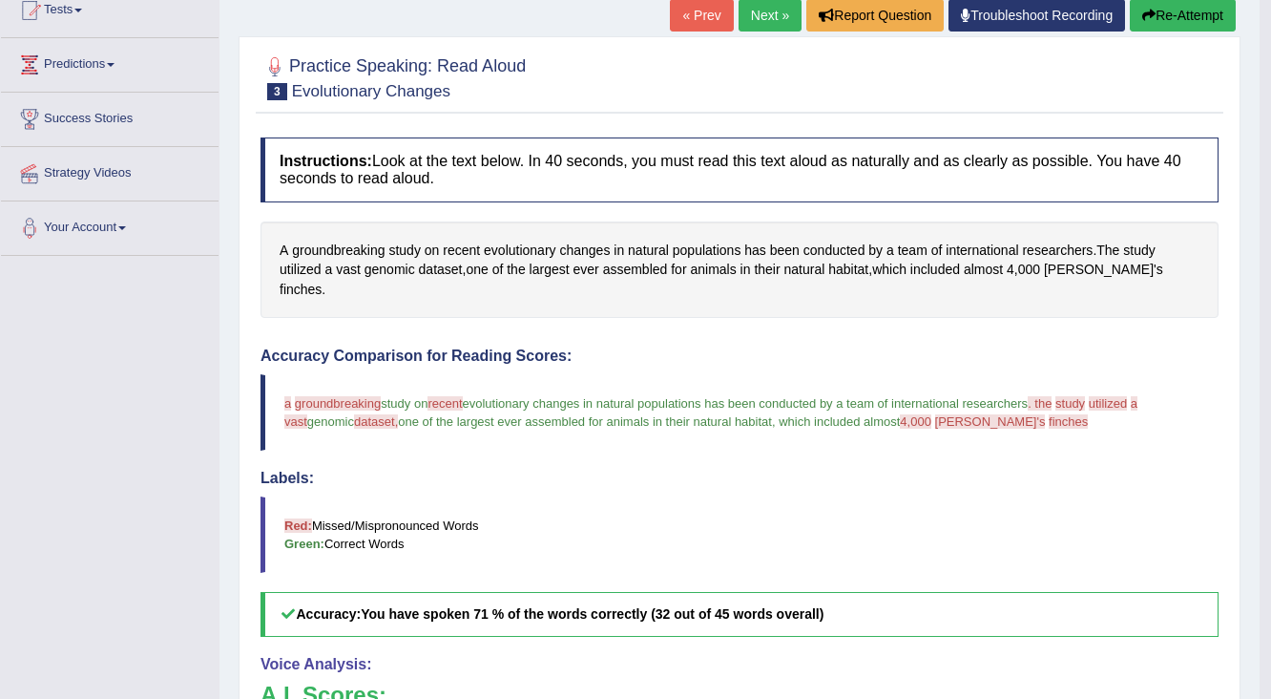
scroll to position [182, 0]
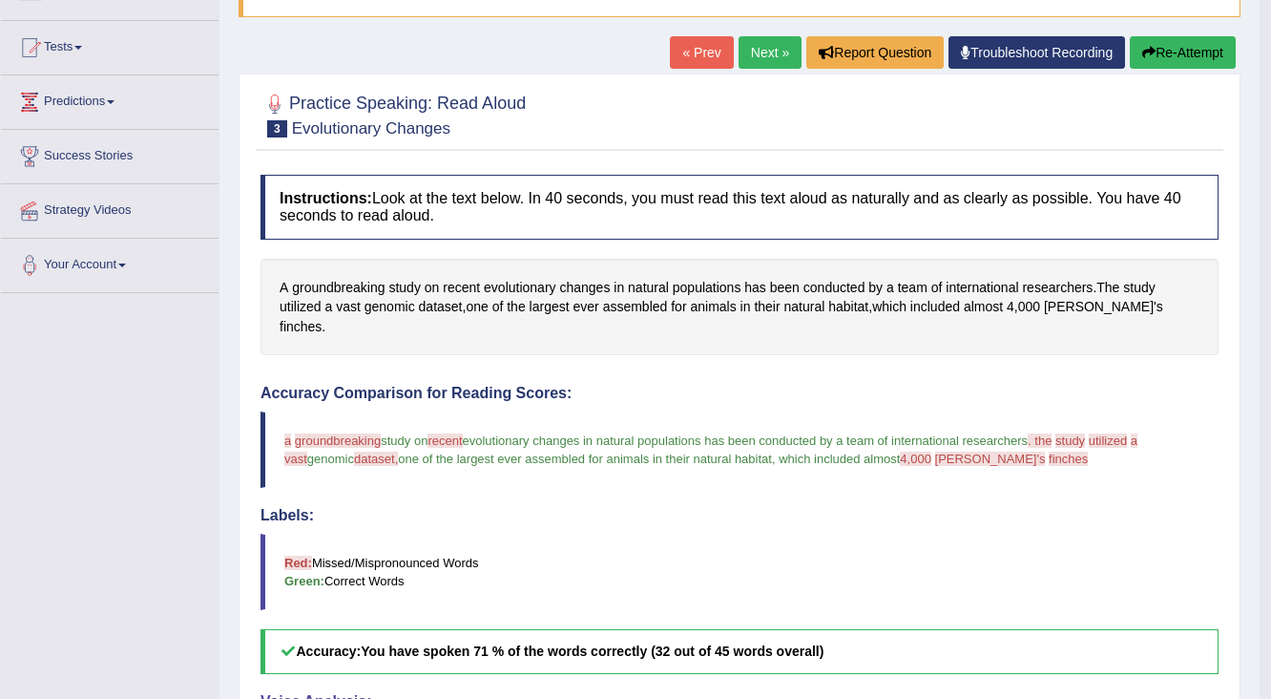
click at [357, 433] on span "groundbreaking" at bounding box center [338, 440] width 86 height 14
click at [1049, 451] on span "finches" at bounding box center [1068, 458] width 39 height 14
click at [85, 53] on link "Tests" at bounding box center [110, 45] width 218 height 48
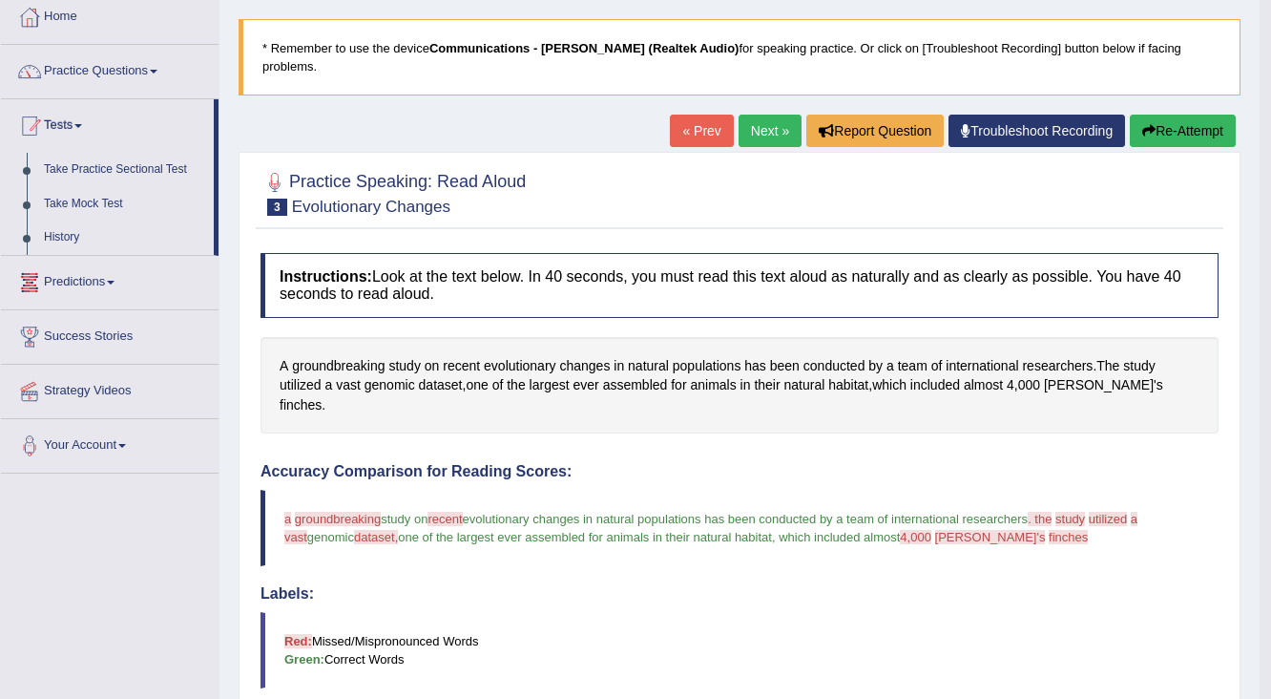
scroll to position [30, 0]
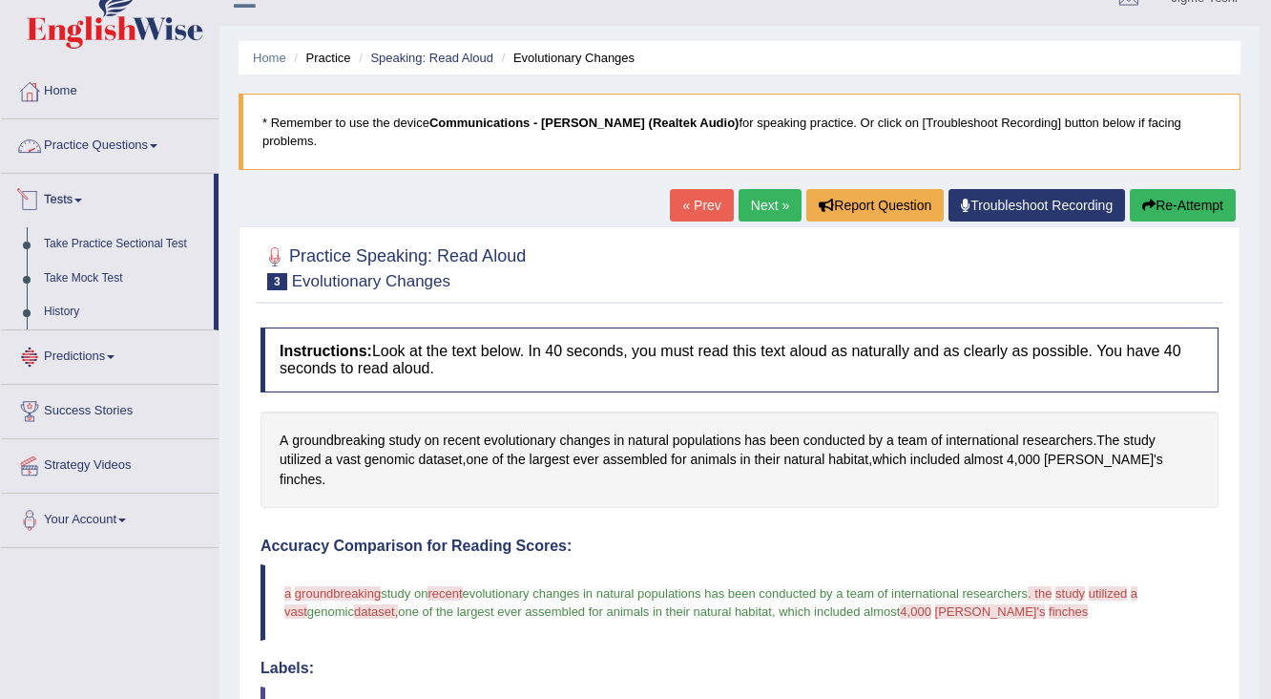
click at [136, 141] on link "Practice Questions" at bounding box center [110, 143] width 218 height 48
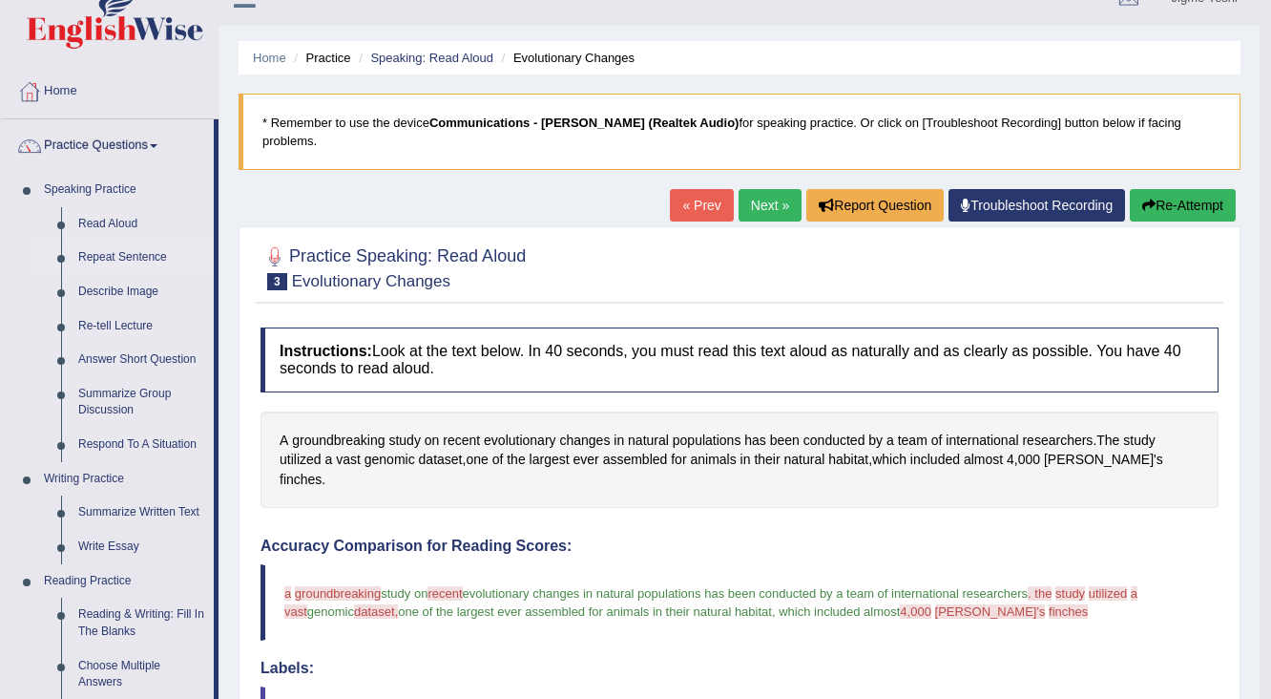
click at [128, 258] on link "Repeat Sentence" at bounding box center [142, 258] width 144 height 34
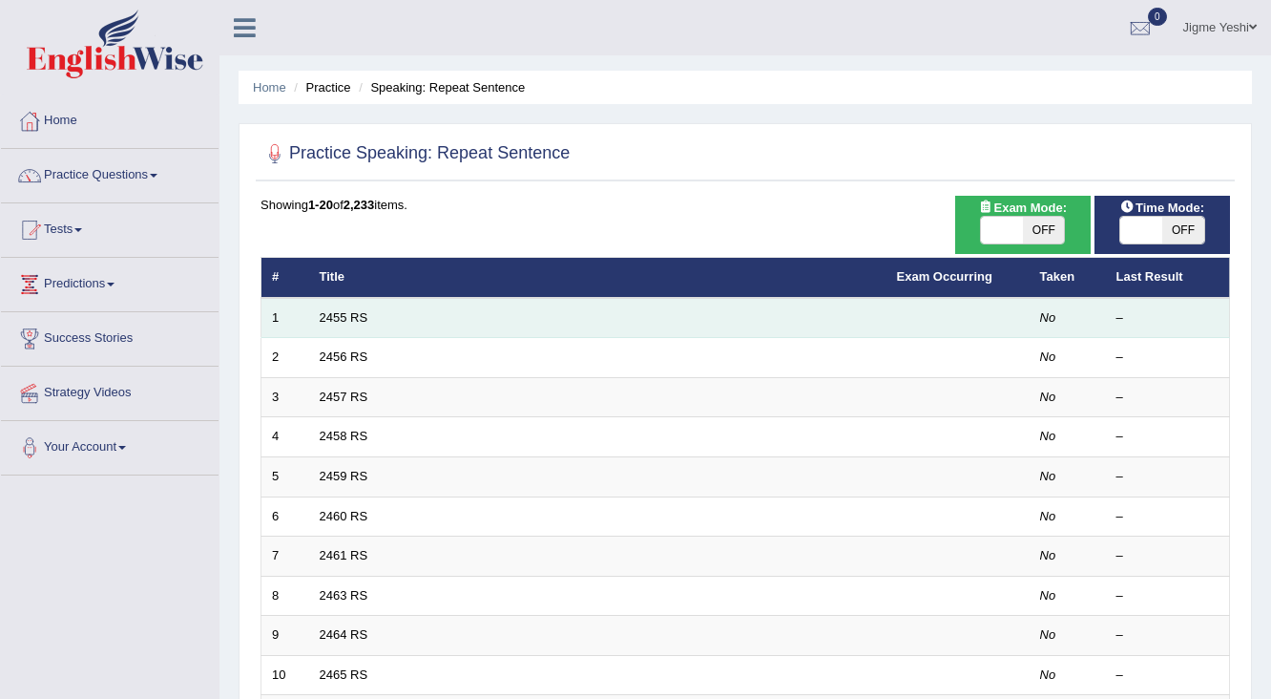
click at [993, 317] on td at bounding box center [958, 318] width 143 height 40
click at [333, 317] on link "2455 RS" at bounding box center [344, 317] width 49 height 14
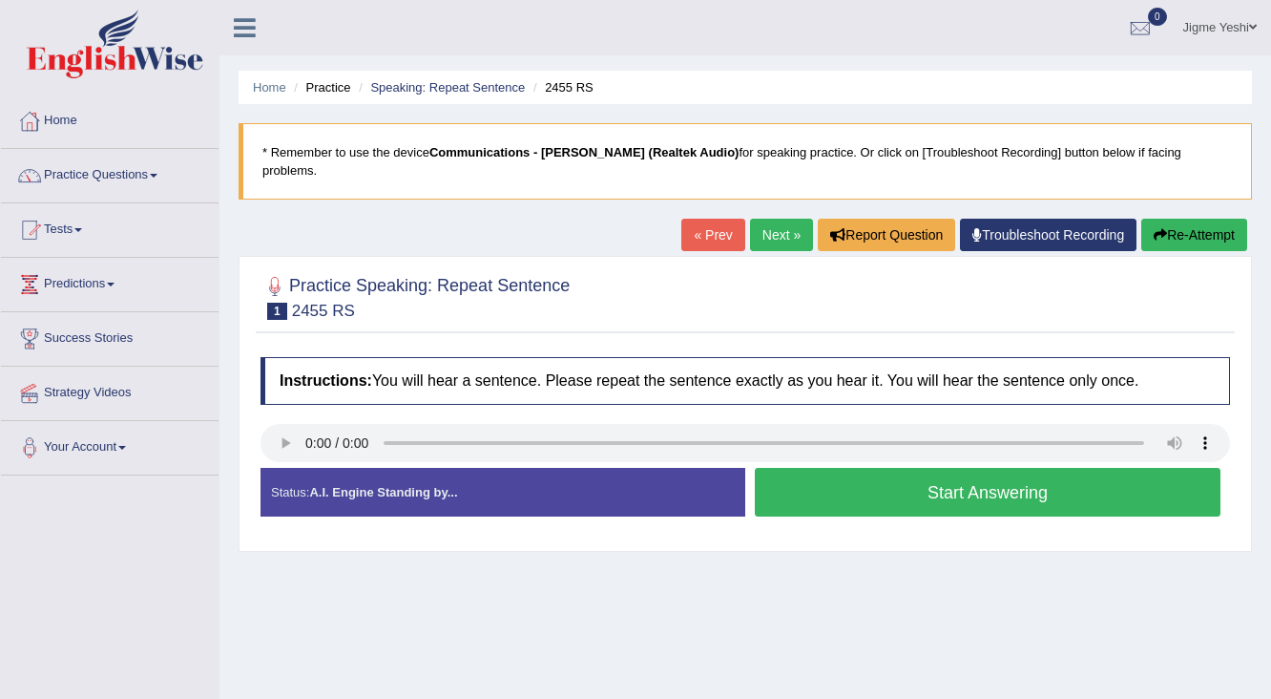
click at [830, 485] on button "Start Answering" at bounding box center [988, 492] width 466 height 49
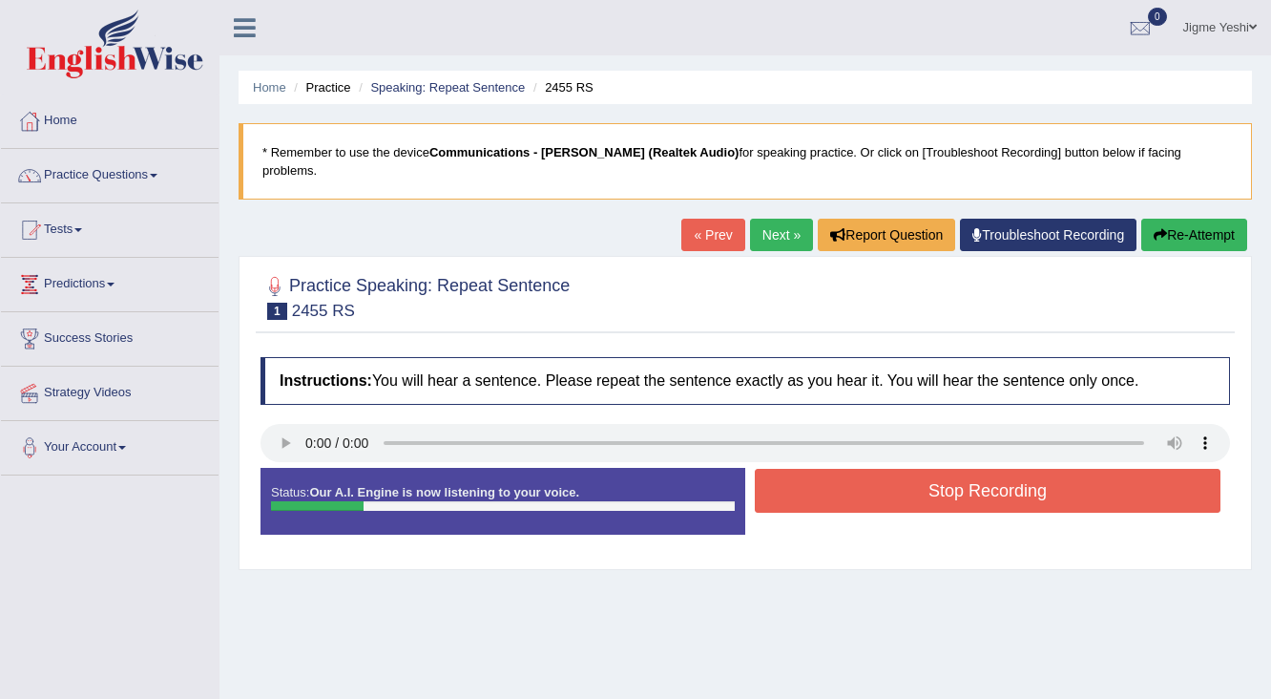
click at [848, 489] on button "Stop Recording" at bounding box center [988, 491] width 466 height 44
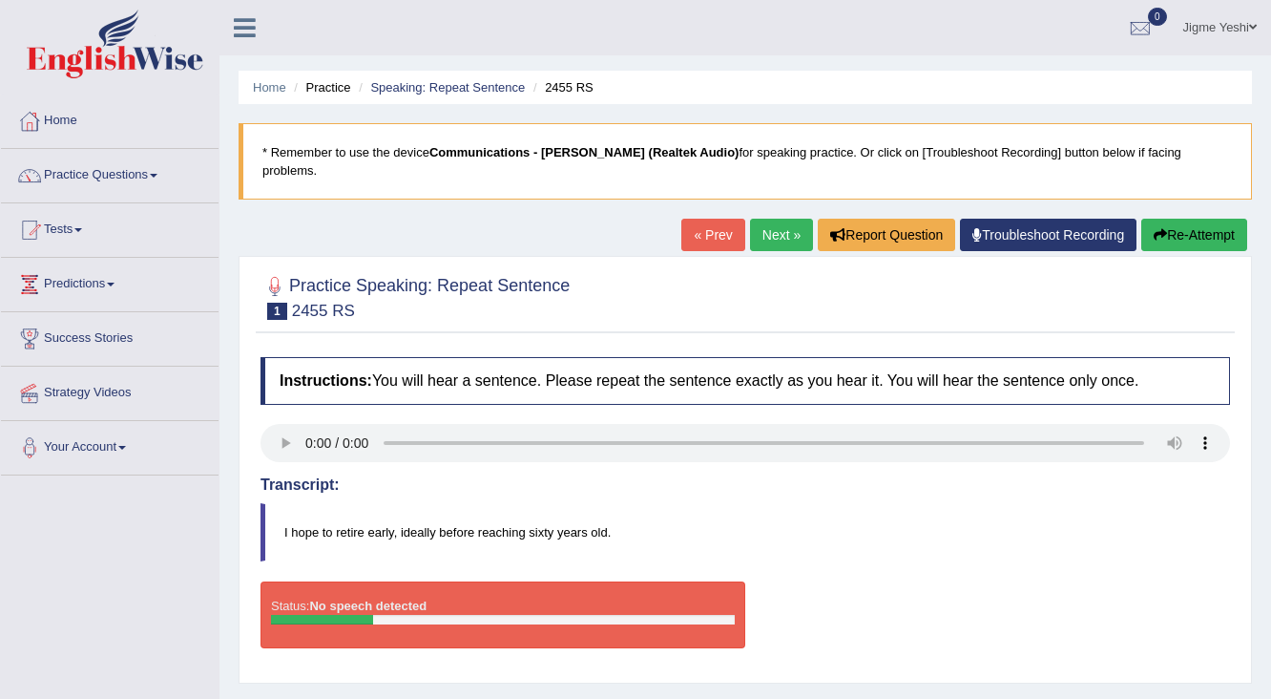
click at [714, 219] on link "« Prev" at bounding box center [712, 235] width 63 height 32
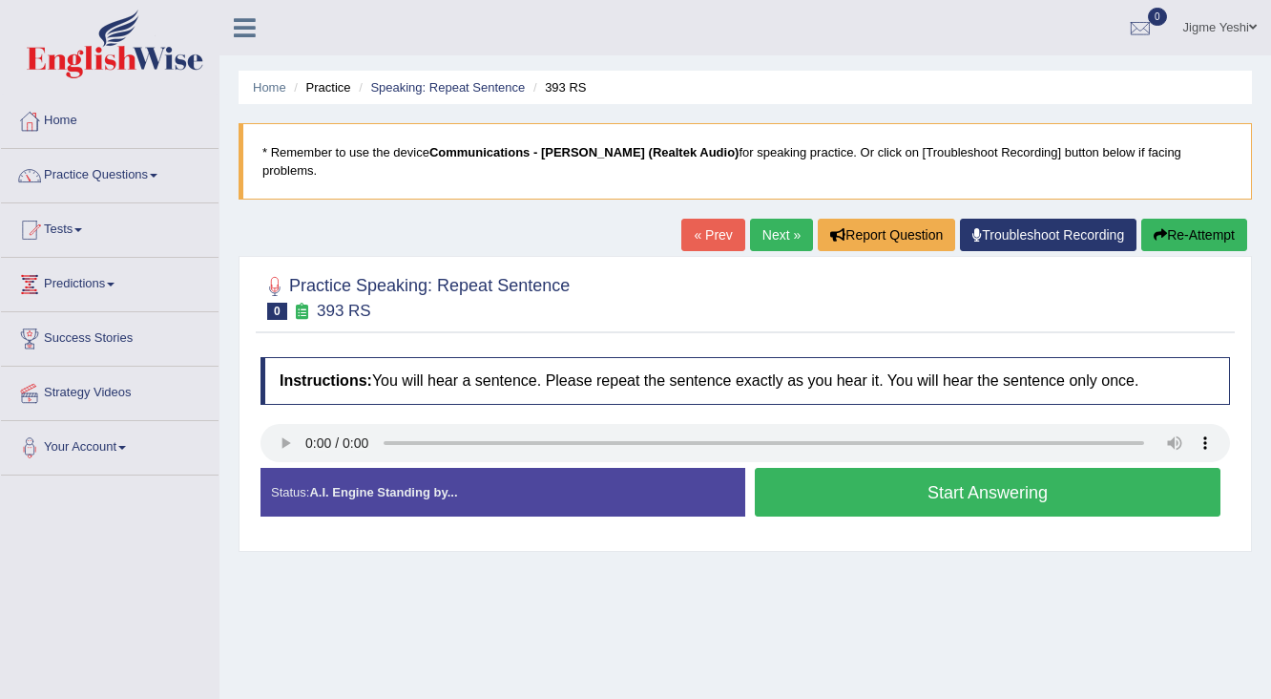
click at [848, 481] on button "Start Answering" at bounding box center [988, 492] width 466 height 49
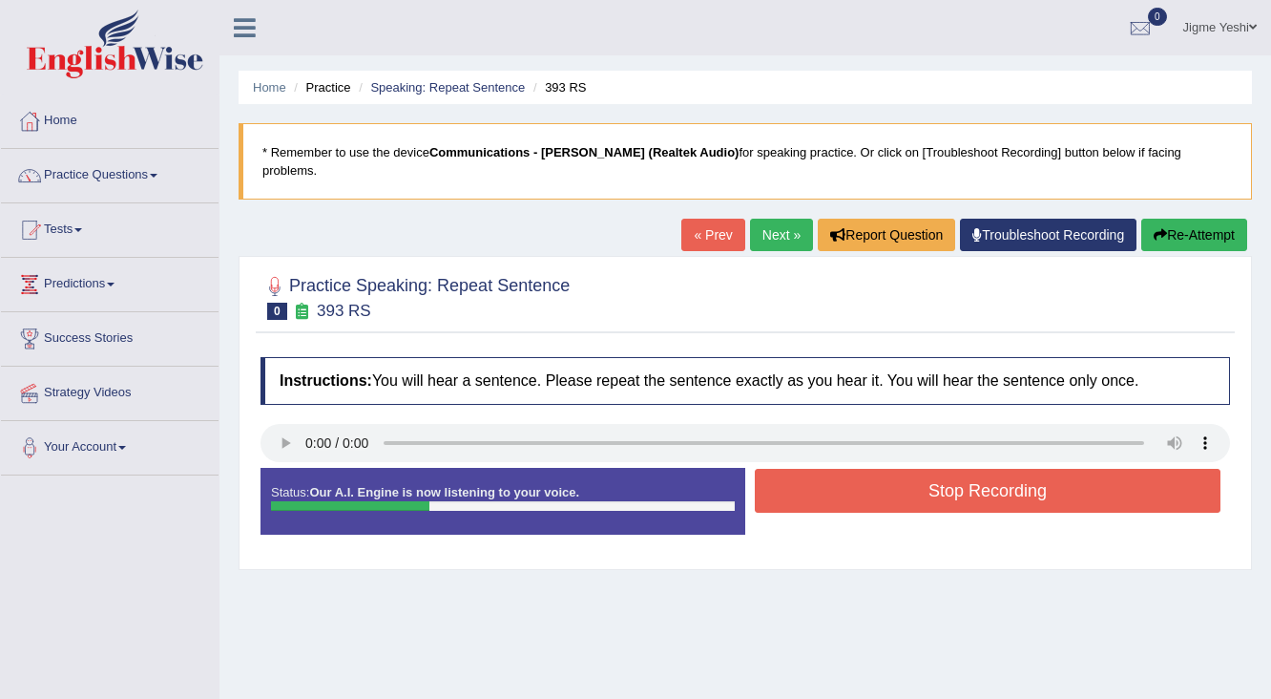
click at [842, 471] on button "Stop Recording" at bounding box center [988, 491] width 466 height 44
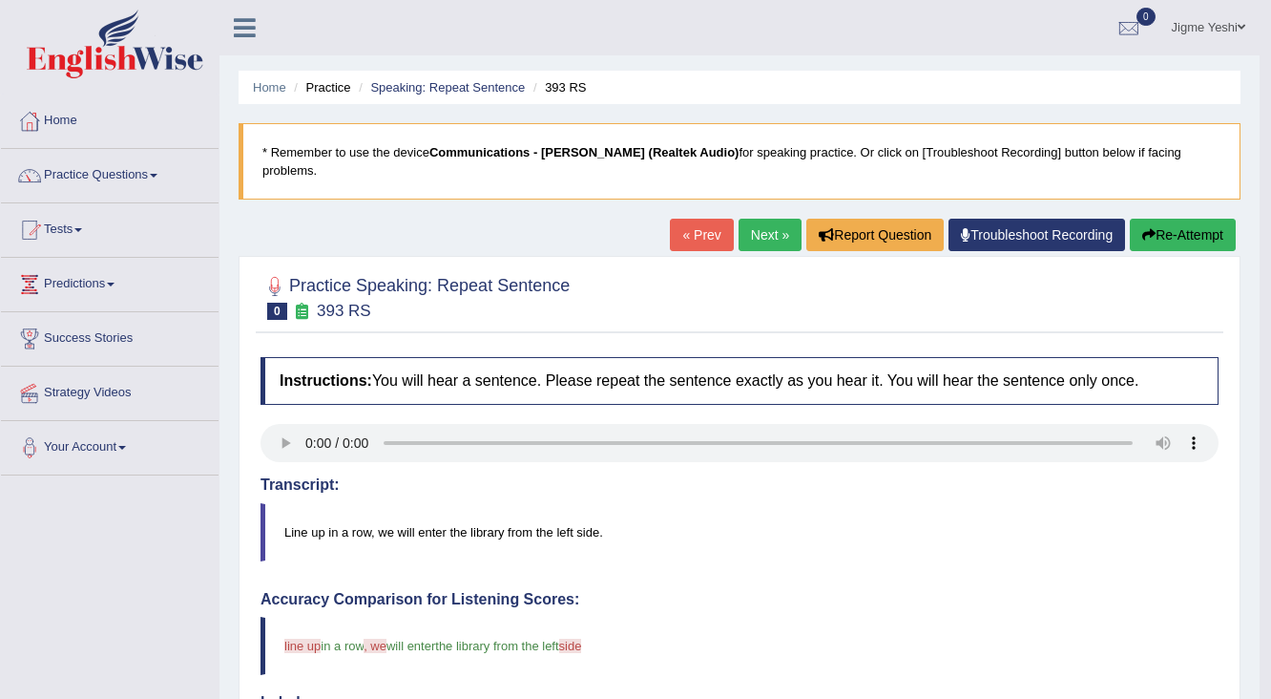
click at [778, 221] on link "Next »" at bounding box center [770, 235] width 63 height 32
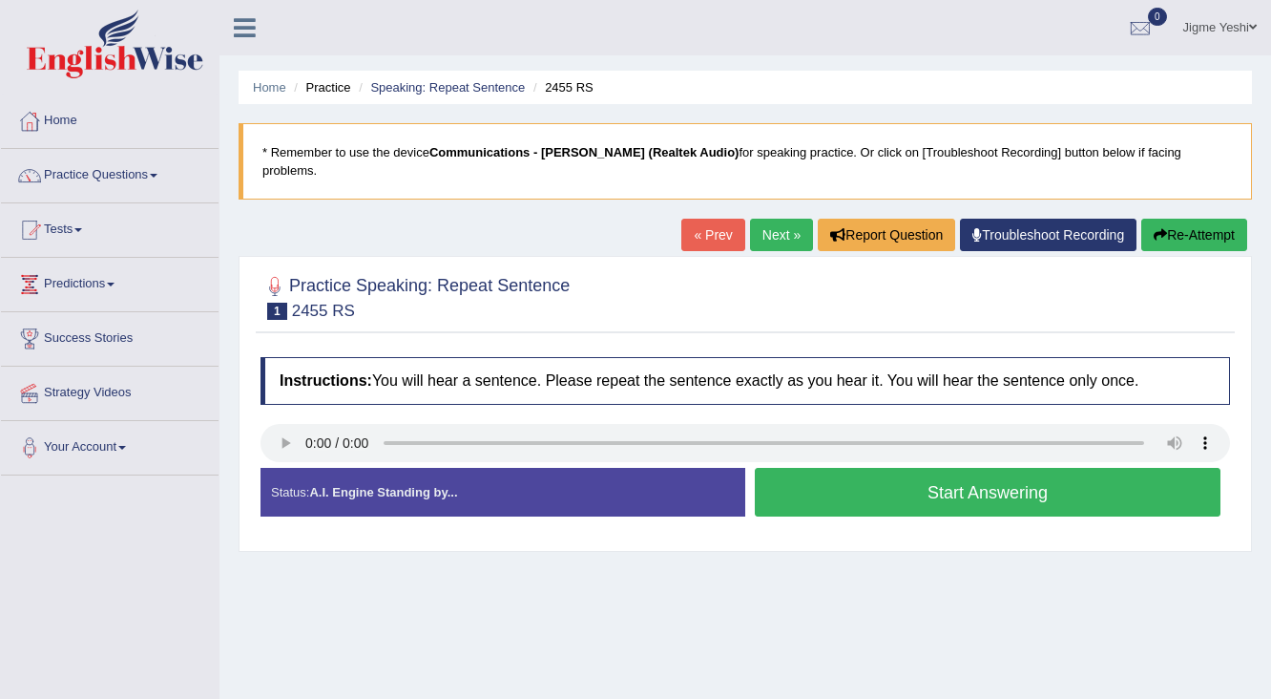
click at [890, 484] on button "Start Answering" at bounding box center [988, 492] width 466 height 49
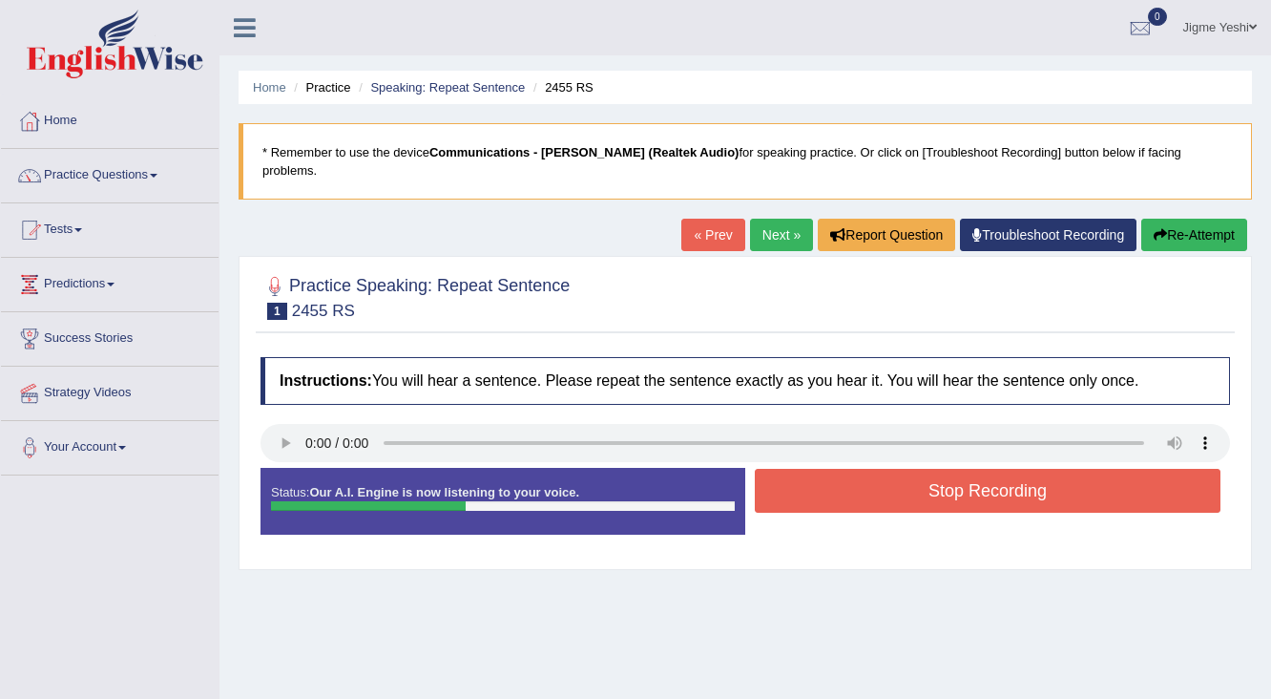
click at [870, 476] on button "Stop Recording" at bounding box center [988, 491] width 466 height 44
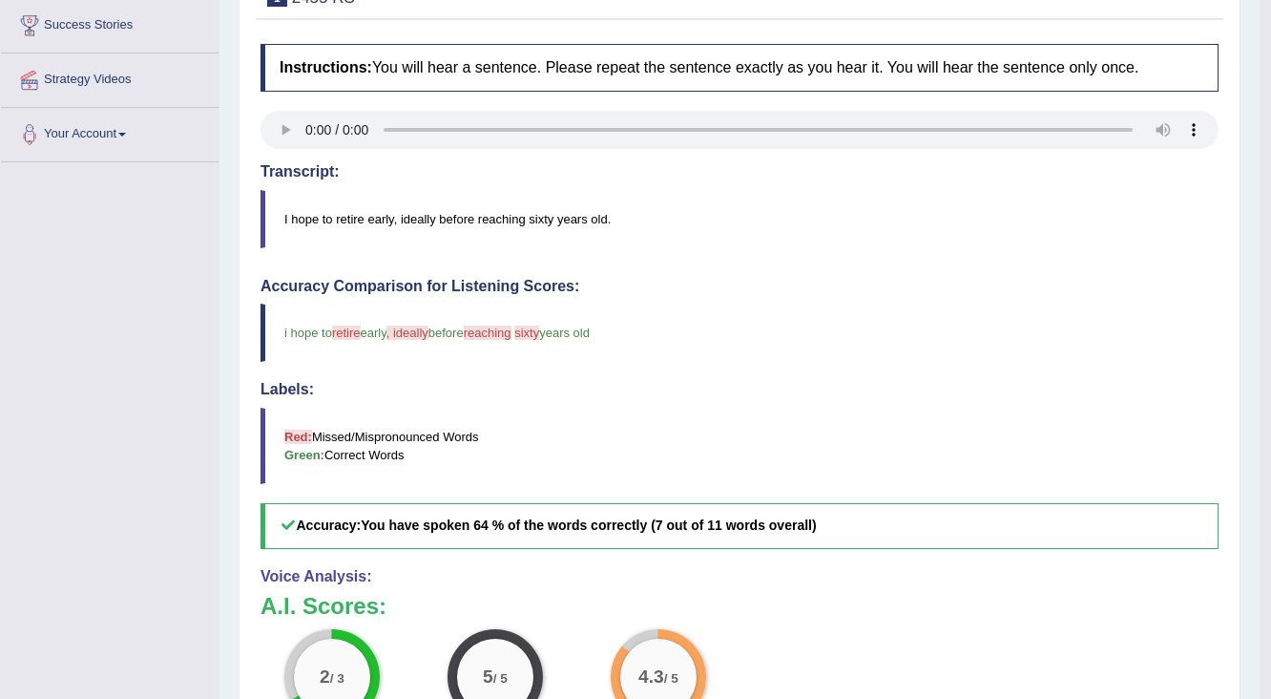
scroll to position [130, 0]
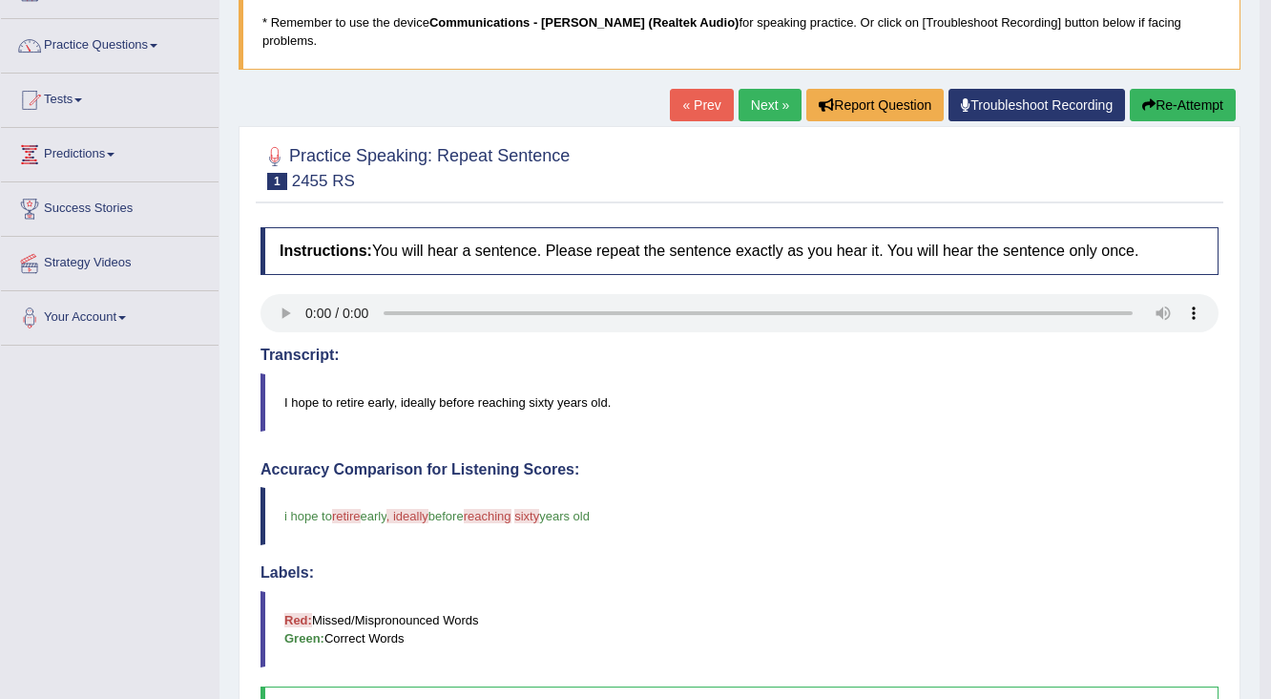
click at [756, 89] on link "Next »" at bounding box center [770, 105] width 63 height 32
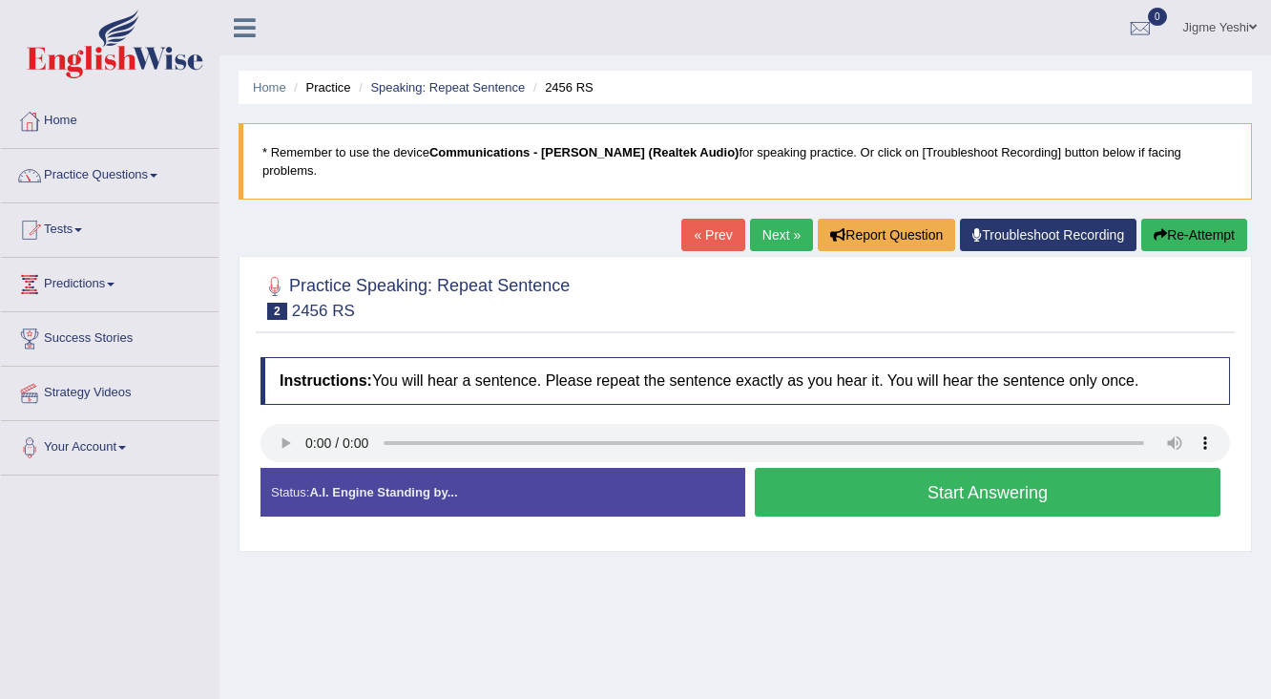
click at [869, 473] on button "Start Answering" at bounding box center [988, 492] width 466 height 49
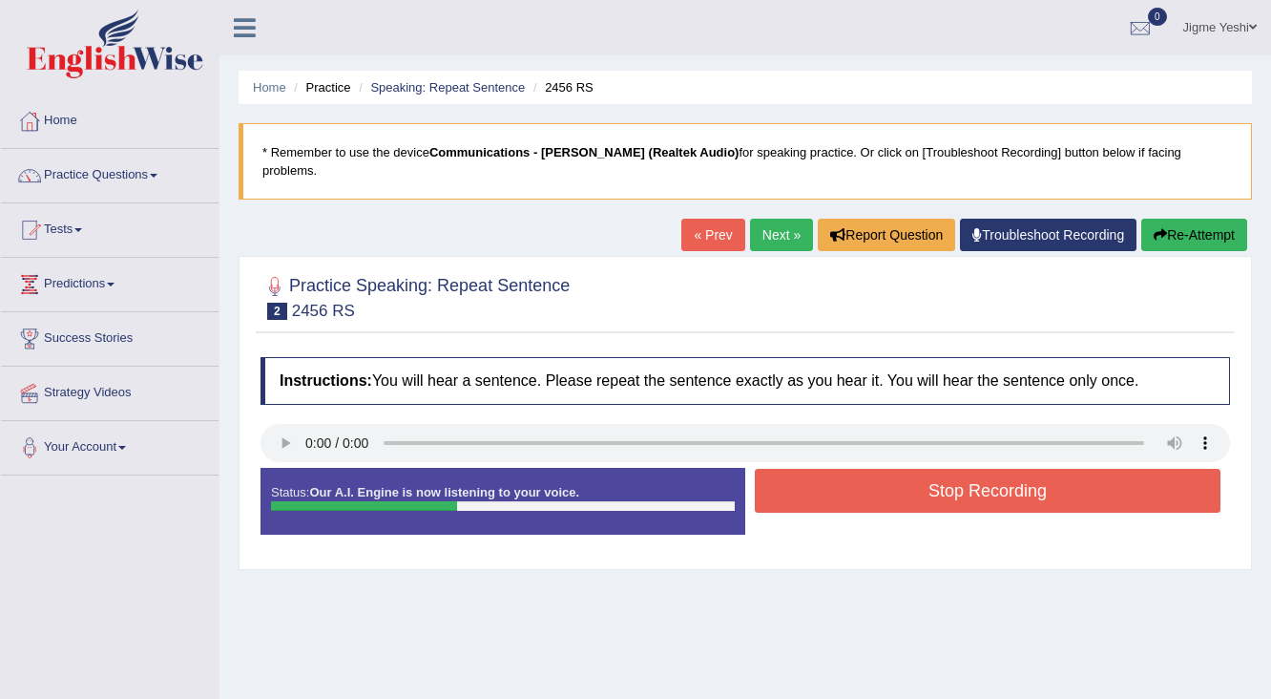
click at [849, 481] on button "Stop Recording" at bounding box center [988, 491] width 466 height 44
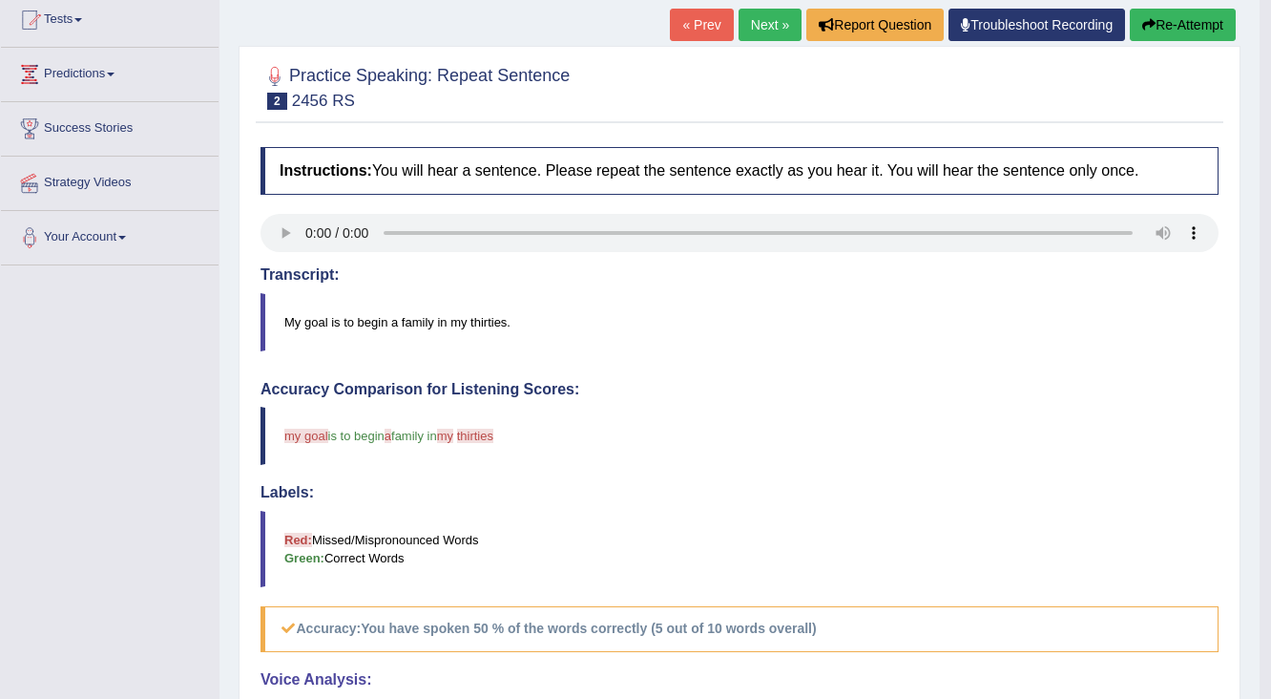
scroll to position [76, 0]
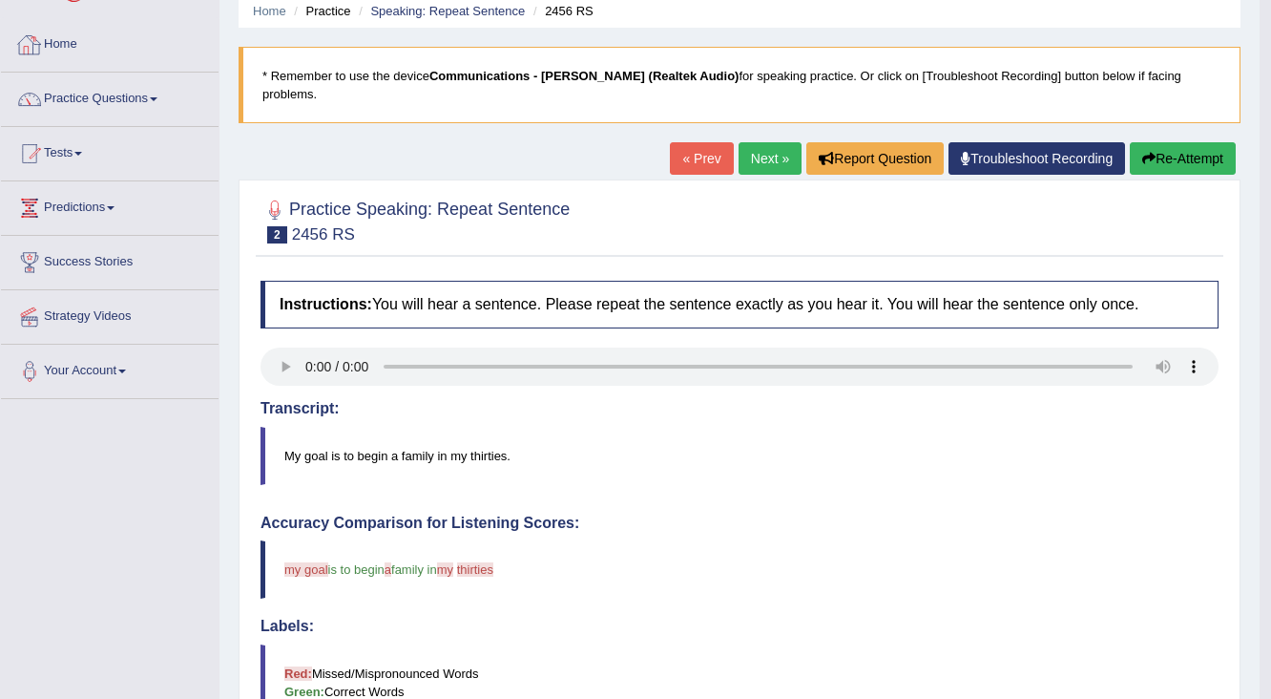
click at [146, 96] on link "Practice Questions" at bounding box center [110, 97] width 218 height 48
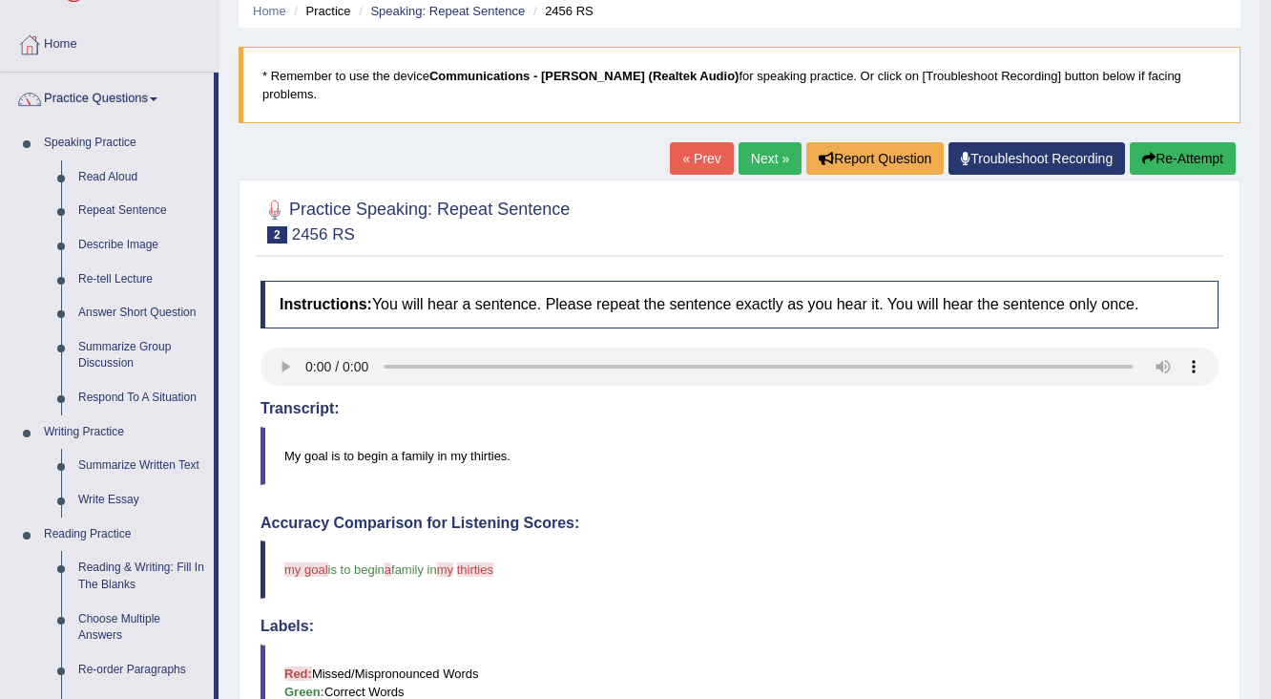
click at [145, 240] on link "Describe Image" at bounding box center [142, 245] width 144 height 34
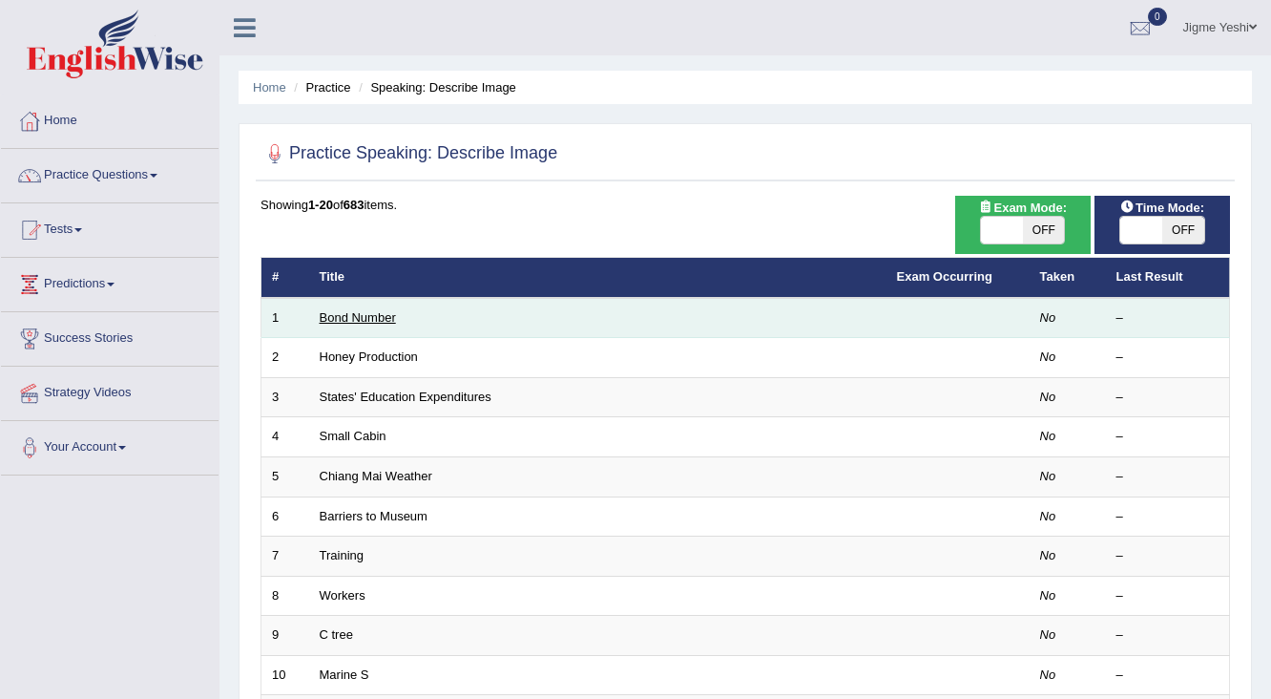
click at [363, 314] on link "Bond Number" at bounding box center [358, 317] width 76 height 14
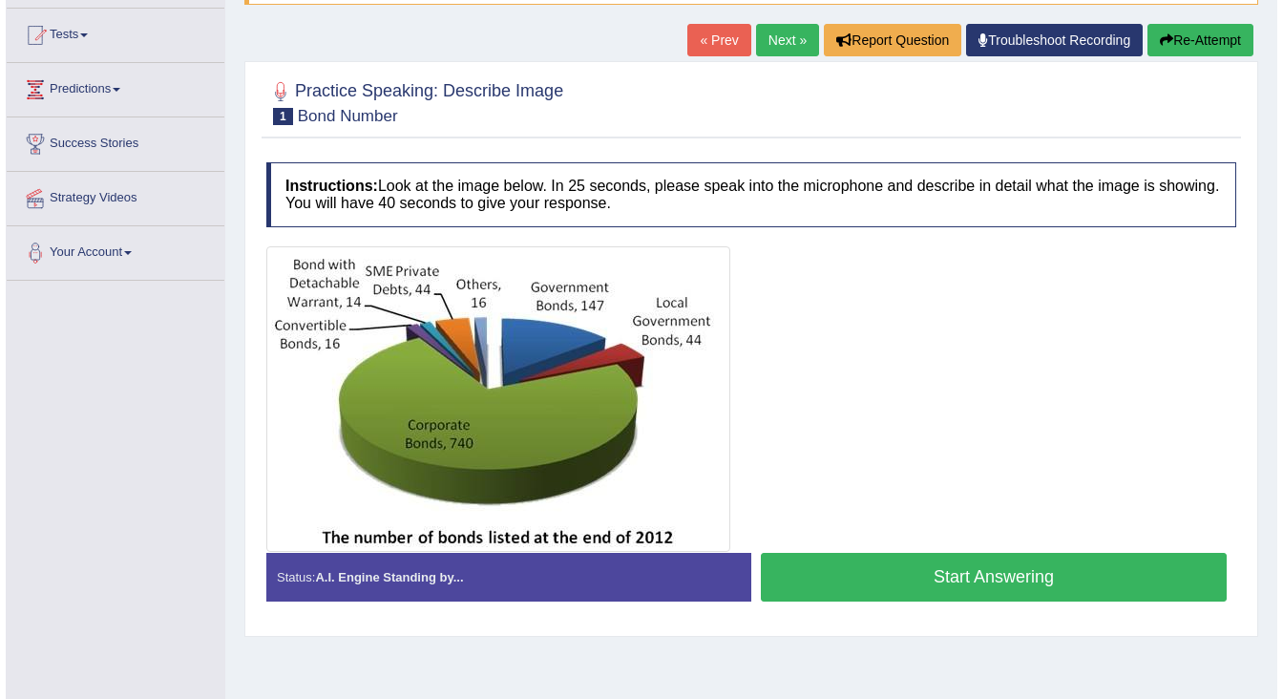
scroll to position [229, 0]
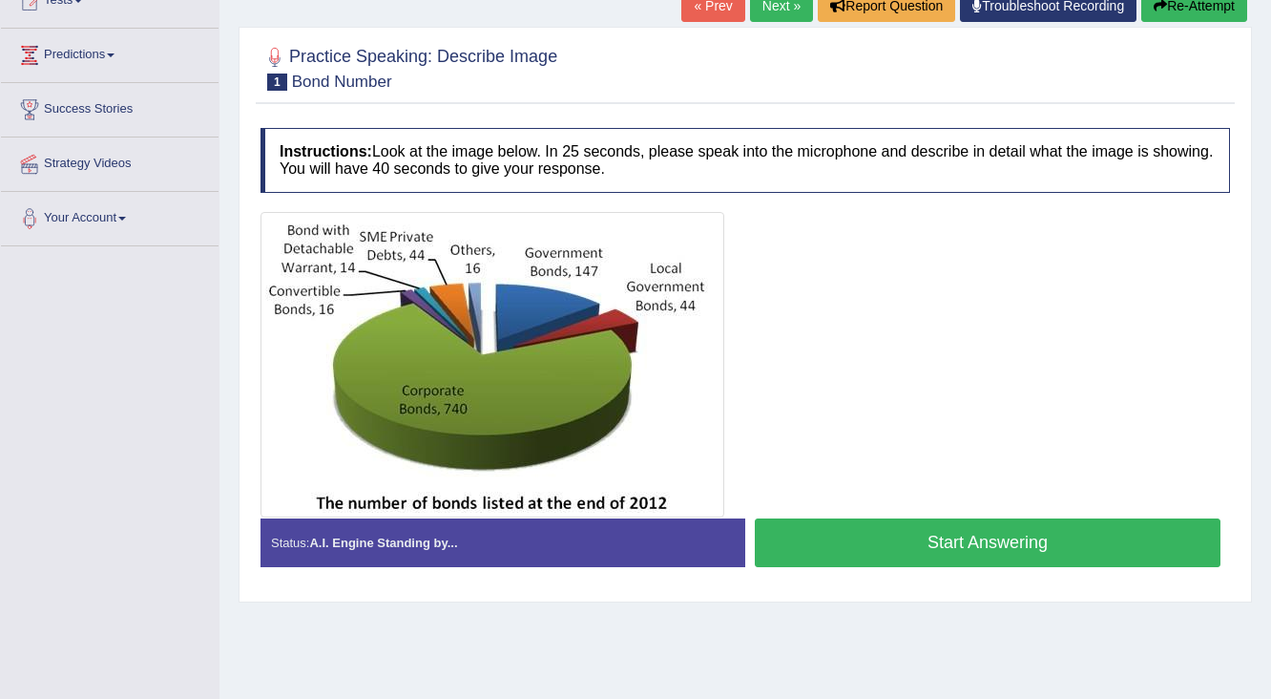
click at [475, 518] on div "Status: A.I. Engine Standing by..." at bounding box center [503, 542] width 485 height 49
click at [915, 518] on button "Start Answering" at bounding box center [988, 542] width 466 height 49
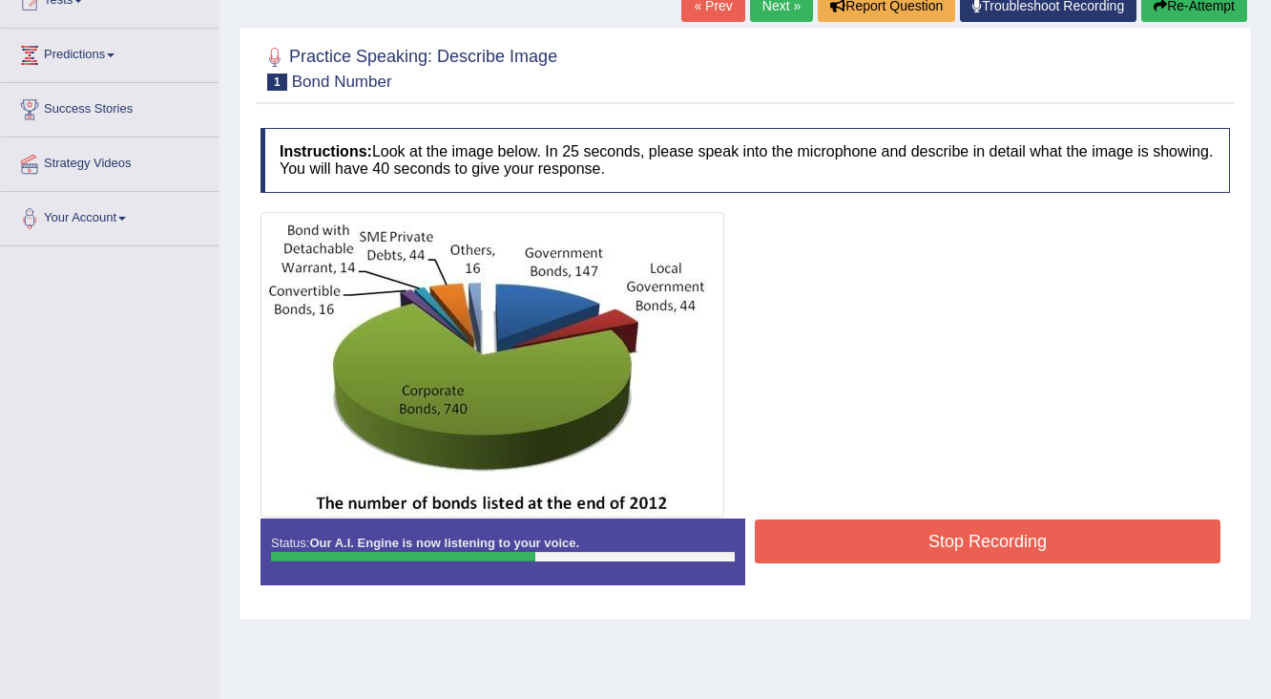
click at [941, 519] on button "Stop Recording" at bounding box center [988, 541] width 466 height 44
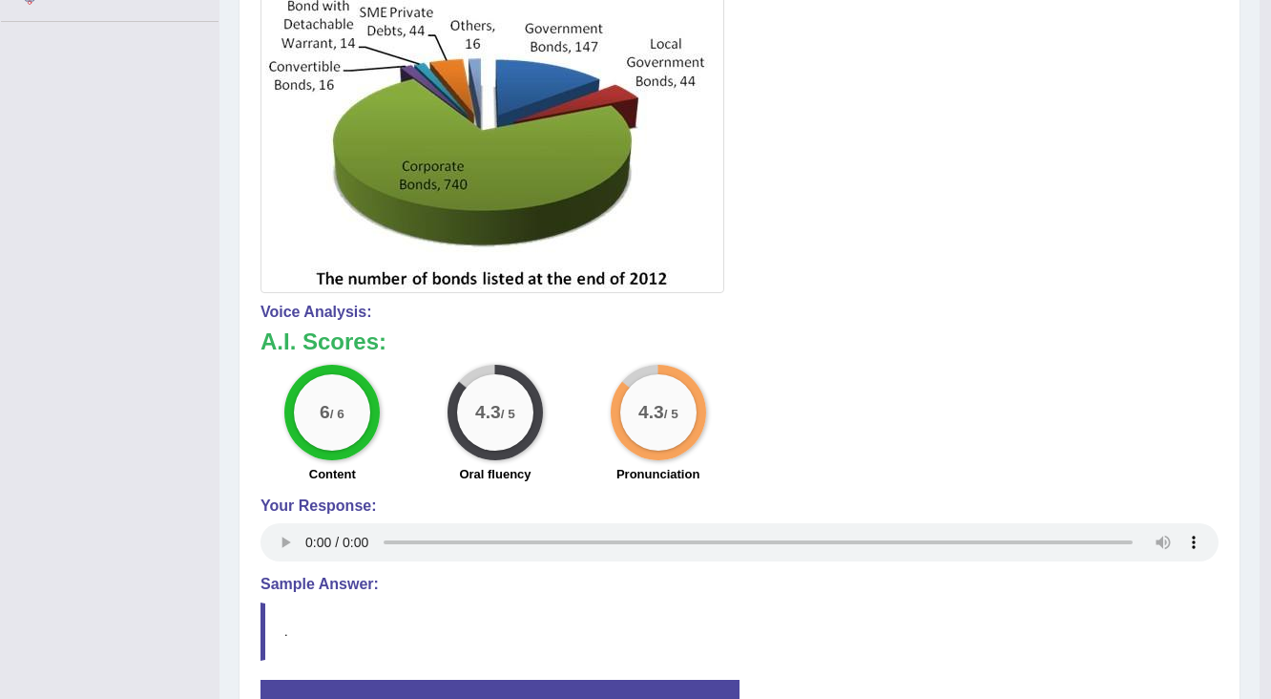
scroll to position [426, 0]
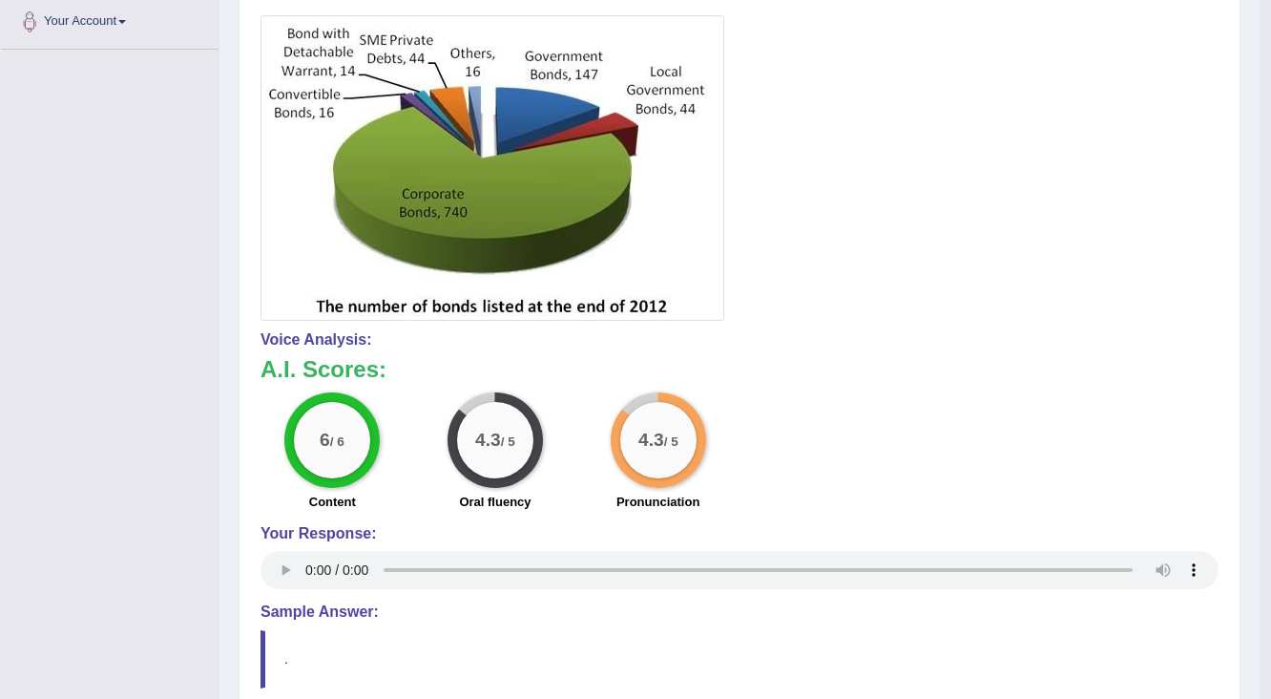
click at [350, 431] on div "6 / 6" at bounding box center [332, 440] width 76 height 76
click at [477, 451] on div "4.3 / 5" at bounding box center [495, 440] width 76 height 76
click at [353, 356] on b "A.I. Scores:" at bounding box center [324, 369] width 126 height 26
click at [493, 407] on div "4.3 / 5" at bounding box center [495, 440] width 76 height 76
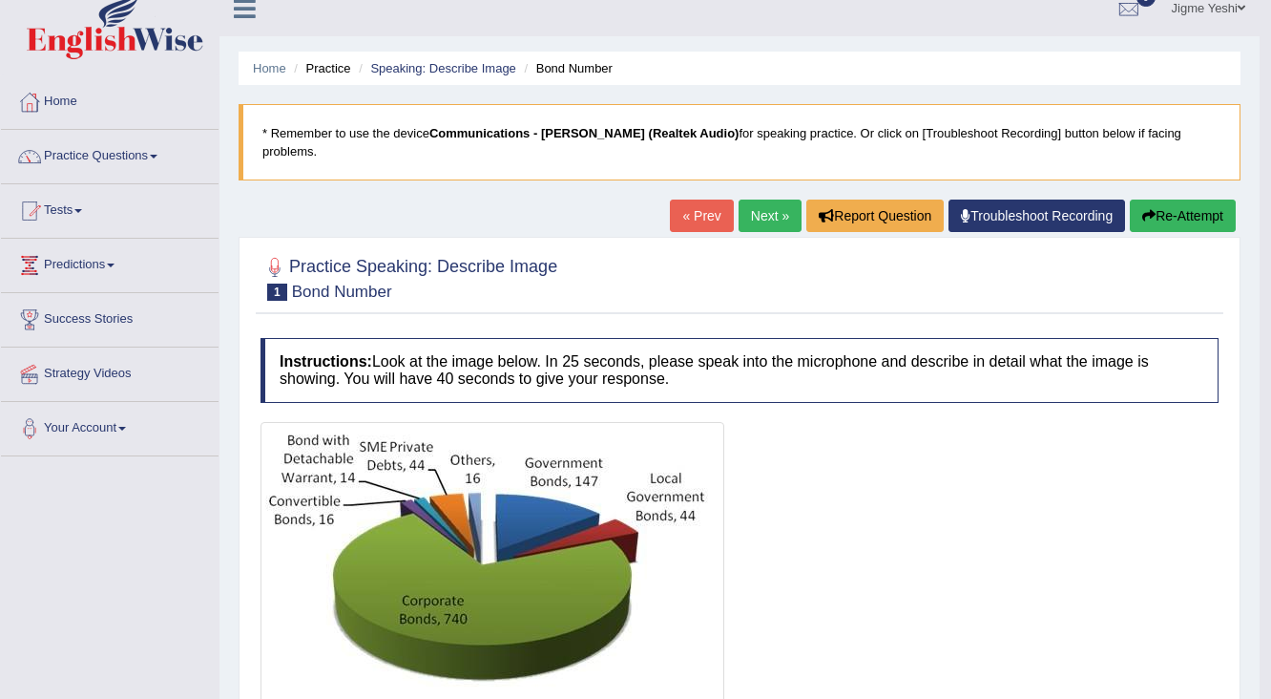
scroll to position [0, 0]
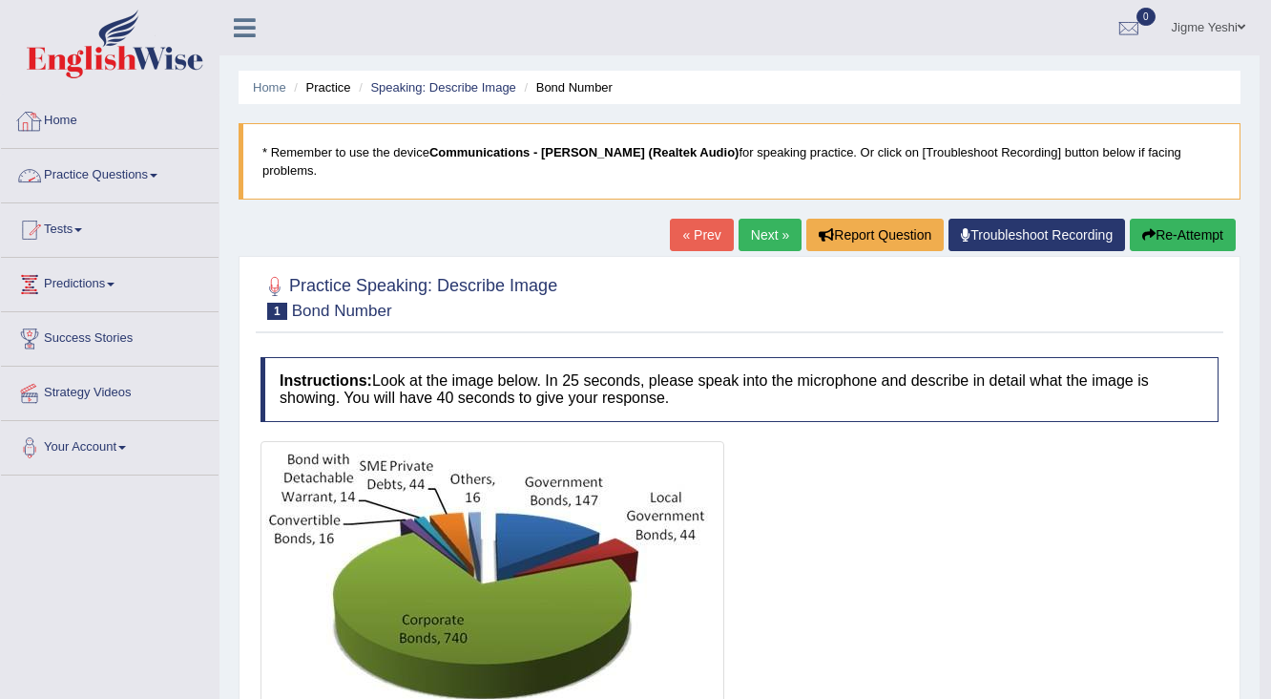
click at [150, 175] on link "Practice Questions" at bounding box center [110, 173] width 218 height 48
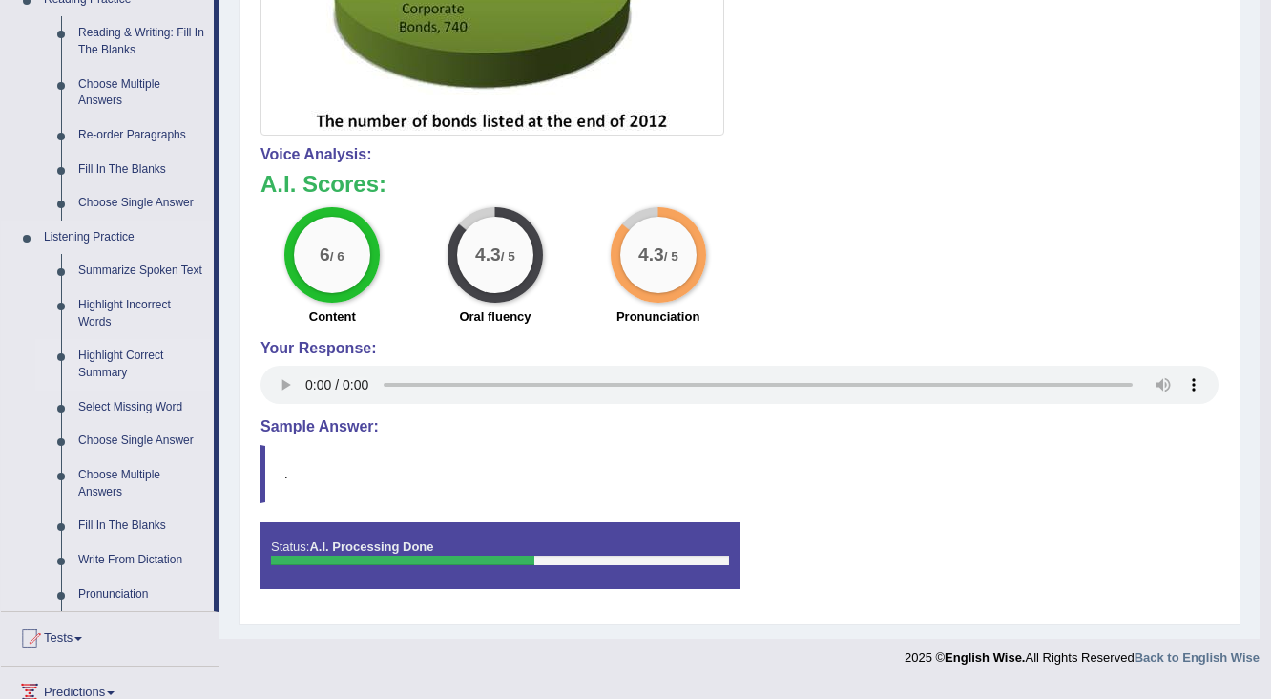
scroll to position [687, 0]
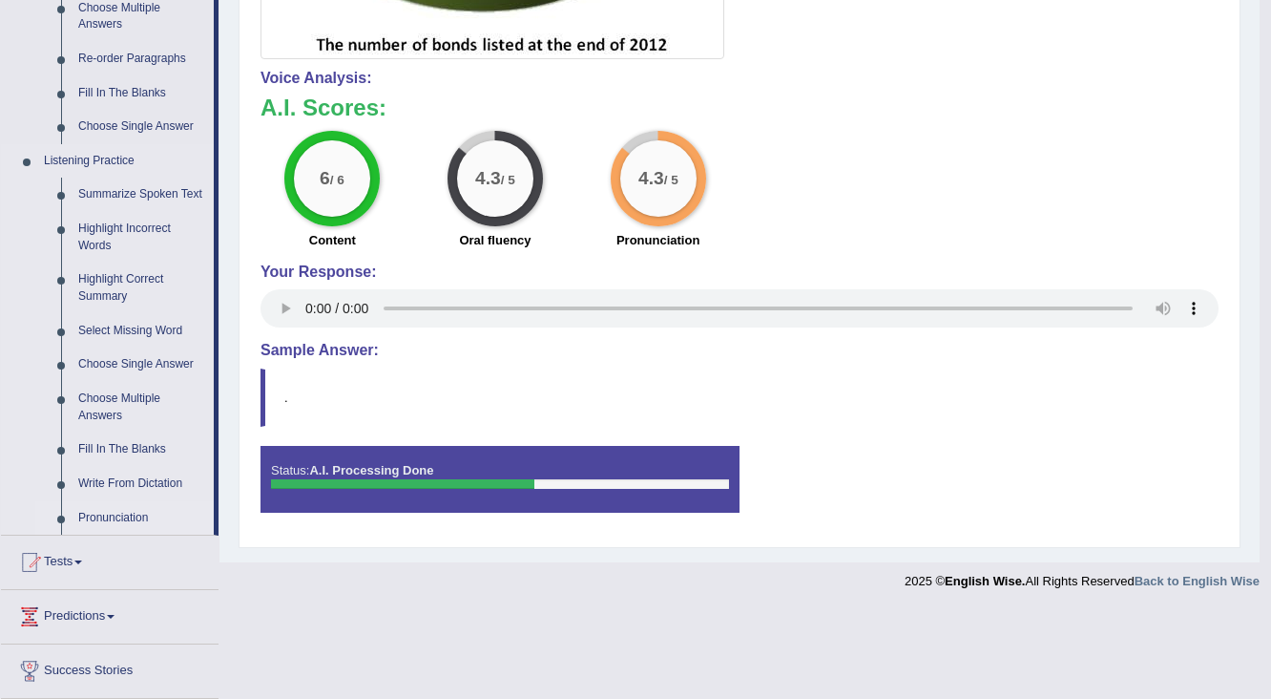
click at [136, 519] on link "Pronunciation" at bounding box center [142, 518] width 144 height 34
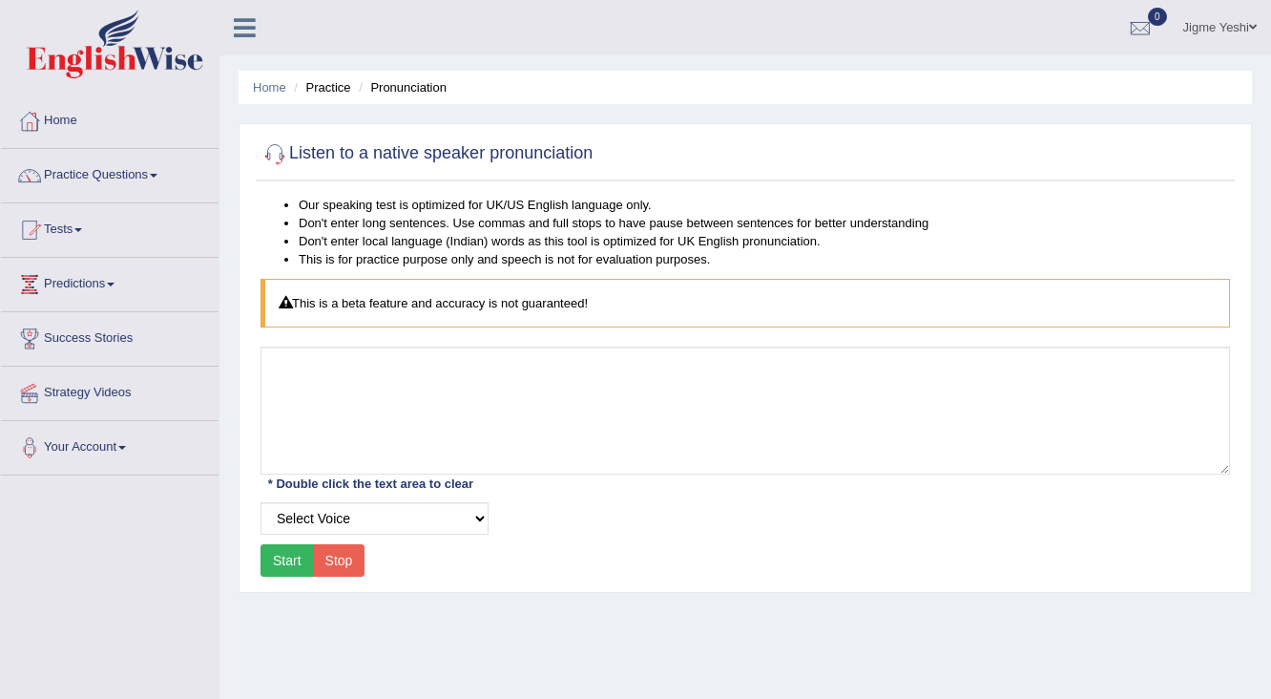
click at [294, 563] on button "Start" at bounding box center [287, 560] width 53 height 32
click at [471, 519] on select "Select Voice UK English Female UK English Male" at bounding box center [375, 518] width 228 height 32
select select "2"
click at [261, 502] on select "Select Voice UK English Female UK English Male" at bounding box center [375, 518] width 228 height 32
click at [287, 554] on button "Start" at bounding box center [287, 560] width 53 height 32
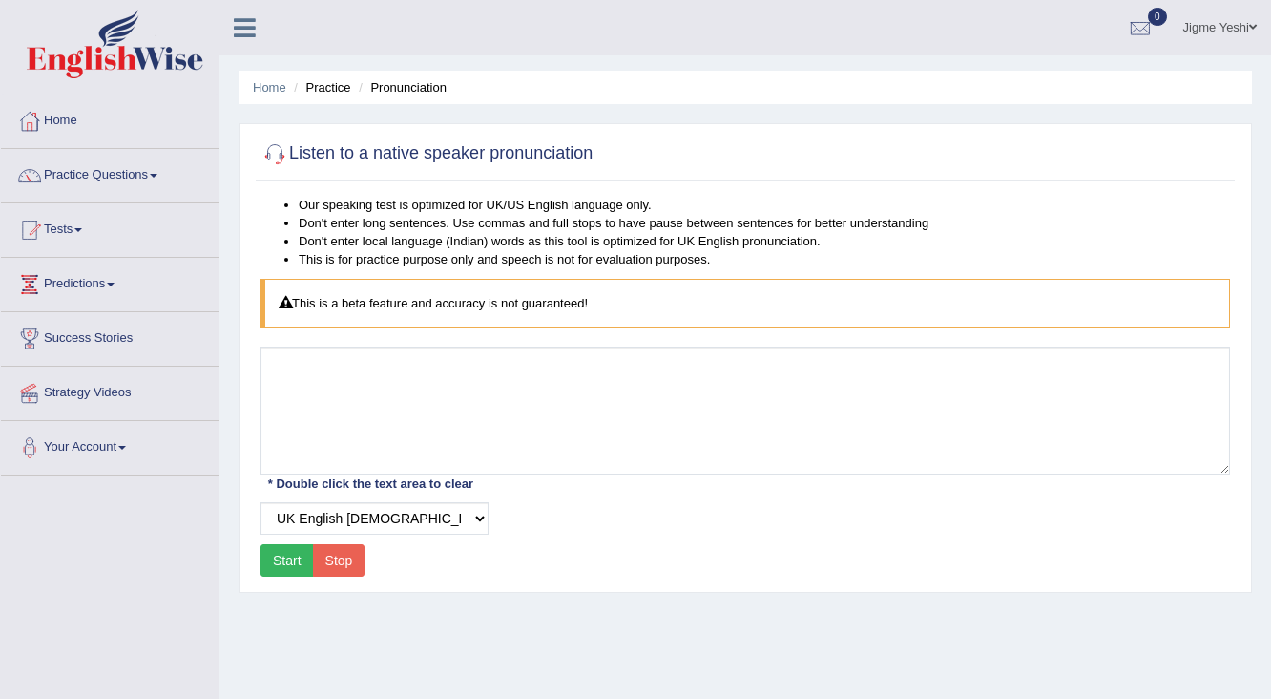
click at [443, 302] on div "This is a beta feature and accuracy is not guaranteed!" at bounding box center [746, 303] width 970 height 49
click at [143, 179] on link "Practice Questions" at bounding box center [110, 173] width 218 height 48
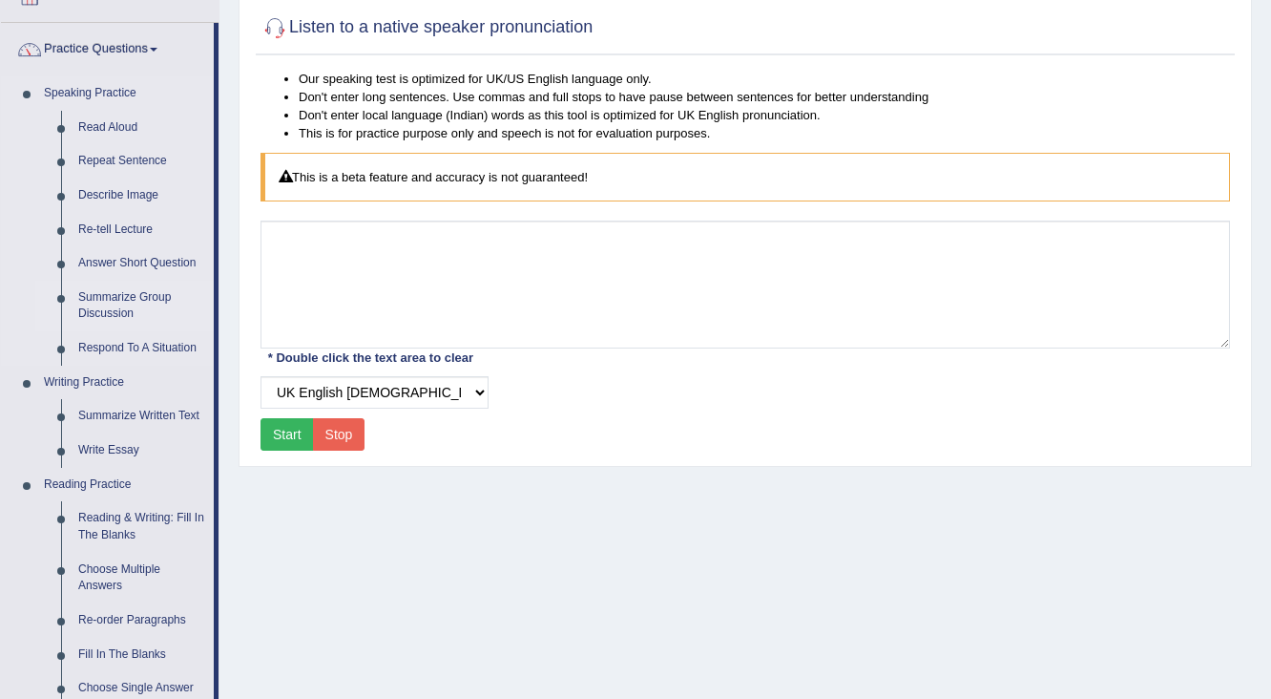
scroll to position [153, 0]
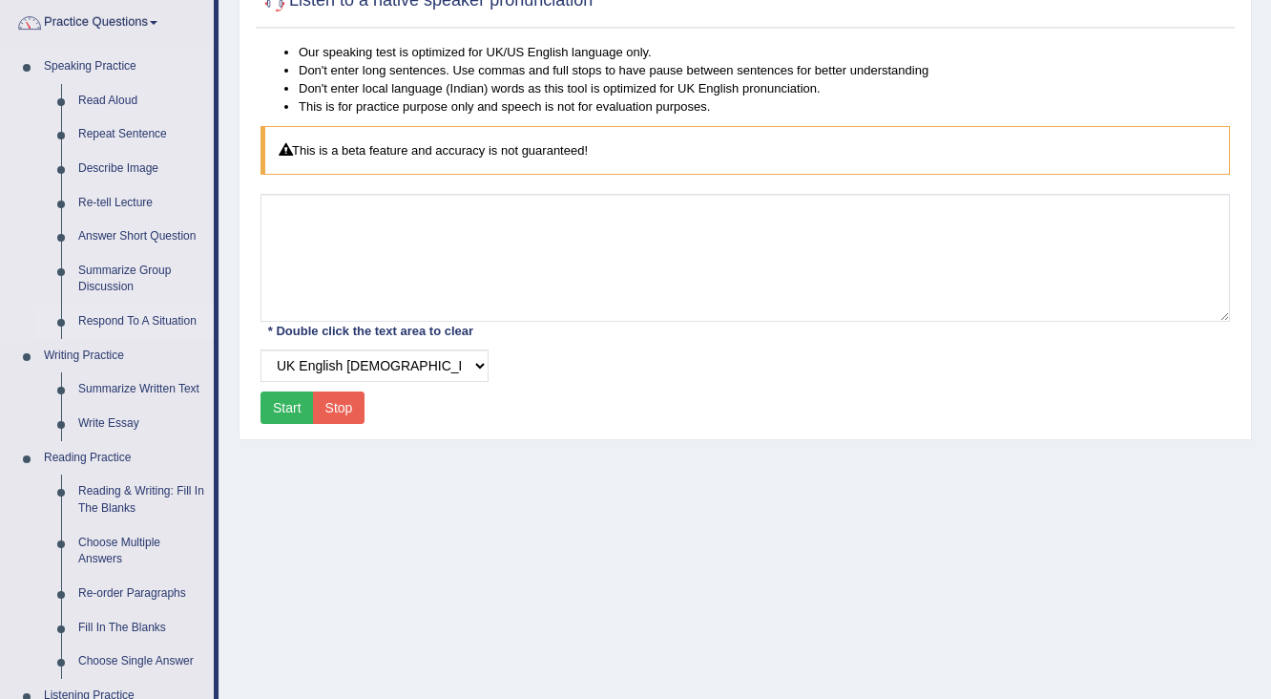
click at [133, 319] on link "Respond To A Situation" at bounding box center [142, 321] width 144 height 34
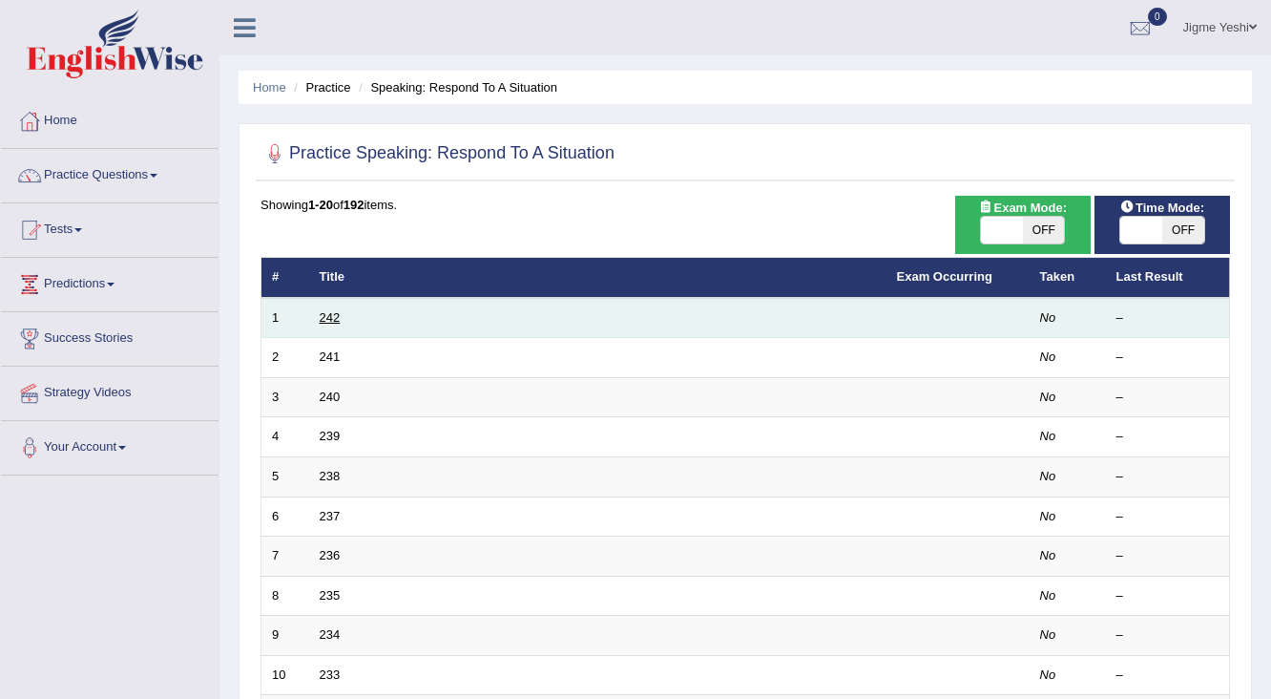
click at [323, 321] on link "242" at bounding box center [330, 317] width 21 height 14
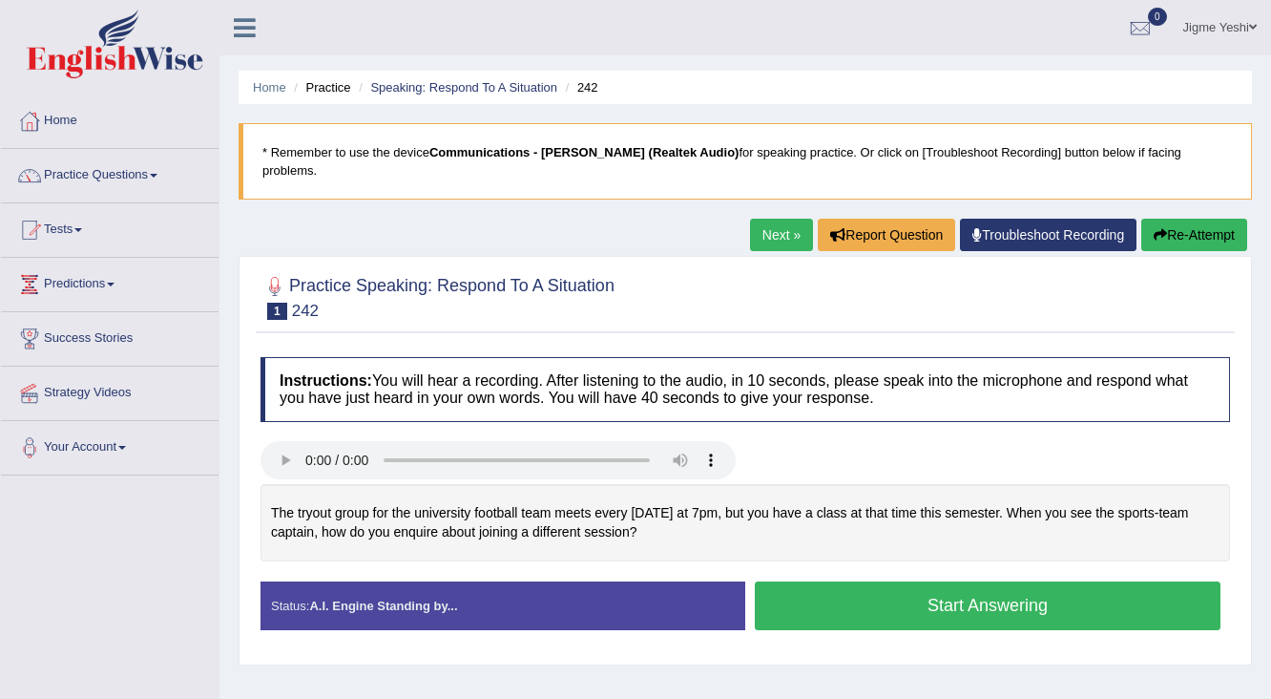
click at [941, 581] on button "Start Answering" at bounding box center [988, 605] width 466 height 49
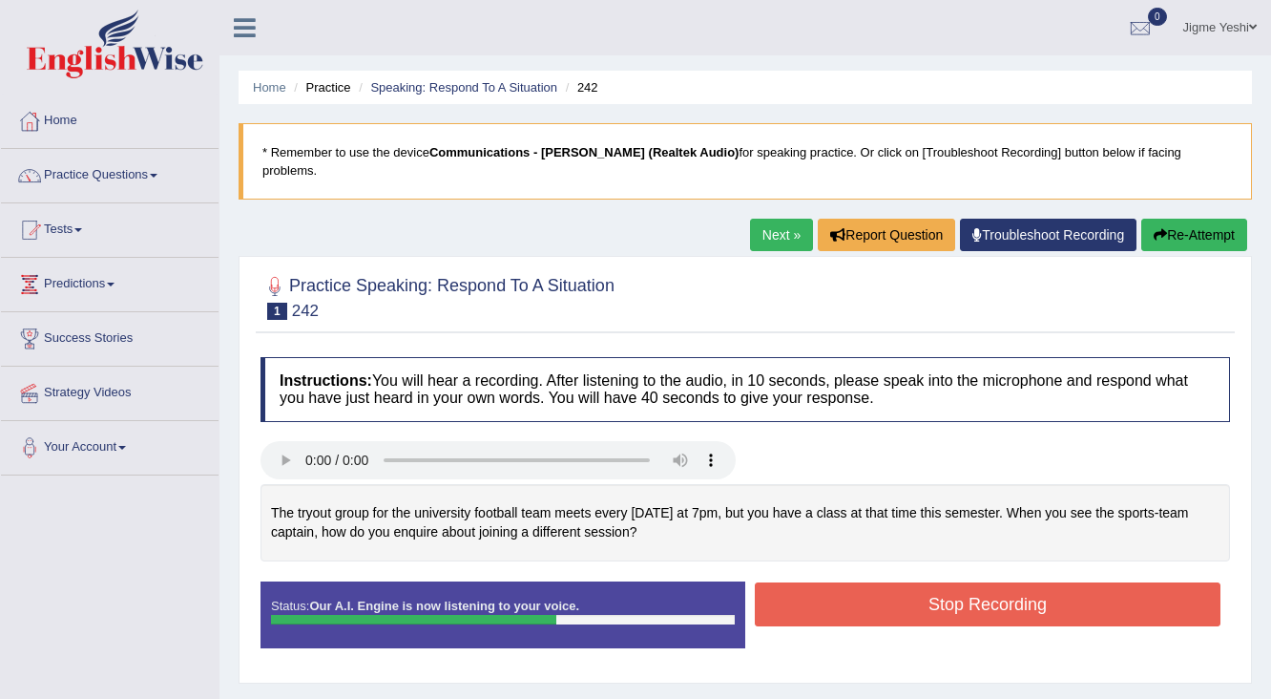
click at [846, 582] on button "Stop Recording" at bounding box center [988, 604] width 466 height 44
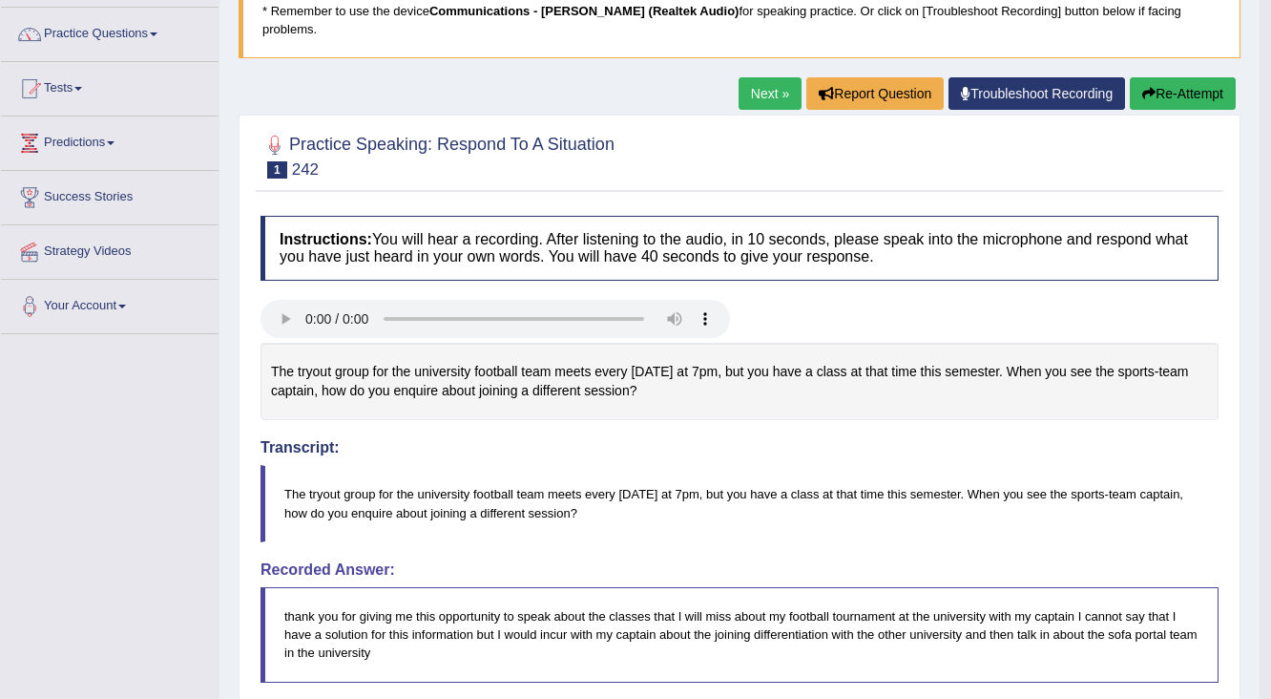
scroll to position [139, 0]
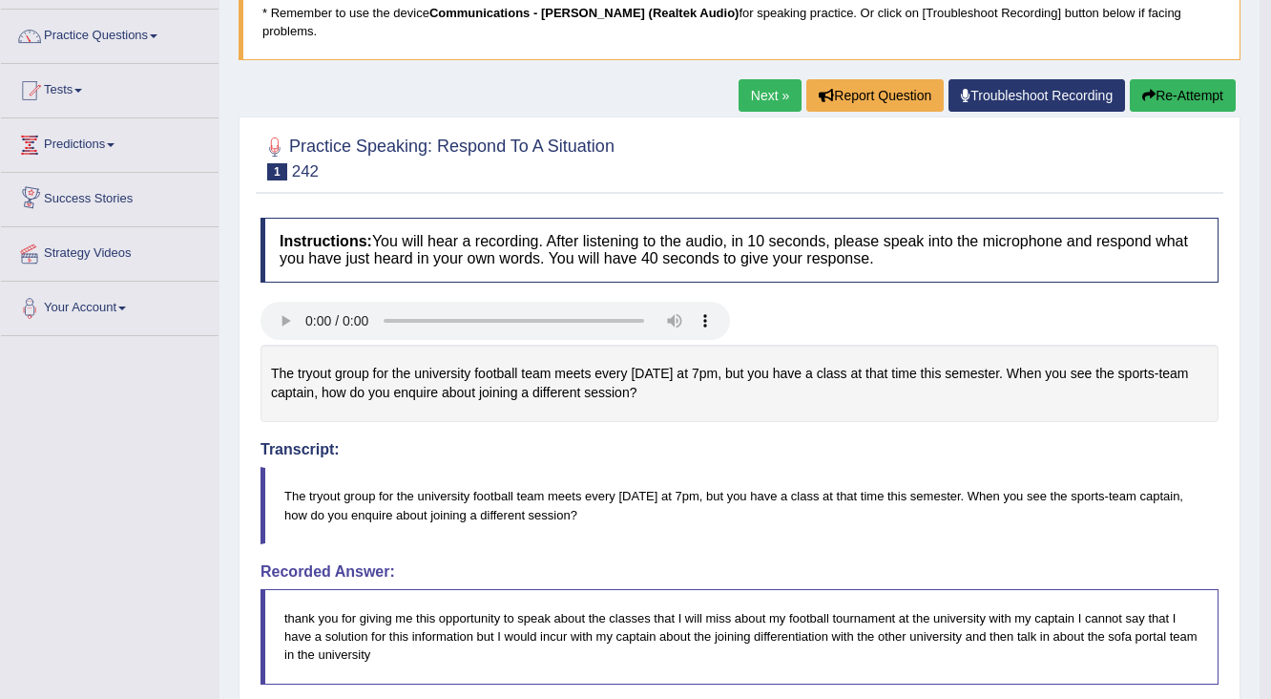
click at [745, 79] on link "Next »" at bounding box center [770, 95] width 63 height 32
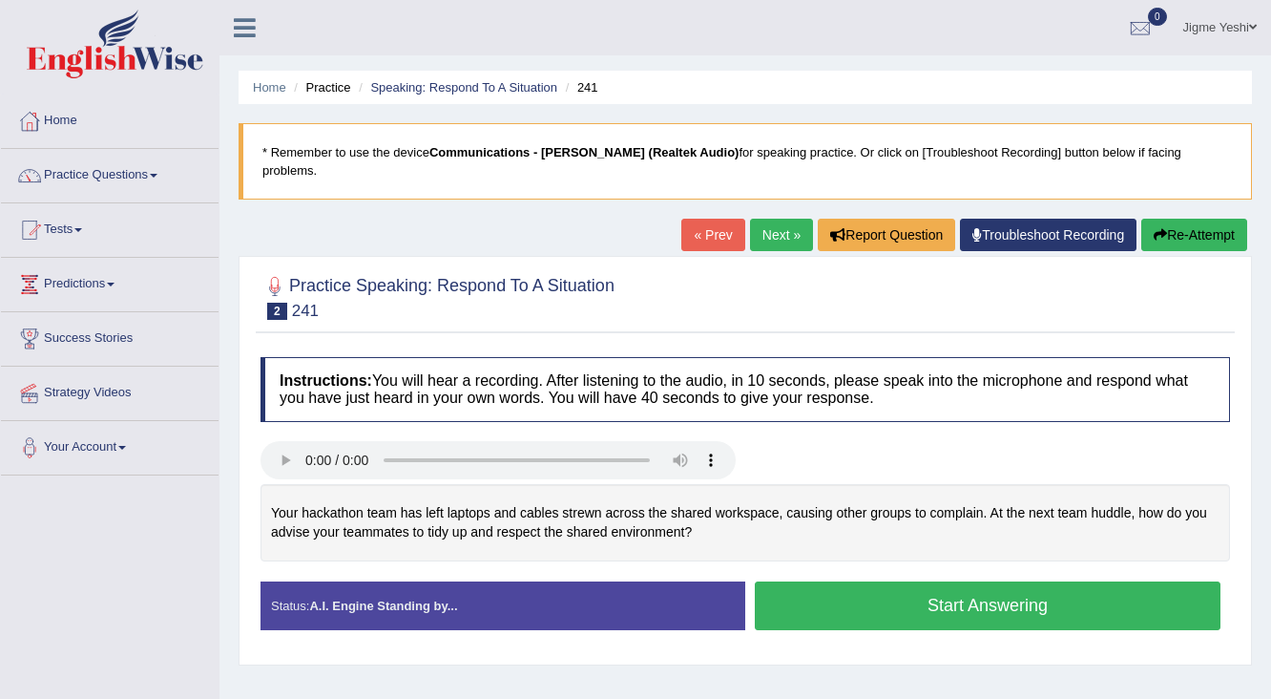
click at [876, 584] on button "Start Answering" at bounding box center [988, 605] width 466 height 49
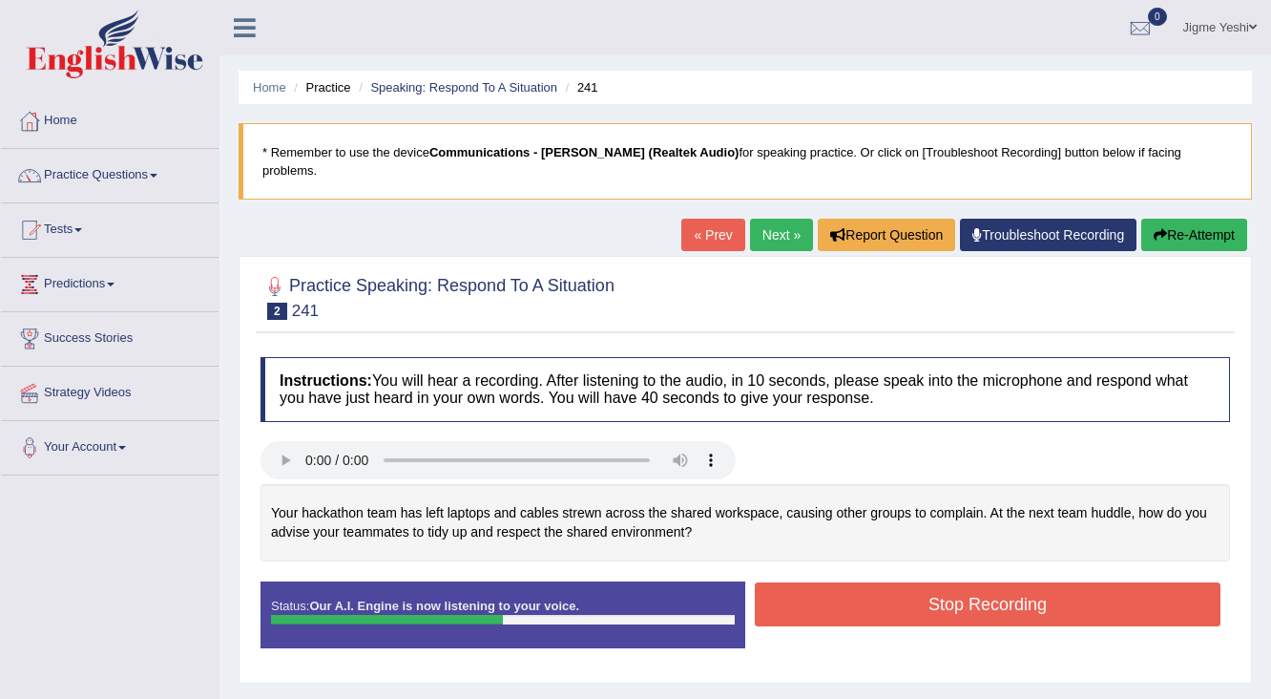
click at [893, 595] on button "Stop Recording" at bounding box center [988, 604] width 466 height 44
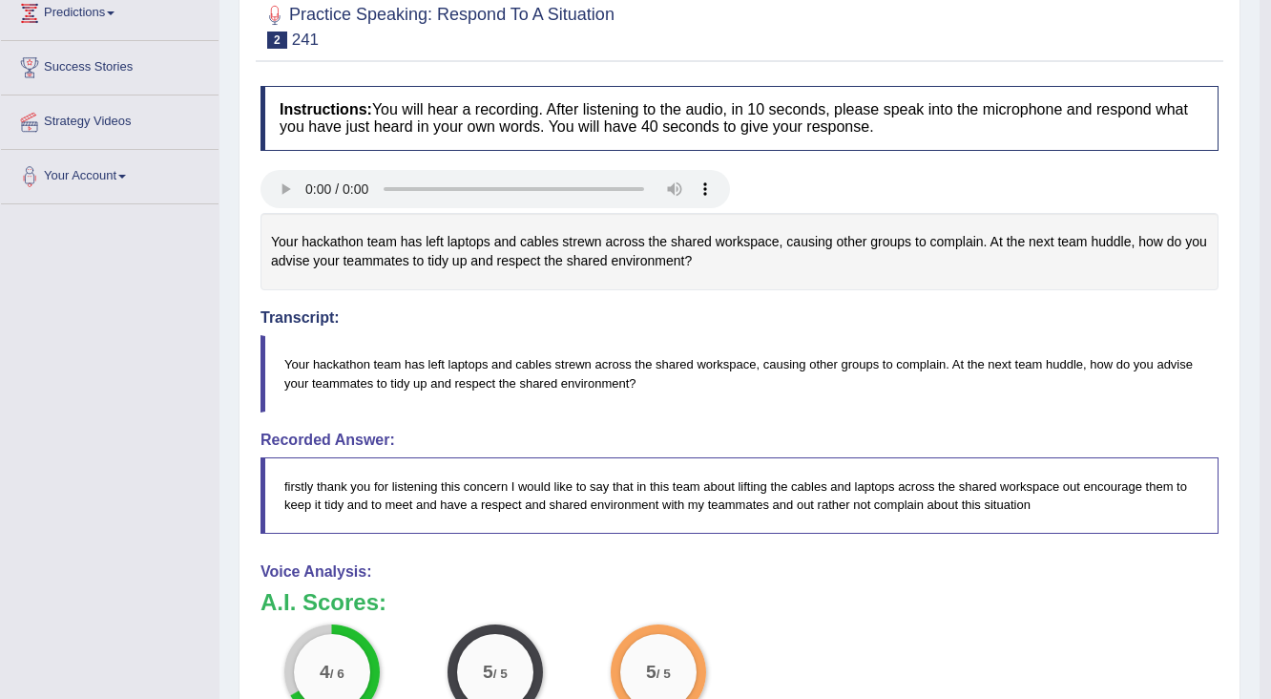
scroll to position [46, 0]
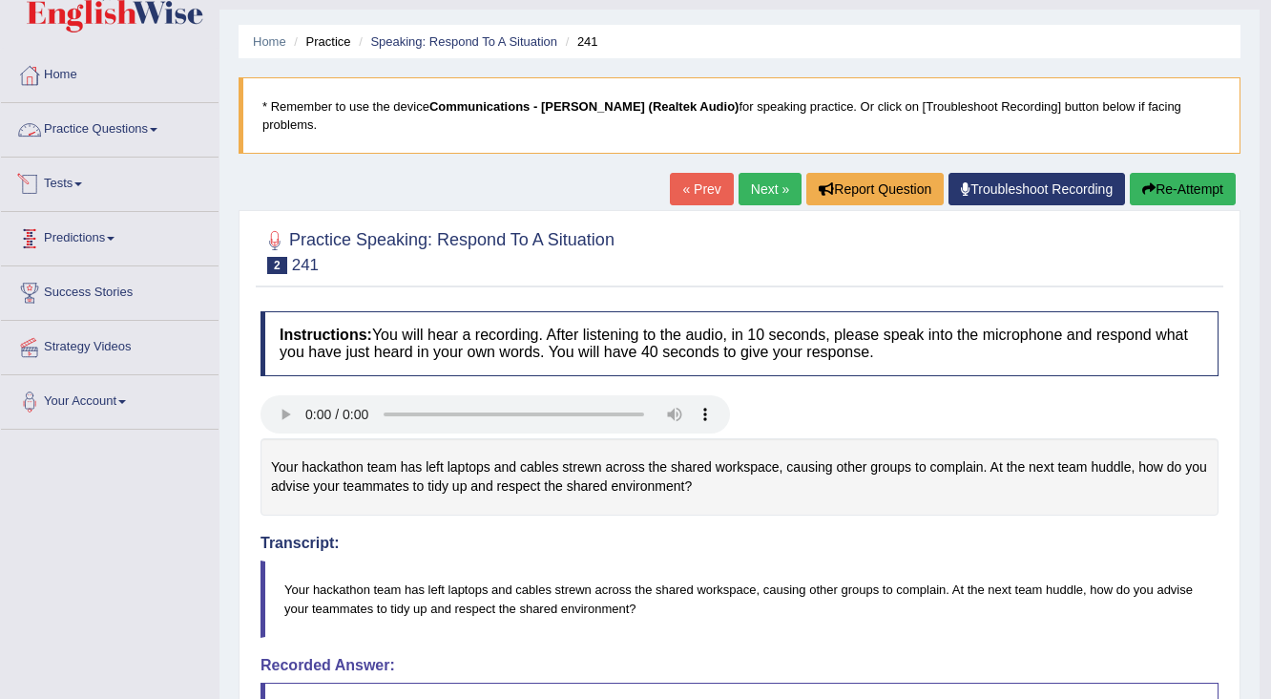
click at [152, 135] on link "Practice Questions" at bounding box center [110, 127] width 218 height 48
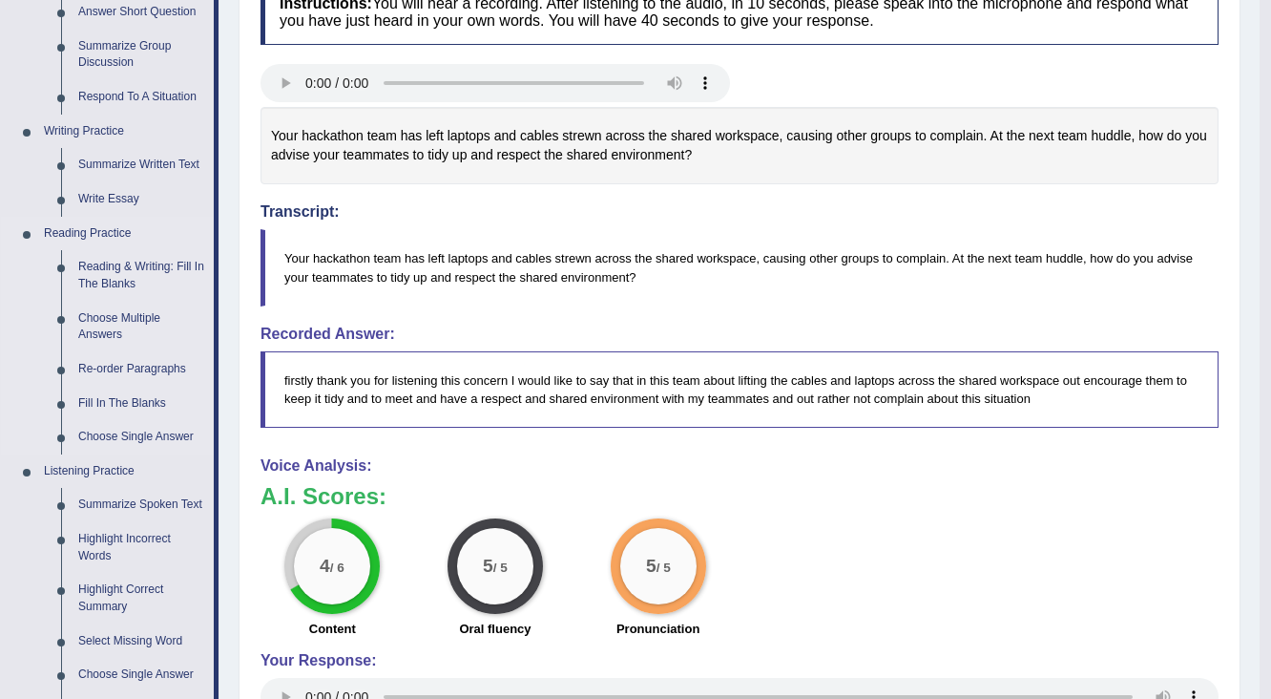
scroll to position [428, 0]
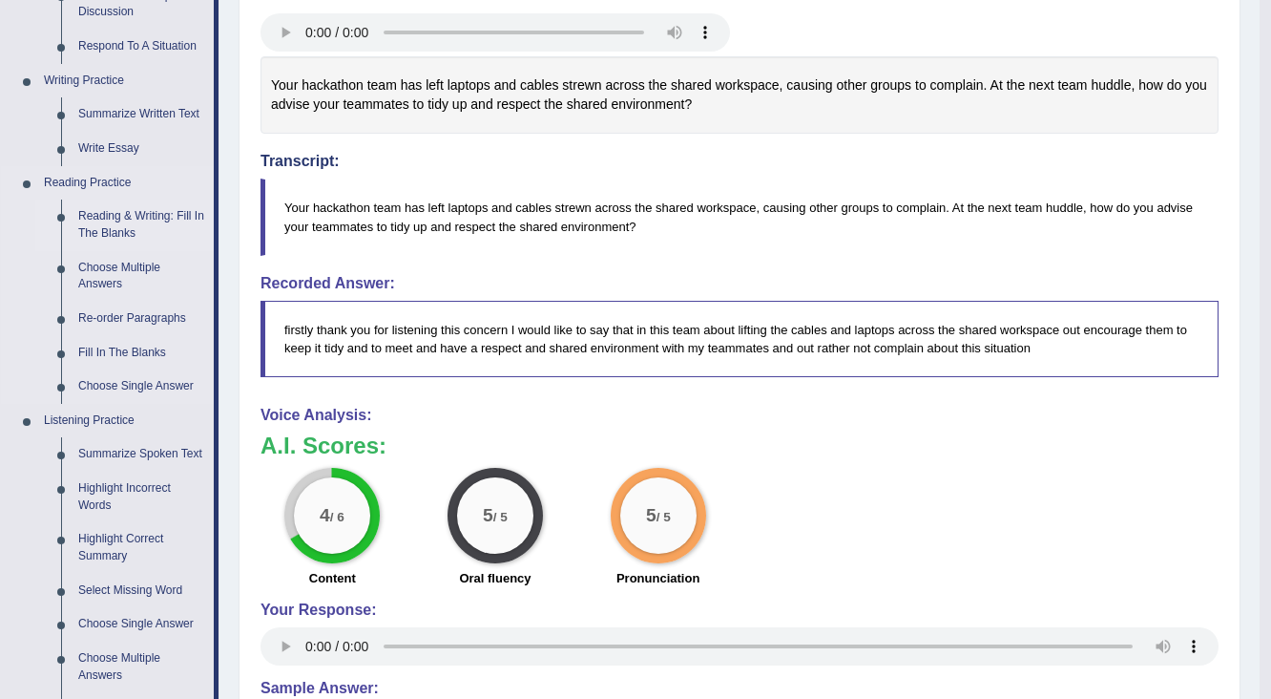
click at [134, 221] on link "Reading & Writing: Fill In The Blanks" at bounding box center [142, 224] width 144 height 51
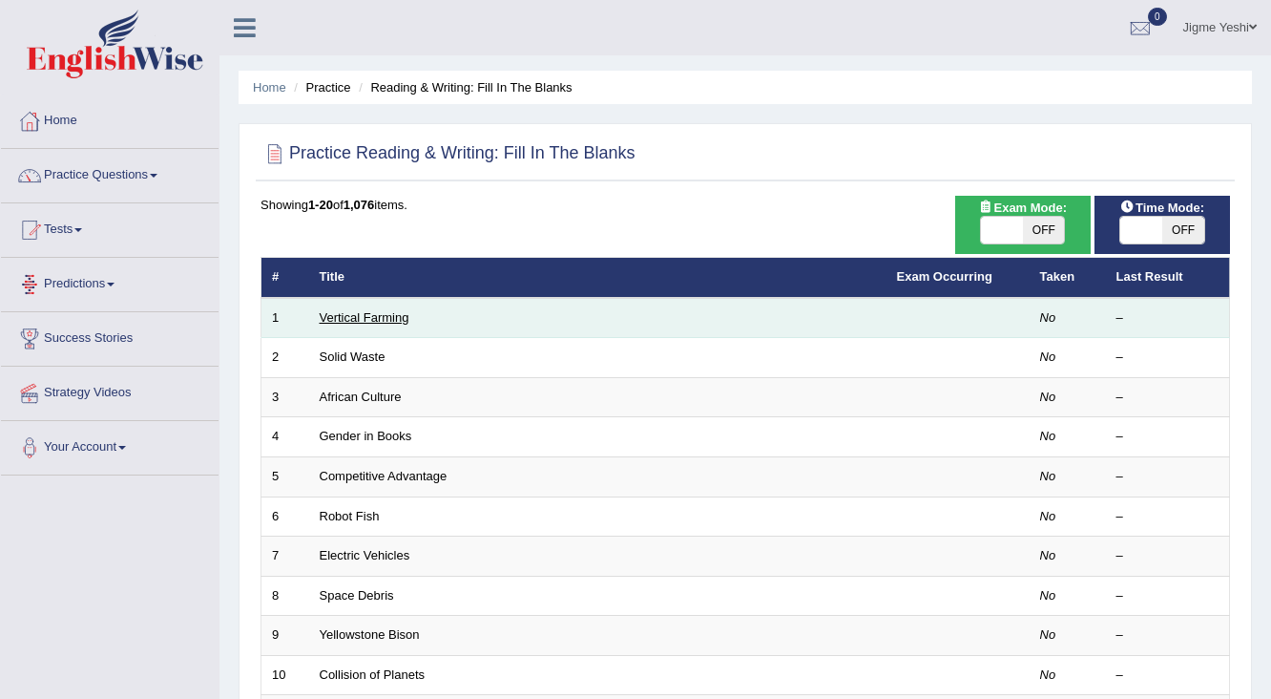
click at [386, 313] on link "Vertical Farming" at bounding box center [365, 317] width 90 height 14
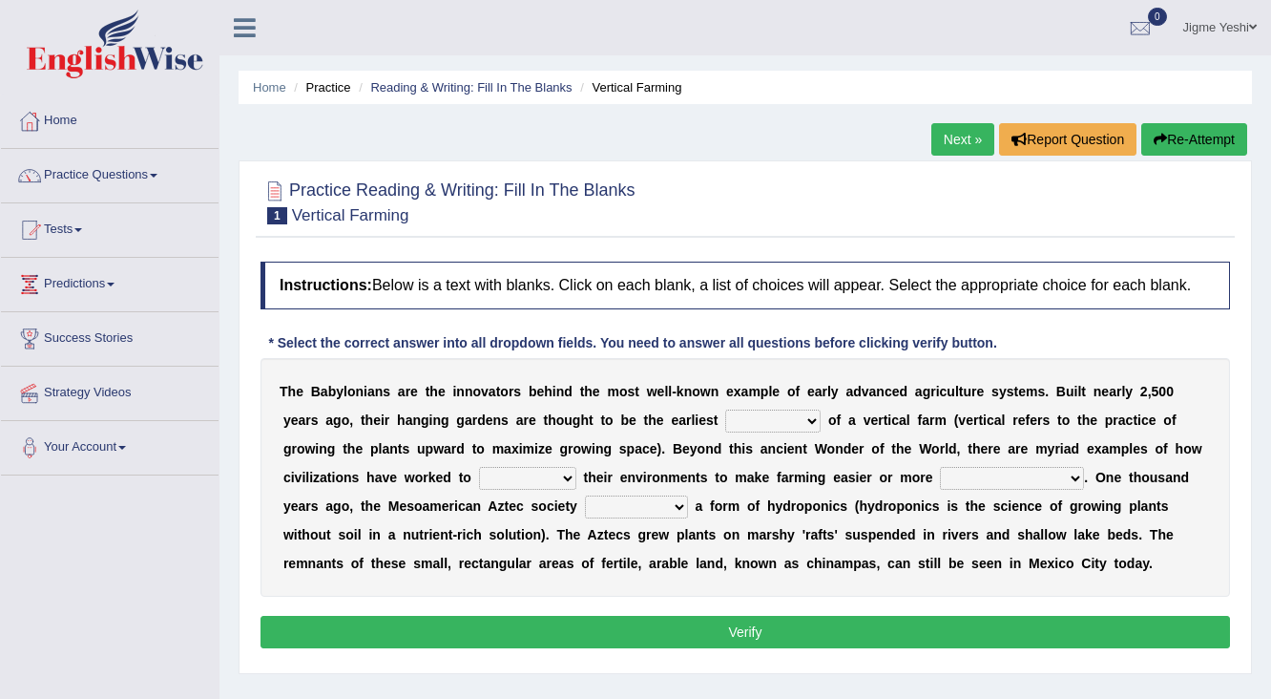
click at [805, 415] on select "prototype failure discredit protocol" at bounding box center [772, 420] width 95 height 23
select select "prototype"
click at [725, 409] on select "prototype failure discredit protocol" at bounding box center [772, 420] width 95 height 23
click at [570, 470] on select "manipulate escape respect disarrange" at bounding box center [527, 478] width 97 height 23
click at [479, 467] on select "manipulate escape respect disarrange" at bounding box center [527, 478] width 97 height 23
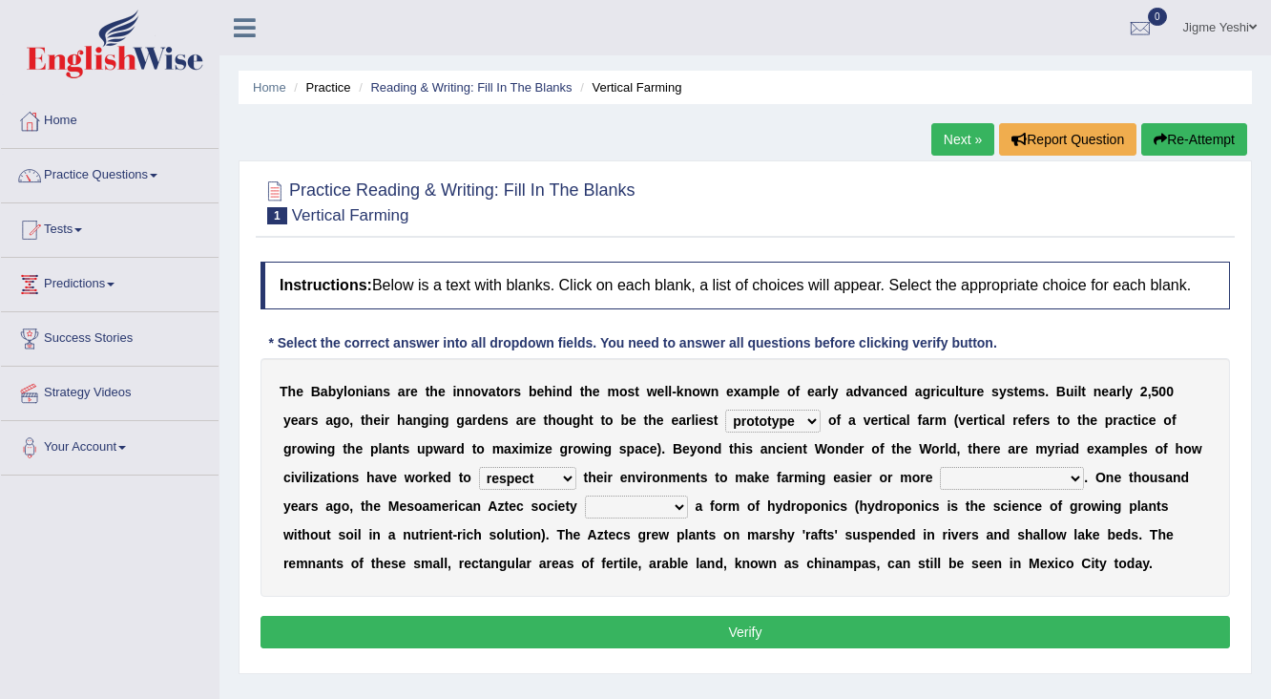
click at [577, 480] on b at bounding box center [581, 477] width 8 height 15
click at [570, 473] on select "manipulate escape respect disarrange" at bounding box center [527, 478] width 97 height 23
select select "disarrange"
click at [479, 467] on select "manipulate escape respect disarrange" at bounding box center [527, 478] width 97 height 23
click at [1050, 472] on select "productive constructive connective counterproductive" at bounding box center [1012, 478] width 144 height 23
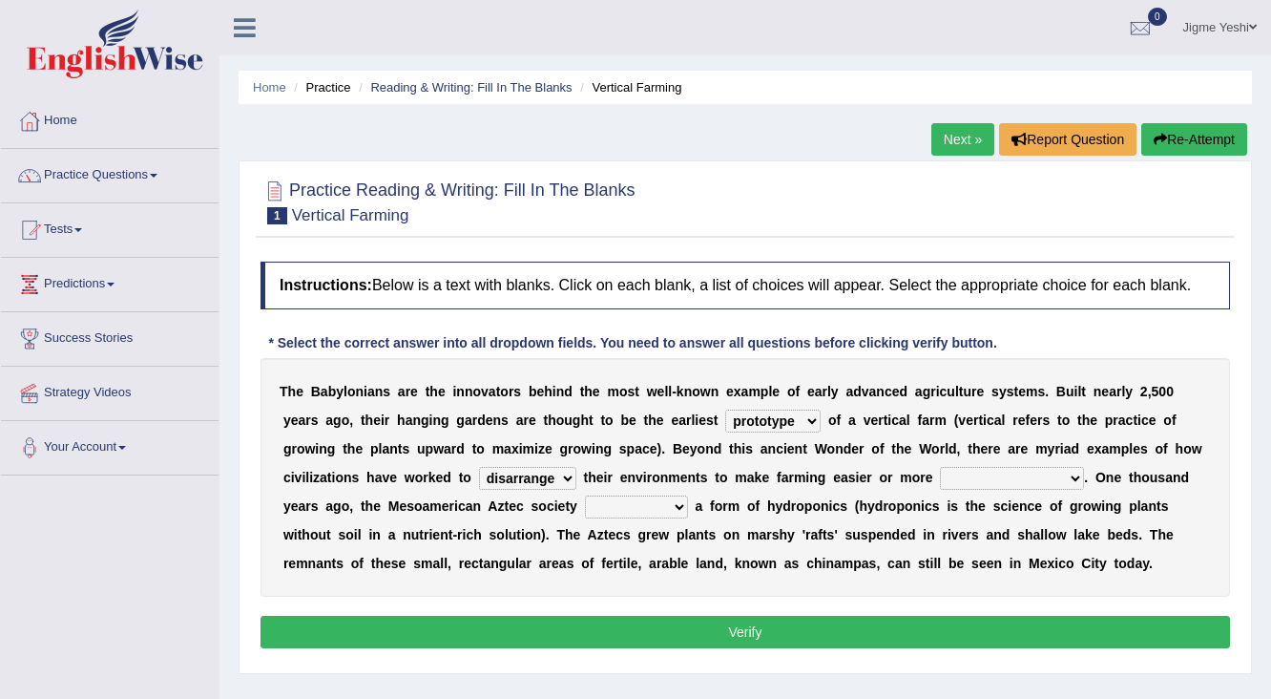
select select "productive"
click at [940, 467] on select "productive constructive connective counterproductive" at bounding box center [1012, 478] width 144 height 23
click at [681, 501] on select "domineered volunteered pioneered engineered" at bounding box center [636, 506] width 103 height 23
select select "pioneered"
click at [585, 495] on select "domineered volunteered pioneered engineered" at bounding box center [636, 506] width 103 height 23
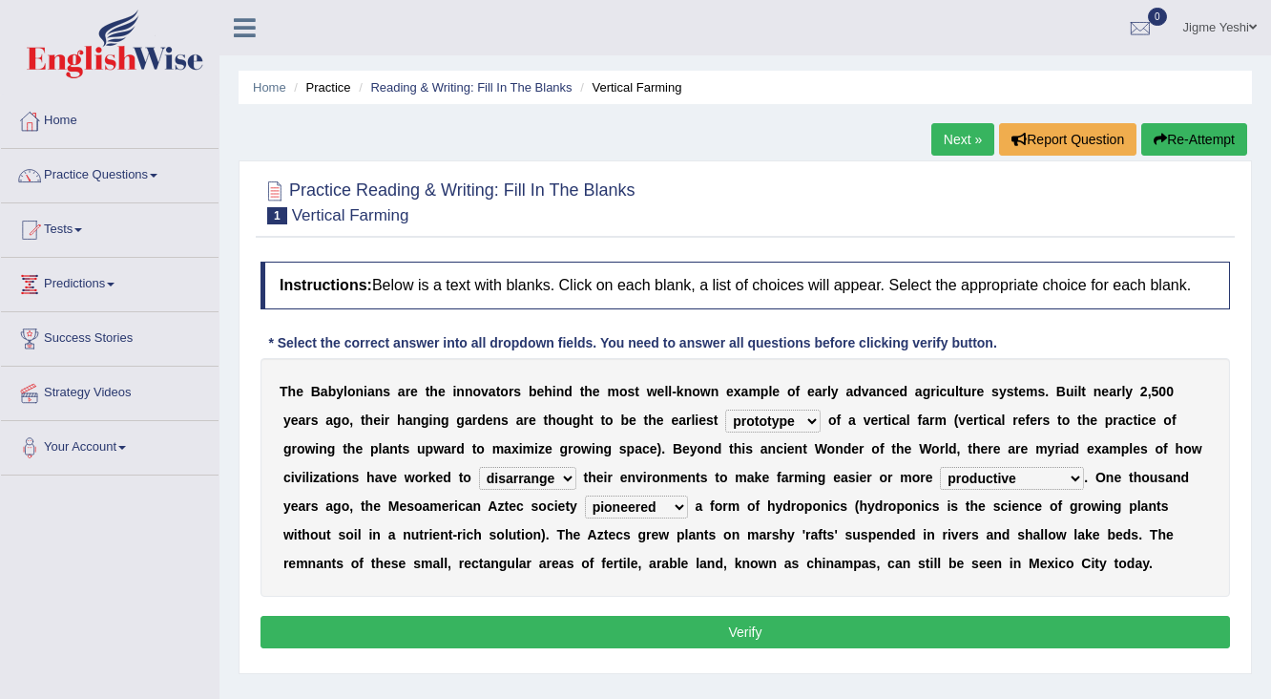
click at [688, 624] on button "Verify" at bounding box center [746, 632] width 970 height 32
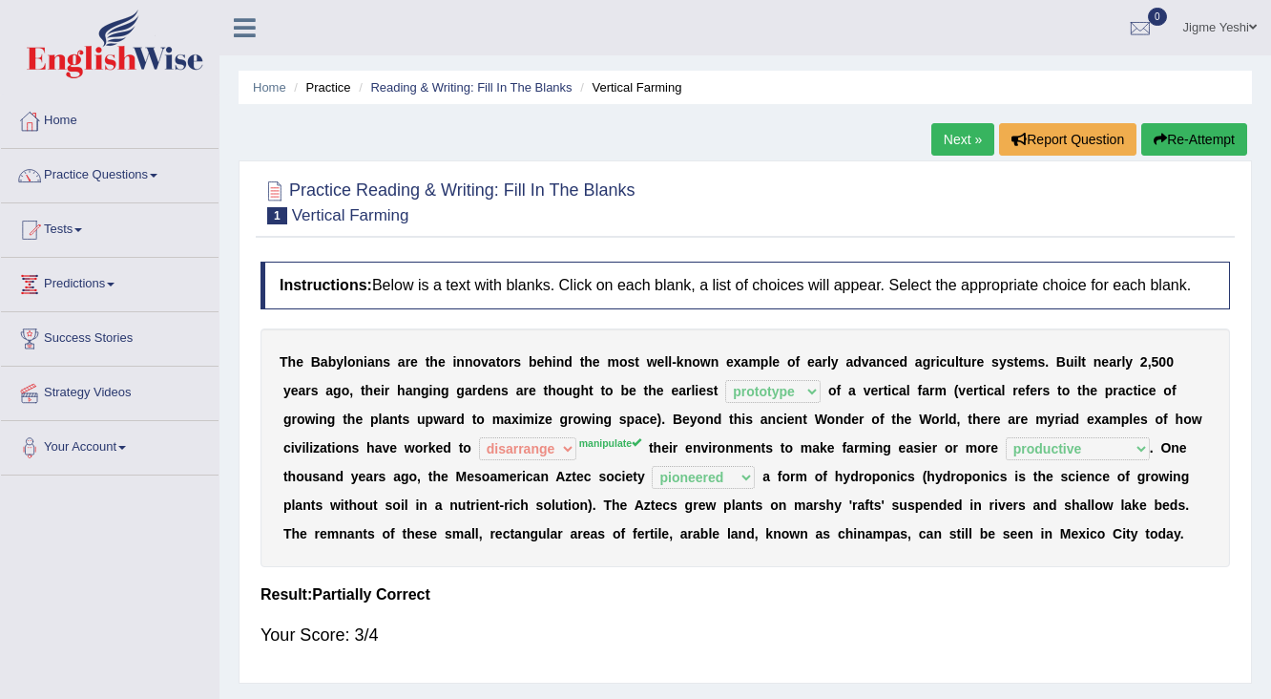
click at [968, 136] on link "Next »" at bounding box center [963, 139] width 63 height 32
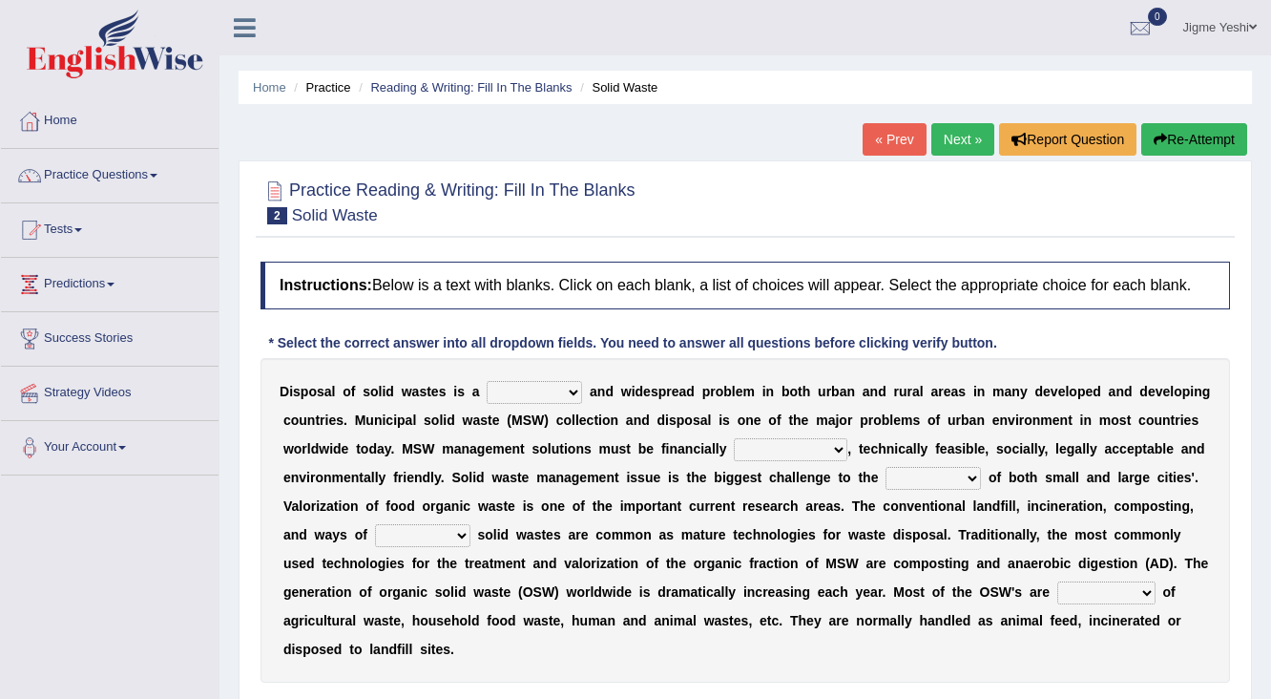
click at [558, 390] on select "slanting stinging stalling shafting" at bounding box center [534, 392] width 95 height 23
select select "stinging"
click at [487, 381] on select "slanting stinging stalling shafting" at bounding box center [534, 392] width 95 height 23
click at [793, 443] on select "unattainable sustainable objectionable treasonable" at bounding box center [791, 449] width 114 height 23
select select "objectionable"
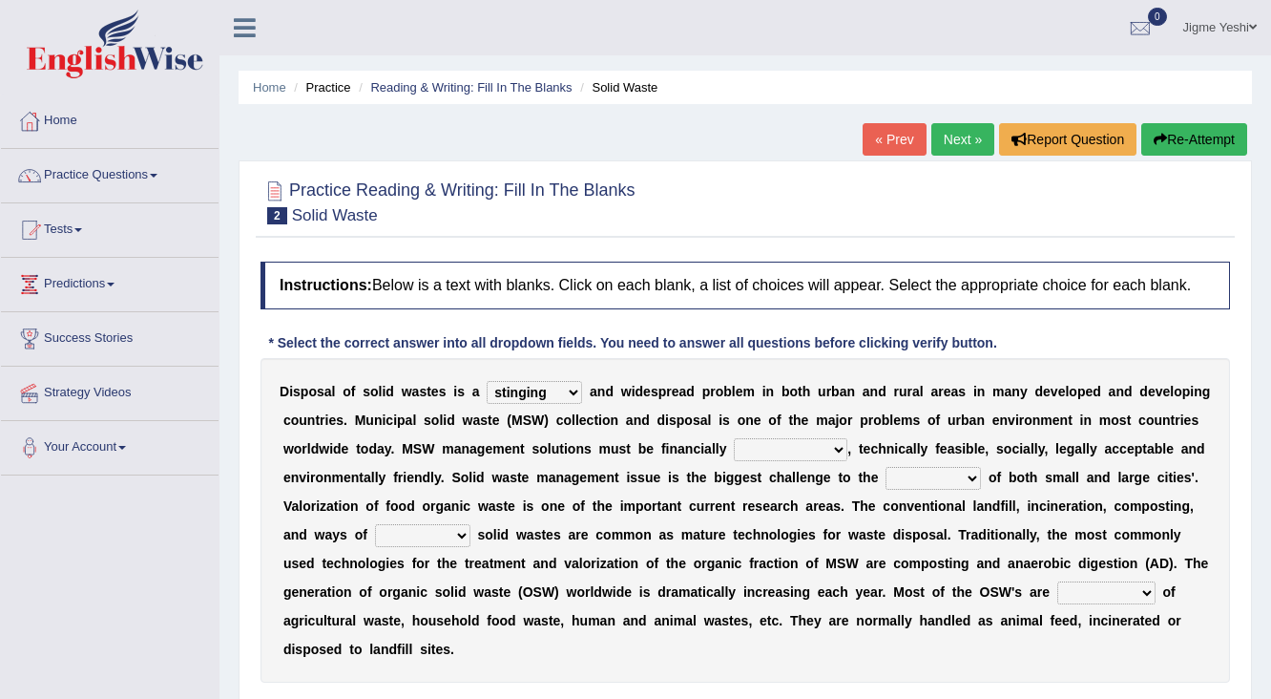
click at [734, 438] on select "unattainable sustainable objectionable treasonable" at bounding box center [791, 449] width 114 height 23
click at [954, 462] on div "D i s p o s a l o f s o l i d w a s t e s i s a slanting stinging stalling shaf…" at bounding box center [746, 520] width 970 height 325
click at [957, 470] on select "plants culture authorities history" at bounding box center [933, 478] width 95 height 23
click at [886, 467] on select "plants culture authorities history" at bounding box center [933, 478] width 95 height 23
click at [955, 473] on select "plants culture authorities history" at bounding box center [933, 478] width 95 height 23
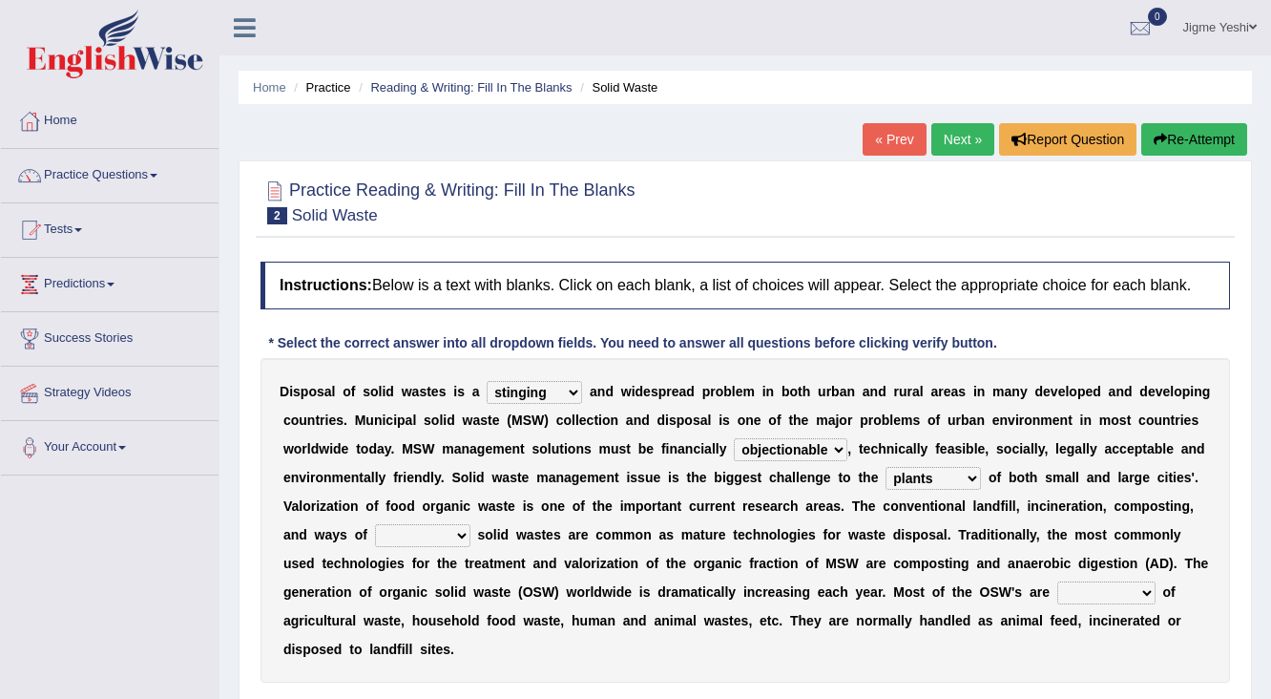
select select "authorities"
click at [886, 467] on select "plants culture authorities history" at bounding box center [933, 478] width 95 height 23
click at [444, 524] on select "reserving preserving deserving handling" at bounding box center [422, 535] width 95 height 23
select select "handling"
click at [375, 524] on select "reserving preserving deserving handling" at bounding box center [422, 535] width 95 height 23
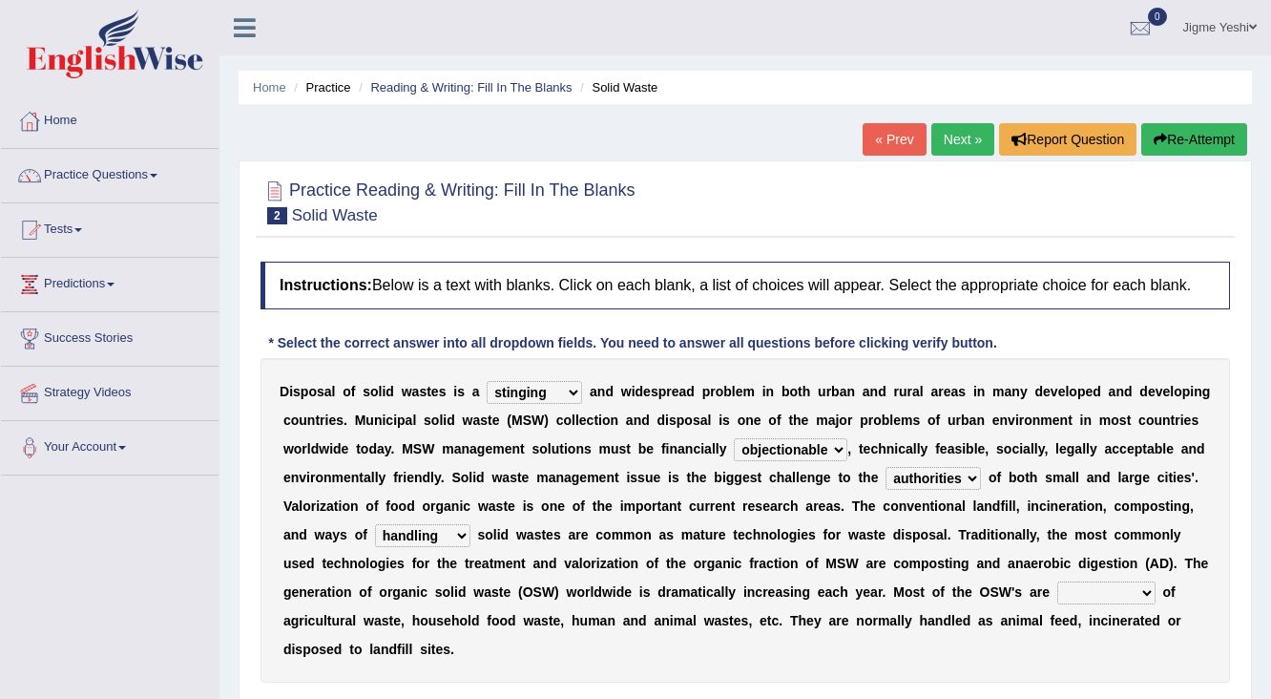
click at [1101, 591] on select "composed disposed composing disposing" at bounding box center [1107, 592] width 98 height 23
select select "composed"
click at [1058, 581] on select "composed disposed composing disposing" at bounding box center [1107, 592] width 98 height 23
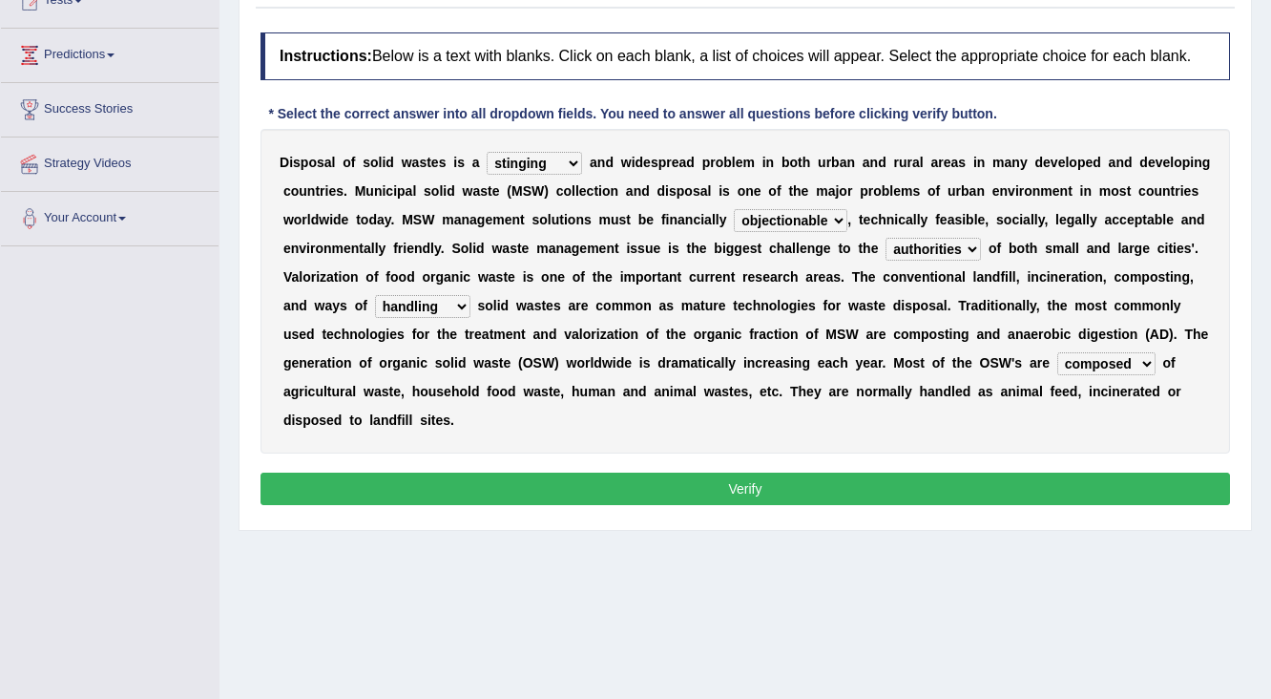
click at [848, 485] on button "Verify" at bounding box center [746, 488] width 970 height 32
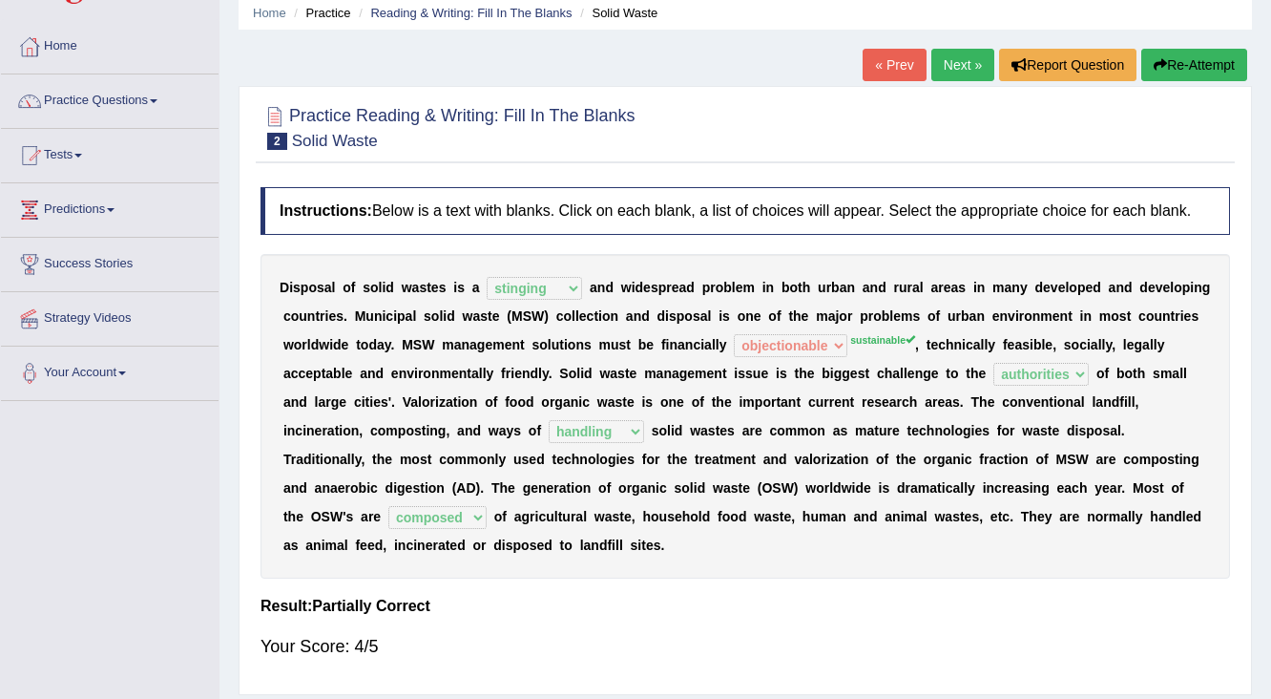
scroll to position [0, 0]
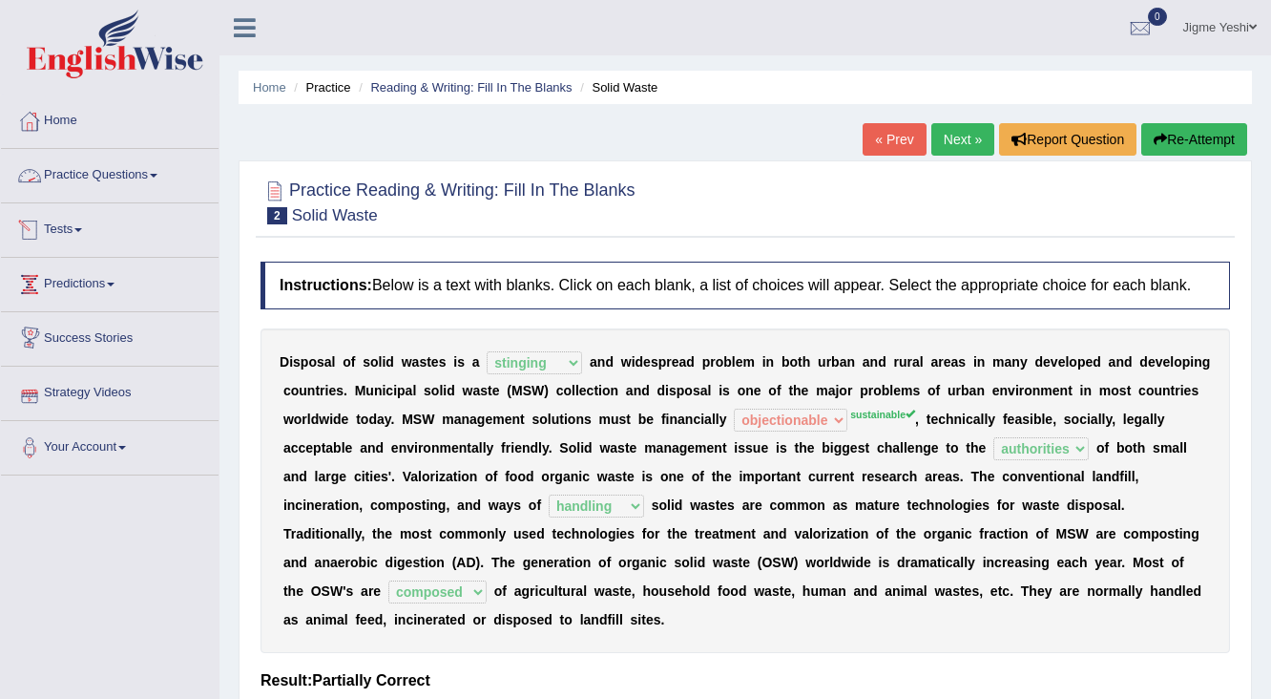
click at [127, 183] on link "Practice Questions" at bounding box center [110, 173] width 218 height 48
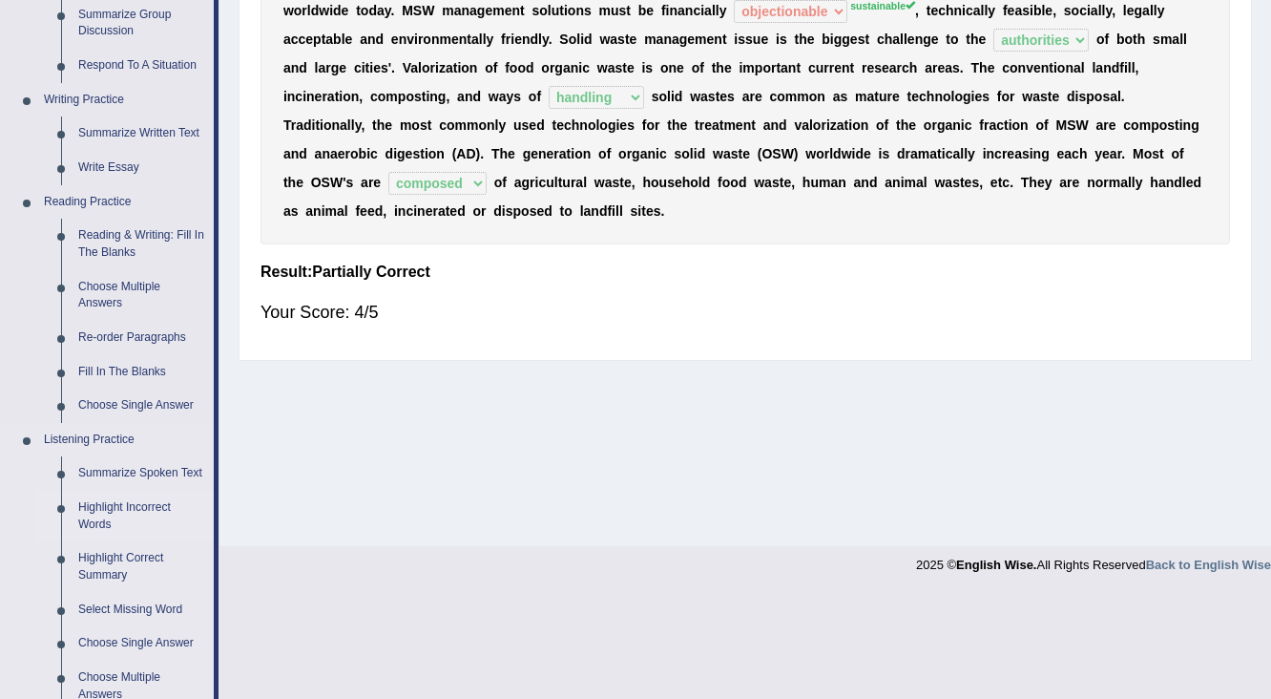
scroll to position [382, 0]
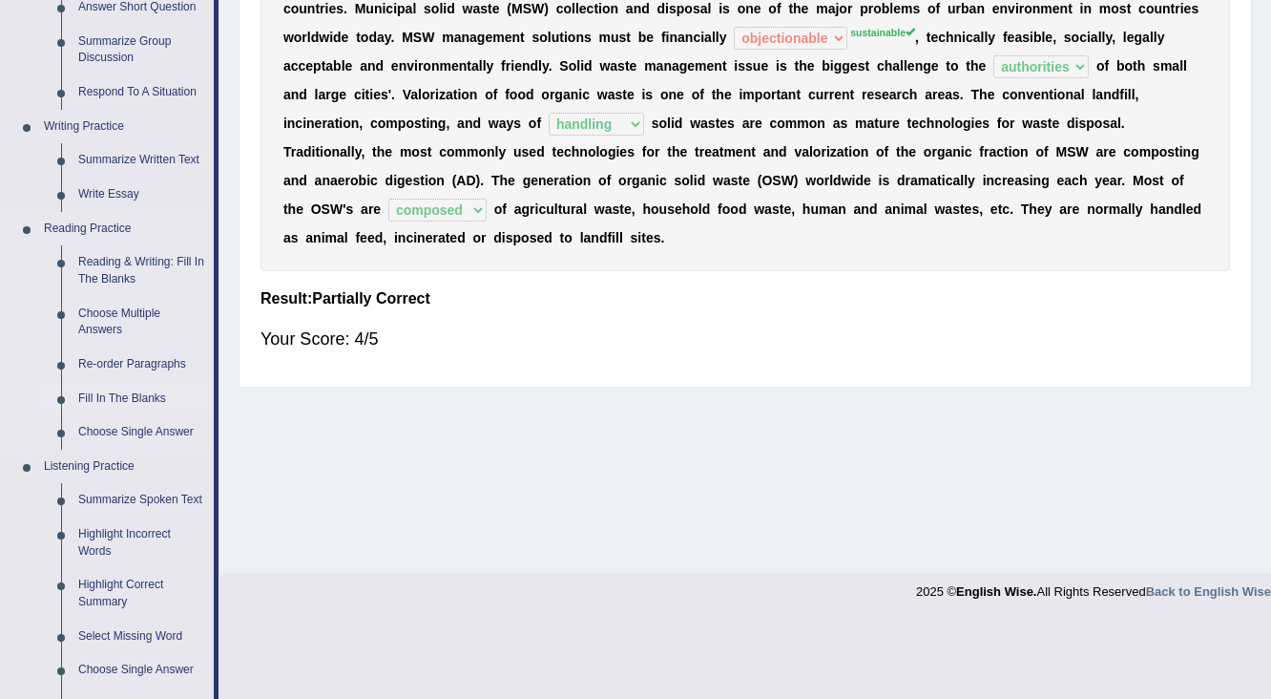
click at [163, 397] on link "Fill In The Blanks" at bounding box center [142, 399] width 144 height 34
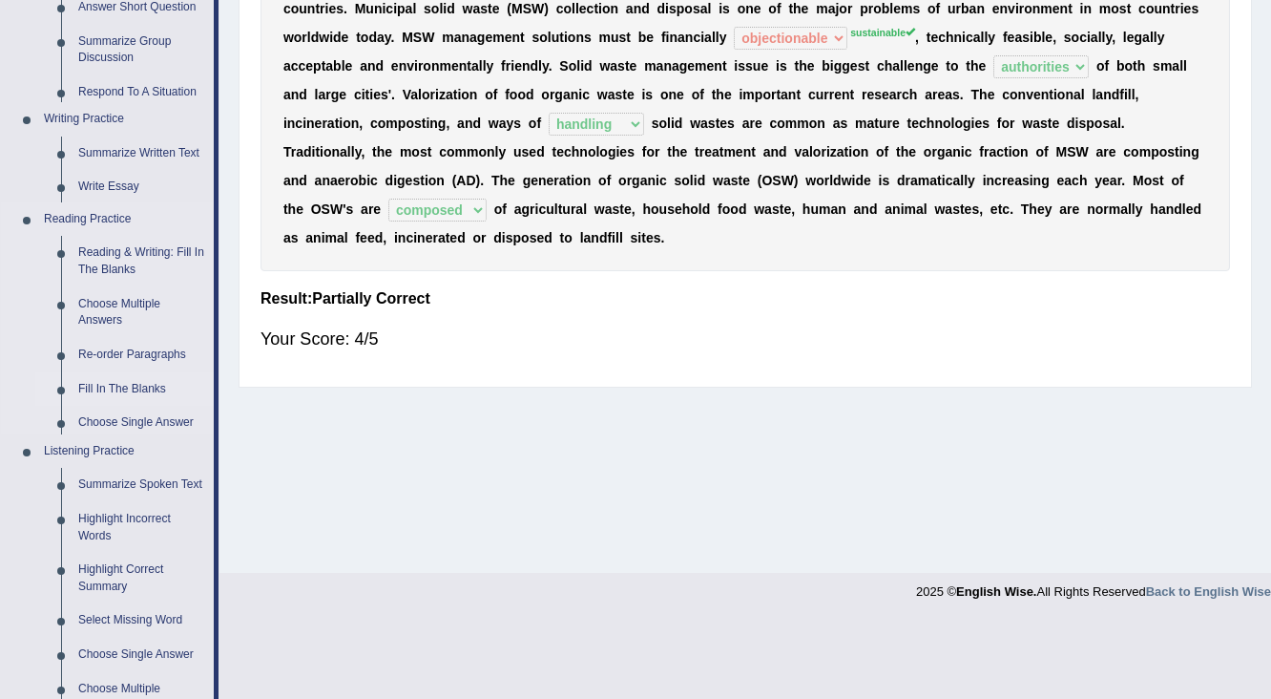
scroll to position [304, 0]
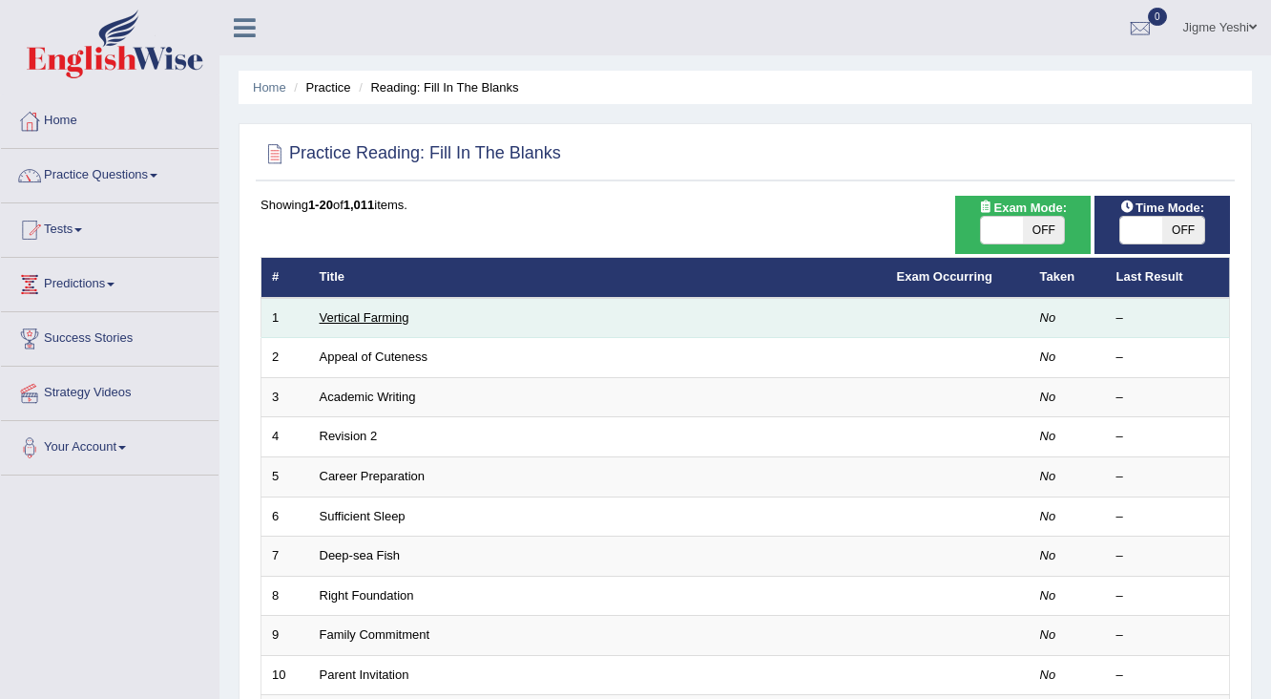
click at [386, 316] on link "Vertical Farming" at bounding box center [365, 317] width 90 height 14
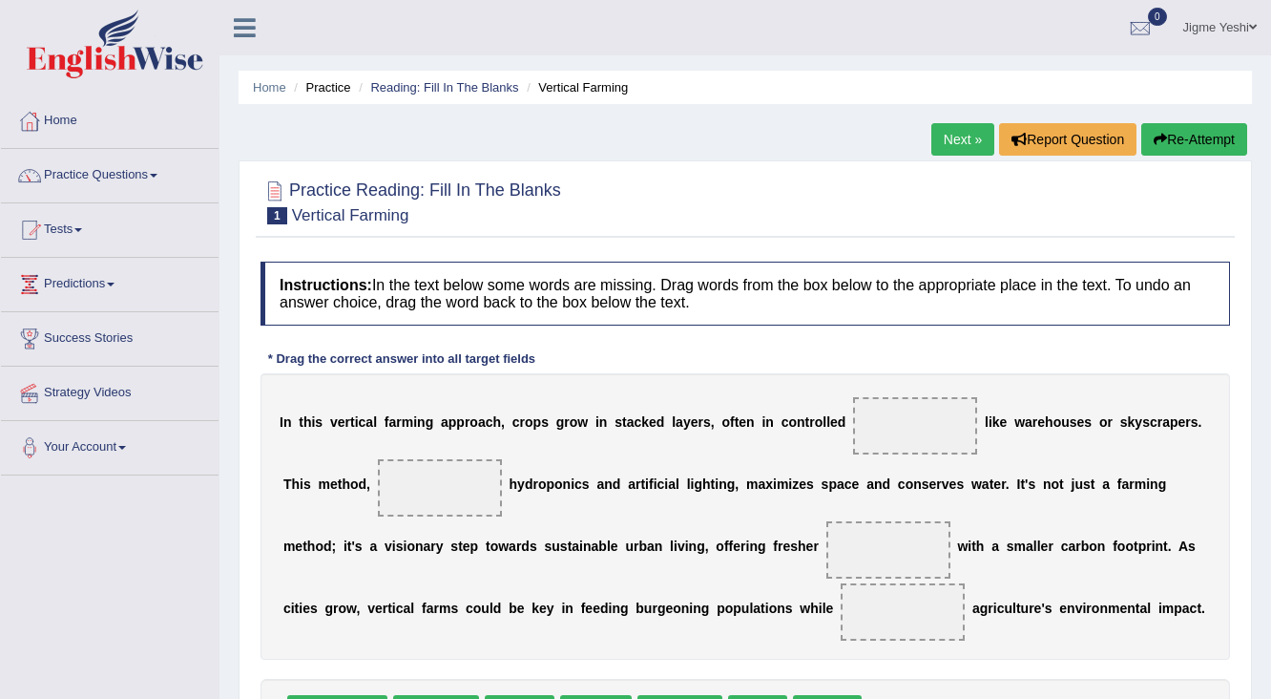
click at [913, 424] on span at bounding box center [915, 425] width 124 height 57
click at [924, 450] on span at bounding box center [915, 425] width 124 height 57
click at [903, 421] on span at bounding box center [915, 425] width 124 height 57
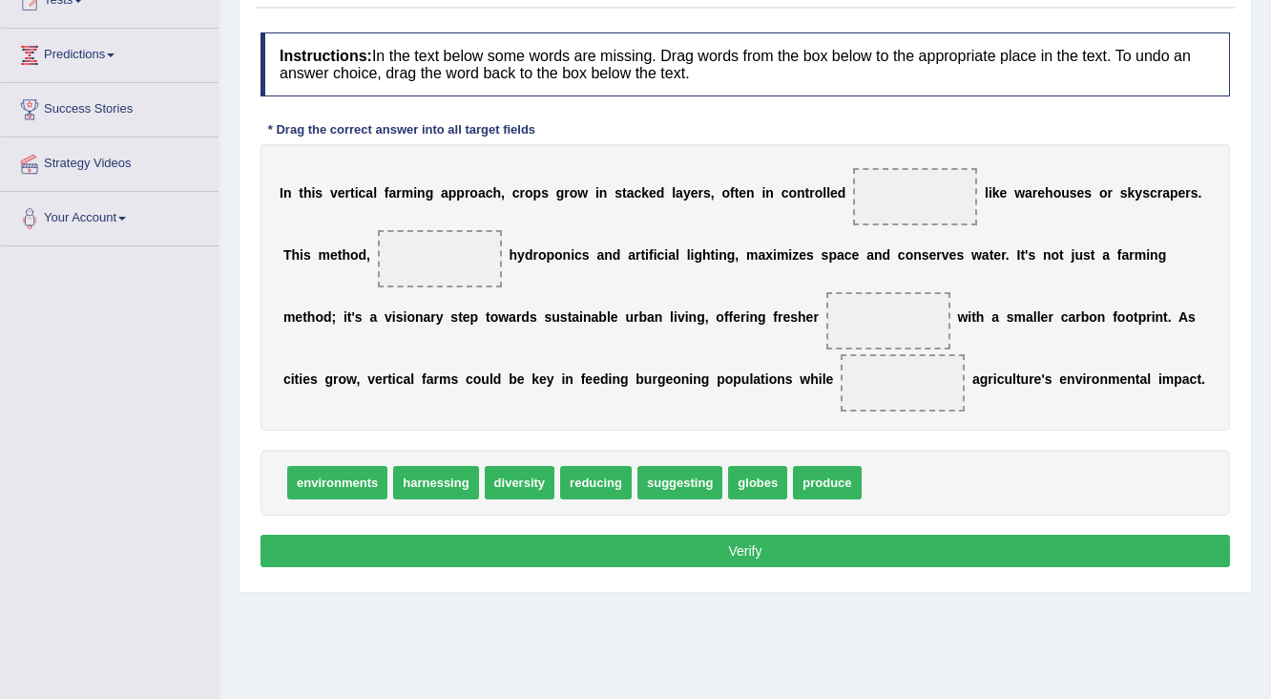
scroll to position [153, 0]
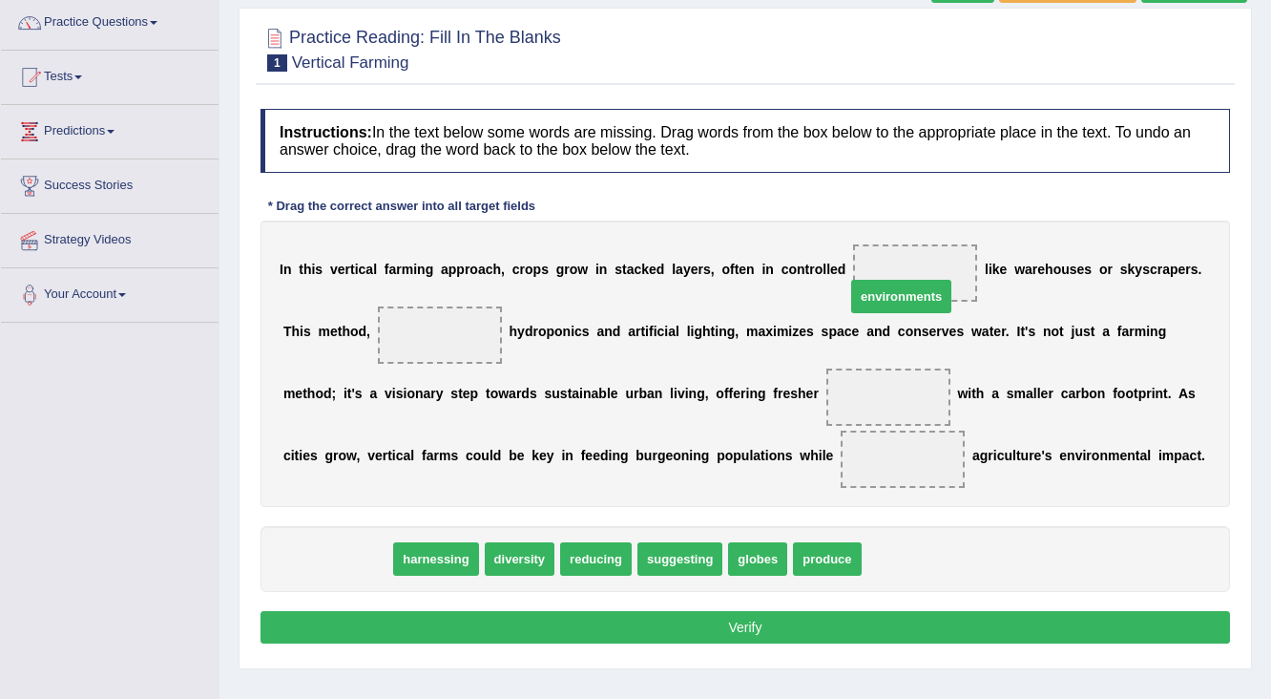
drag, startPoint x: 348, startPoint y: 556, endPoint x: 916, endPoint y: 278, distance: 632.2
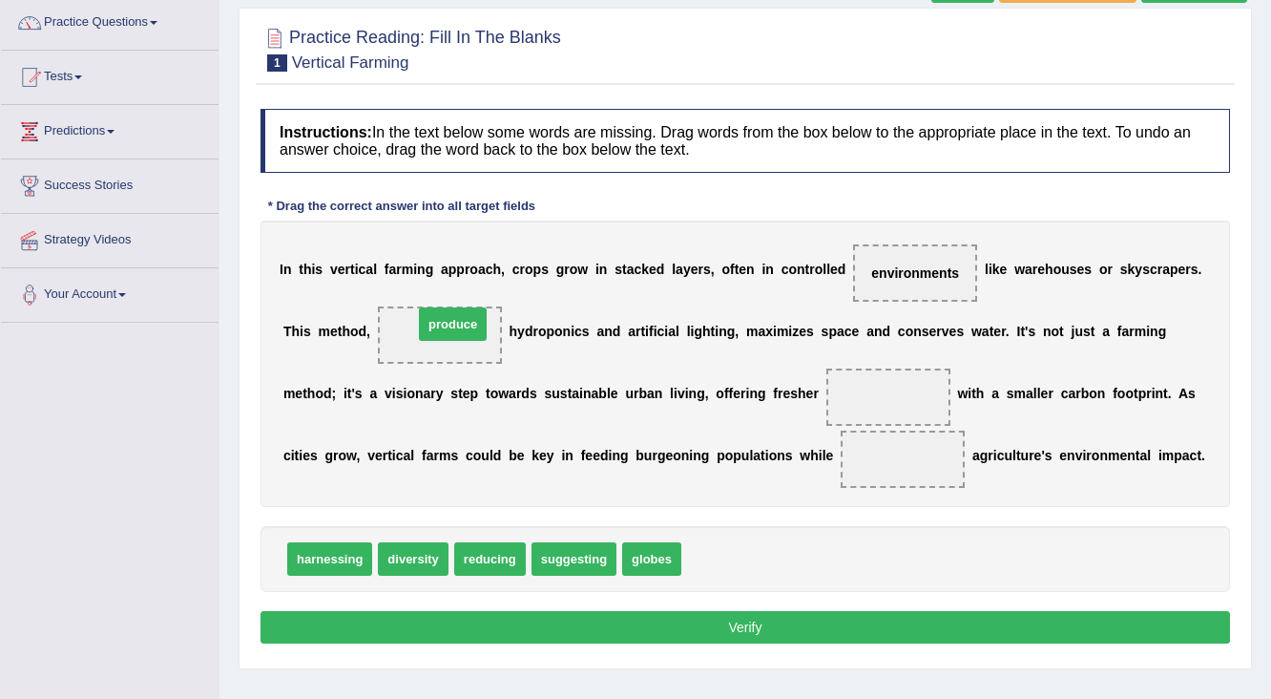
drag, startPoint x: 705, startPoint y: 566, endPoint x: 446, endPoint y: 333, distance: 348.8
drag, startPoint x: 409, startPoint y: 565, endPoint x: 864, endPoint y: 407, distance: 481.2
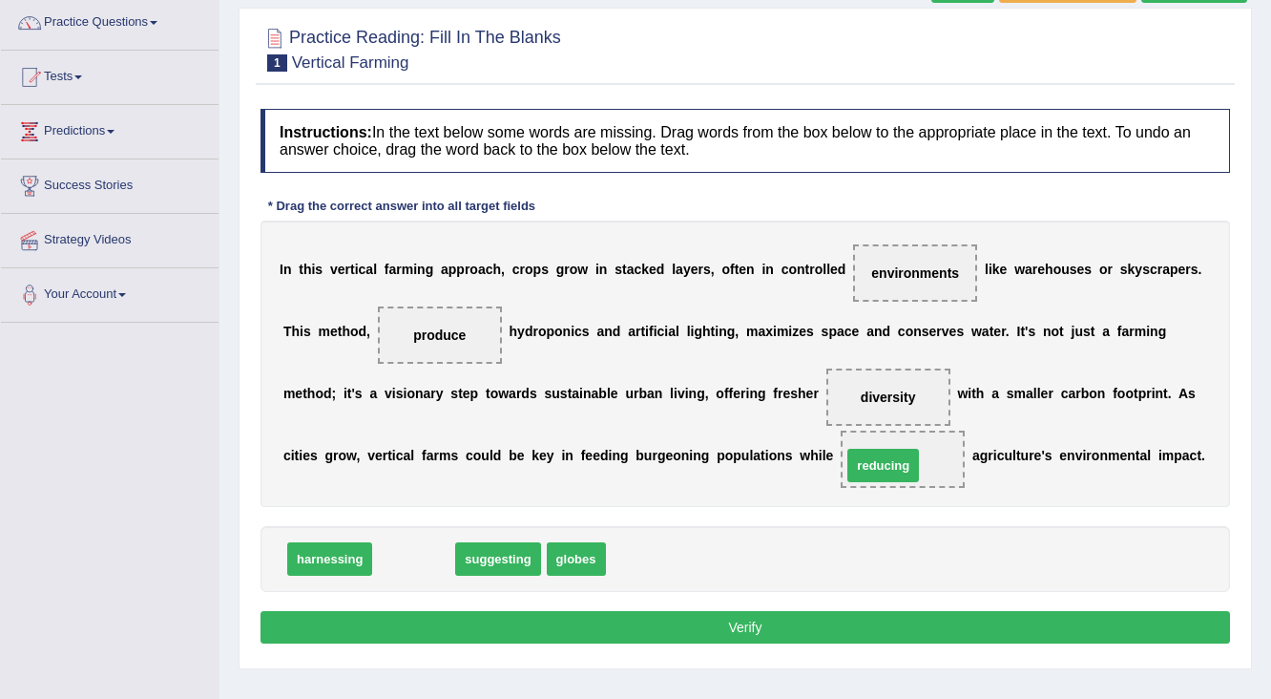
drag, startPoint x: 412, startPoint y: 553, endPoint x: 883, endPoint y: 458, distance: 480.0
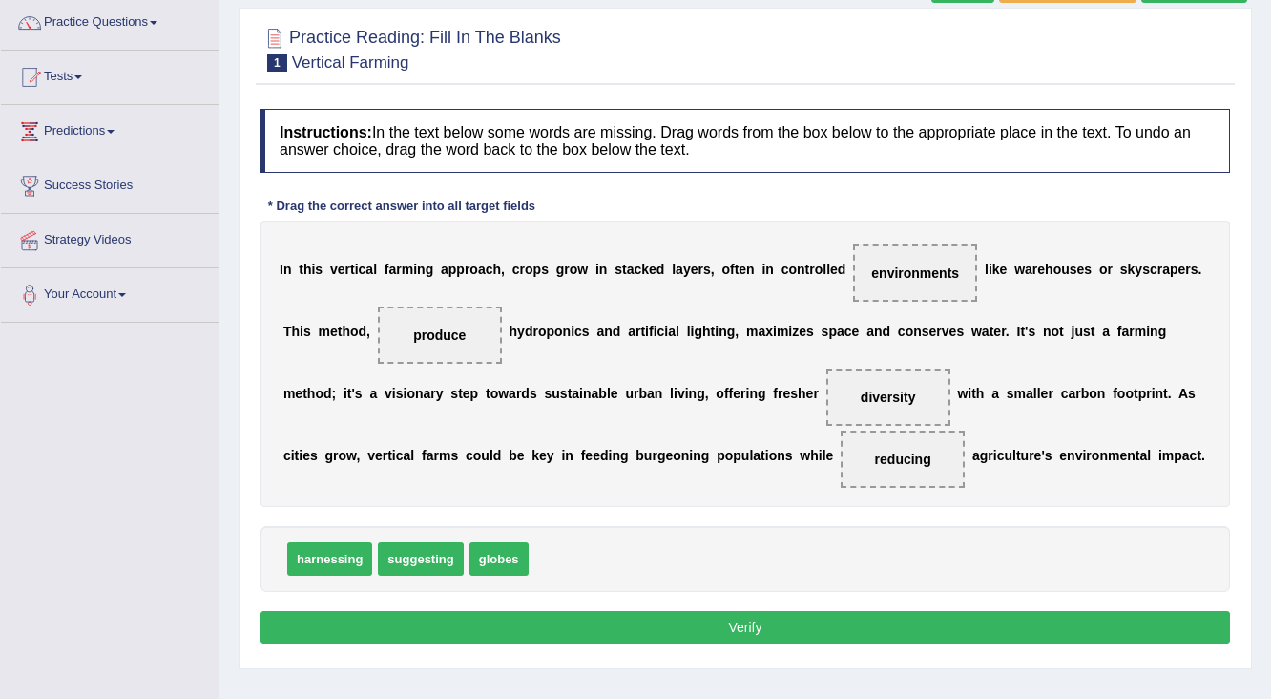
click at [930, 613] on button "Verify" at bounding box center [746, 627] width 970 height 32
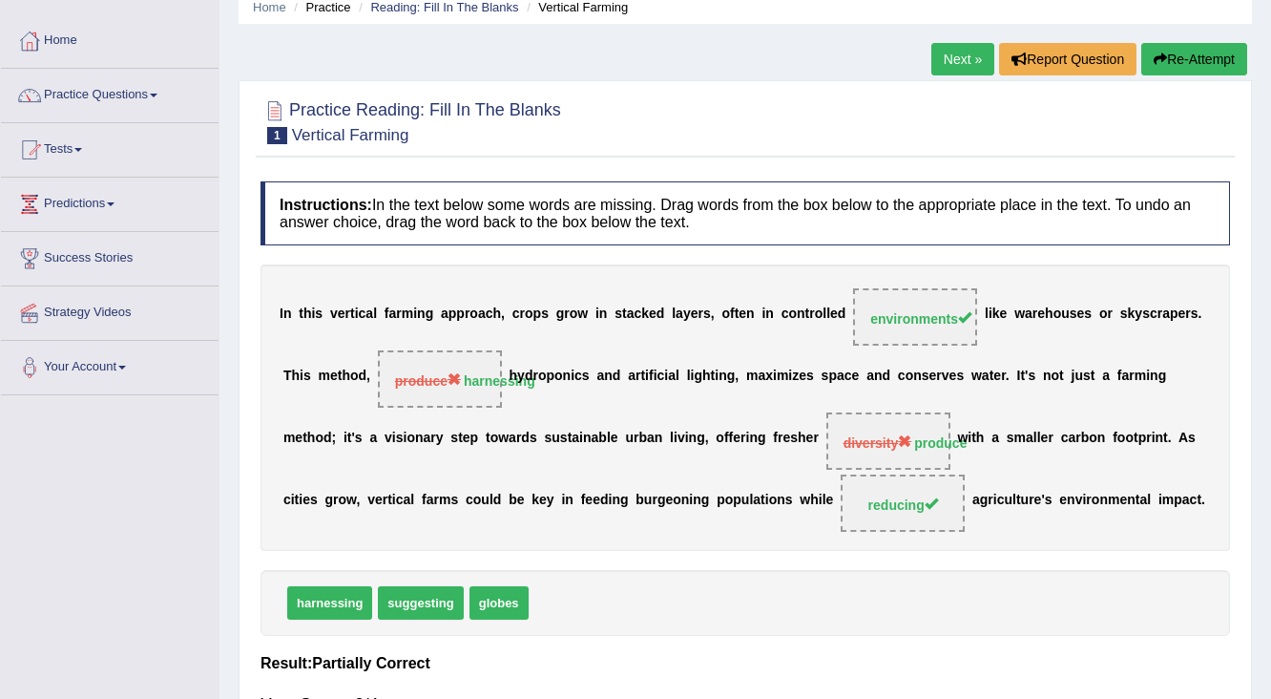
scroll to position [74, 0]
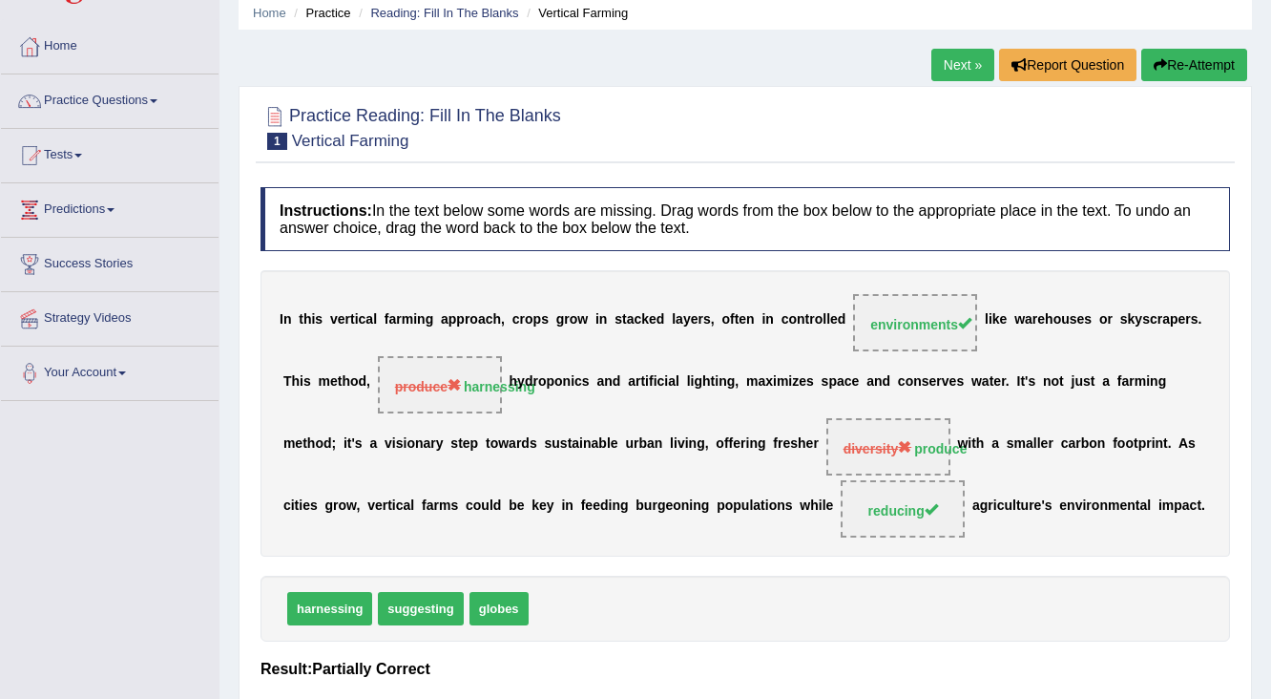
click at [941, 52] on link "Next »" at bounding box center [963, 65] width 63 height 32
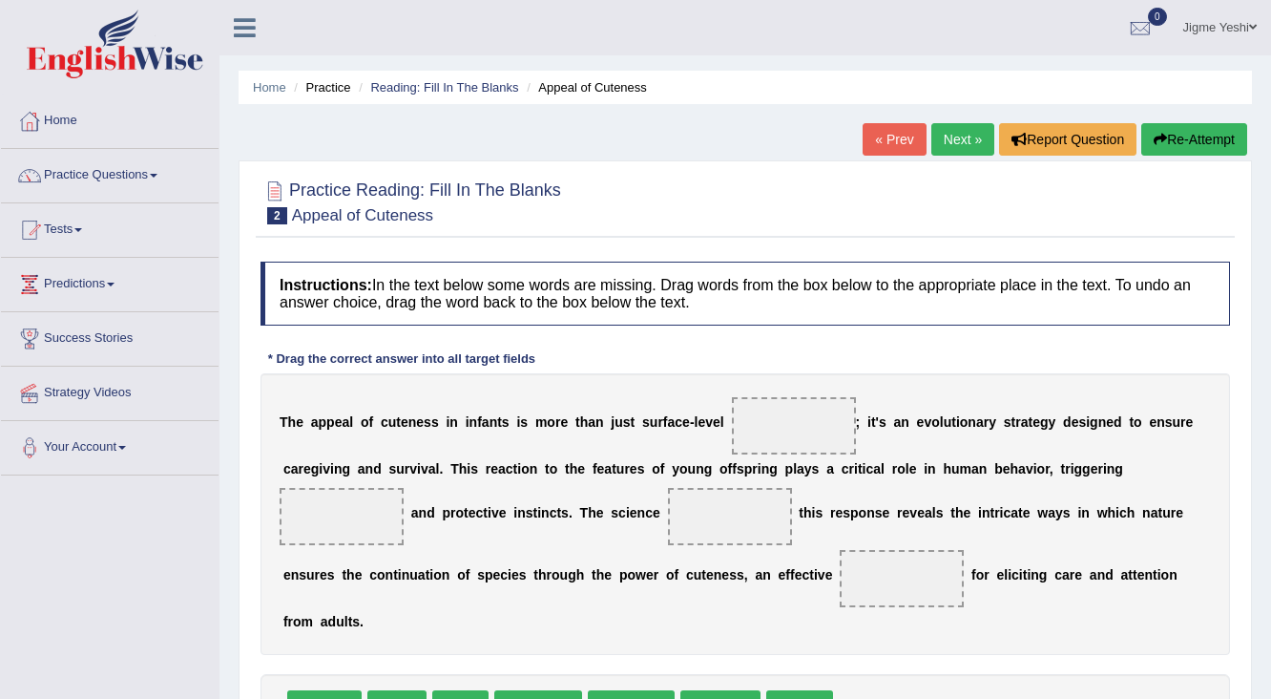
scroll to position [76, 0]
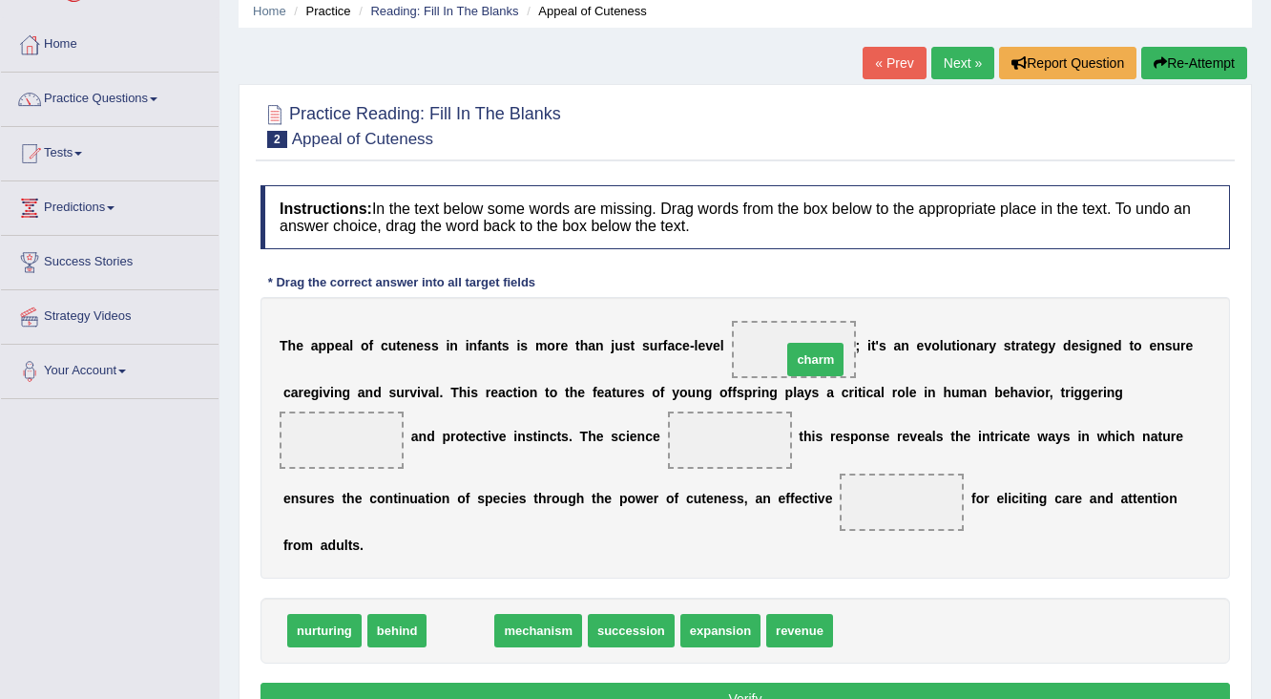
drag, startPoint x: 462, startPoint y: 632, endPoint x: 817, endPoint y: 361, distance: 446.7
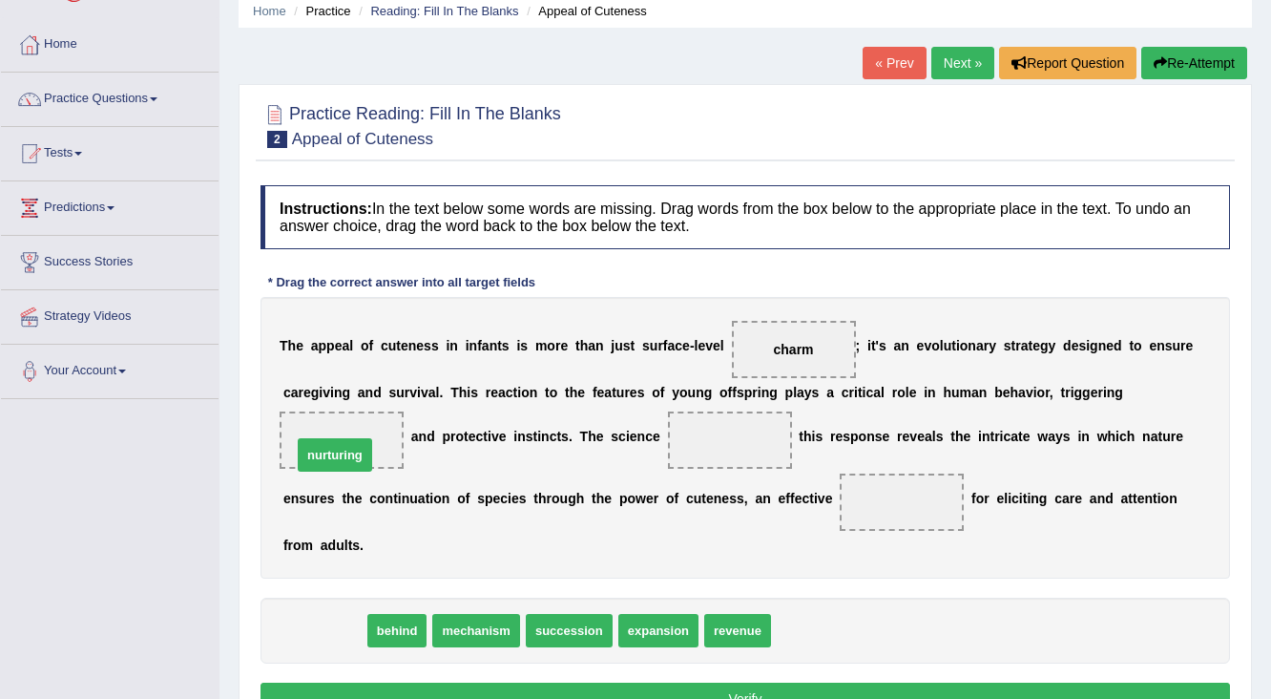
drag, startPoint x: 310, startPoint y: 631, endPoint x: 332, endPoint y: 446, distance: 186.5
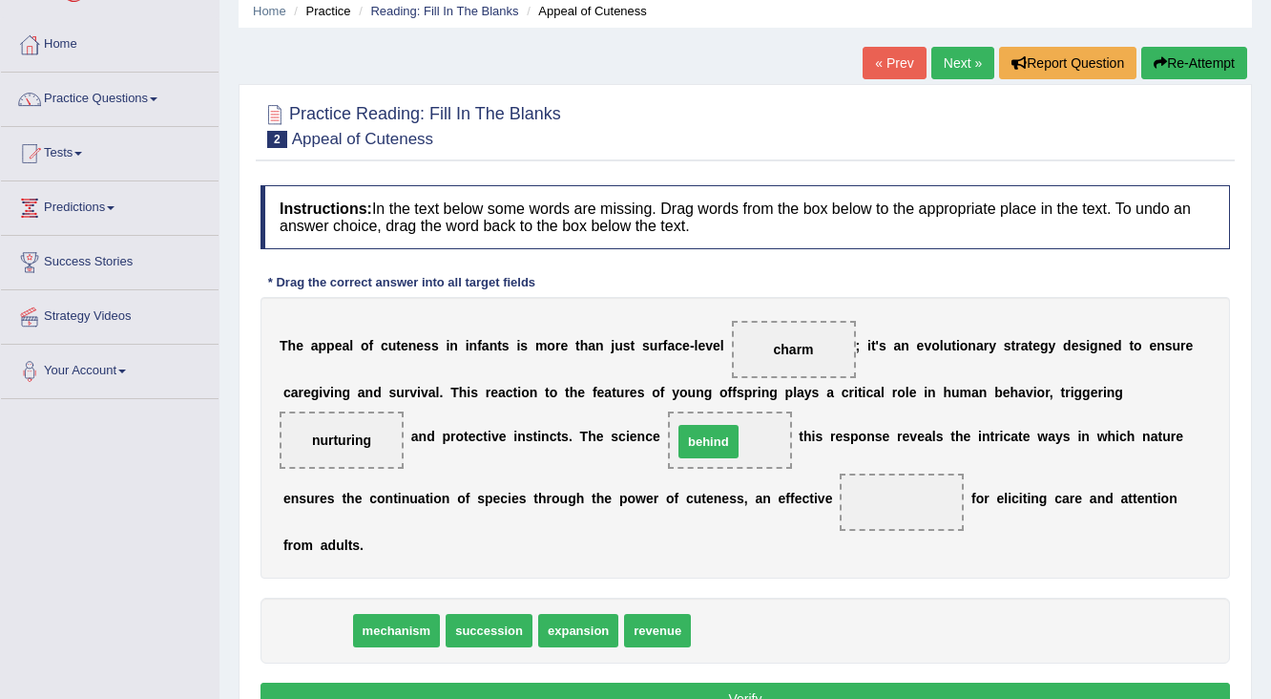
drag, startPoint x: 326, startPoint y: 626, endPoint x: 718, endPoint y: 437, distance: 434.6
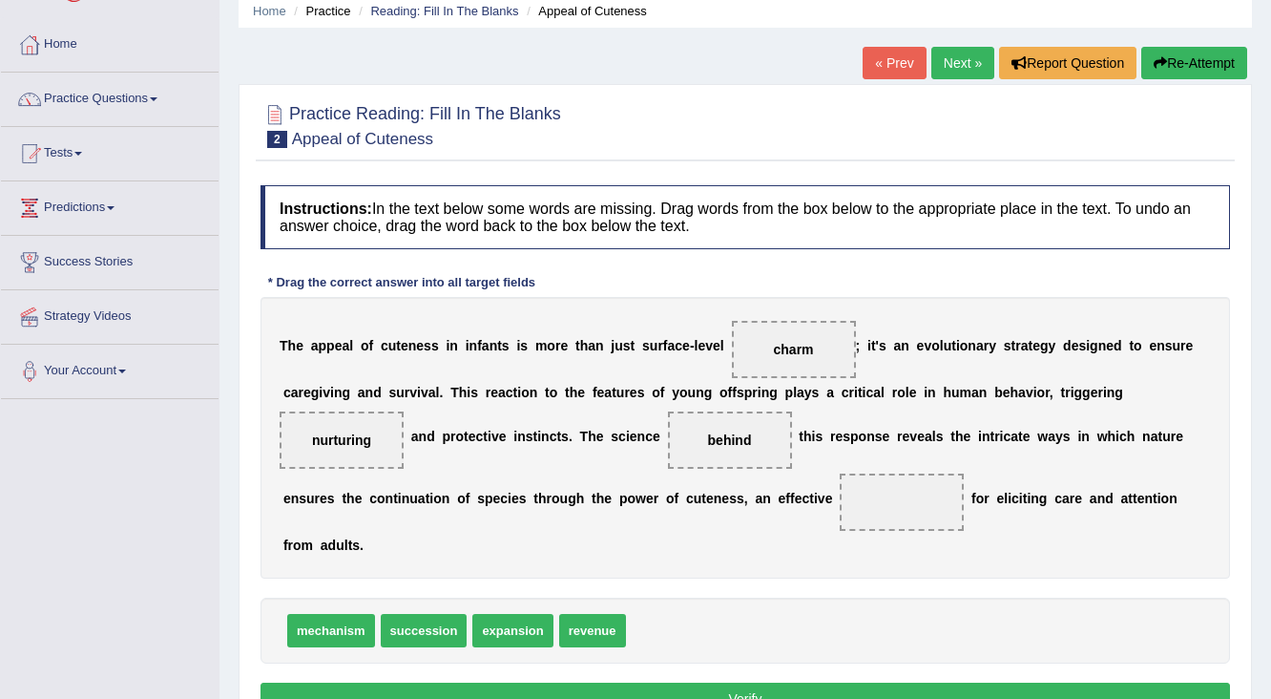
click at [339, 643] on div "mechanism succession expansion revenue" at bounding box center [746, 631] width 970 height 66
drag, startPoint x: 336, startPoint y: 611, endPoint x: 893, endPoint y: 493, distance: 569.8
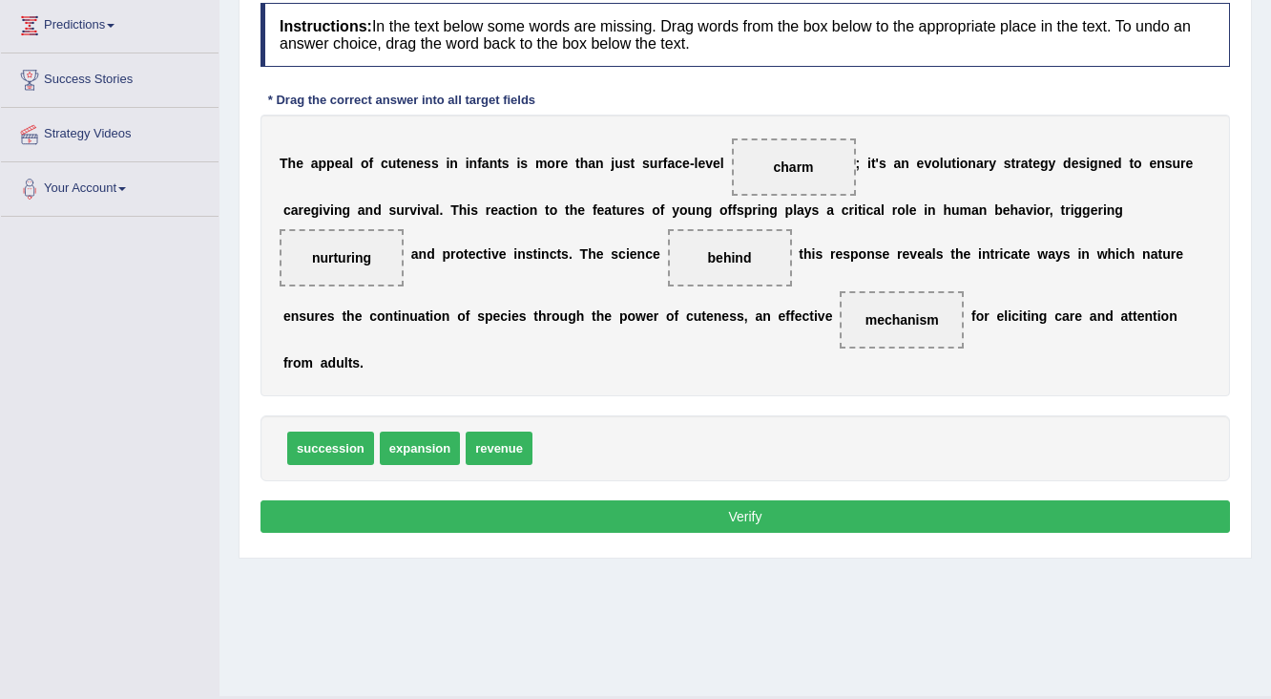
scroll to position [304, 0]
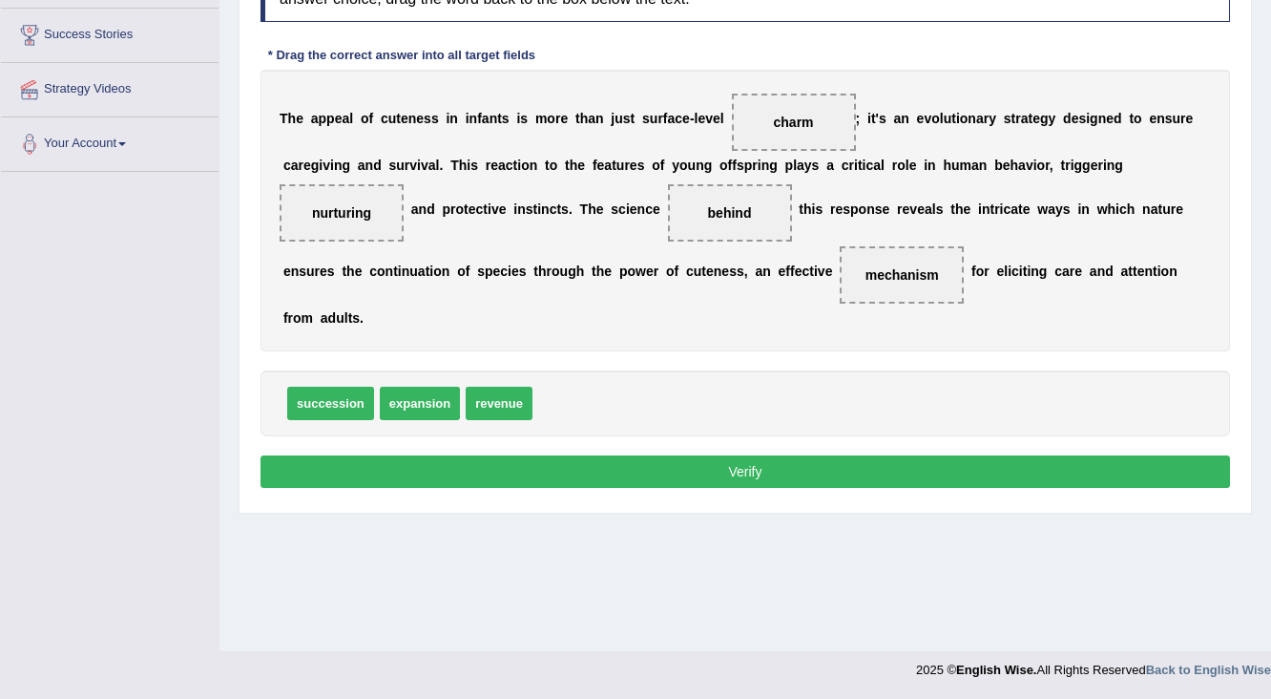
click at [768, 465] on button "Verify" at bounding box center [746, 471] width 970 height 32
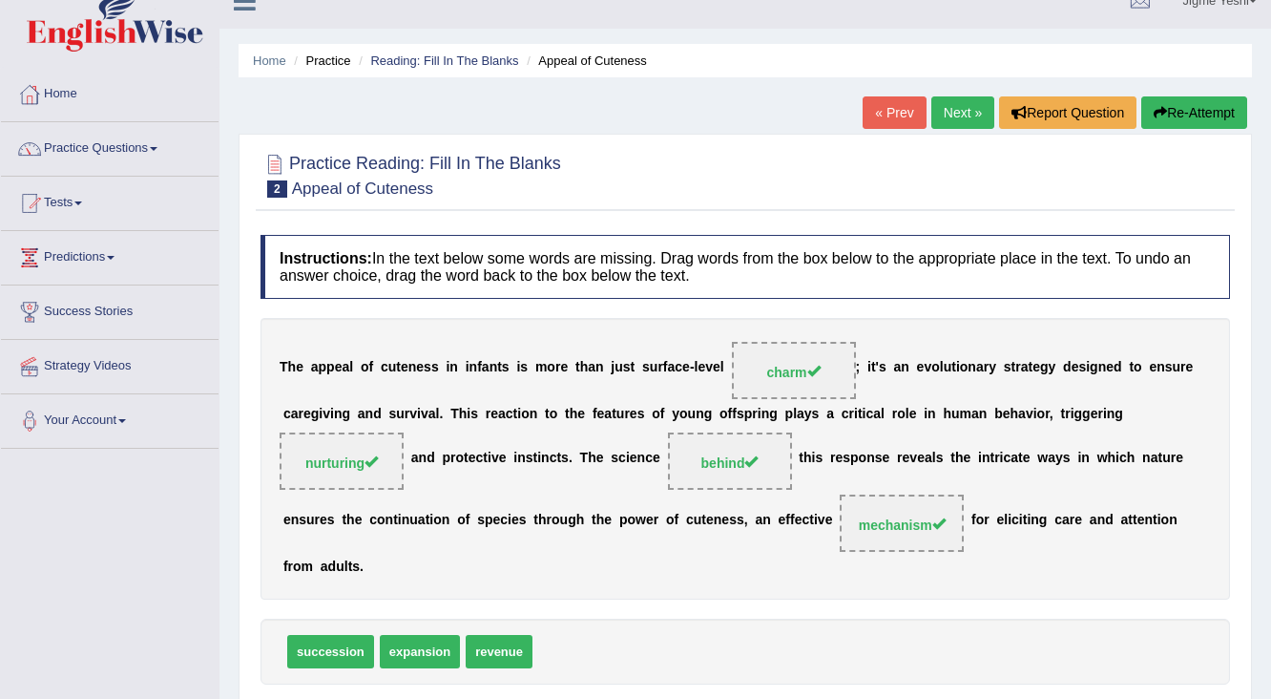
scroll to position [0, 0]
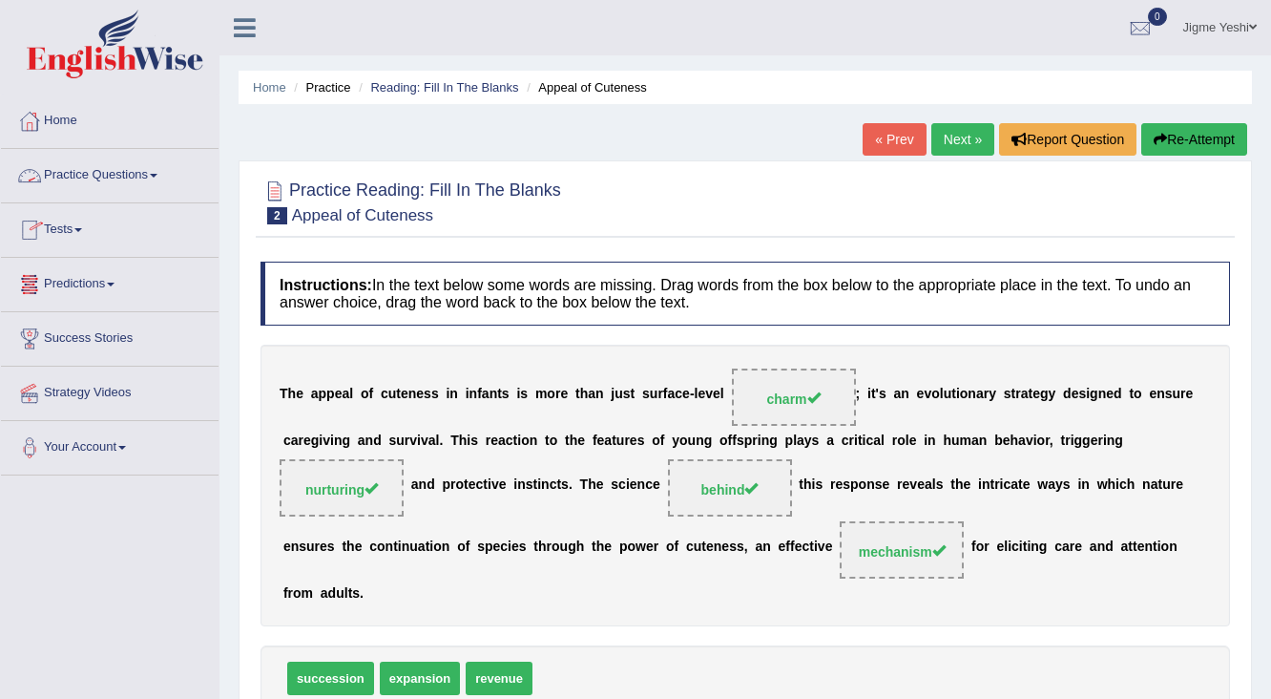
click at [160, 170] on link "Practice Questions" at bounding box center [110, 173] width 218 height 48
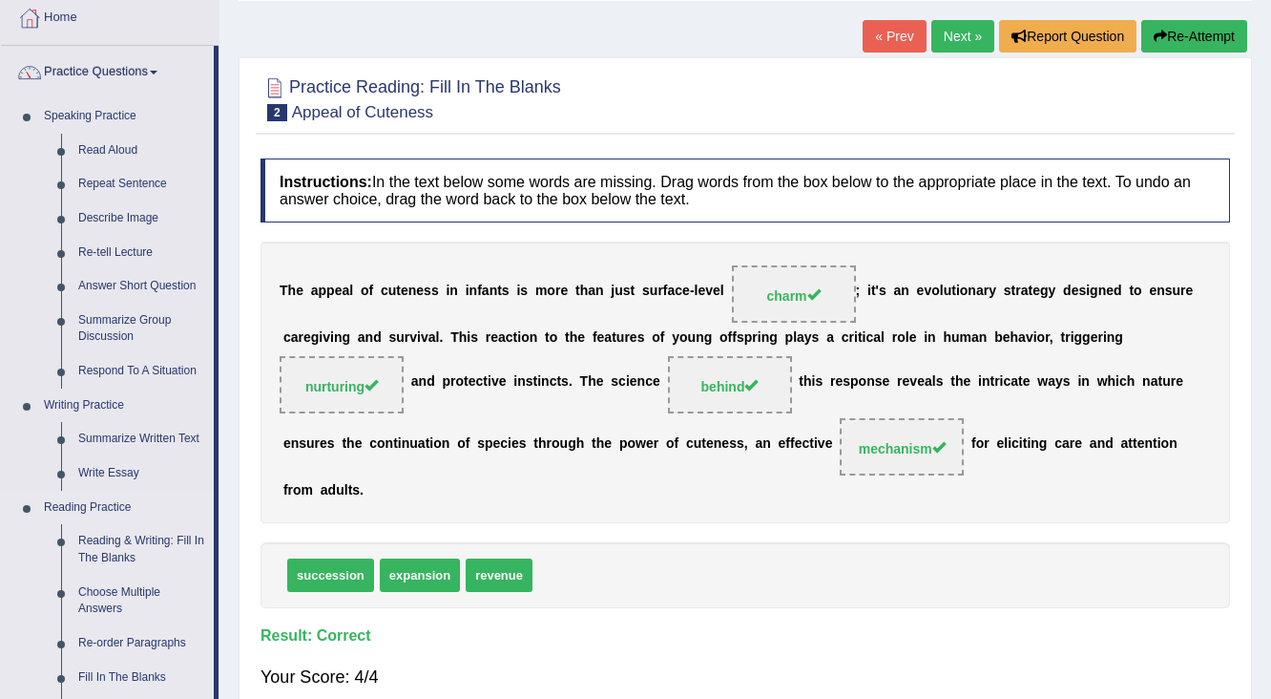
scroll to position [76, 0]
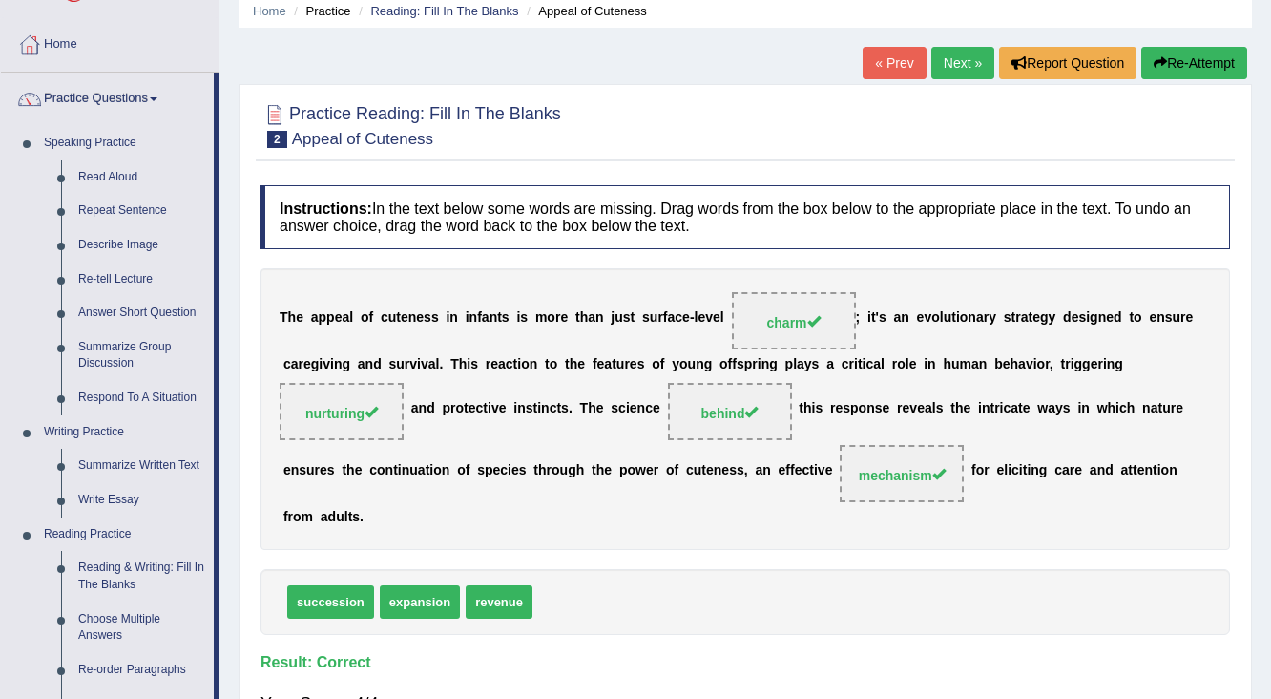
click at [663, 136] on div at bounding box center [746, 124] width 970 height 58
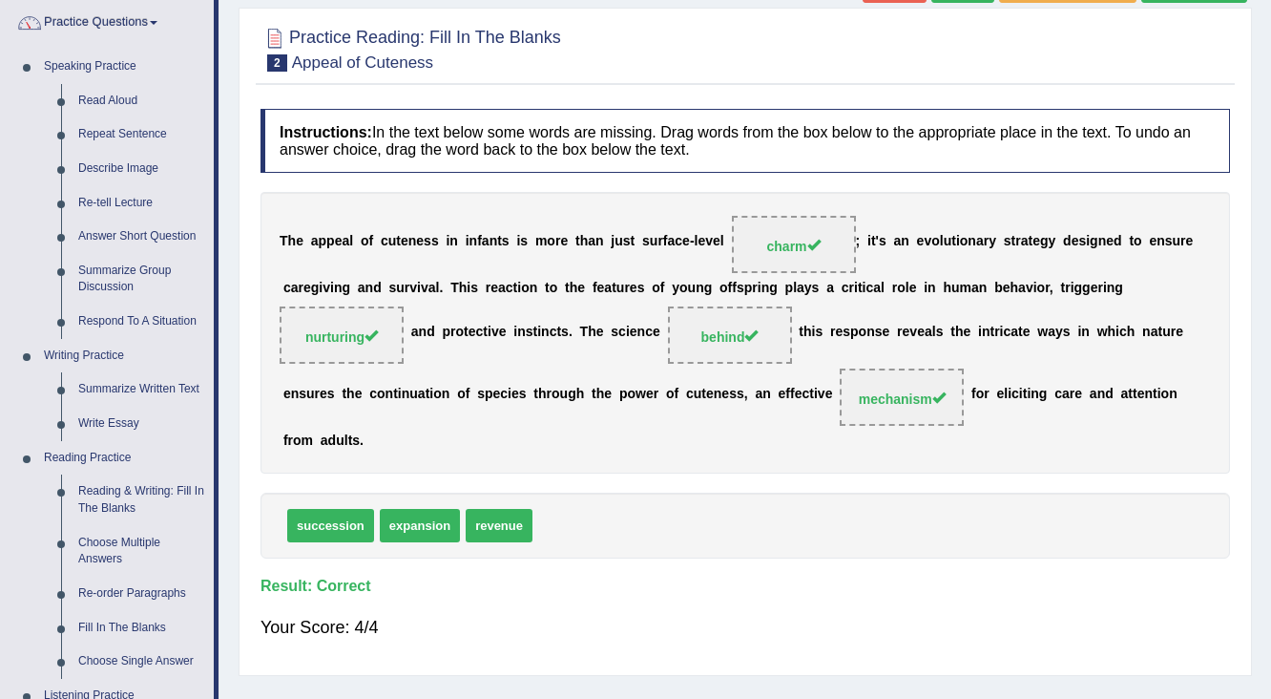
scroll to position [764, 0]
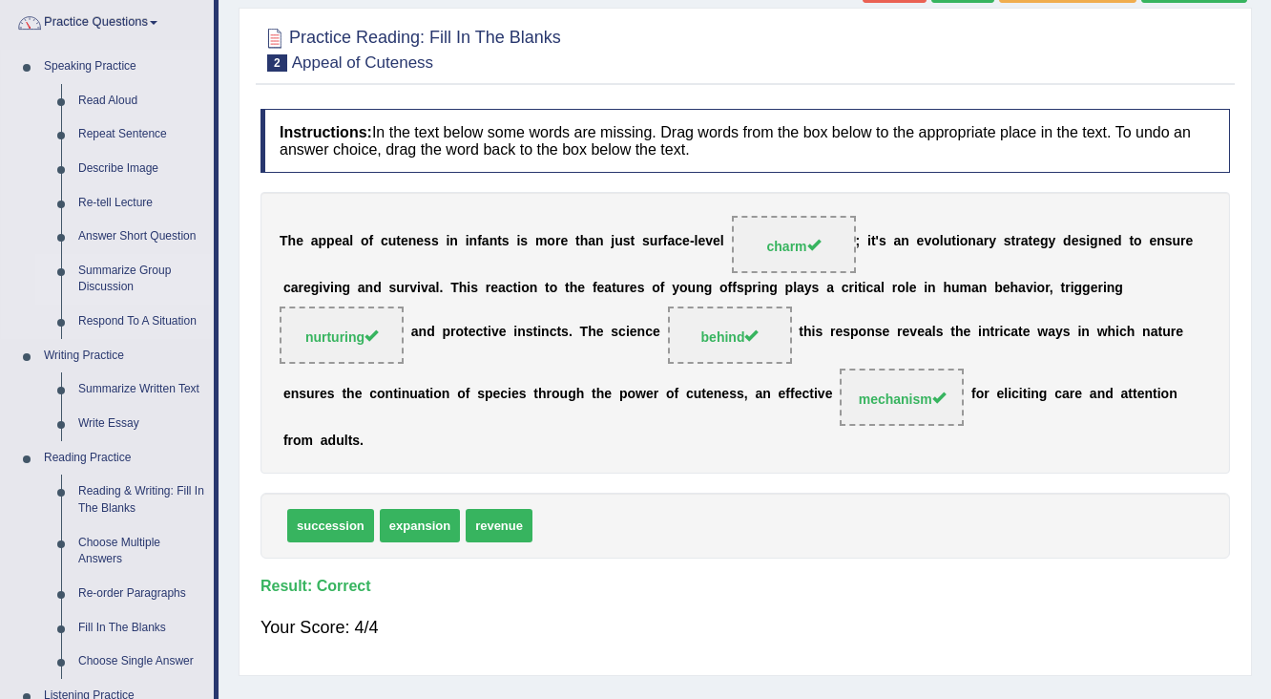
scroll to position [0, 0]
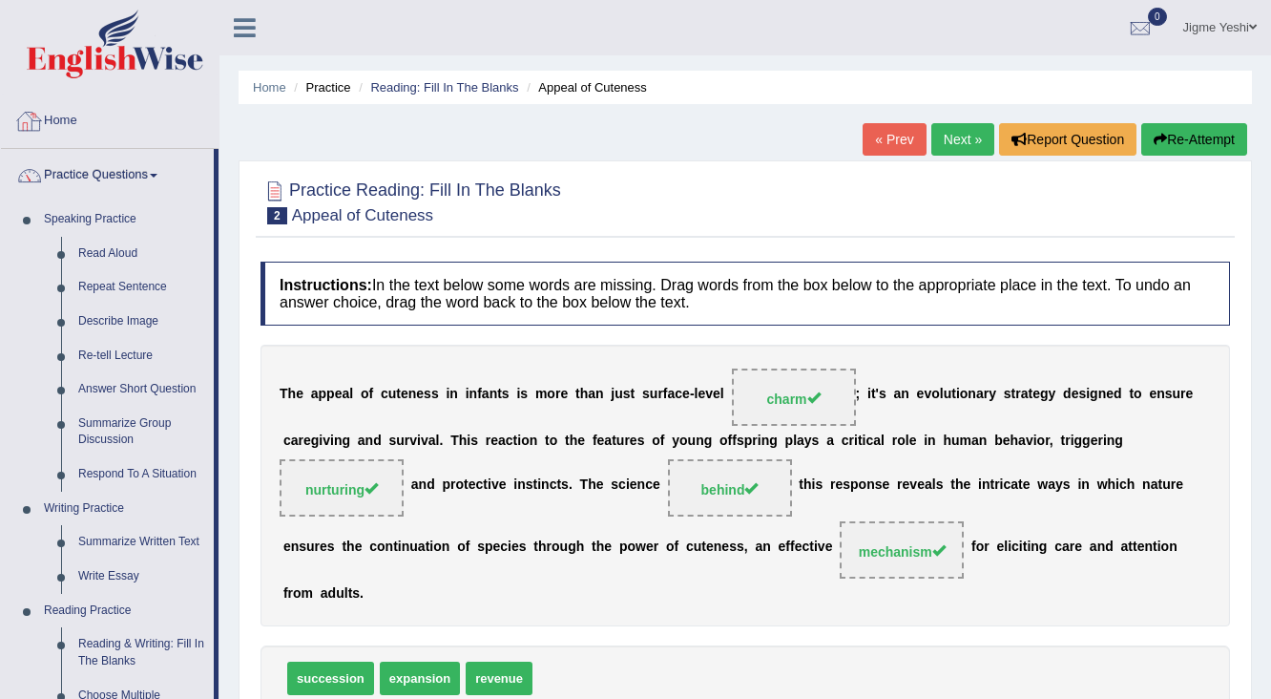
click at [235, 31] on icon at bounding box center [245, 27] width 22 height 25
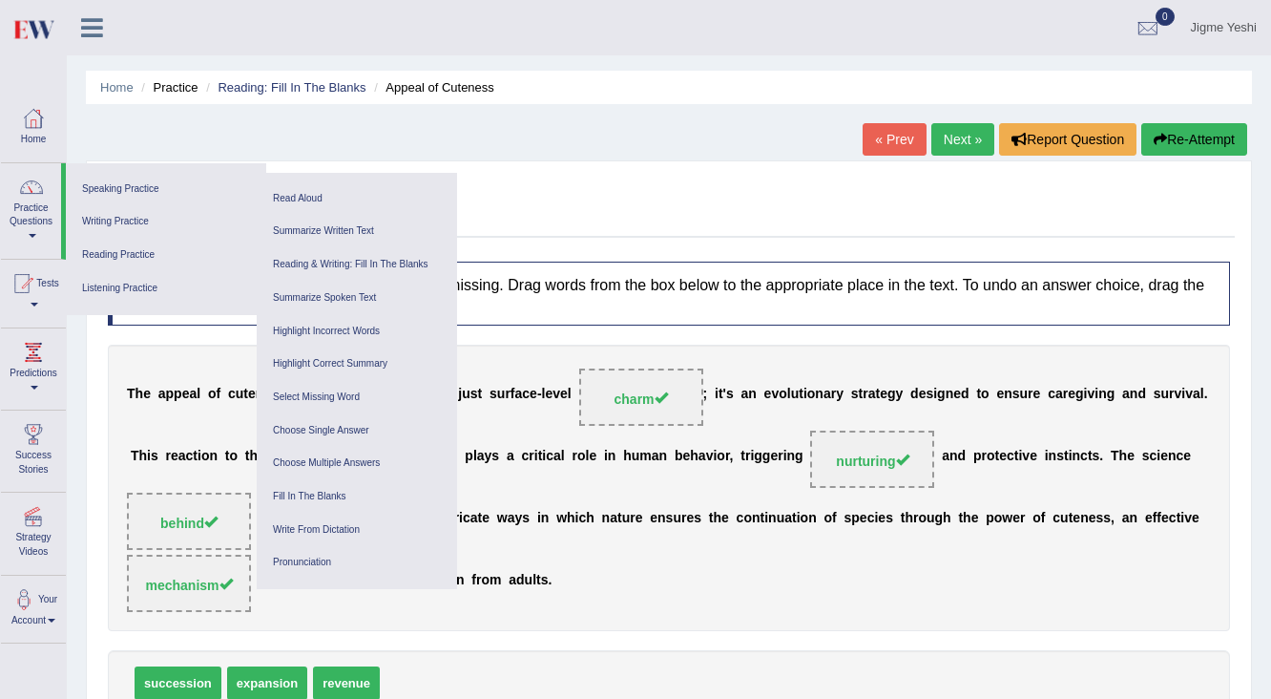
click at [92, 27] on icon at bounding box center [92, 27] width 22 height 25
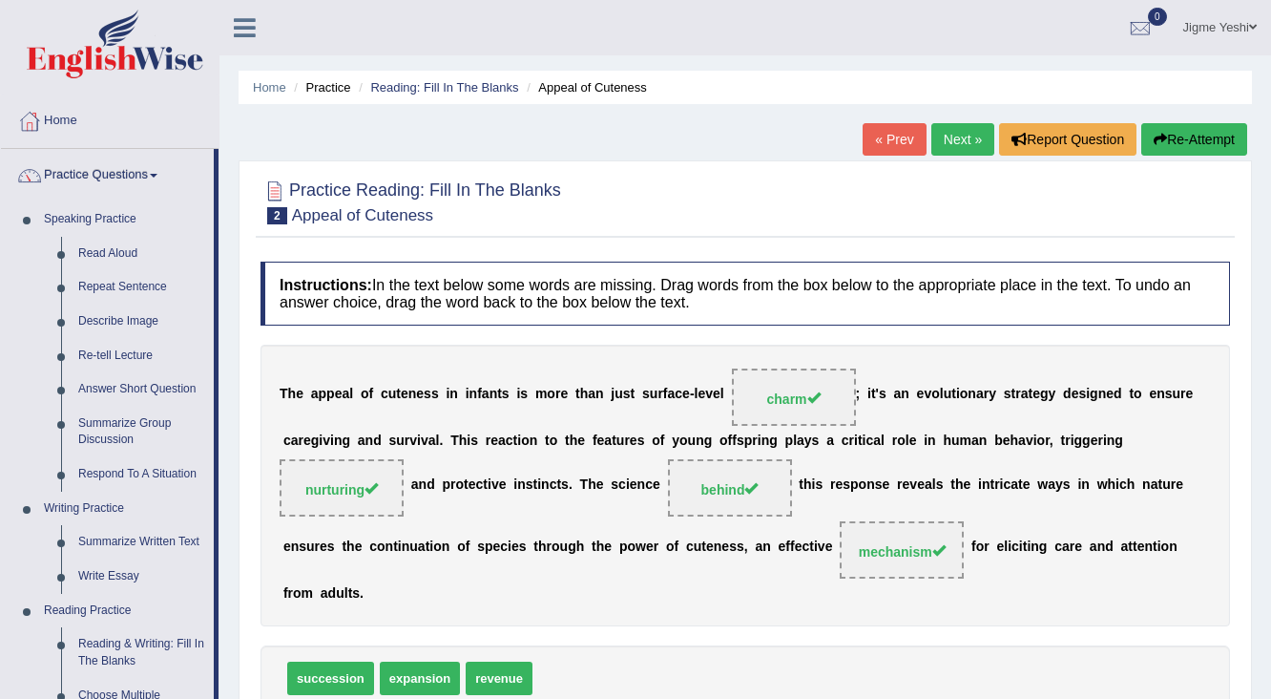
click at [1251, 31] on span at bounding box center [1253, 27] width 8 height 12
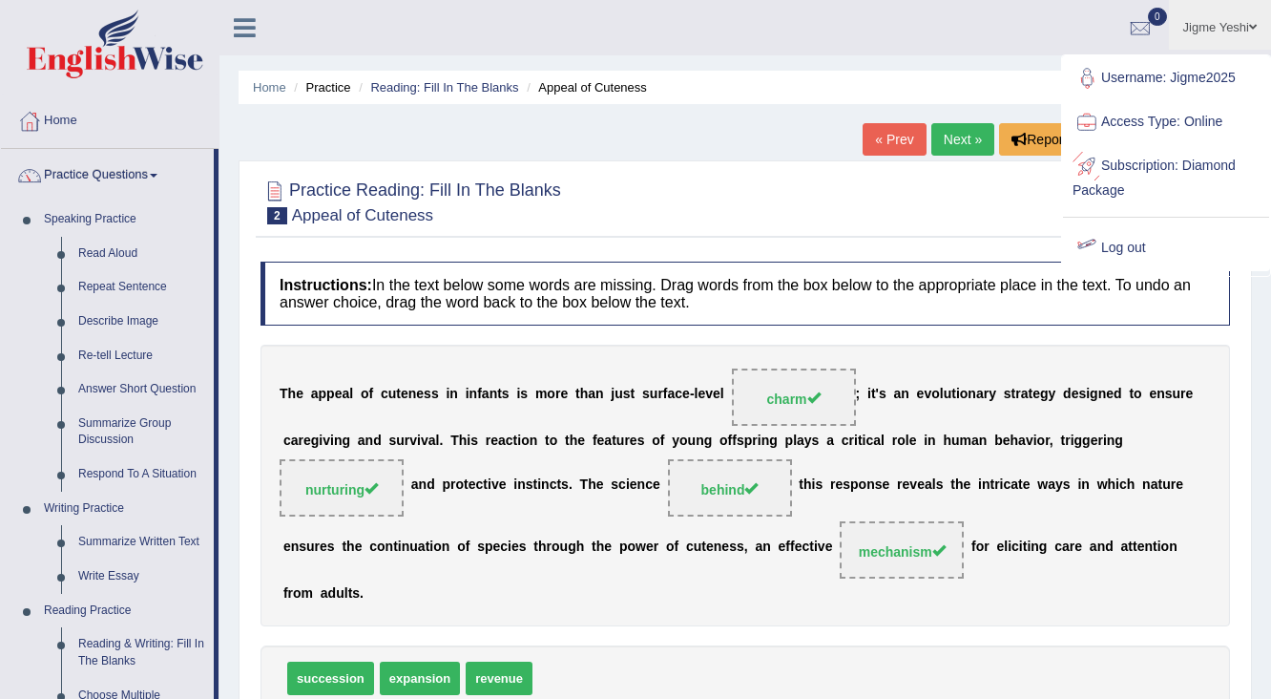
click at [1132, 239] on link "Log out" at bounding box center [1166, 248] width 206 height 44
